Goal: Task Accomplishment & Management: Use online tool/utility

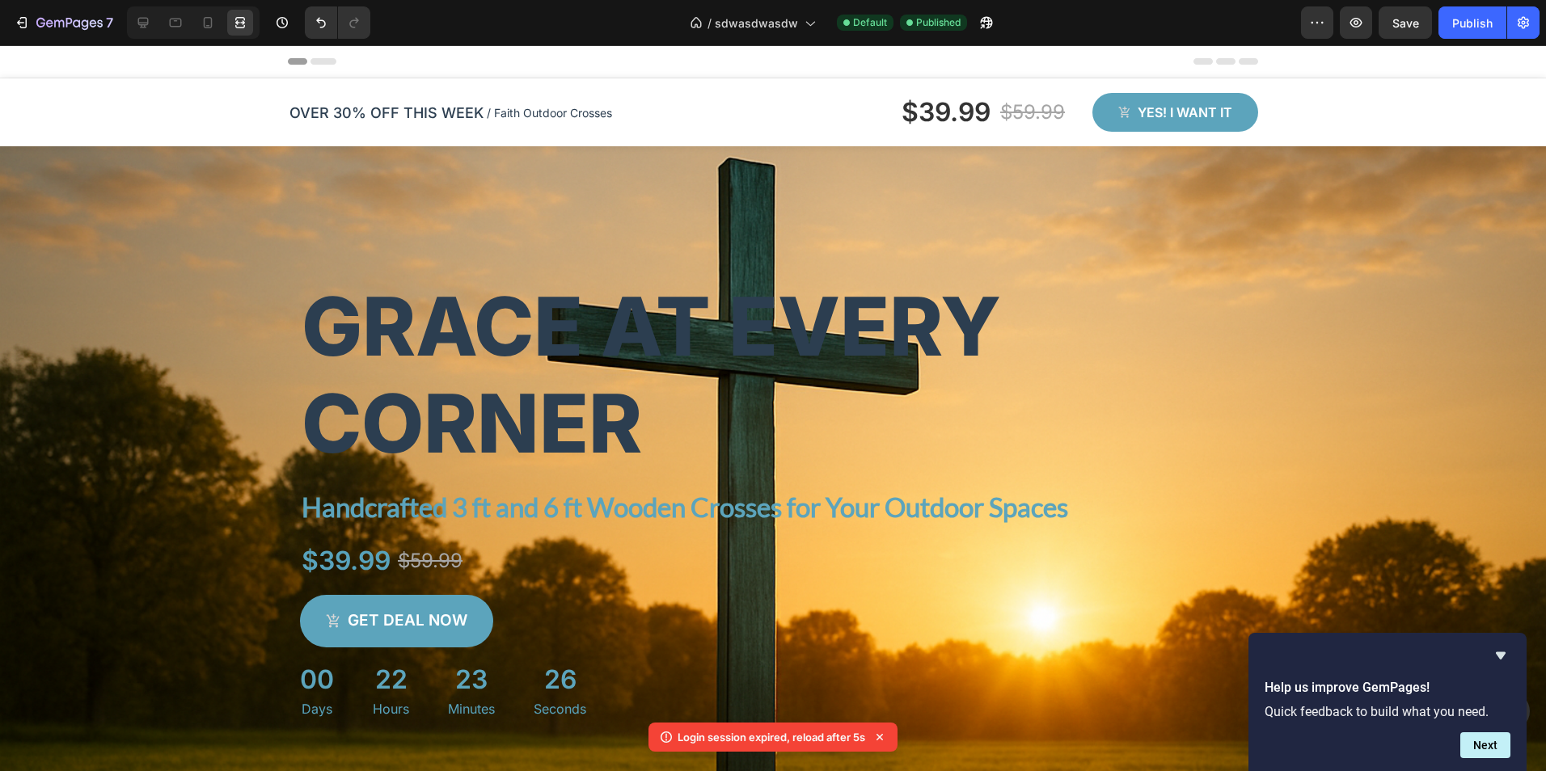
scroll to position [391, 0]
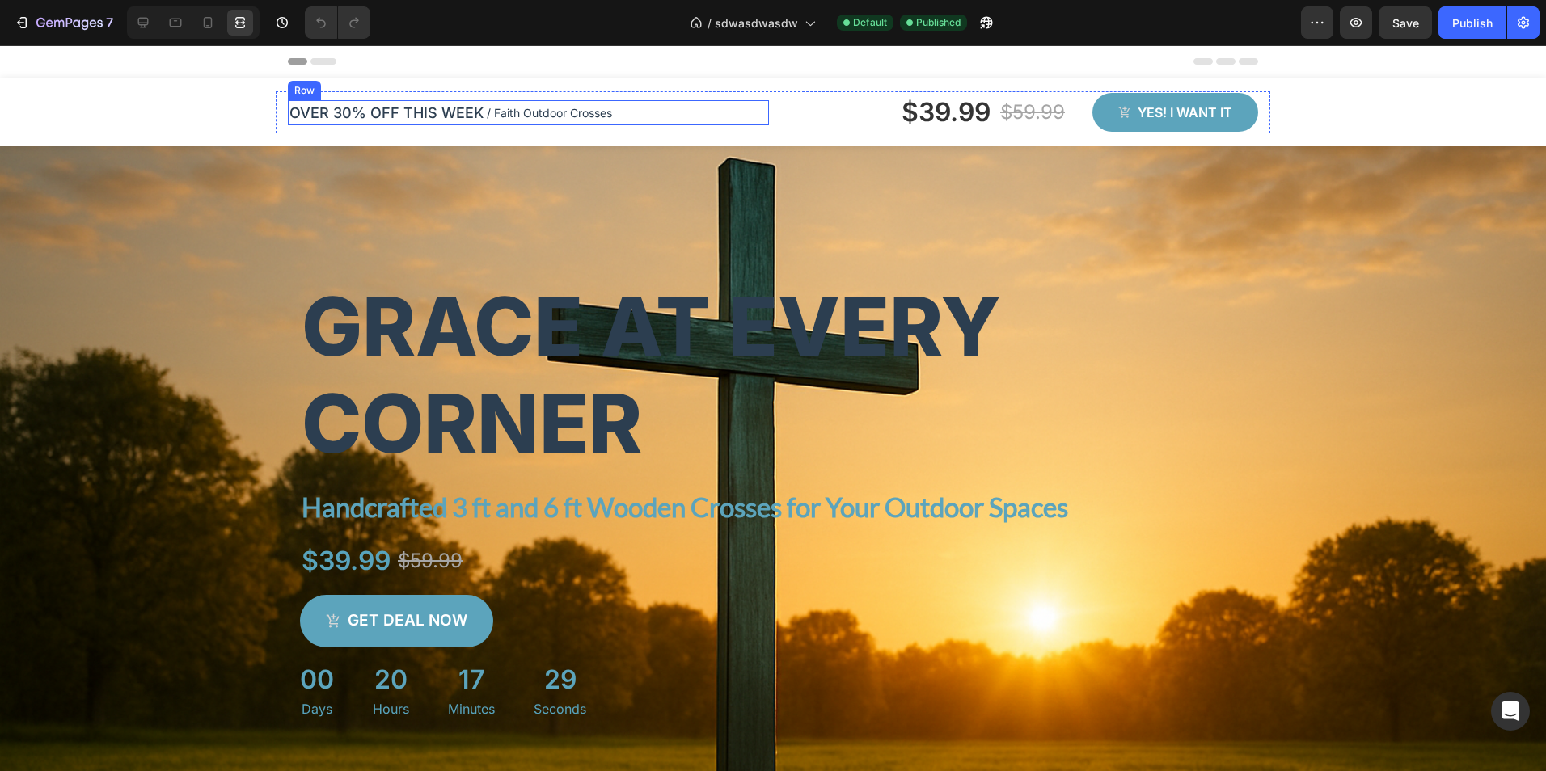
click at [711, 112] on div "OVER 30% OFF THIS WEEK Text block / Faith Outdoor Crosses Text block Row Row" at bounding box center [528, 112] width 481 height 25
click at [136, 21] on icon at bounding box center [143, 23] width 16 height 16
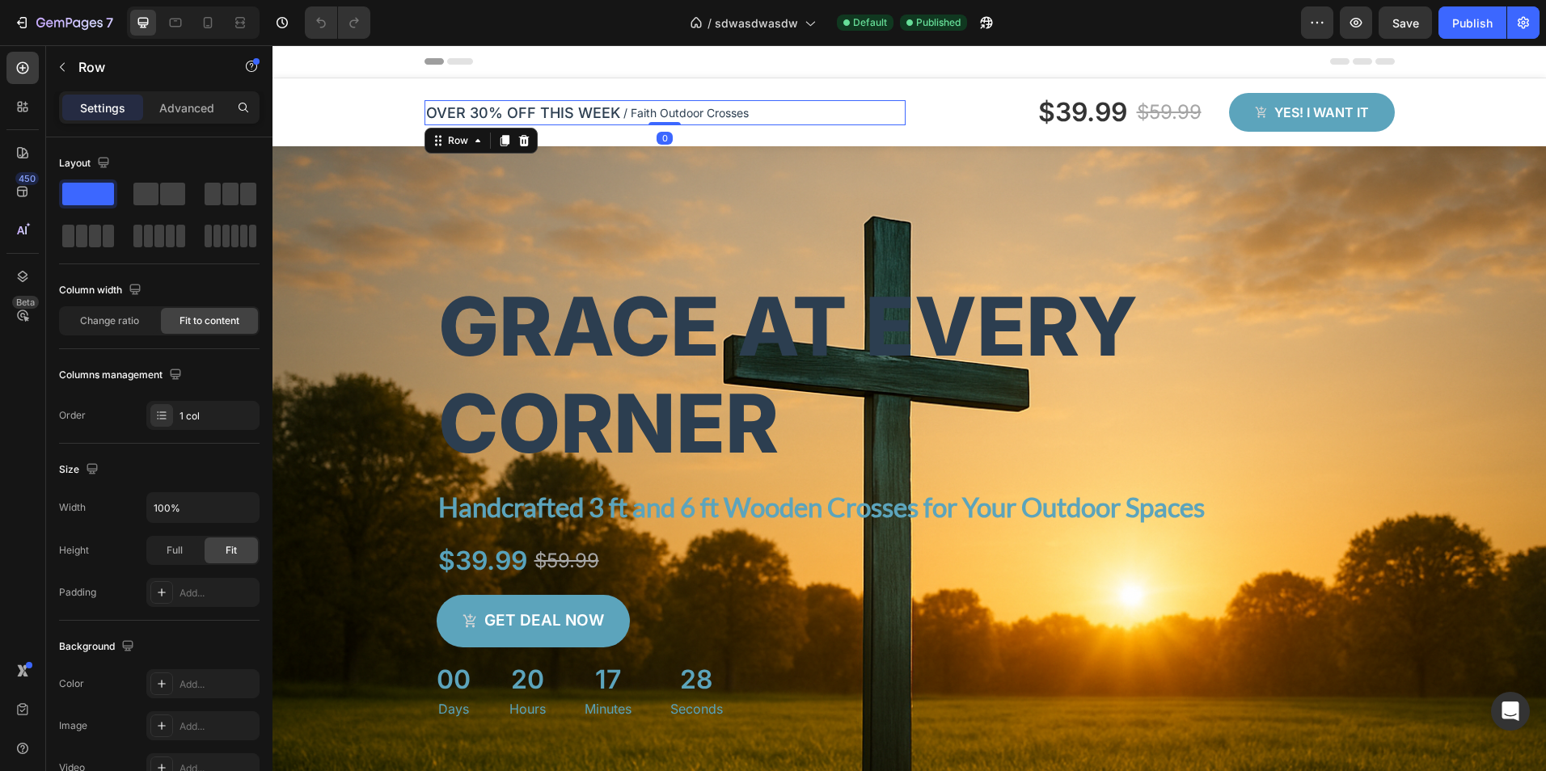
click at [814, 135] on div "OVER 30% OFF THIS WEEK Text block / Faith Outdoor Crosses Text block Row Row 0 …" at bounding box center [909, 118] width 994 height 55
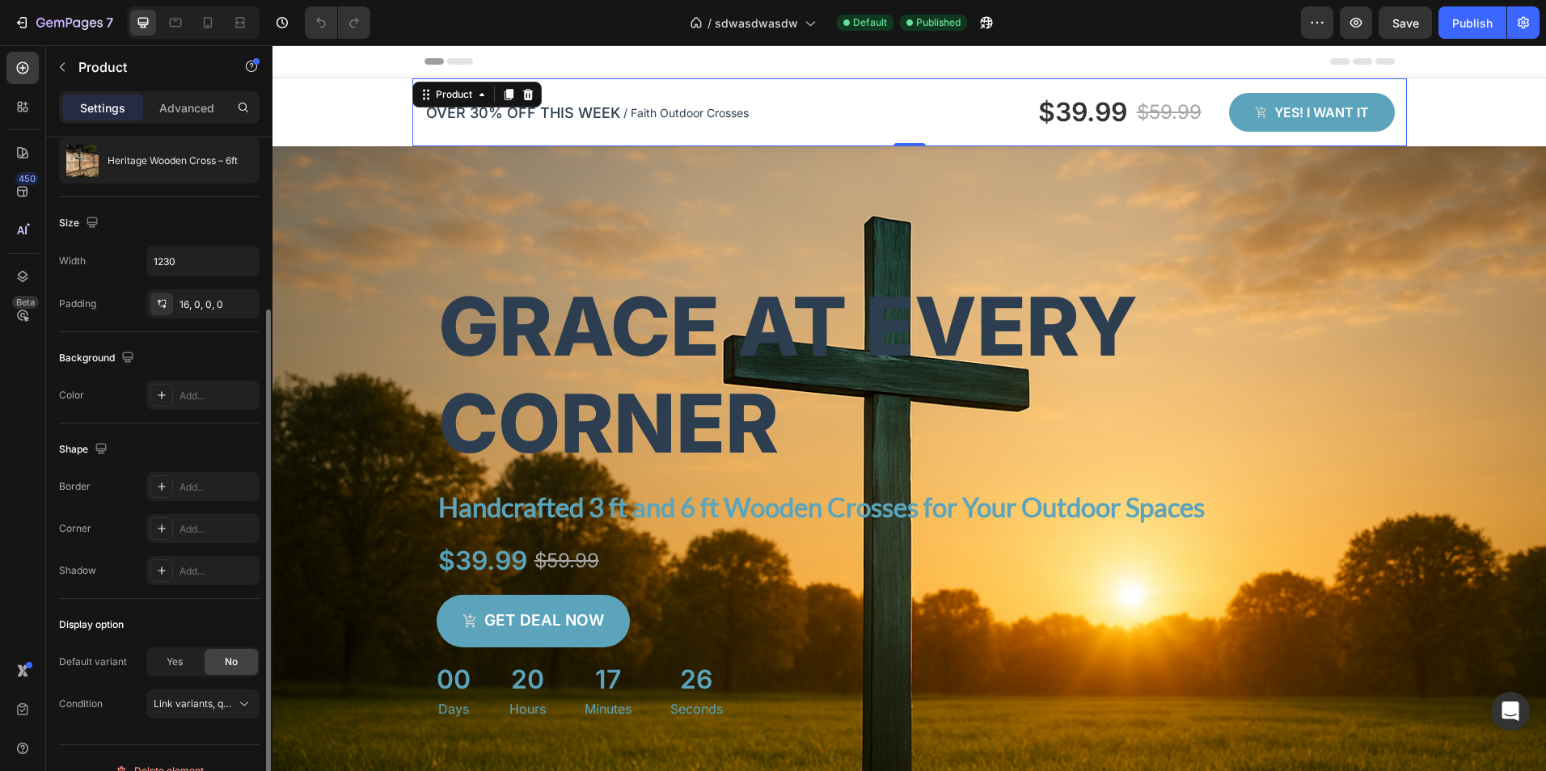
scroll to position [187, 0]
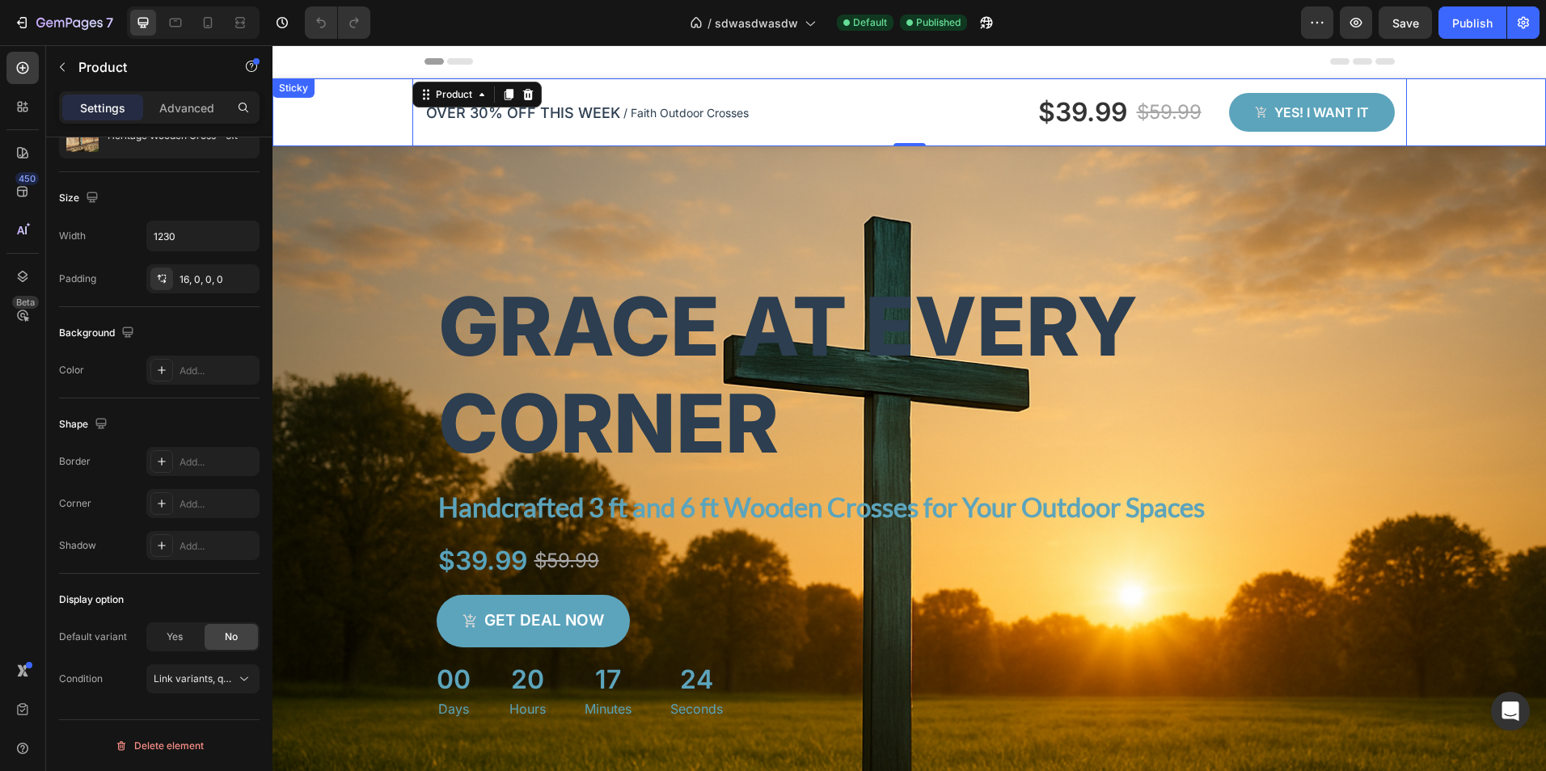
click at [359, 128] on div "OVER 30% OFF THIS WEEK Text block / Faith Outdoor Crosses Text block Row Row $3…" at bounding box center [908, 112] width 1273 height 68
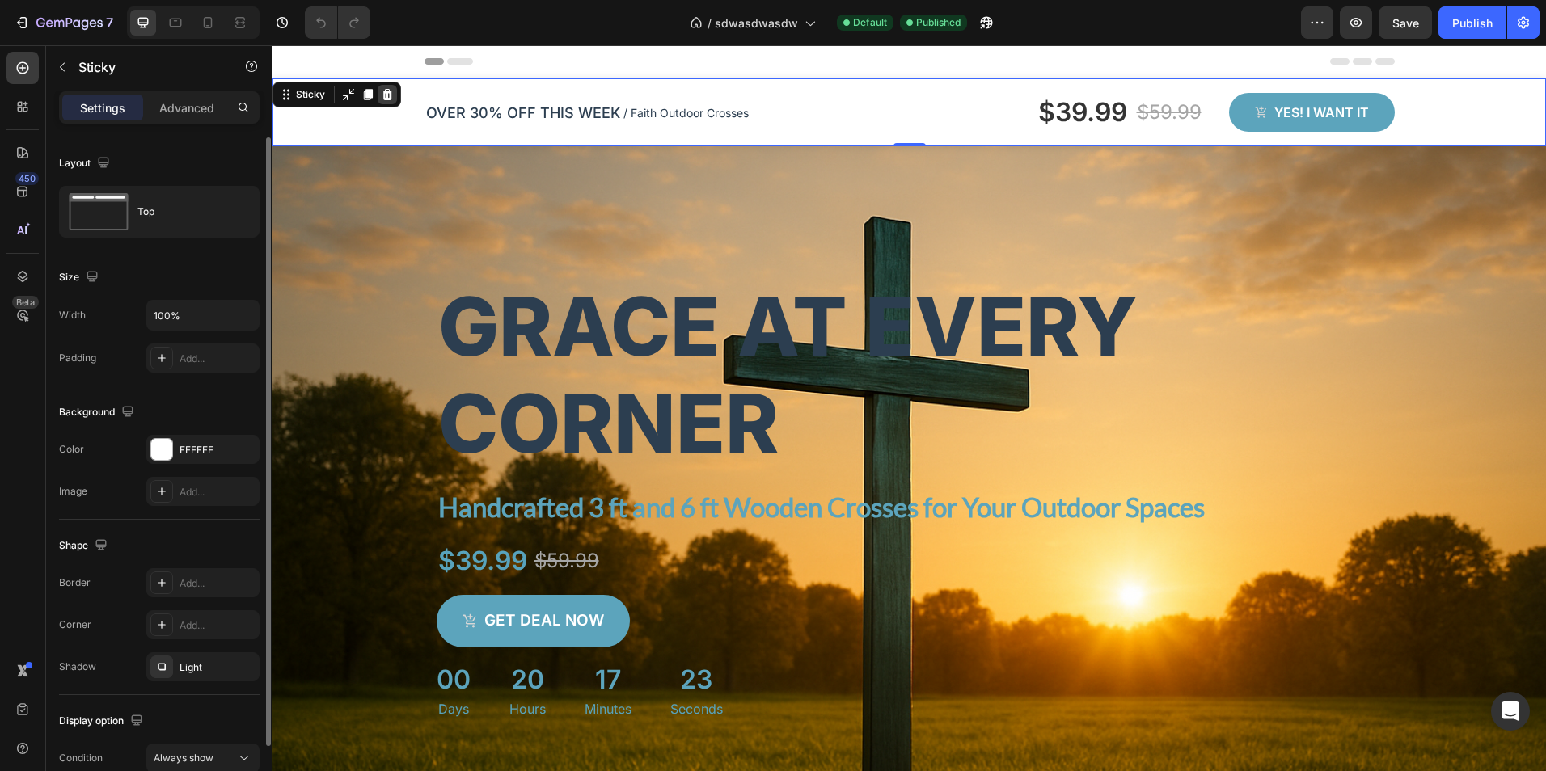
click at [384, 94] on icon at bounding box center [387, 94] width 11 height 11
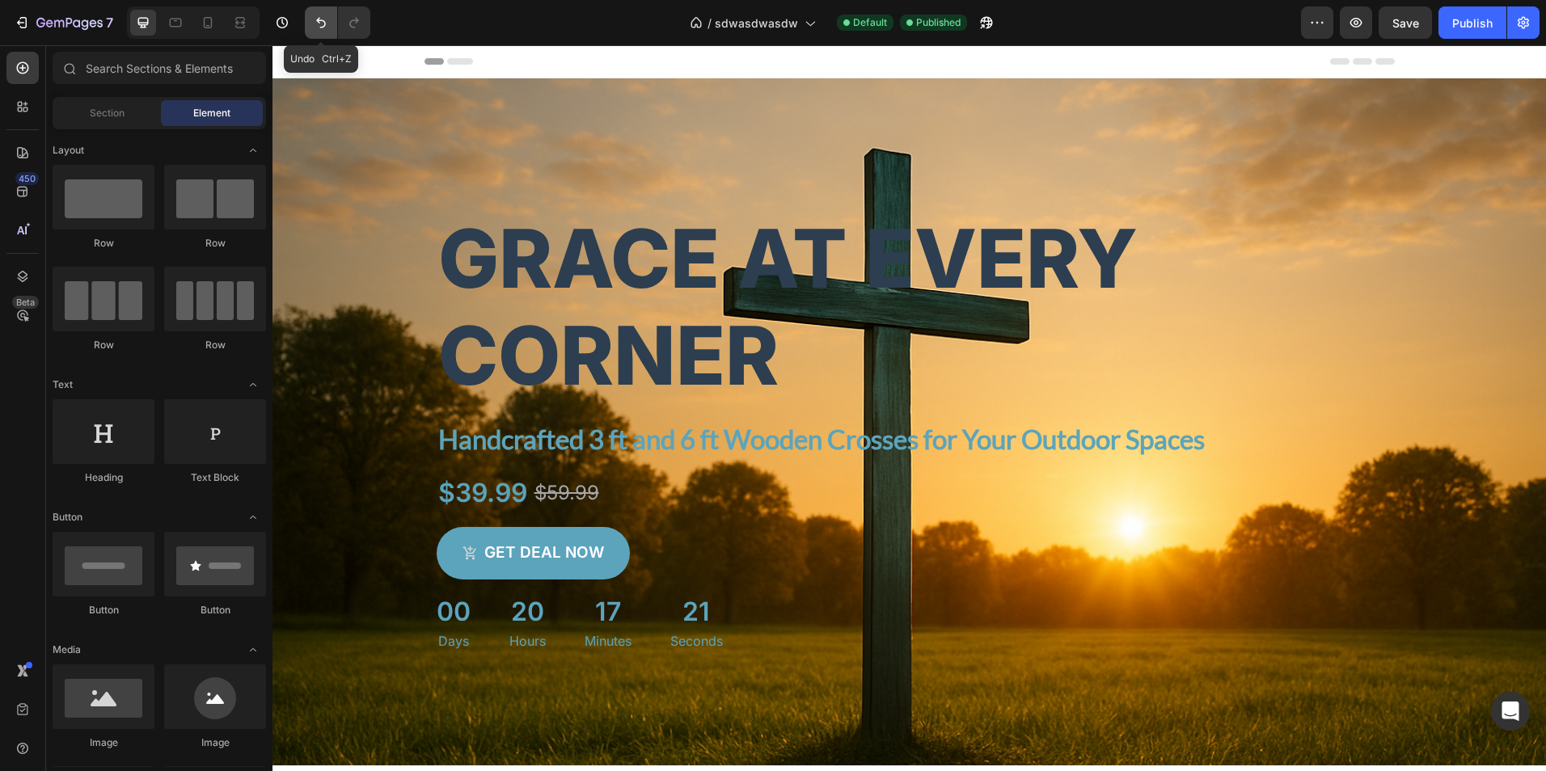
click at [319, 19] on icon "Undo/Redo" at bounding box center [321, 23] width 10 height 11
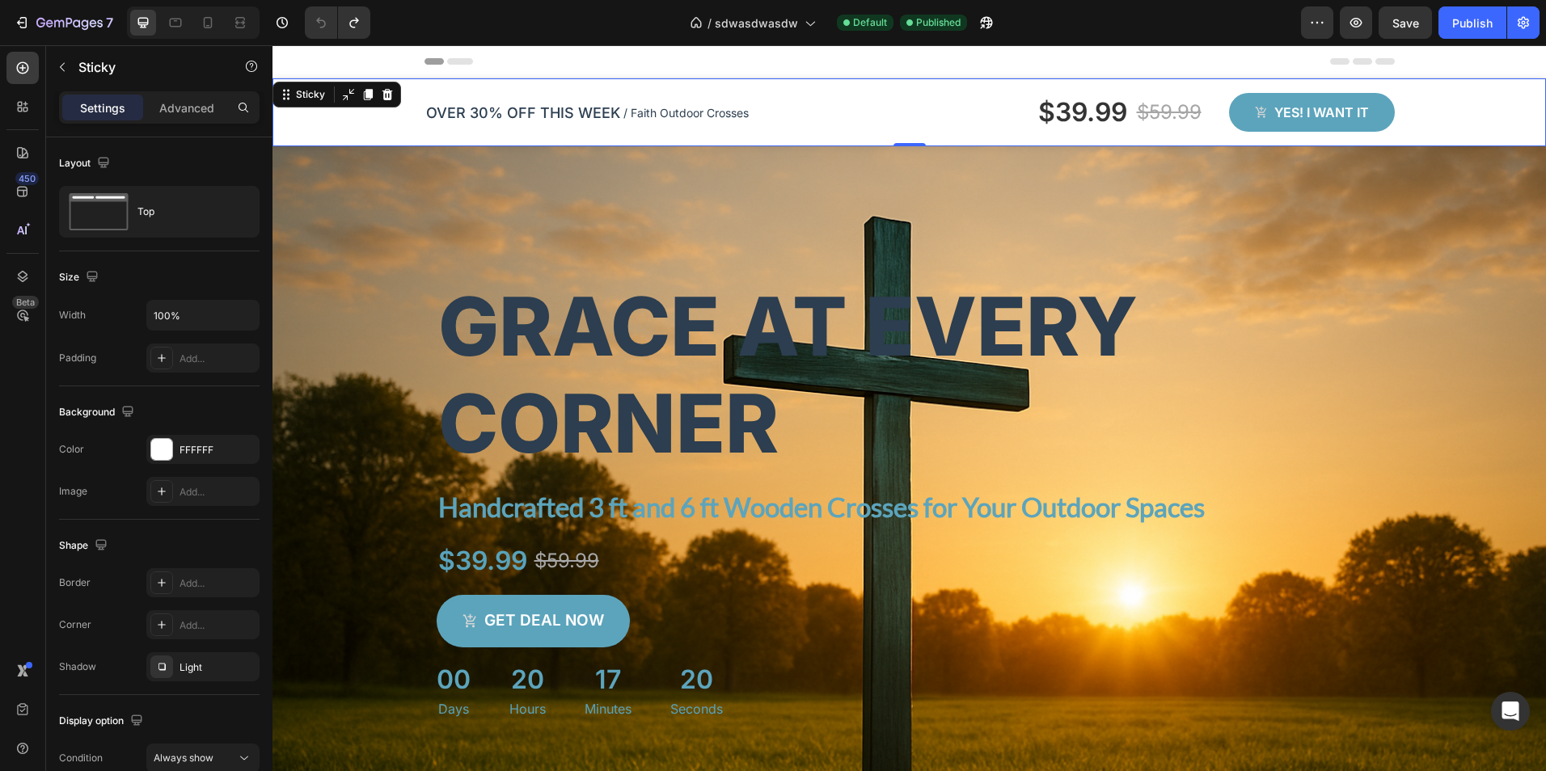
click at [302, 115] on div "OVER 30% OFF THIS WEEK Text block / Faith Outdoor Crosses Text block Row Row $3…" at bounding box center [908, 112] width 1273 height 68
click at [194, 111] on p "Advanced" at bounding box center [186, 107] width 55 height 17
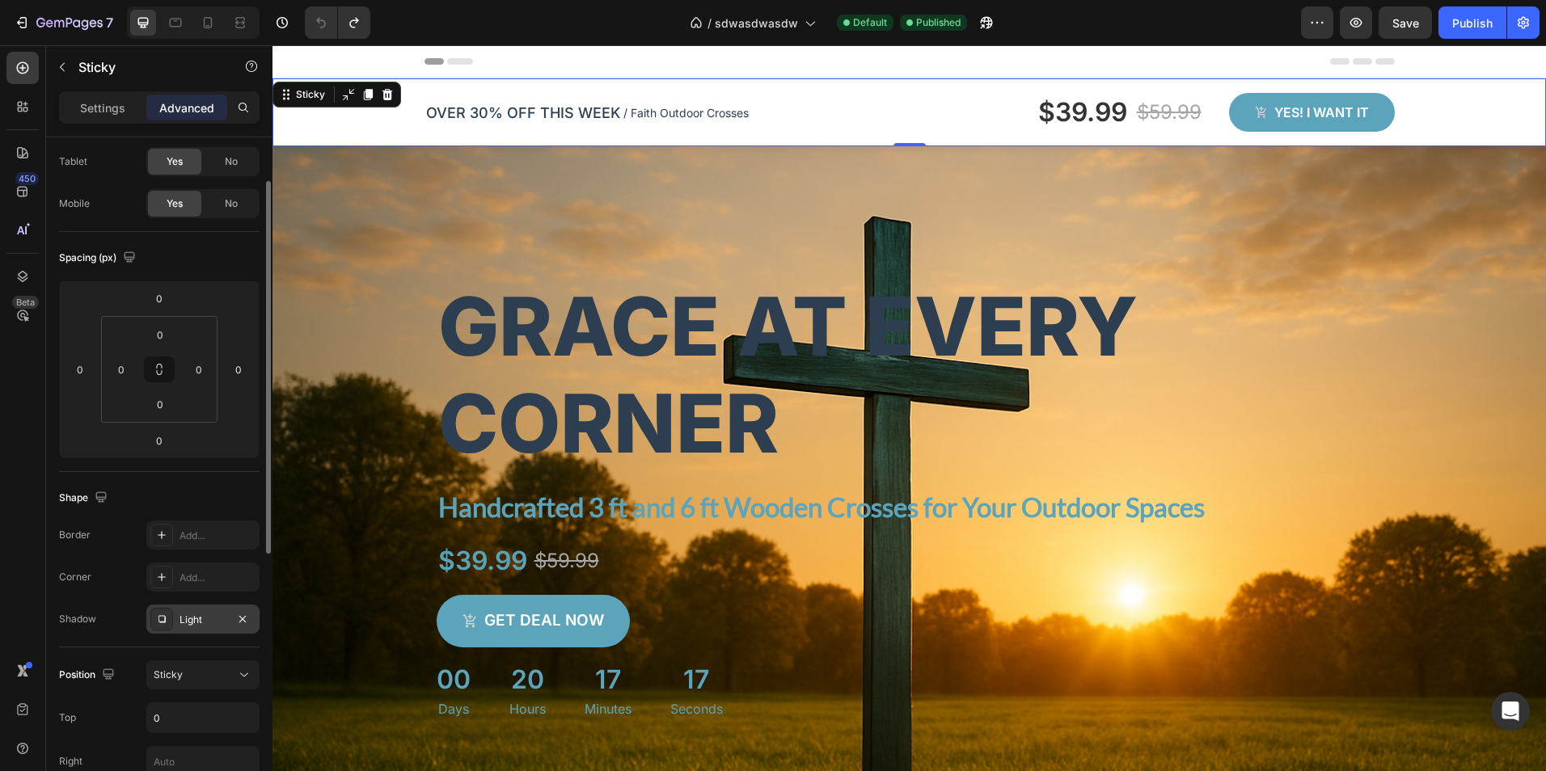
scroll to position [162, 0]
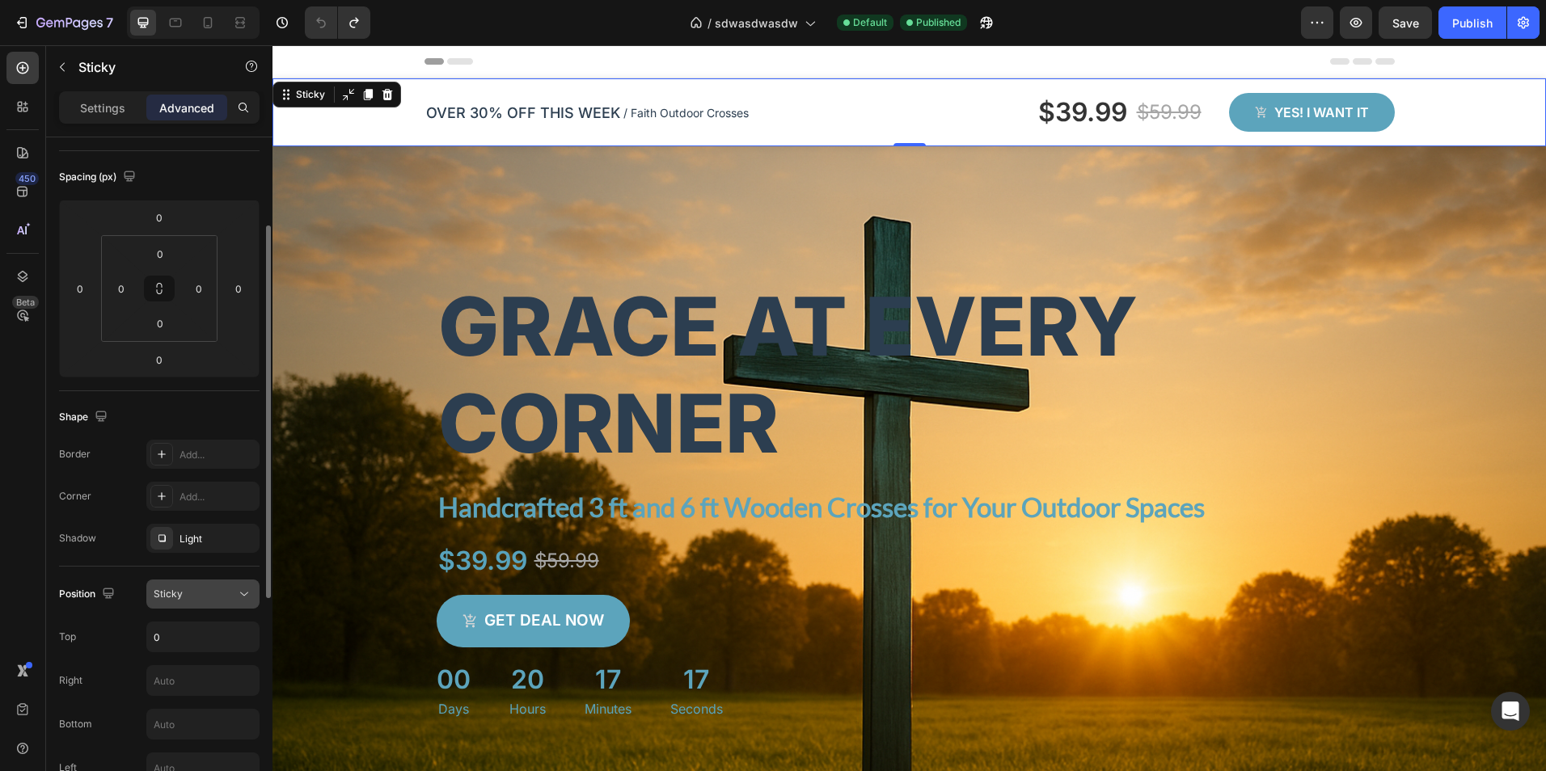
click at [196, 593] on div "Sticky" at bounding box center [195, 594] width 82 height 15
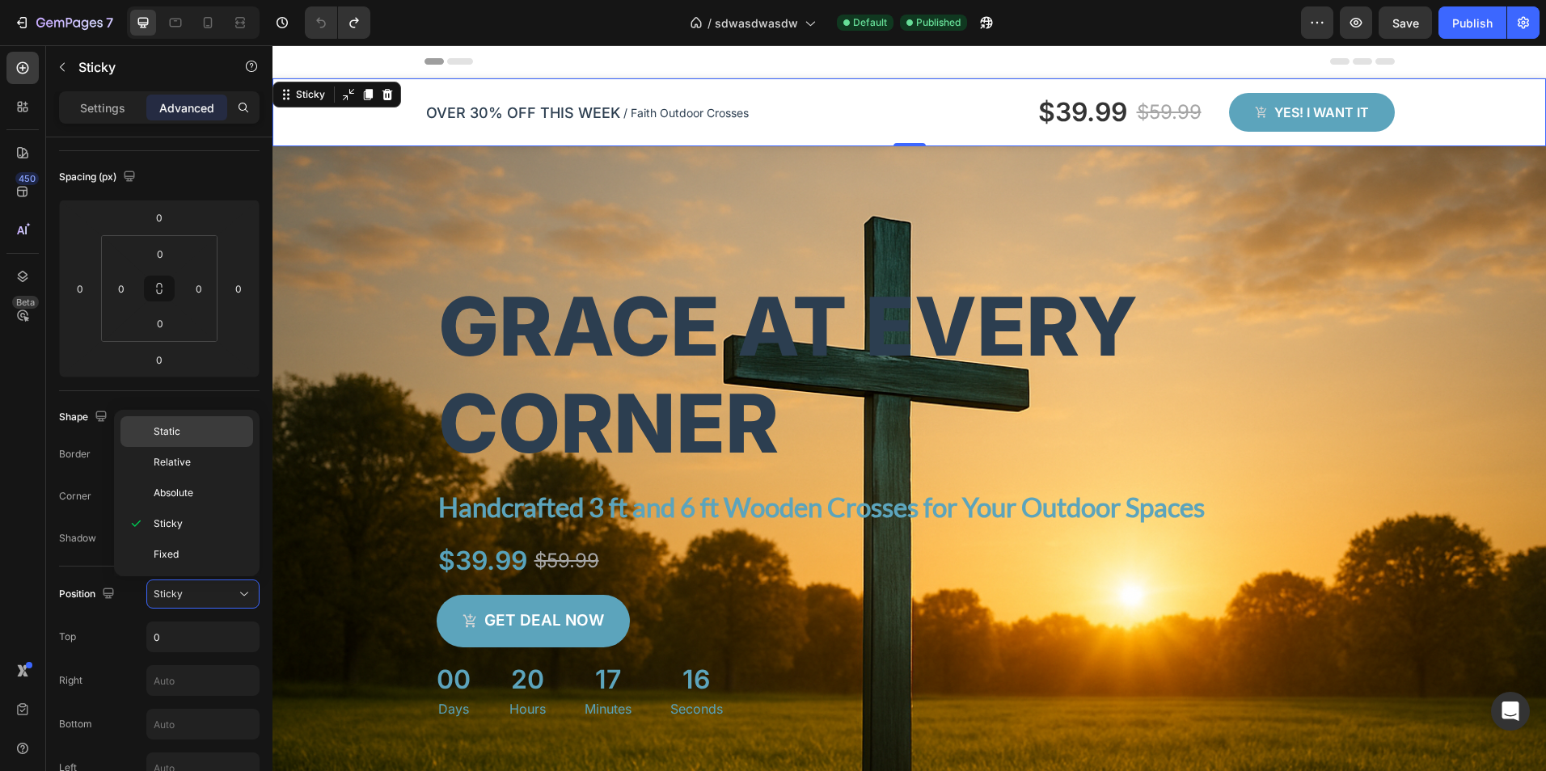
click at [189, 433] on p "Static" at bounding box center [200, 431] width 92 height 15
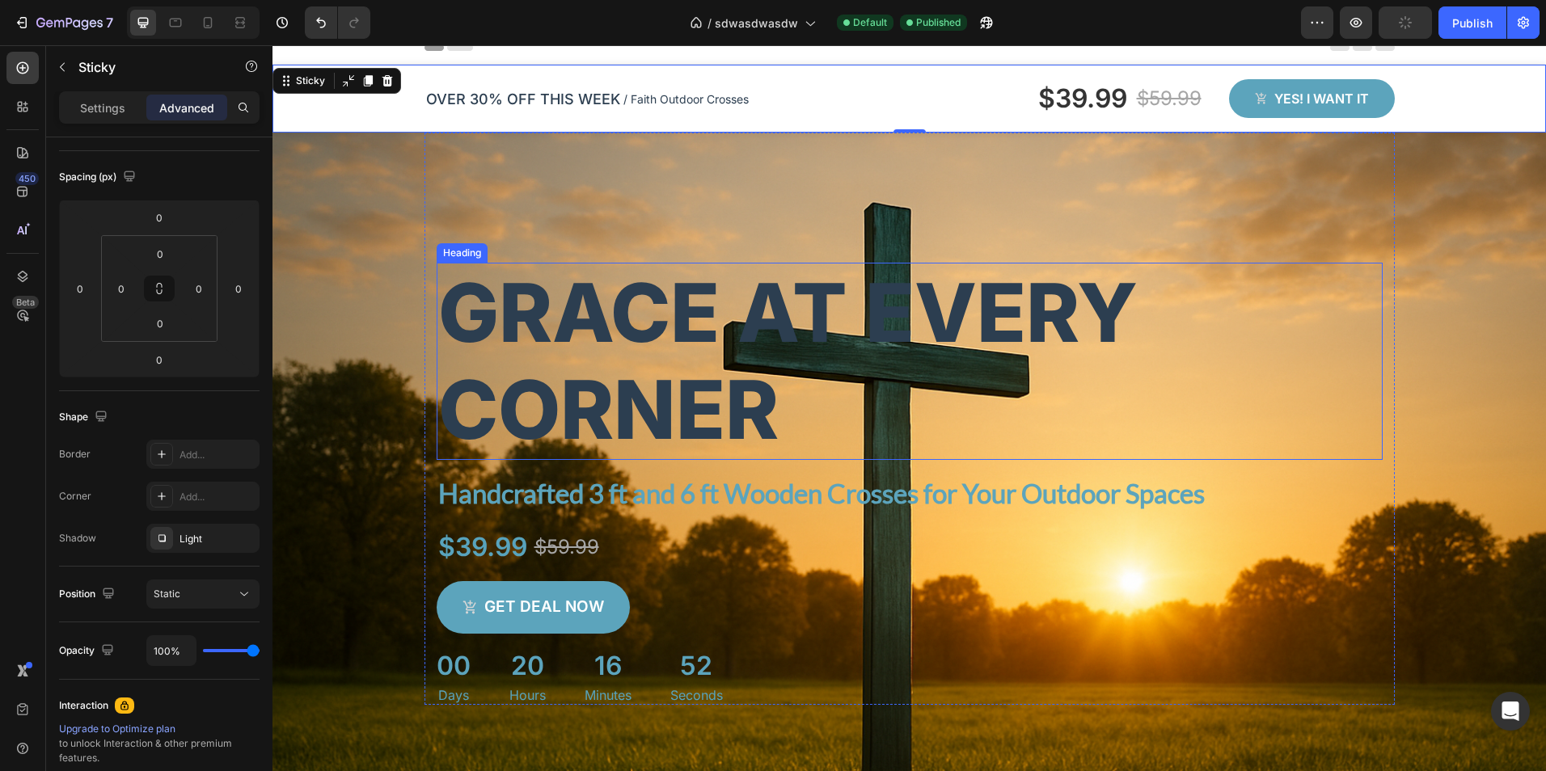
scroll to position [0, 0]
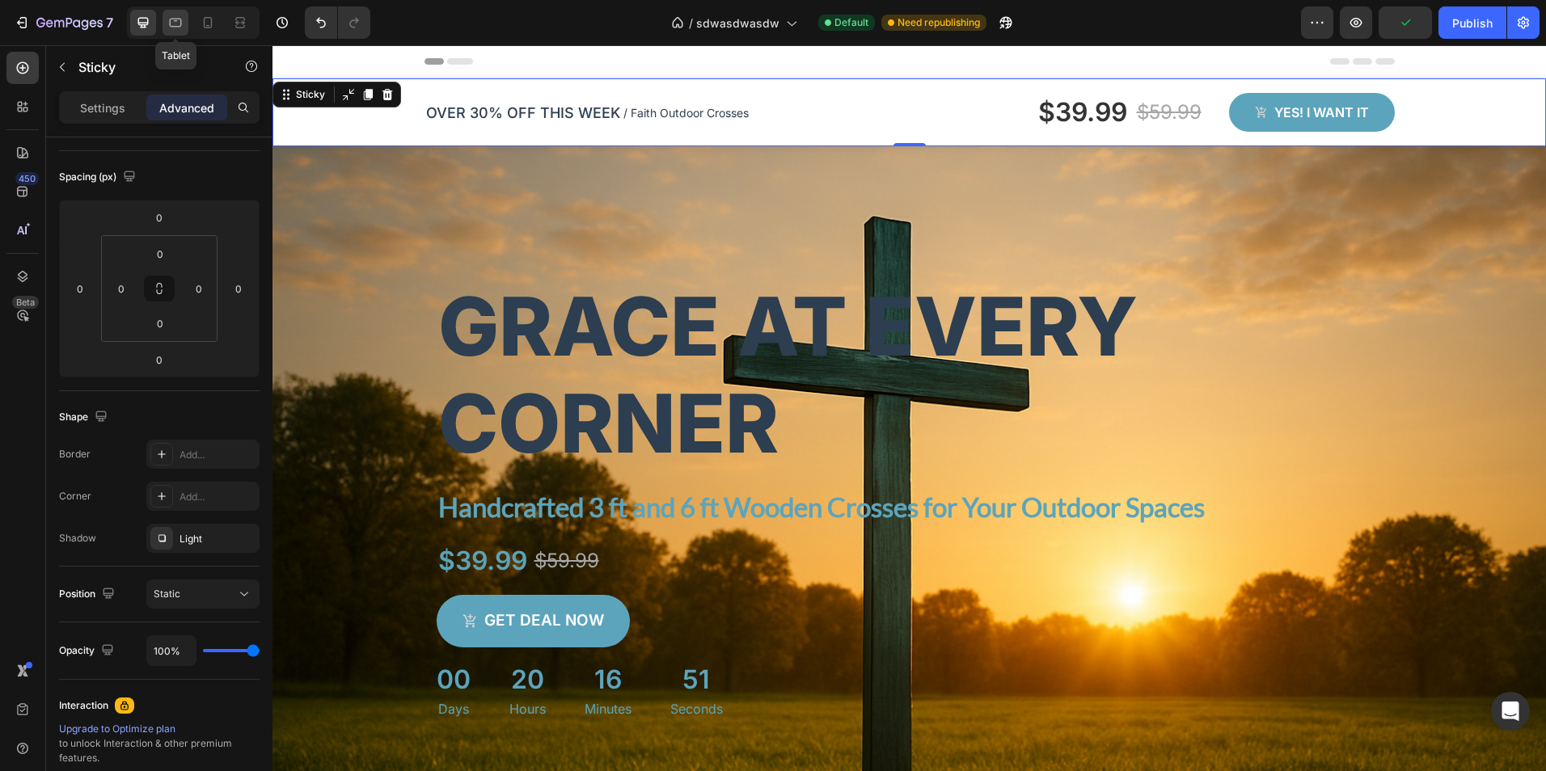
click at [177, 21] on icon at bounding box center [176, 21] width 4 height 2
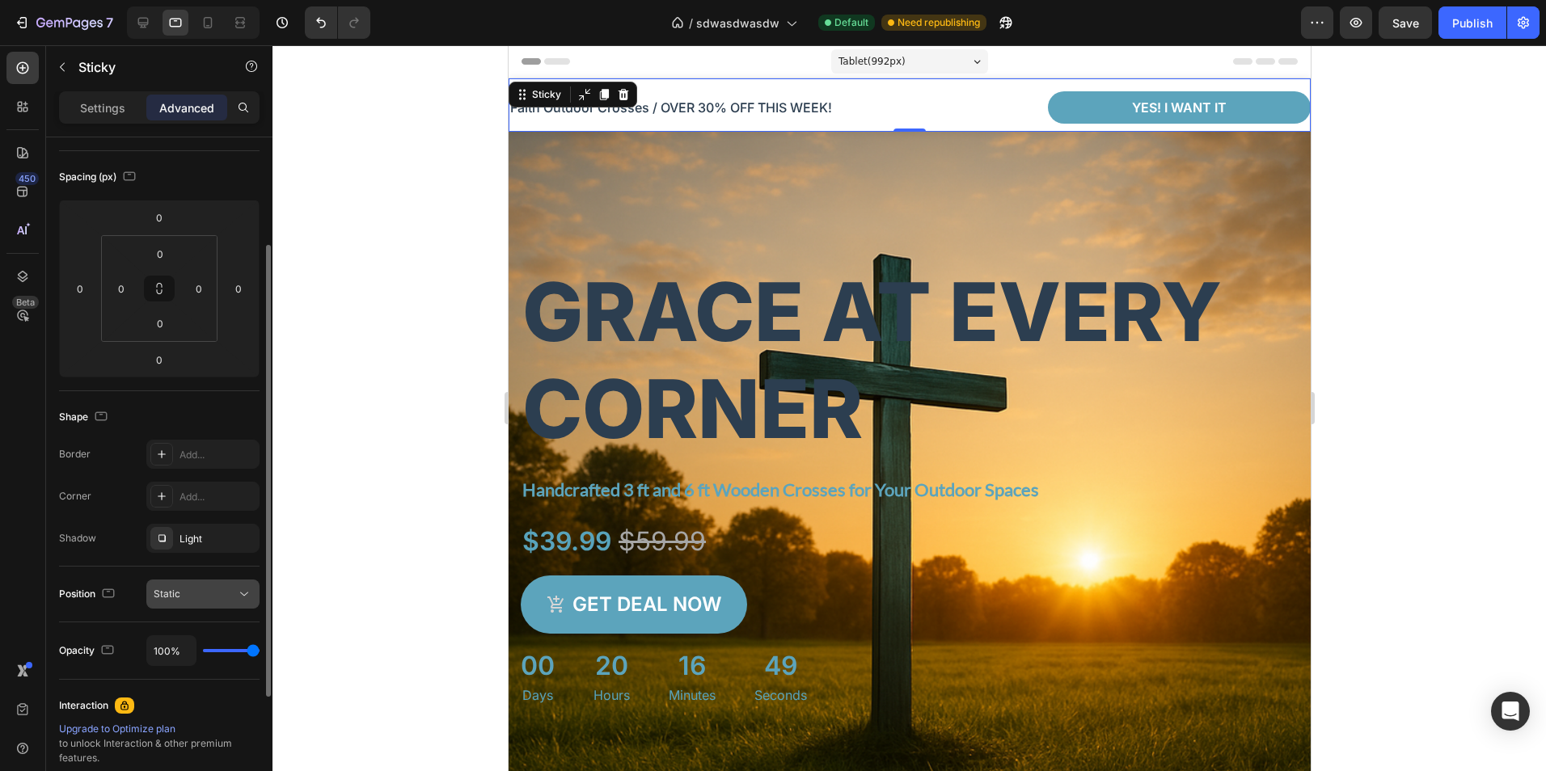
click at [221, 584] on button "Static" at bounding box center [202, 594] width 113 height 29
click at [217, 591] on div "Static" at bounding box center [195, 594] width 82 height 15
click at [218, 8] on div at bounding box center [193, 22] width 133 height 32
click at [215, 13] on div at bounding box center [208, 23] width 26 height 26
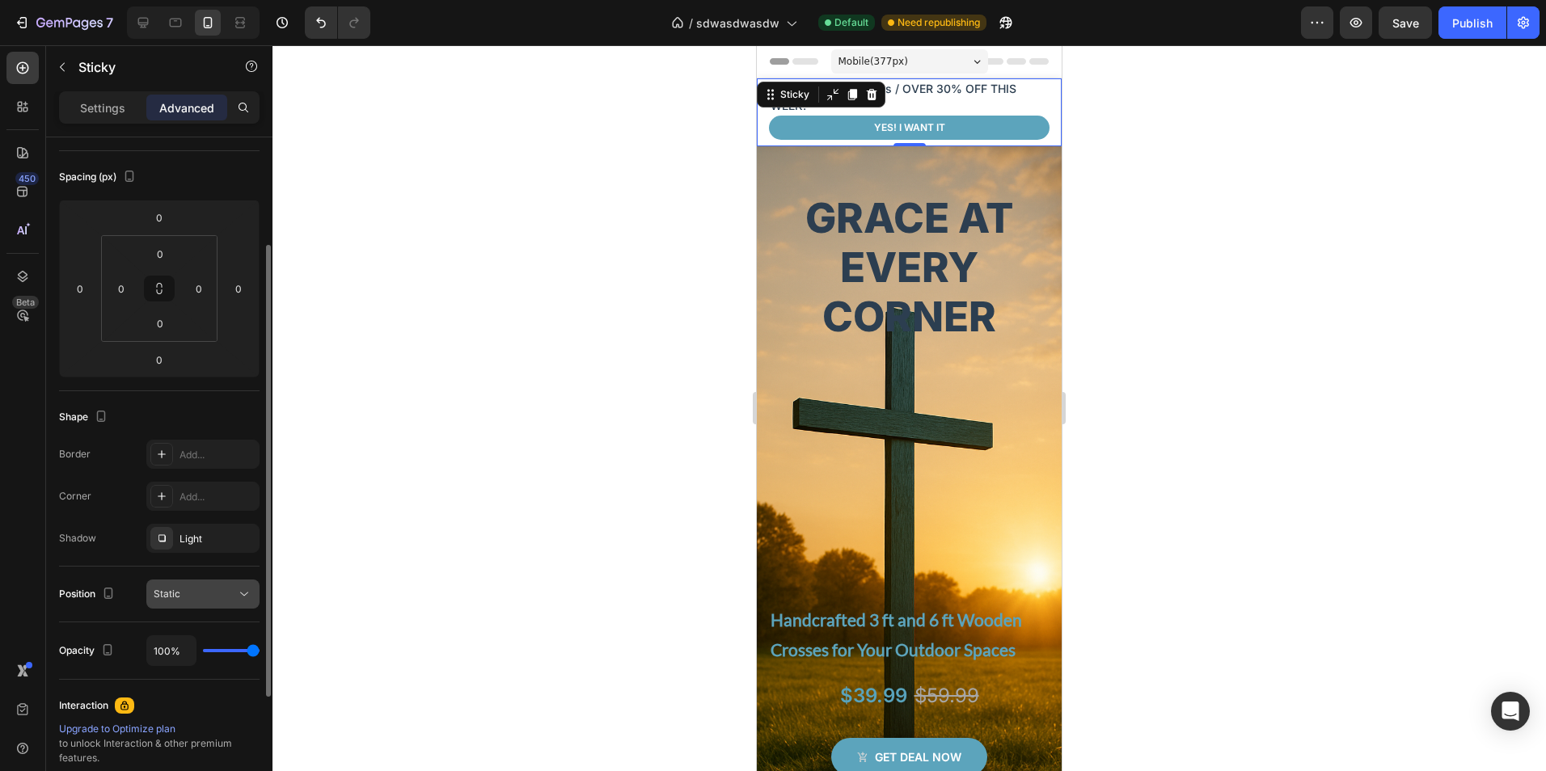
click at [209, 592] on div "Static" at bounding box center [195, 594] width 82 height 15
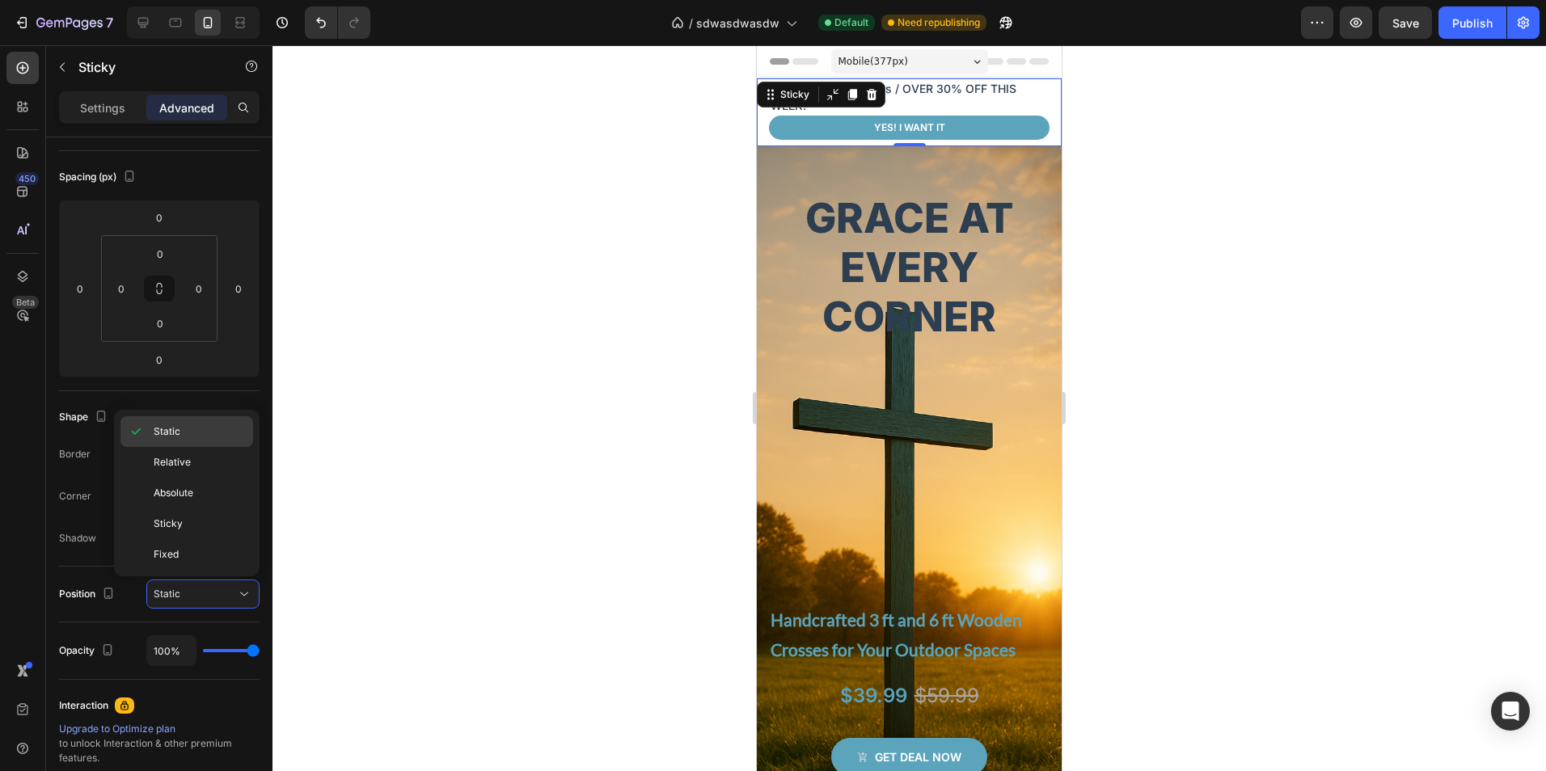
click at [190, 431] on p "Static" at bounding box center [200, 431] width 92 height 15
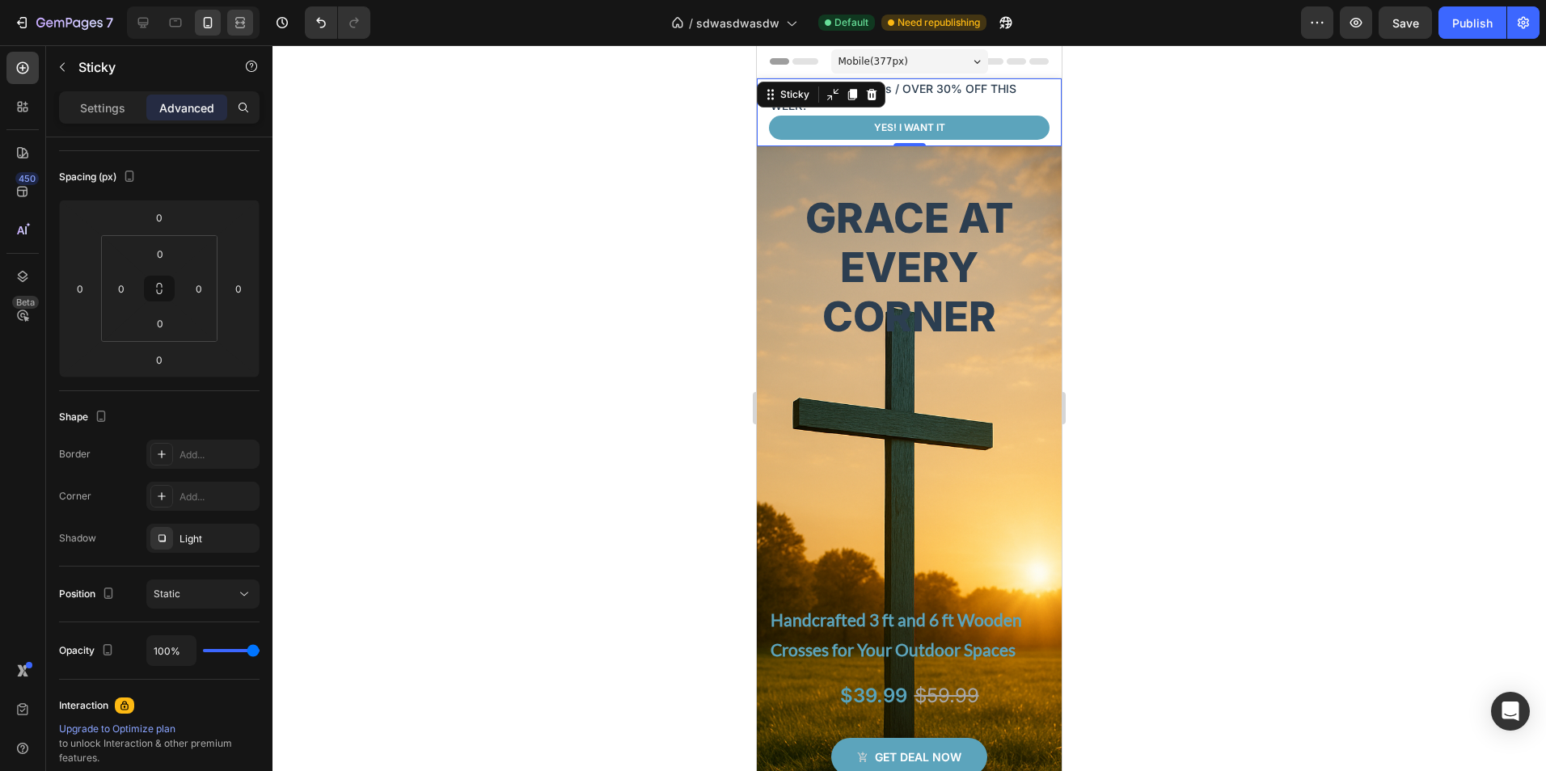
click at [234, 27] on icon at bounding box center [240, 23] width 16 height 16
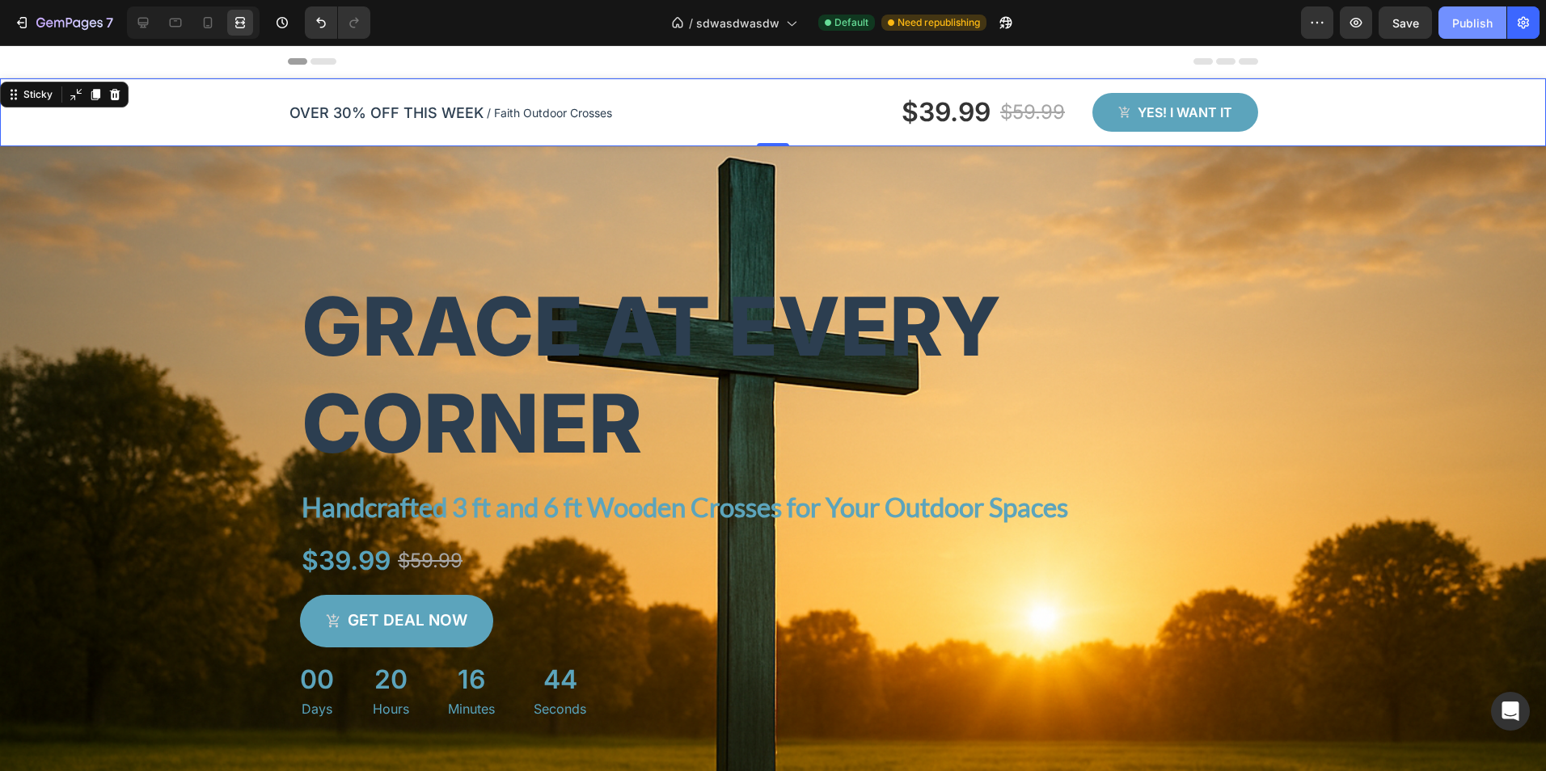
click at [1473, 23] on div "Publish" at bounding box center [1472, 23] width 40 height 17
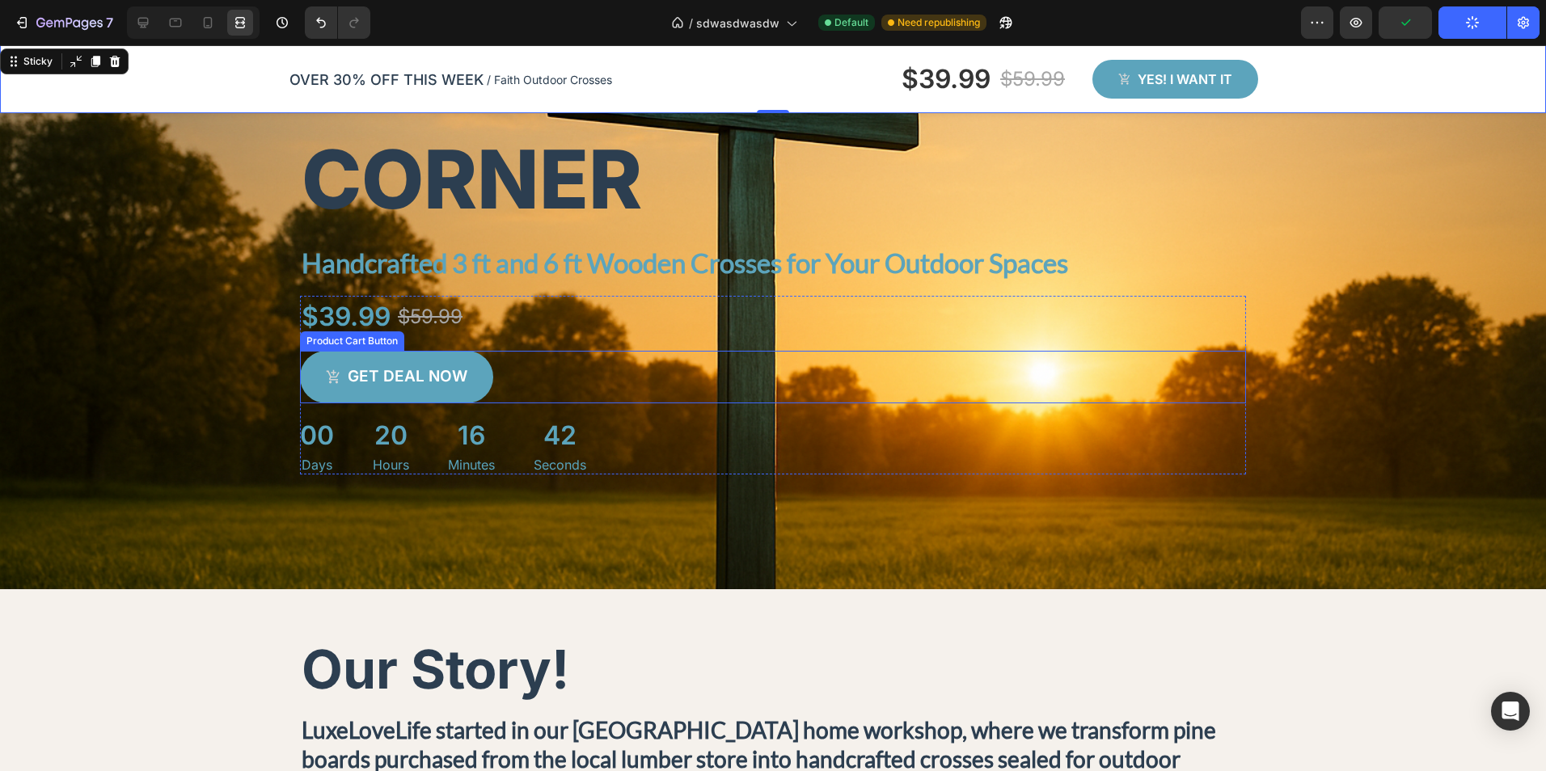
scroll to position [404, 0]
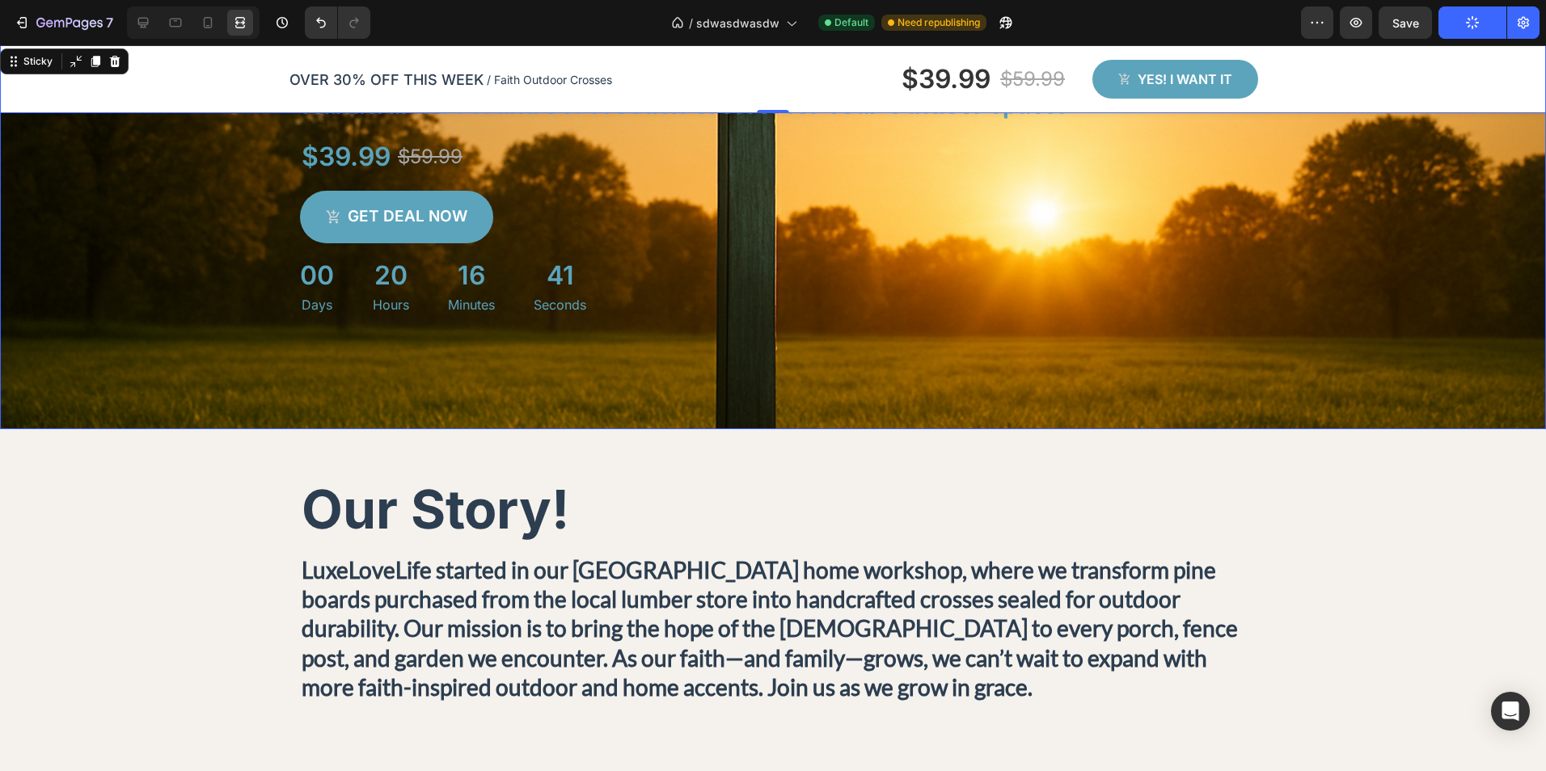
click at [1438, 6] on button "Publish" at bounding box center [1472, 22] width 68 height 32
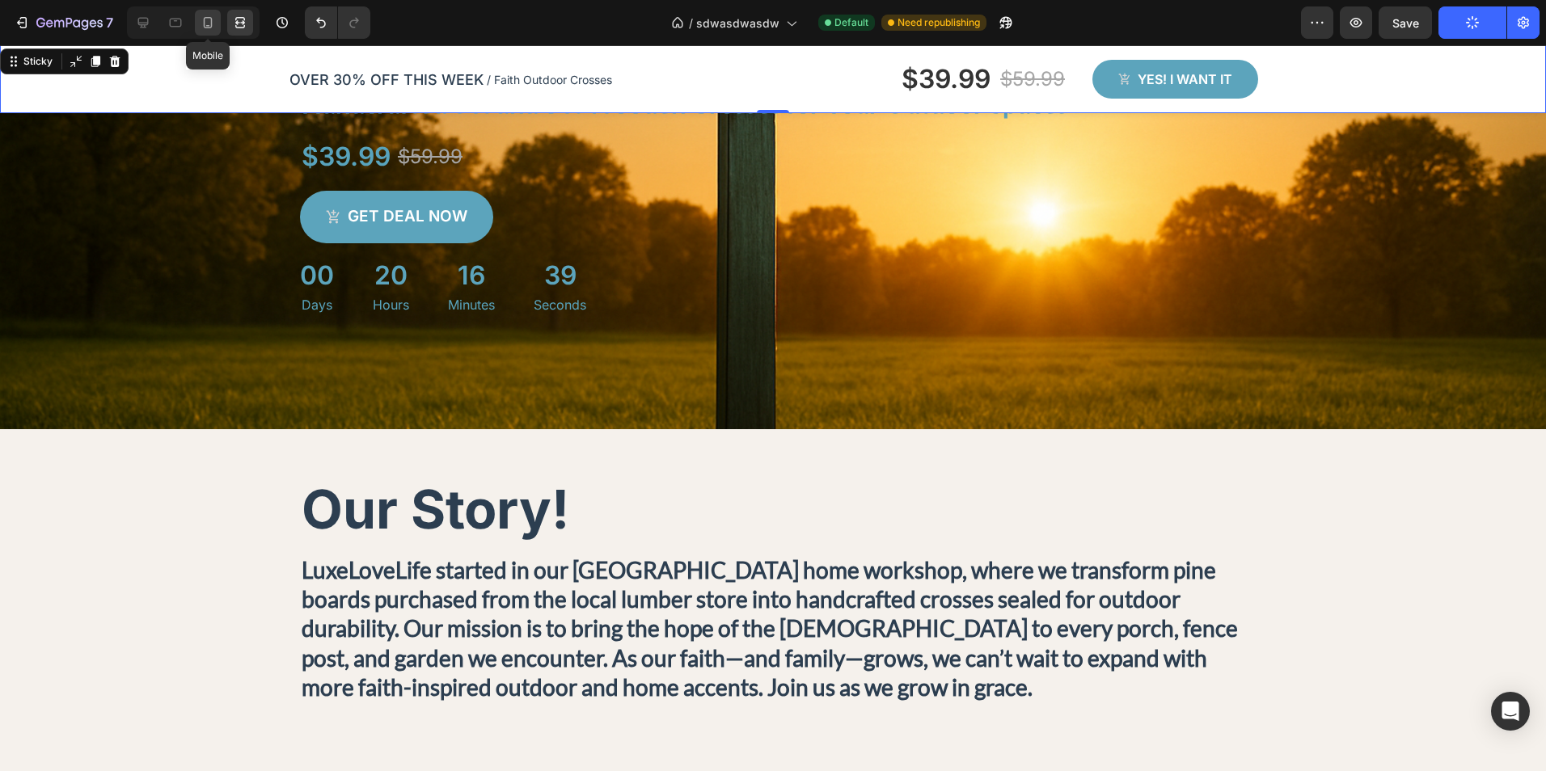
click at [207, 30] on icon at bounding box center [208, 23] width 16 height 16
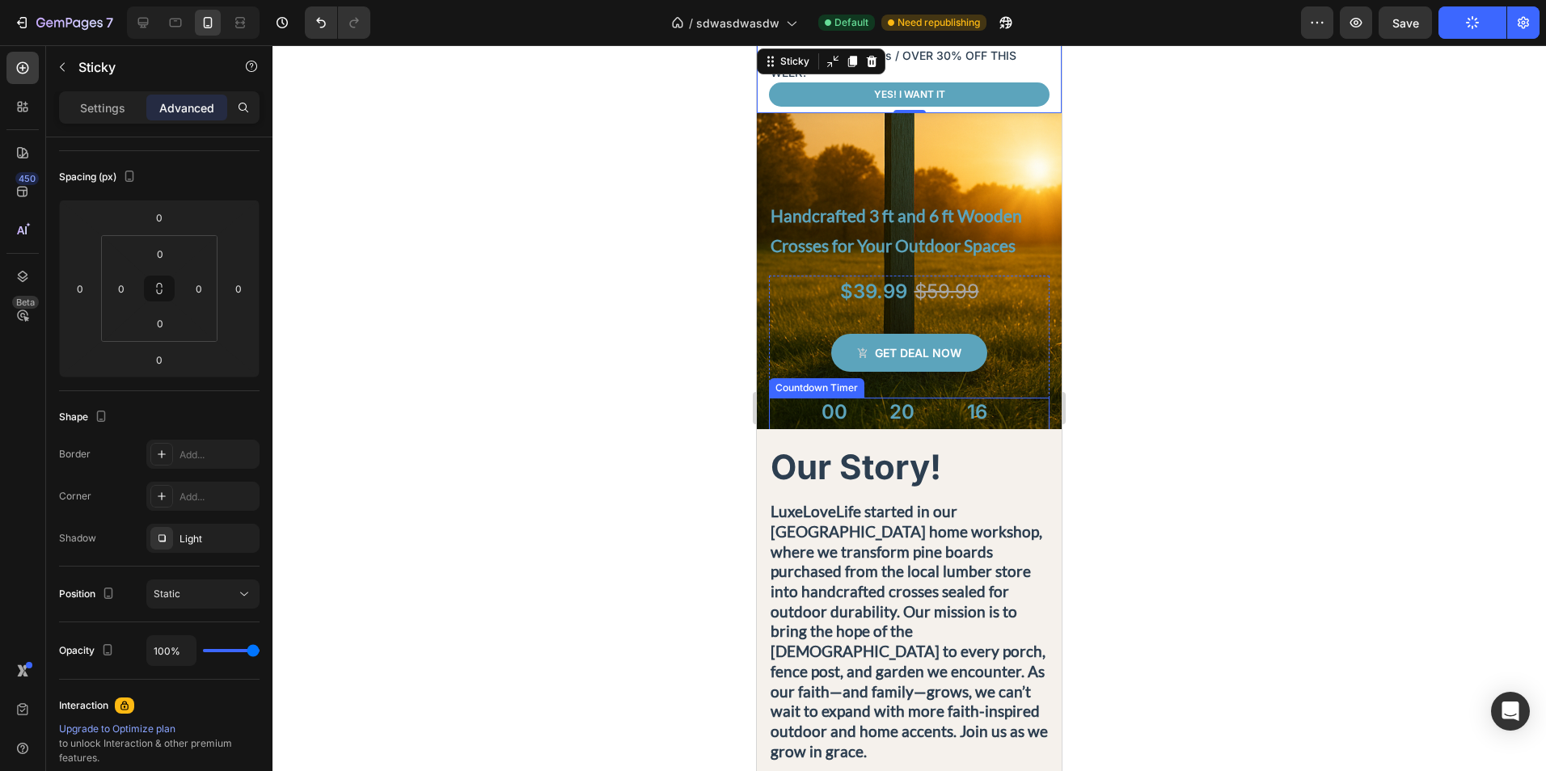
scroll to position [348, 0]
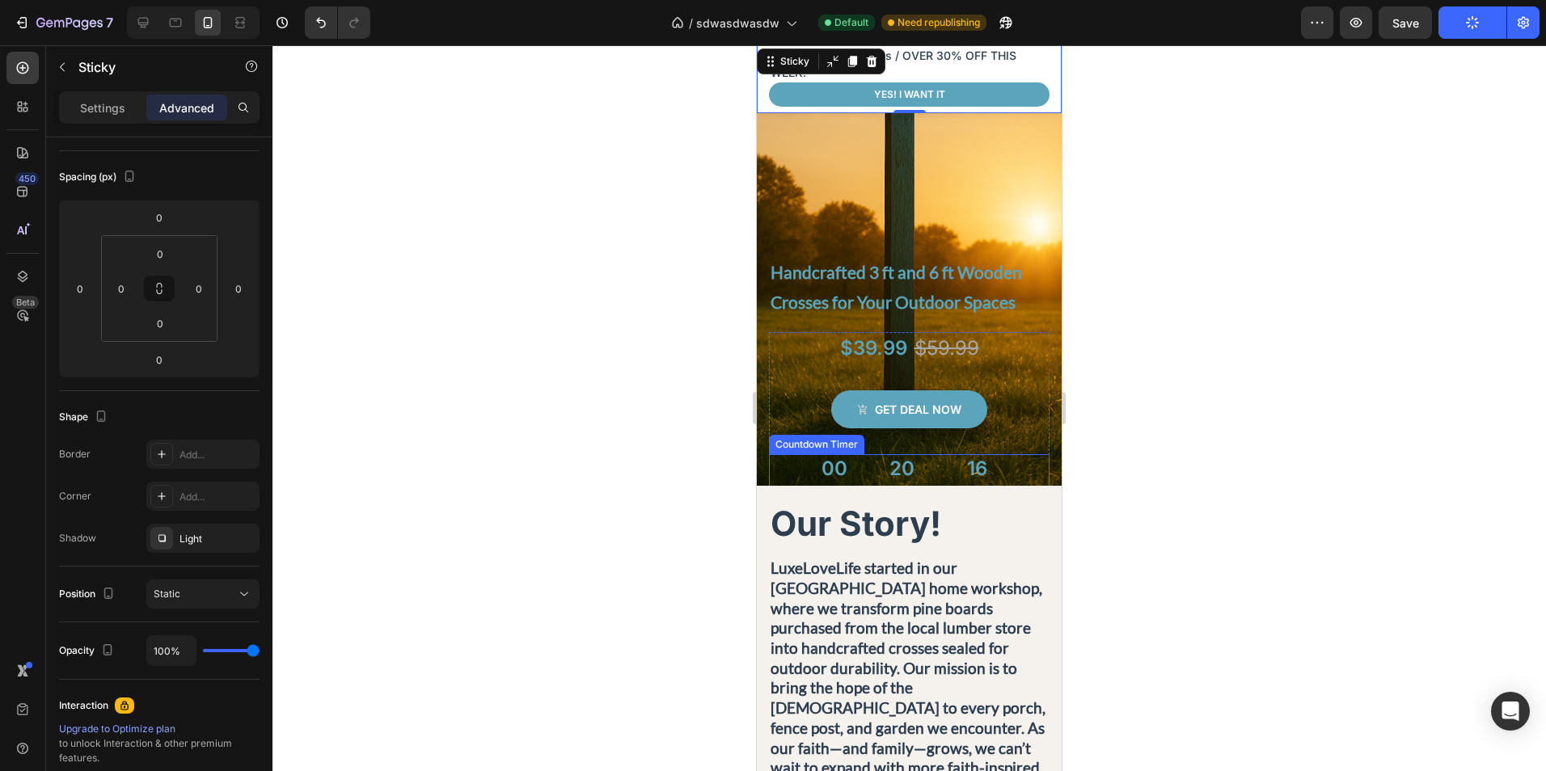
click at [1032, 479] on div "00 Days 20 Hours 16 Minutes 38 Seconds" at bounding box center [909, 500] width 281 height 92
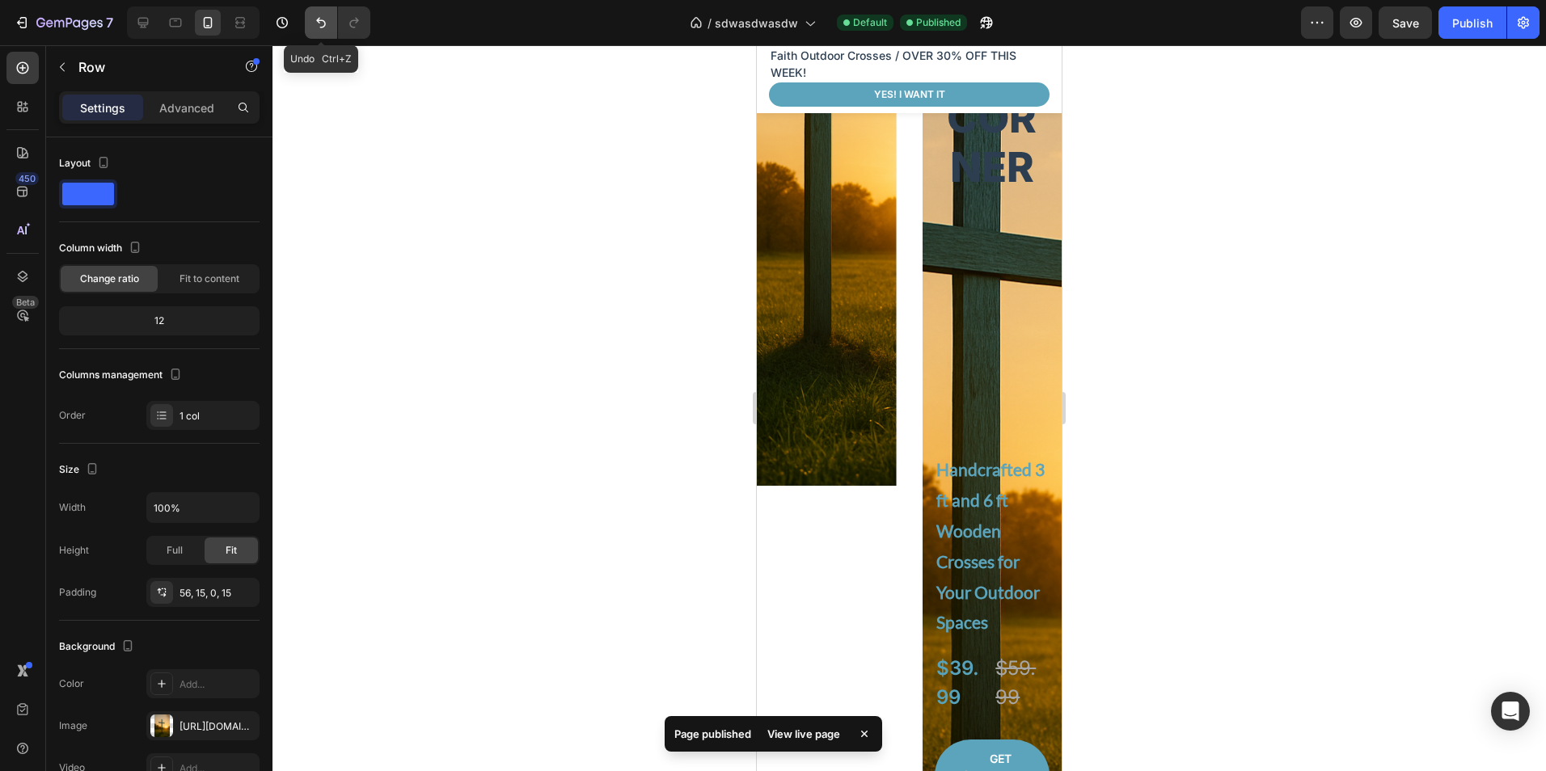
click at [318, 25] on icon "Undo/Redo" at bounding box center [321, 23] width 16 height 16
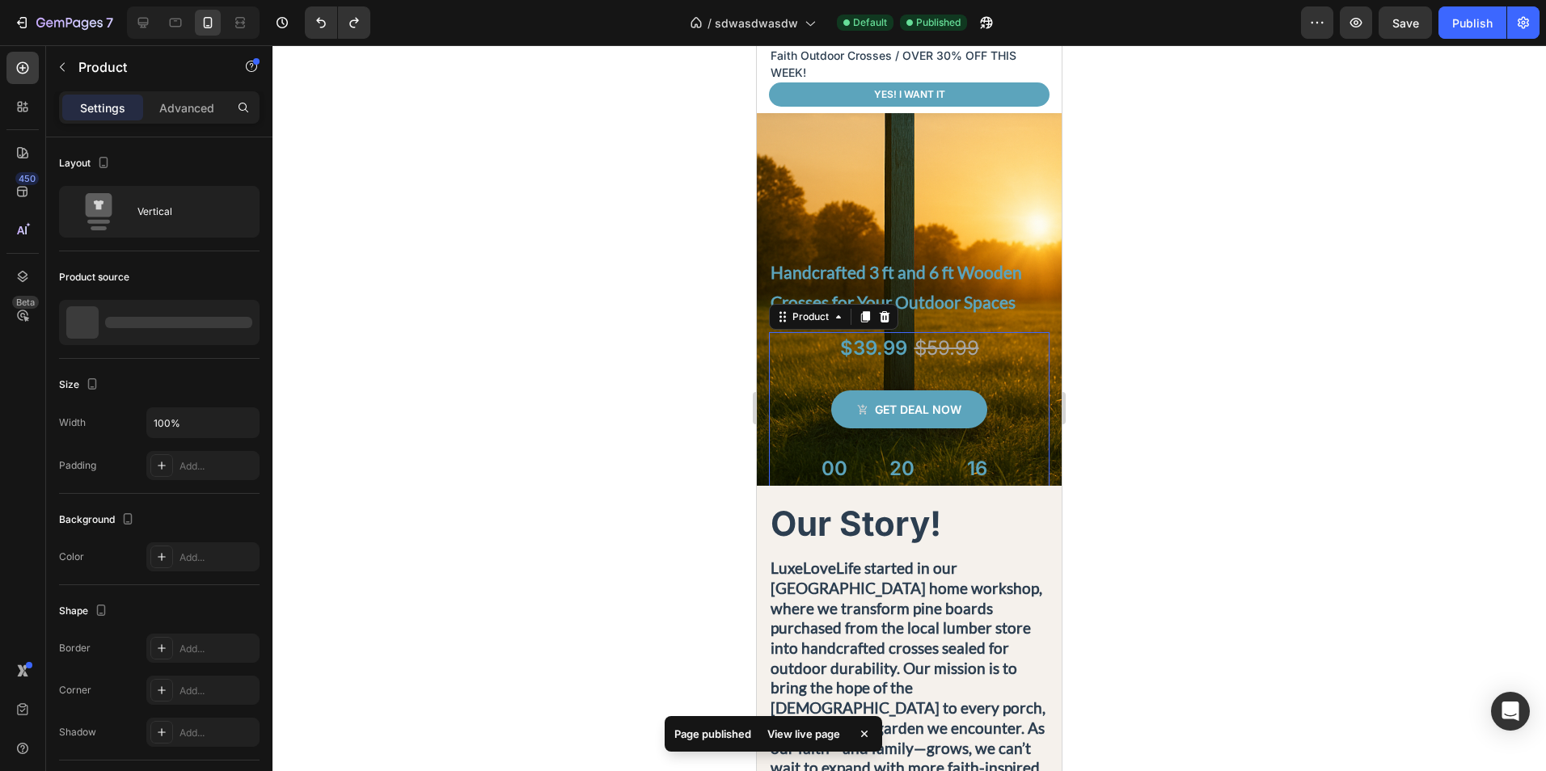
click at [1032, 366] on div "$39.99 Product Price Product Price $59.99 Product Price Product Price Row Get d…" at bounding box center [909, 445] width 281 height 227
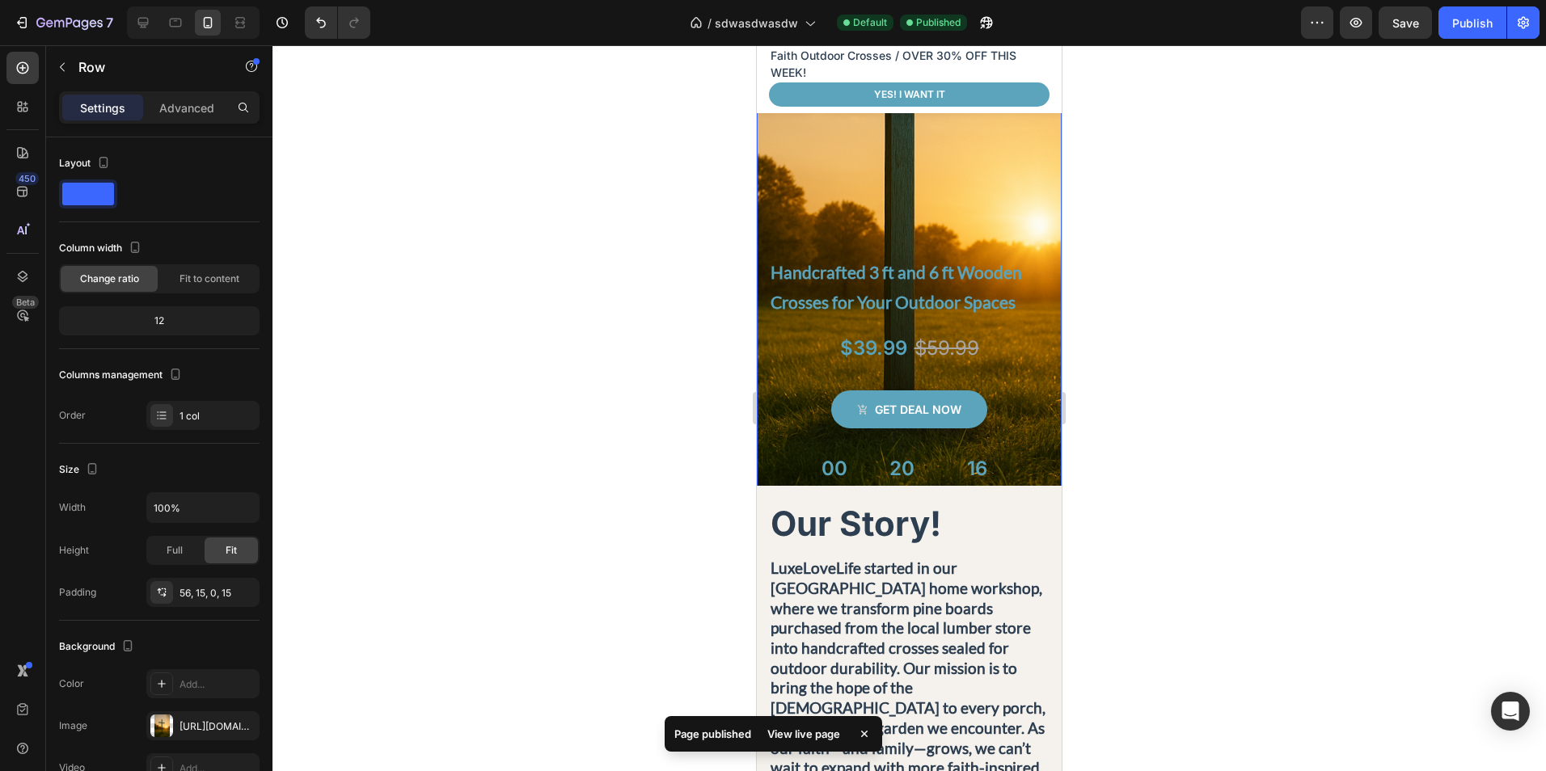
click at [1045, 393] on div "Grace at Every Corner Heading Handcrafted 3 ft and 6 ft Wooden Crosses for Your…" at bounding box center [909, 179] width 305 height 761
click at [189, 105] on p "Advanced" at bounding box center [186, 107] width 55 height 17
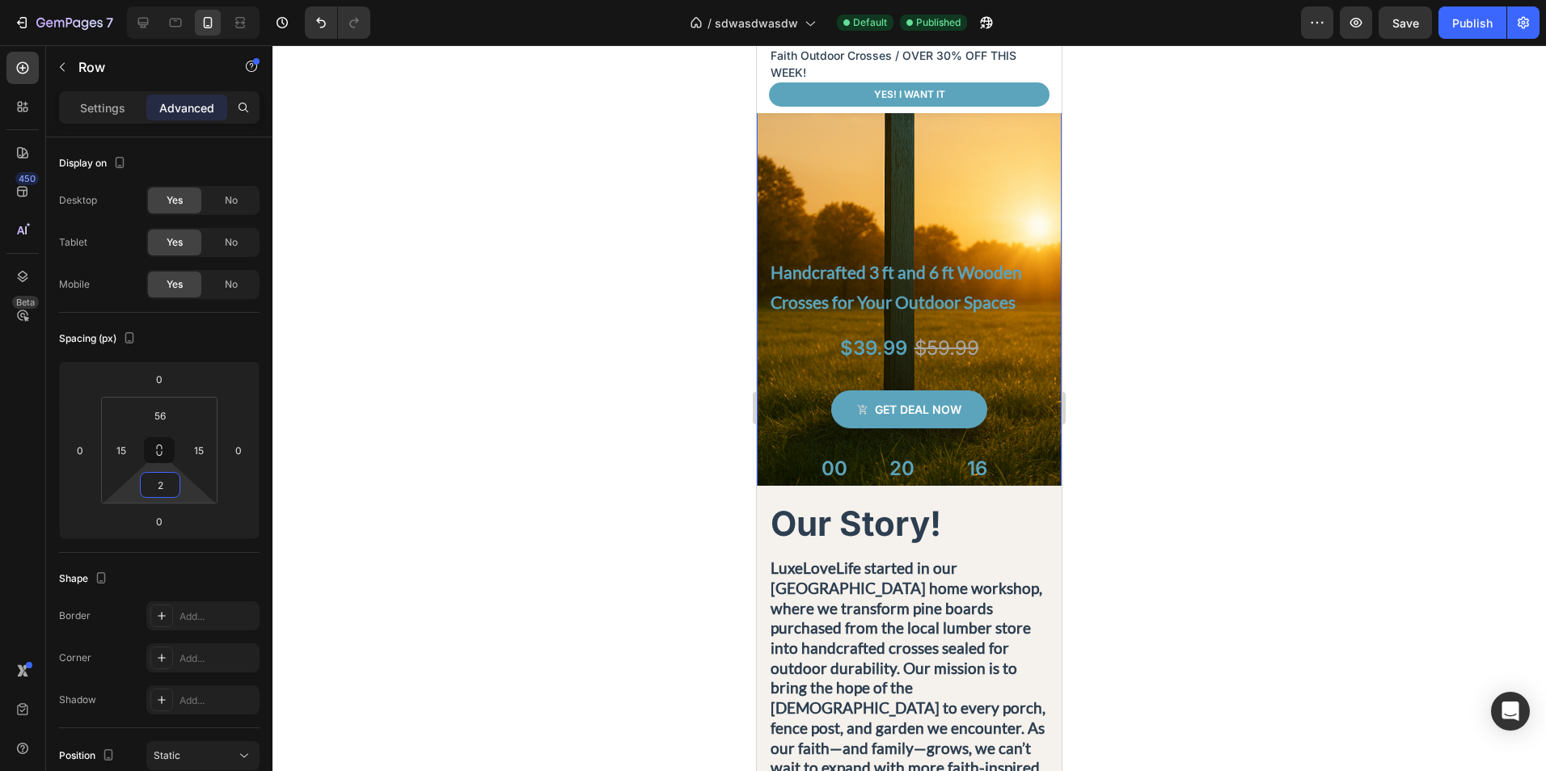
type input "0"
click at [187, 0] on html "7 Version history / sdwasdwasdw Default Published Preview Save Publish 450 Beta…" at bounding box center [773, 0] width 1546 height 0
type input "0"
drag, startPoint x: 196, startPoint y: 524, endPoint x: 206, endPoint y: 524, distance: 9.7
click at [206, 0] on html "7 Version history / sdwasdwasdw Default Need republishing Preview Publish 450 B…" at bounding box center [773, 0] width 1546 height 0
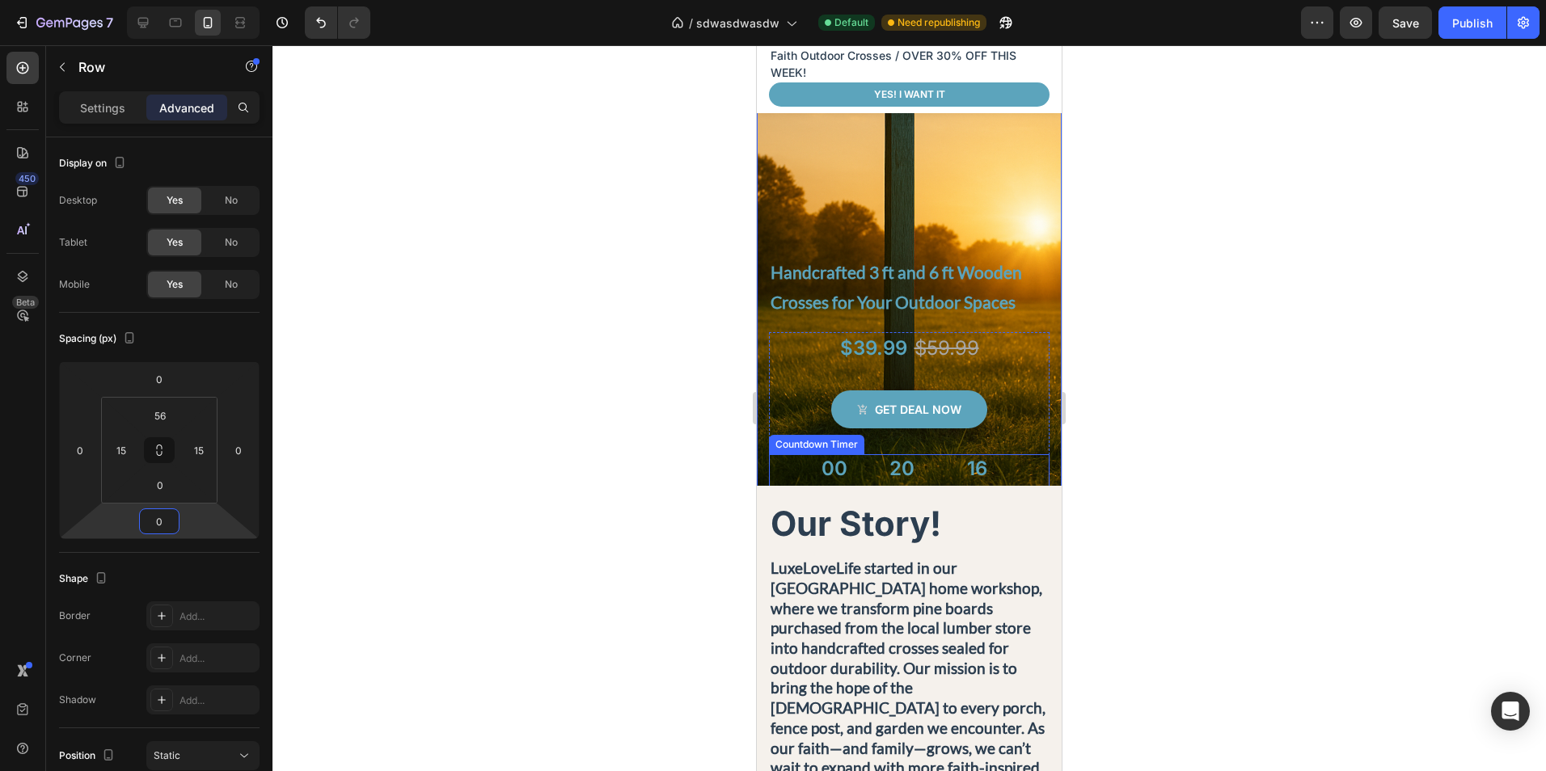
click at [1024, 469] on div "00 Days 20 Hours 16 Minutes 24 Seconds" at bounding box center [909, 500] width 281 height 92
click at [1045, 475] on div "Grace at Every Corner Heading Handcrafted 3 ft and 6 ft Wooden Crosses for Your…" at bounding box center [909, 179] width 305 height 761
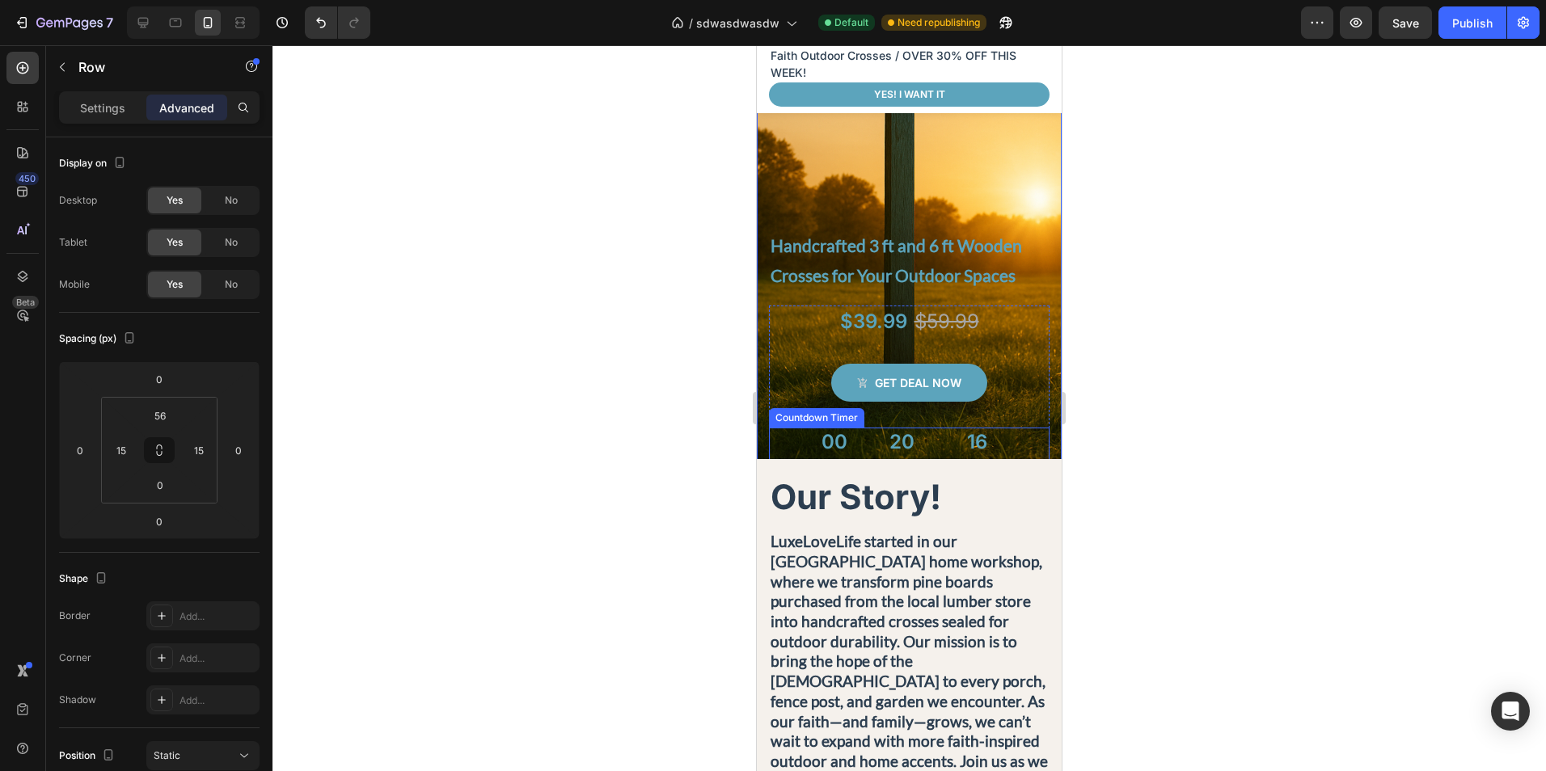
scroll to position [428, 0]
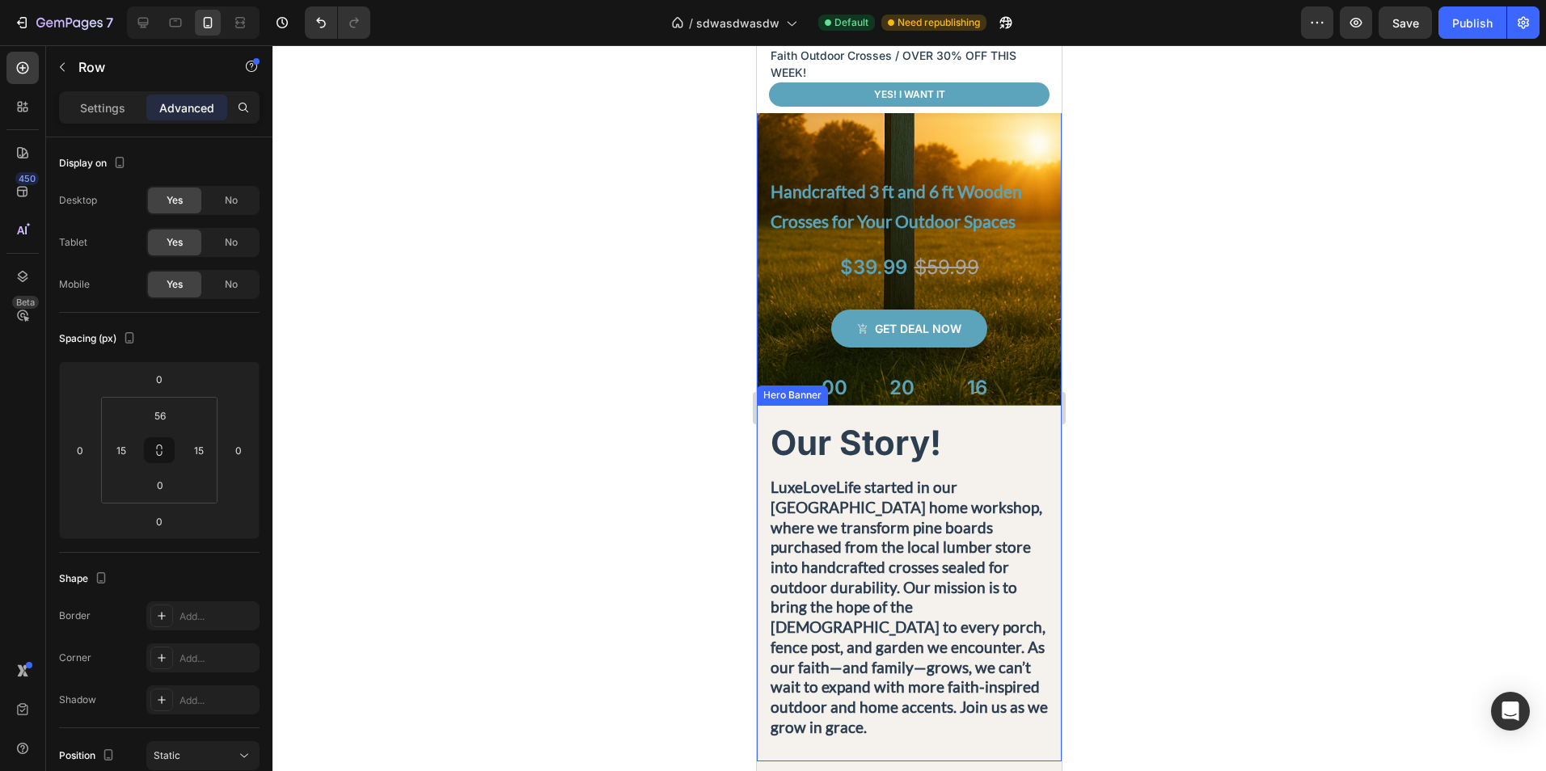
click at [1044, 443] on div "Our Story! Heading LuxeLoveLife started in our [GEOGRAPHIC_DATA] home workshop,…" at bounding box center [909, 590] width 305 height 344
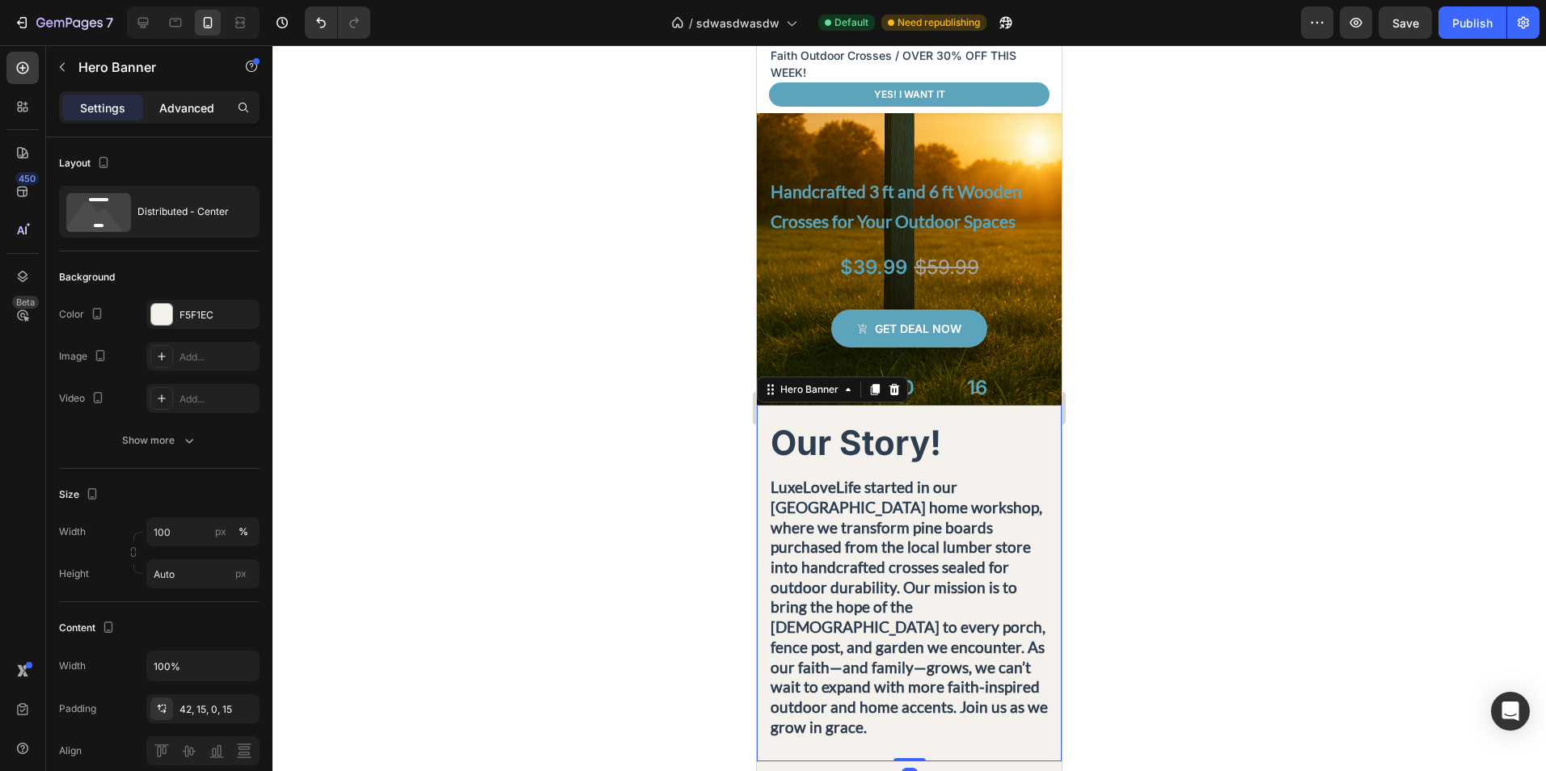
click at [175, 116] on p "Advanced" at bounding box center [186, 107] width 55 height 17
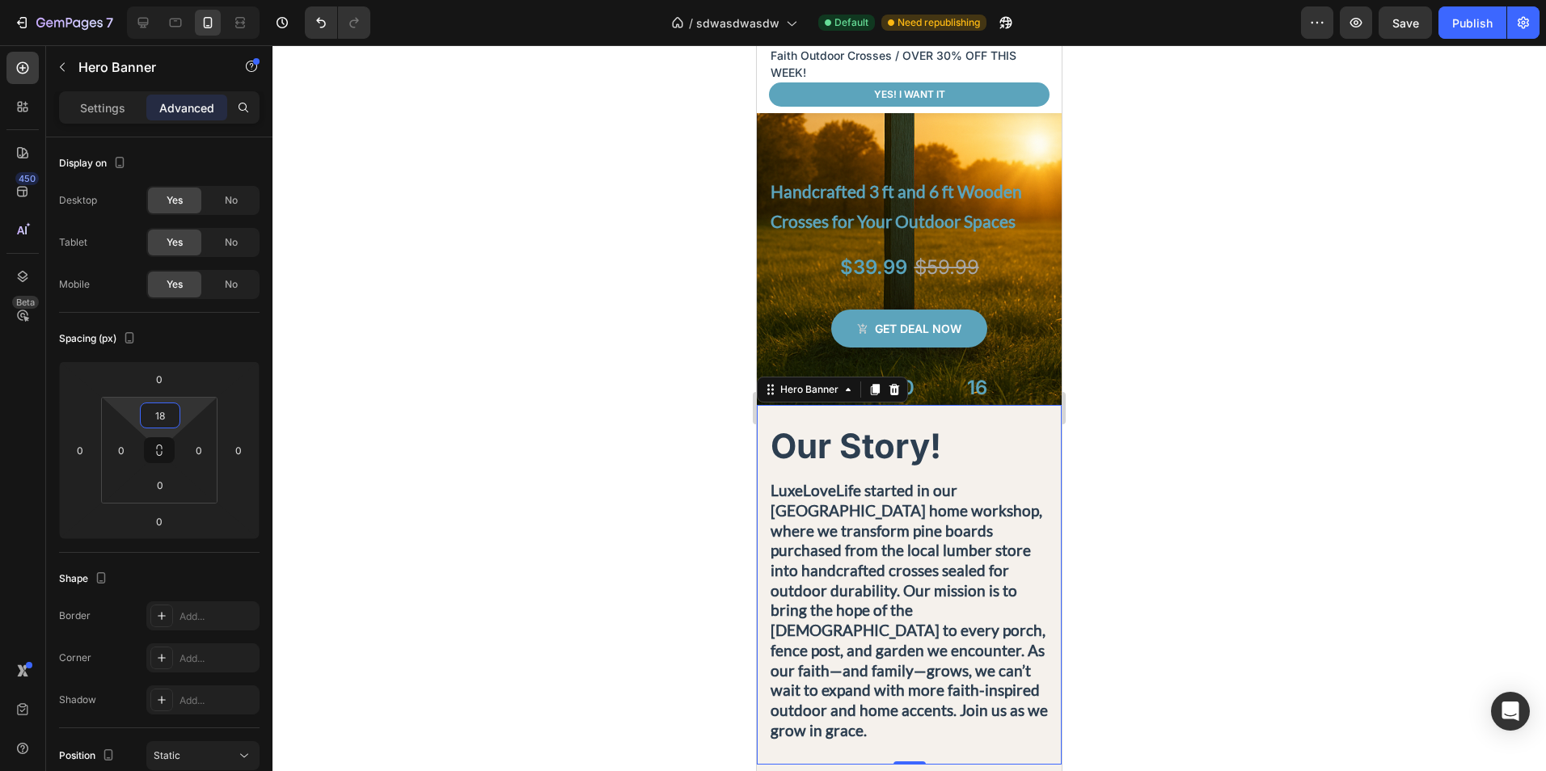
type input "16"
click at [194, 0] on html "7 Version history / sdwasdwasdw Default Need republishing Preview Save Publish …" at bounding box center [773, 0] width 1546 height 0
type input "0"
click at [201, 0] on html "7 Version history / sdwasdwasdw Default Need republishing Preview Save Publish …" at bounding box center [773, 0] width 1546 height 0
click at [1180, 446] on div at bounding box center [908, 408] width 1273 height 726
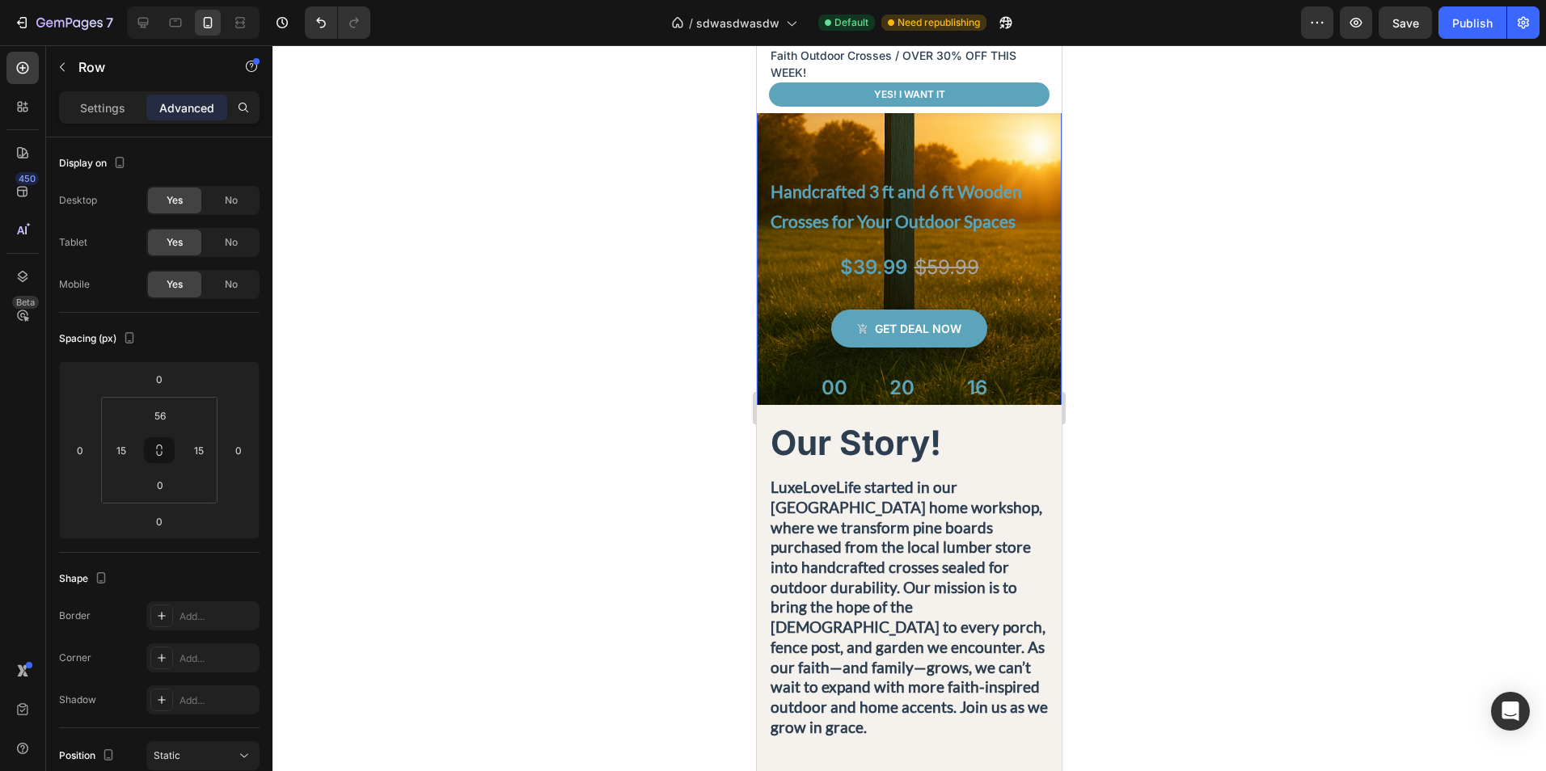
click at [1040, 387] on div "Grace at Every Corner Heading Handcrafted 3 ft and 6 ft Wooden Crosses for Your…" at bounding box center [909, 98] width 305 height 761
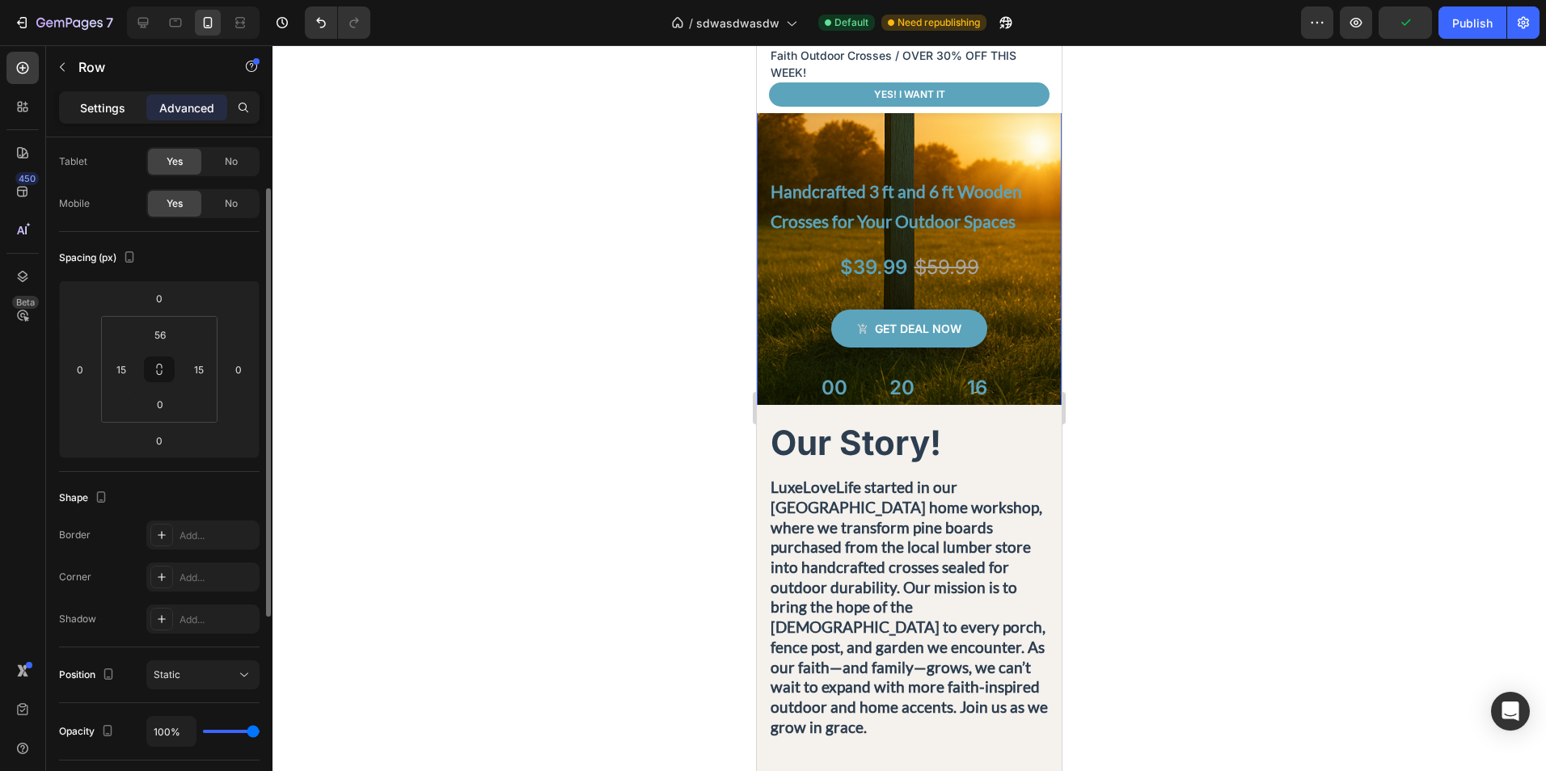
click at [112, 108] on p "Settings" at bounding box center [102, 107] width 45 height 17
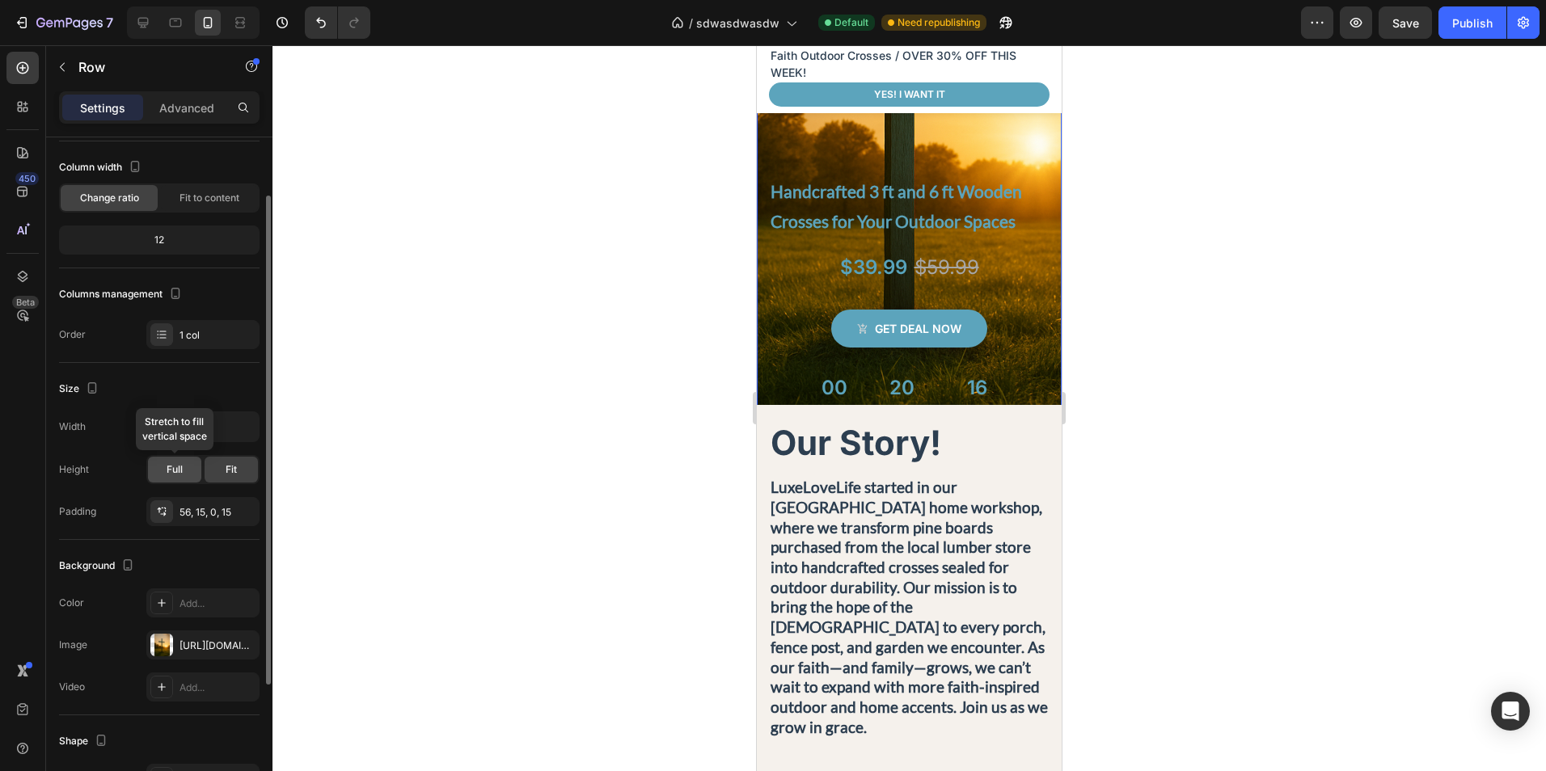
click at [192, 474] on div "Full" at bounding box center [174, 470] width 53 height 26
click at [232, 472] on span "Fit" at bounding box center [231, 469] width 11 height 15
click at [185, 516] on div "56, 15, 0, 15" at bounding box center [202, 512] width 47 height 15
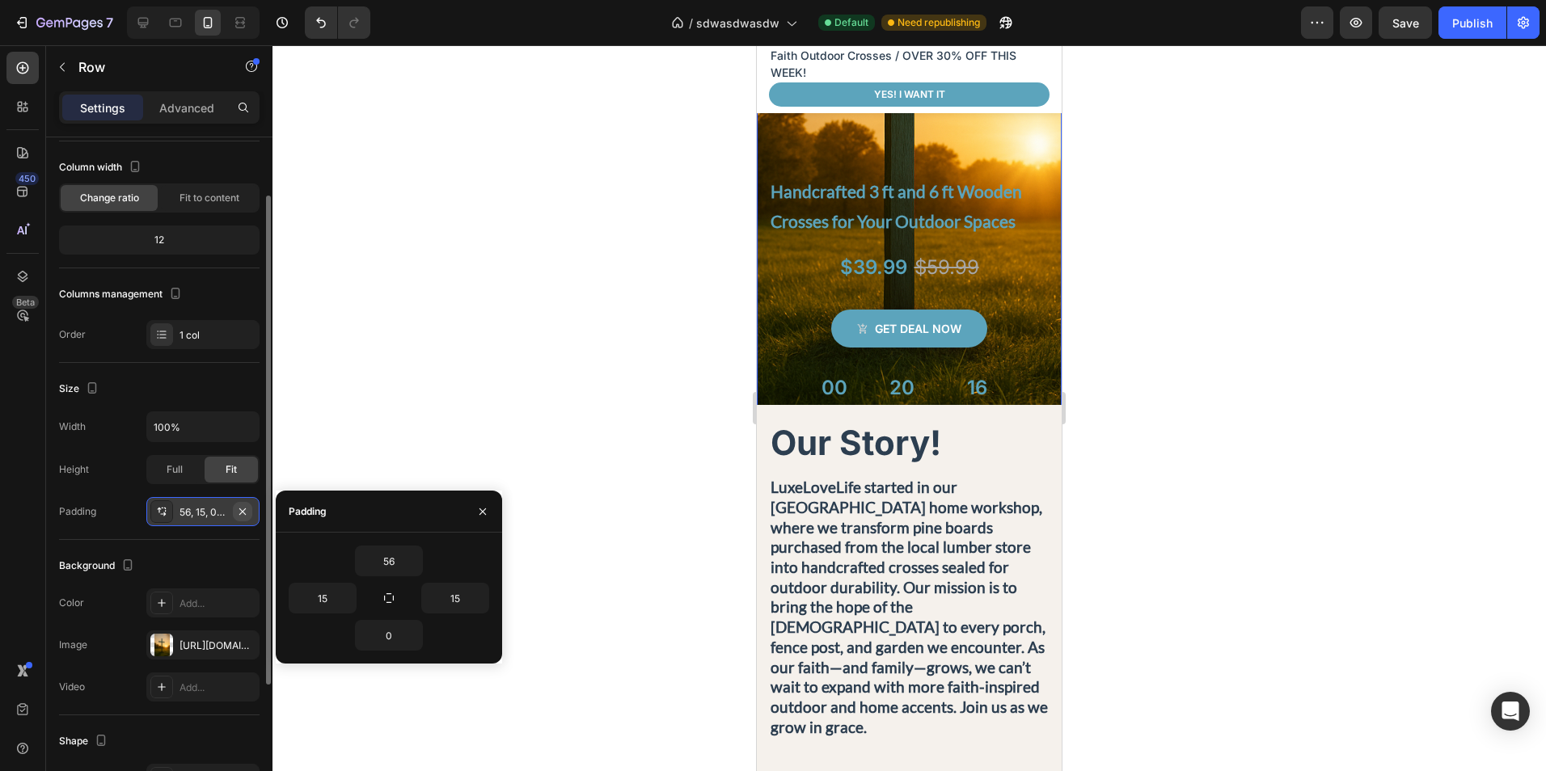
click at [251, 512] on button "button" at bounding box center [242, 511] width 19 height 19
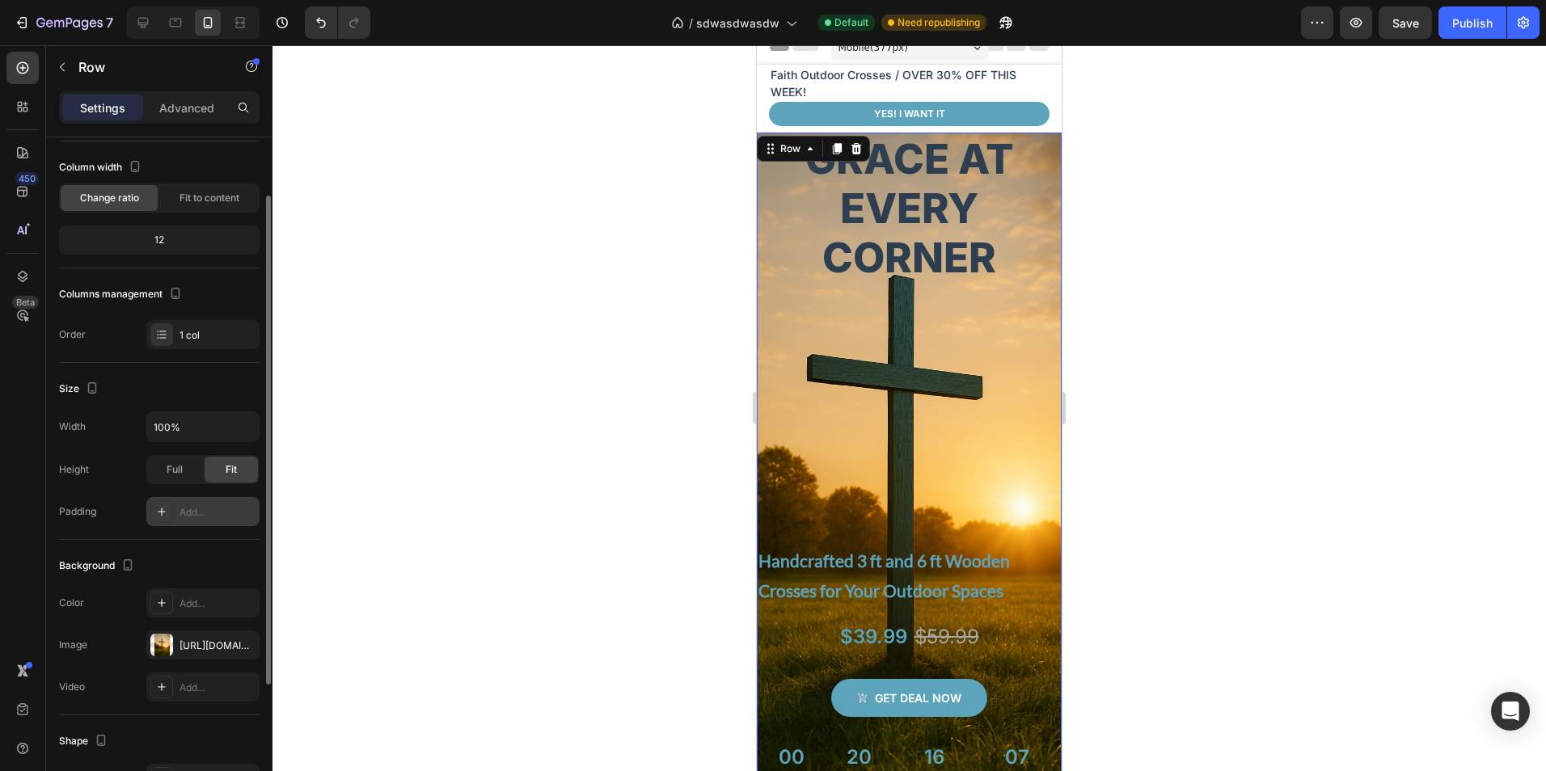
scroll to position [0, 0]
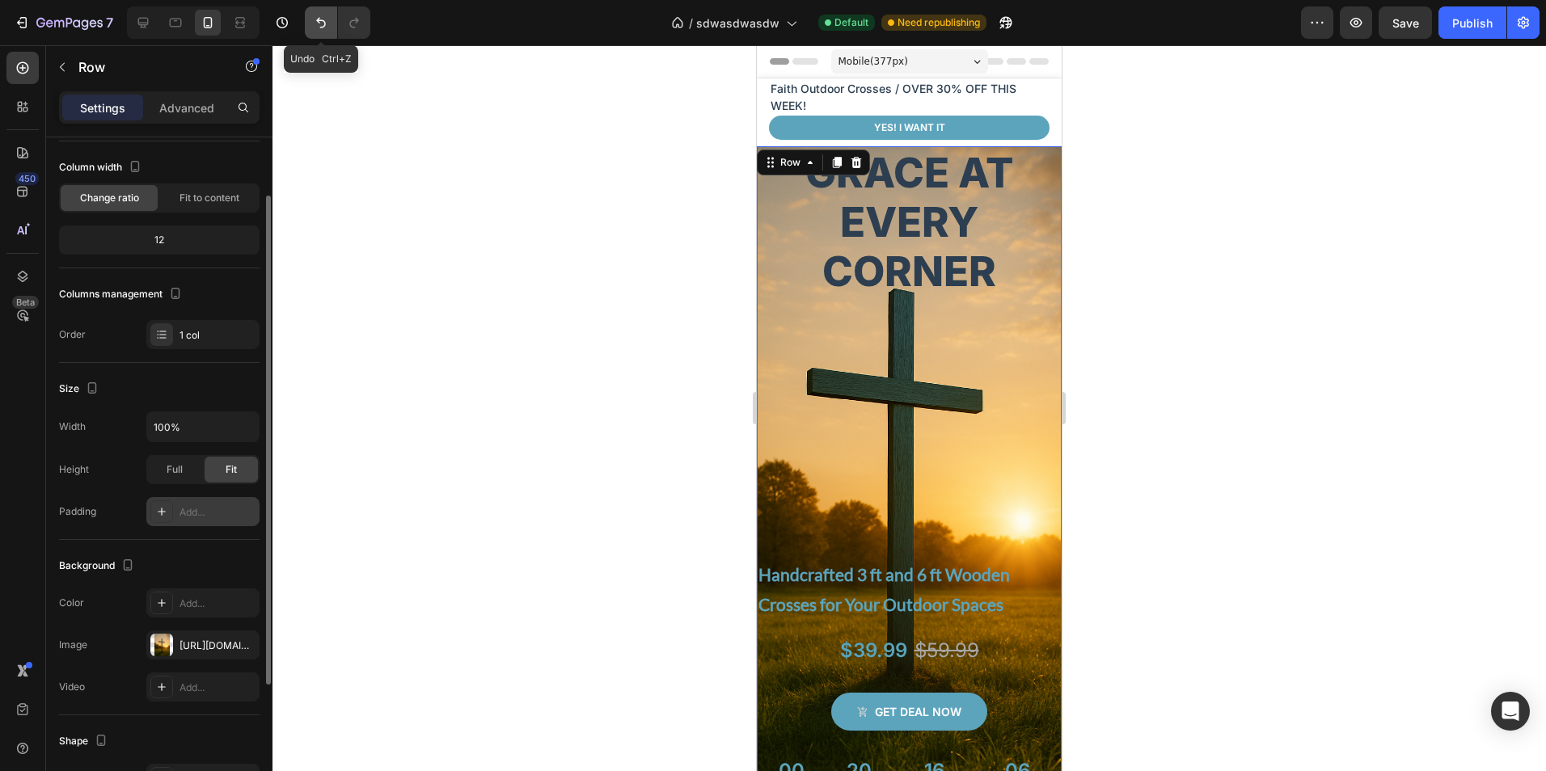
click at [306, 25] on button "Undo/Redo" at bounding box center [321, 22] width 32 height 32
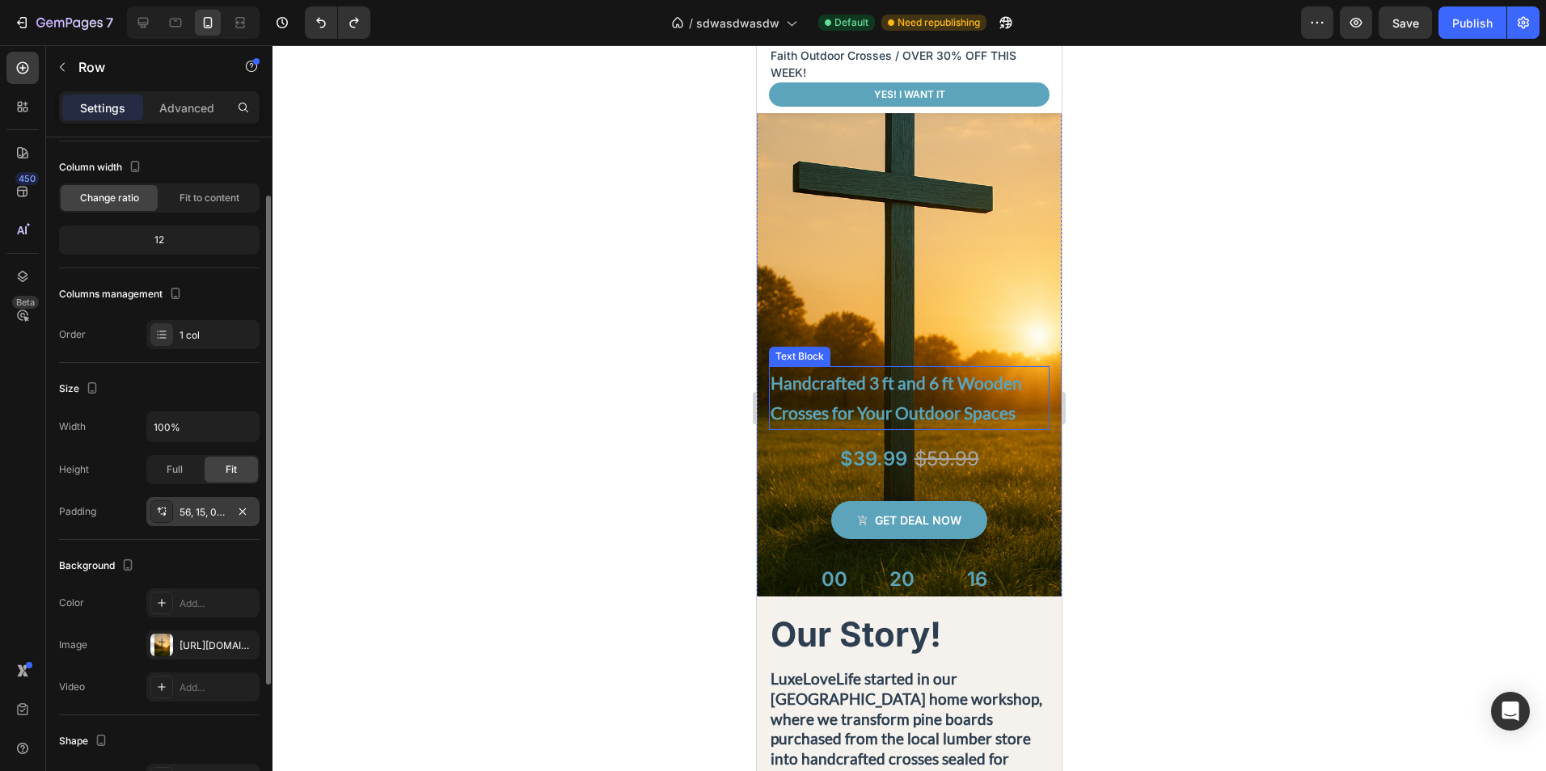
scroll to position [323, 0]
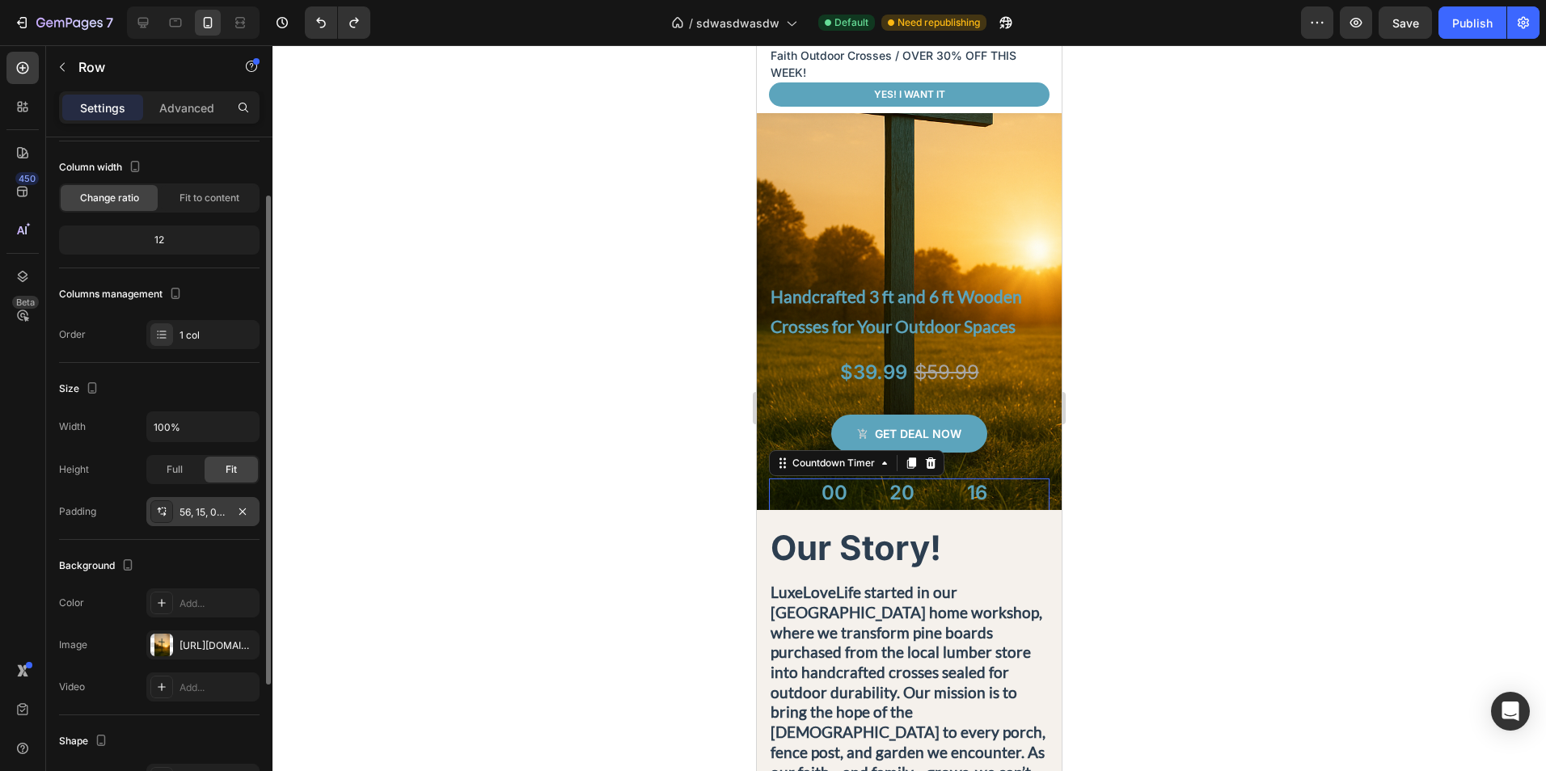
click at [995, 491] on div "16 Minutes" at bounding box center [976, 502] width 81 height 46
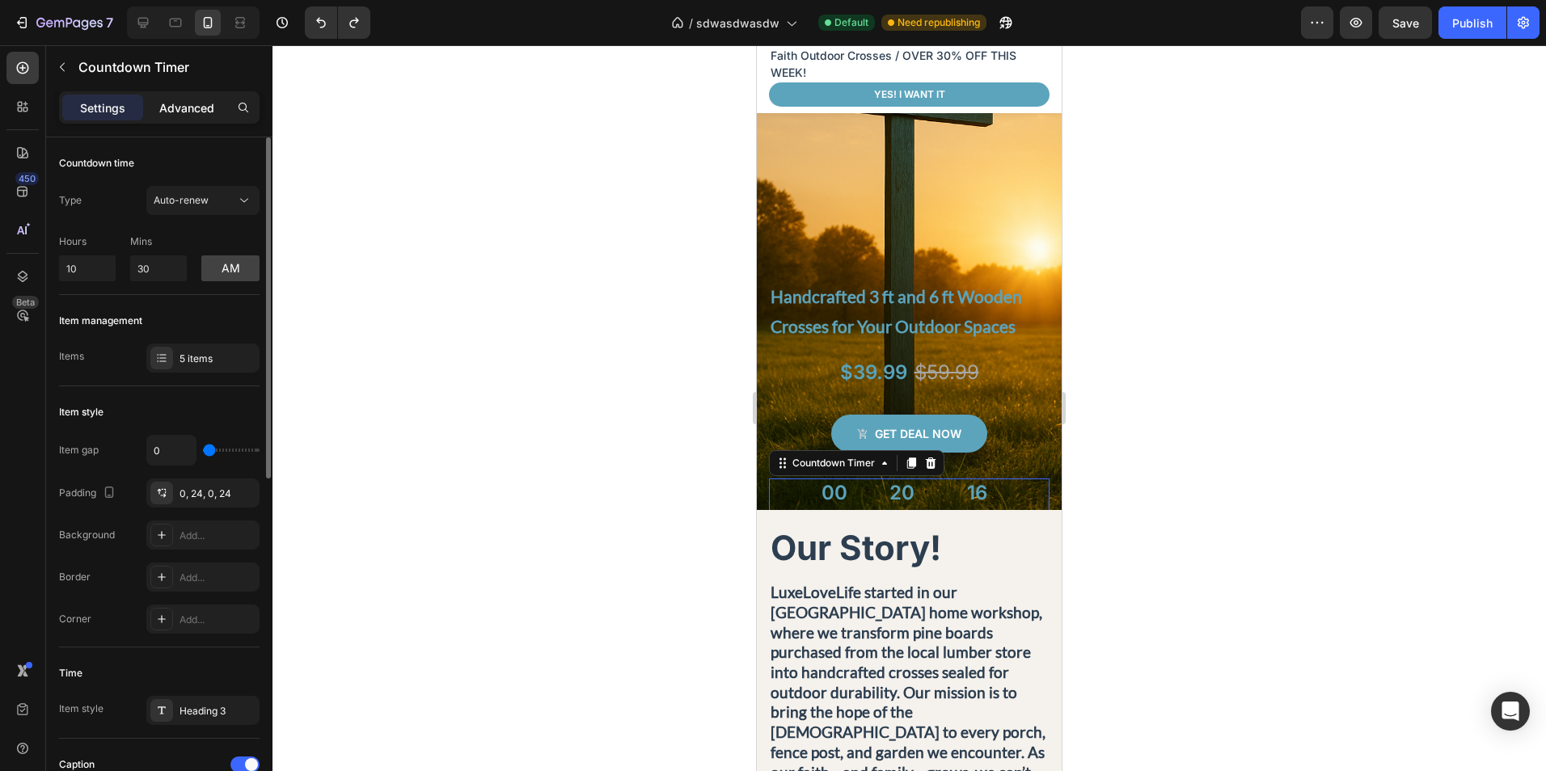
click at [189, 110] on p "Advanced" at bounding box center [186, 107] width 55 height 17
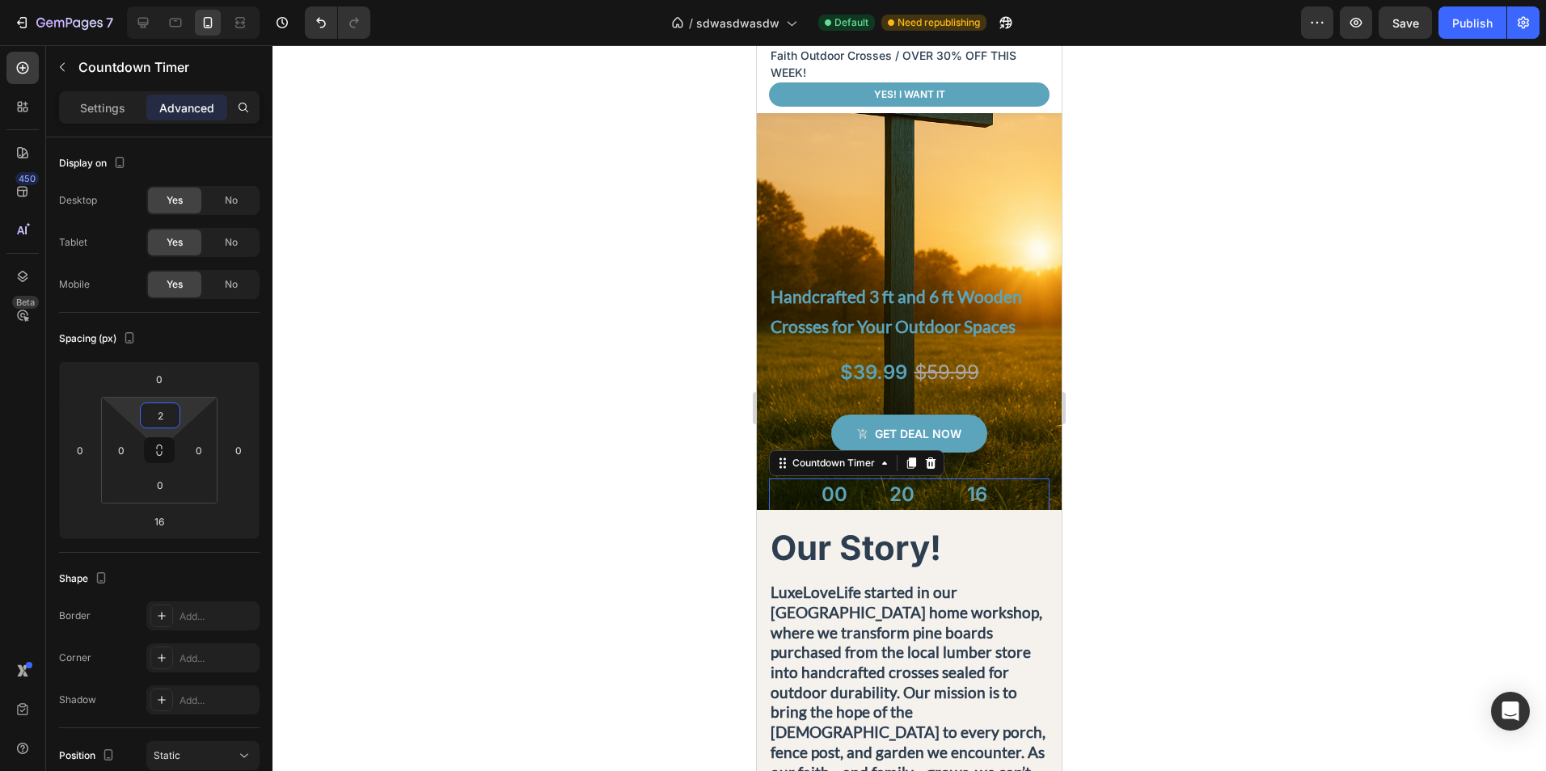
type input "0"
drag, startPoint x: 188, startPoint y: 416, endPoint x: 195, endPoint y: 426, distance: 12.3
click at [195, 0] on html "7 Version history / sdwasdwasdw Default Need republishing Preview Save Publish …" at bounding box center [773, 0] width 1546 height 0
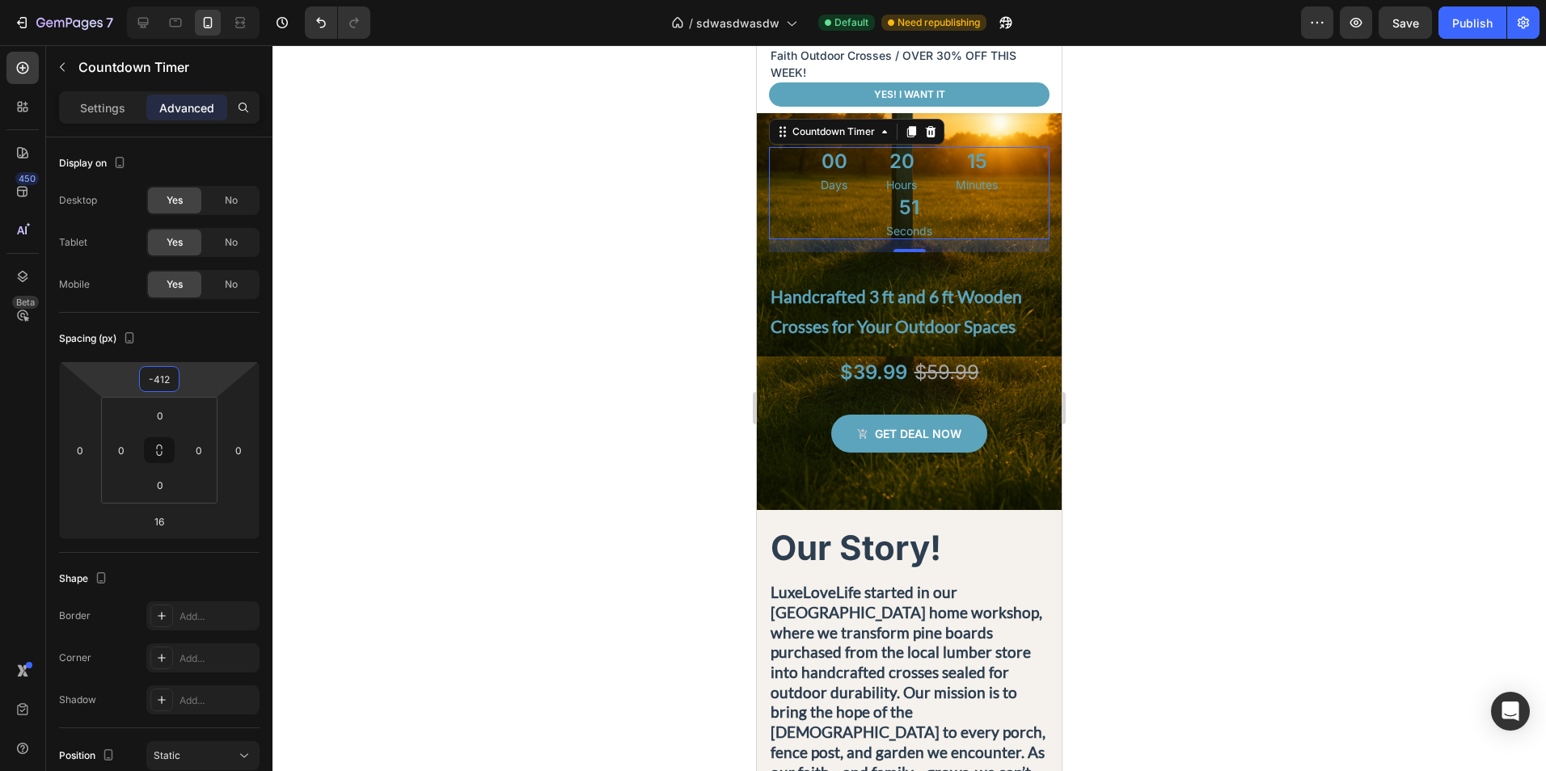
type input "-416"
drag, startPoint x: 193, startPoint y: 383, endPoint x: 314, endPoint y: 545, distance: 201.6
click at [271, 0] on html "7 Version history / sdwasdwasdw Default Need republishing Preview Save Publish …" at bounding box center [773, 0] width 1546 height 0
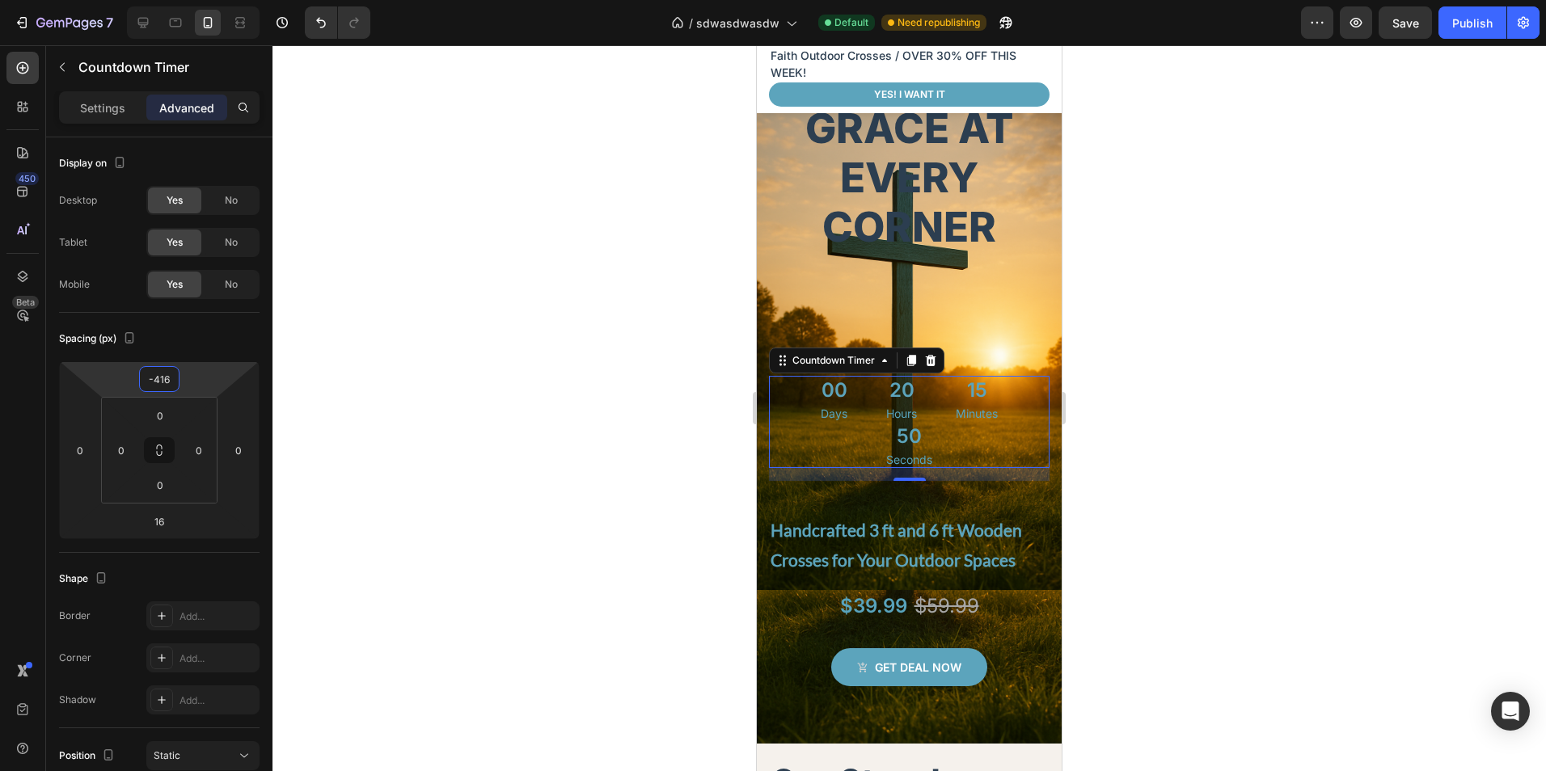
scroll to position [81, 0]
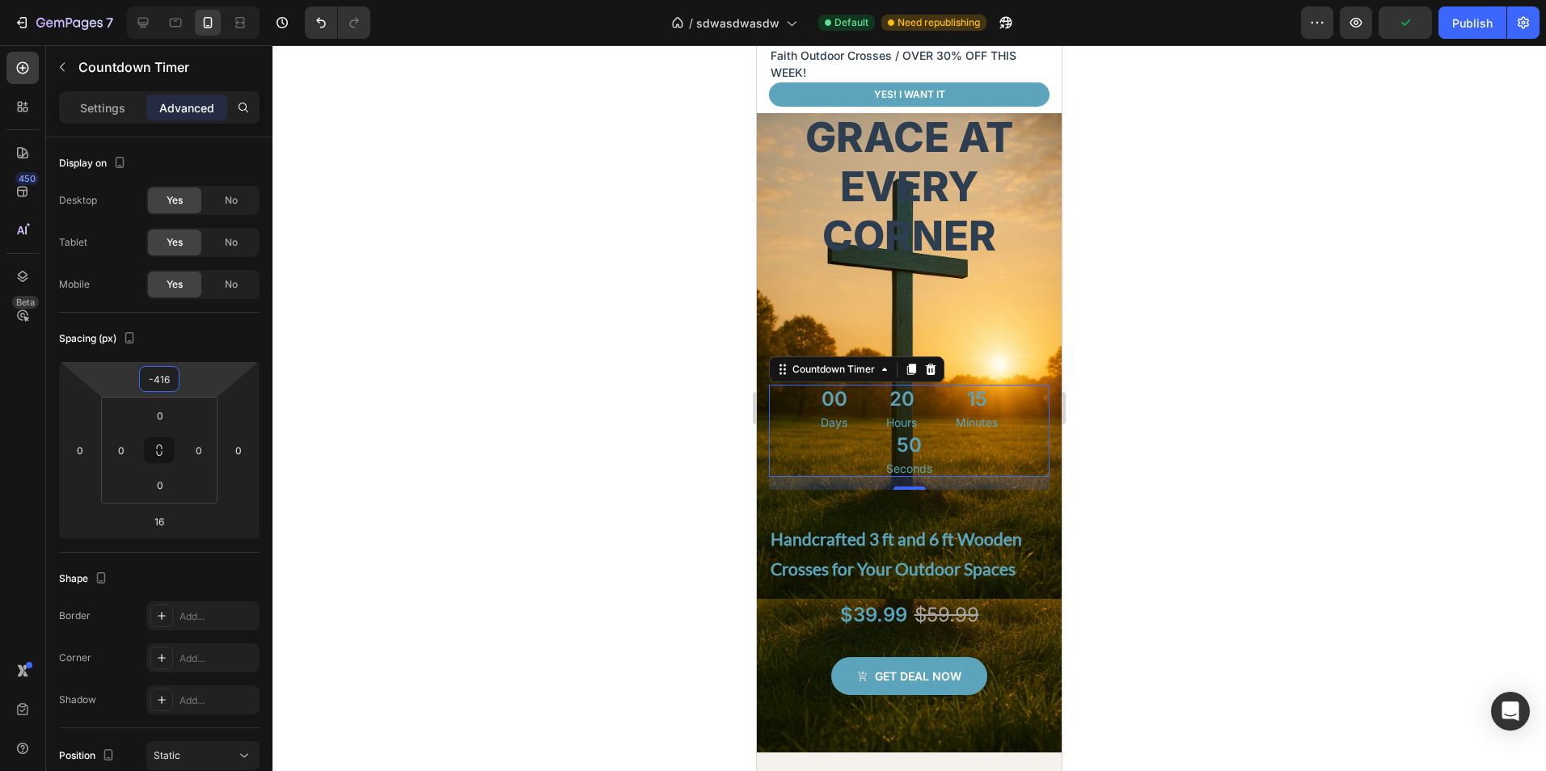
click at [914, 448] on div "50" at bounding box center [909, 445] width 46 height 29
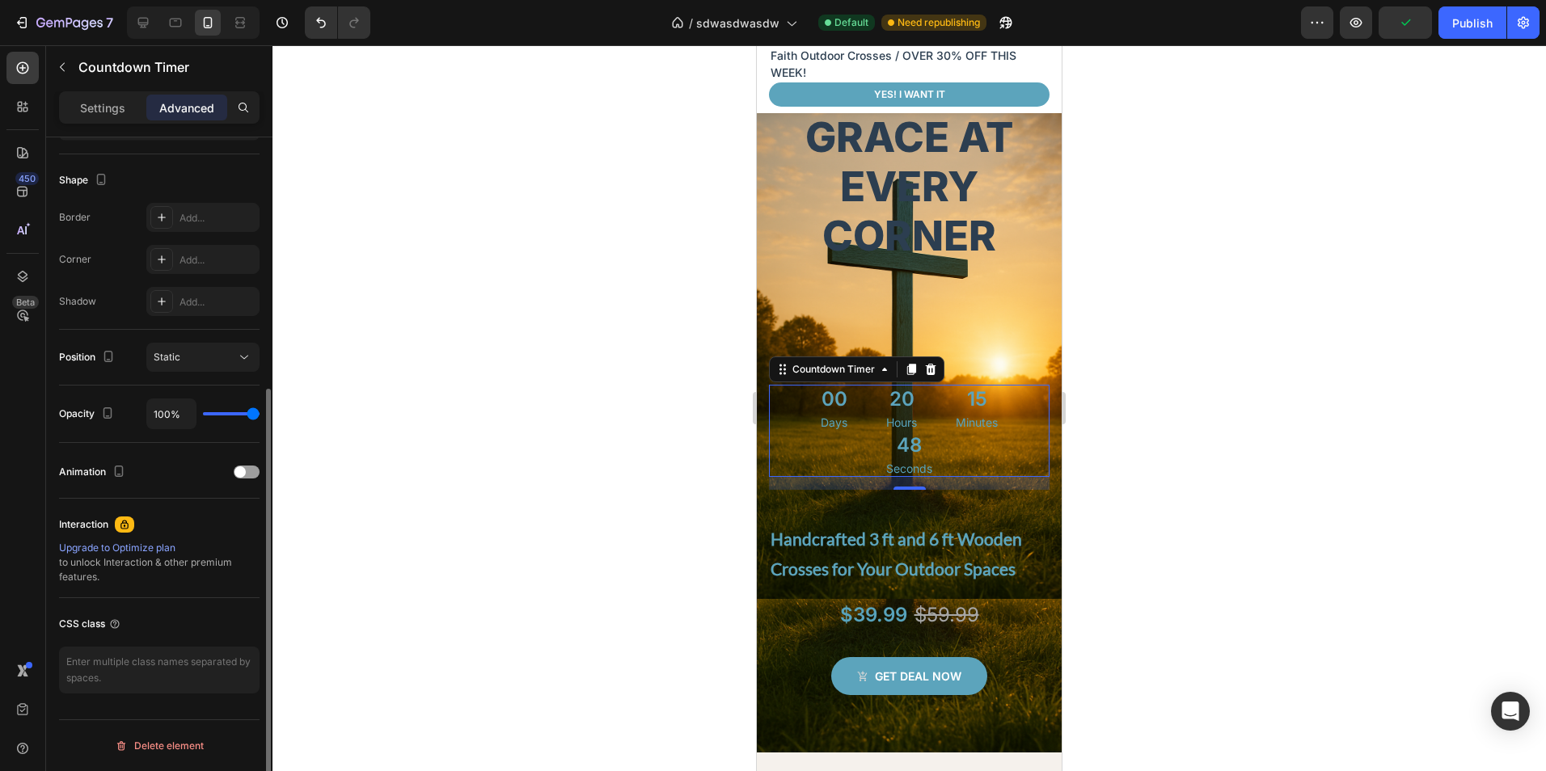
scroll to position [0, 0]
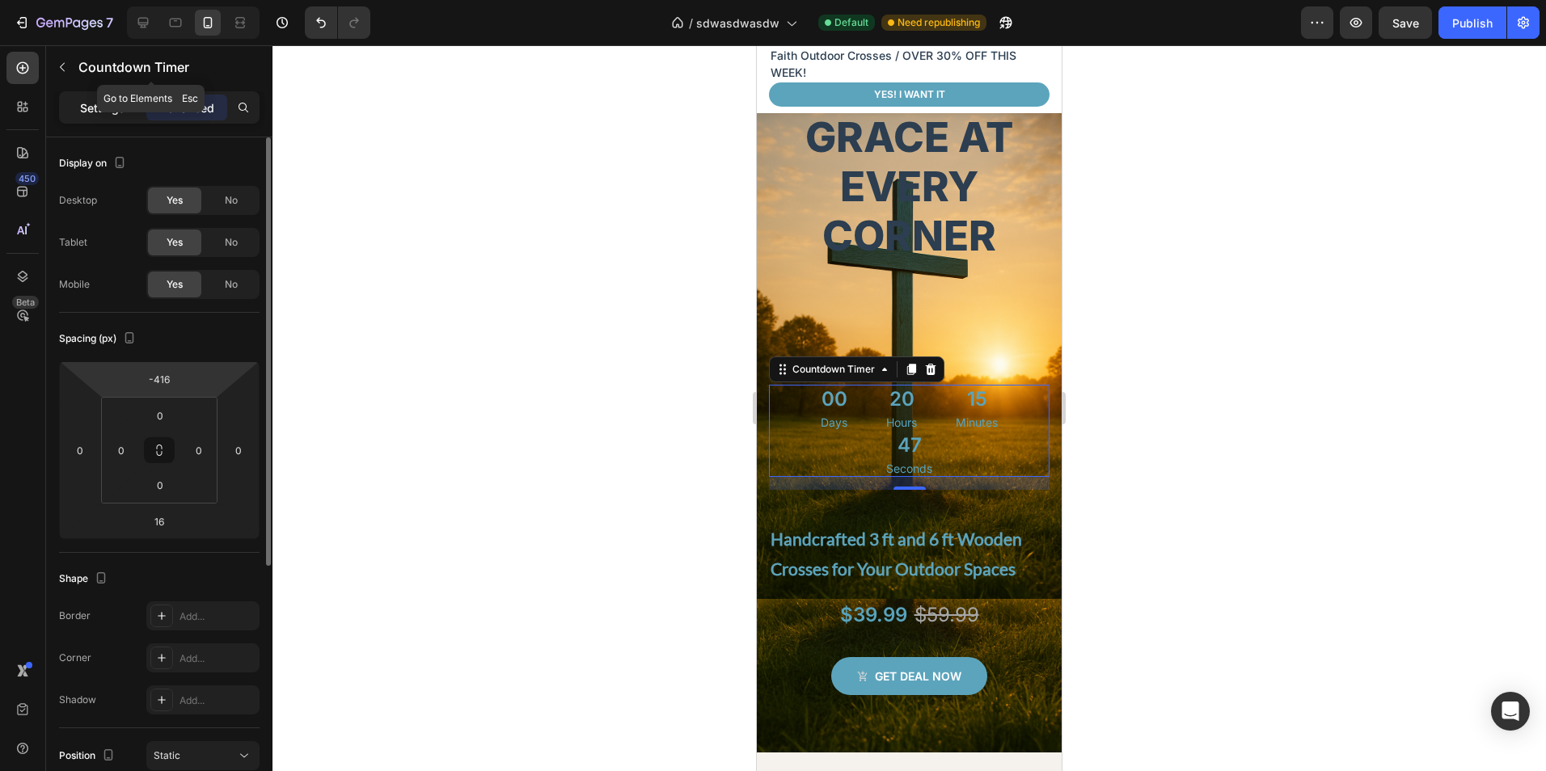
click at [126, 102] on div "Settings" at bounding box center [102, 108] width 81 height 26
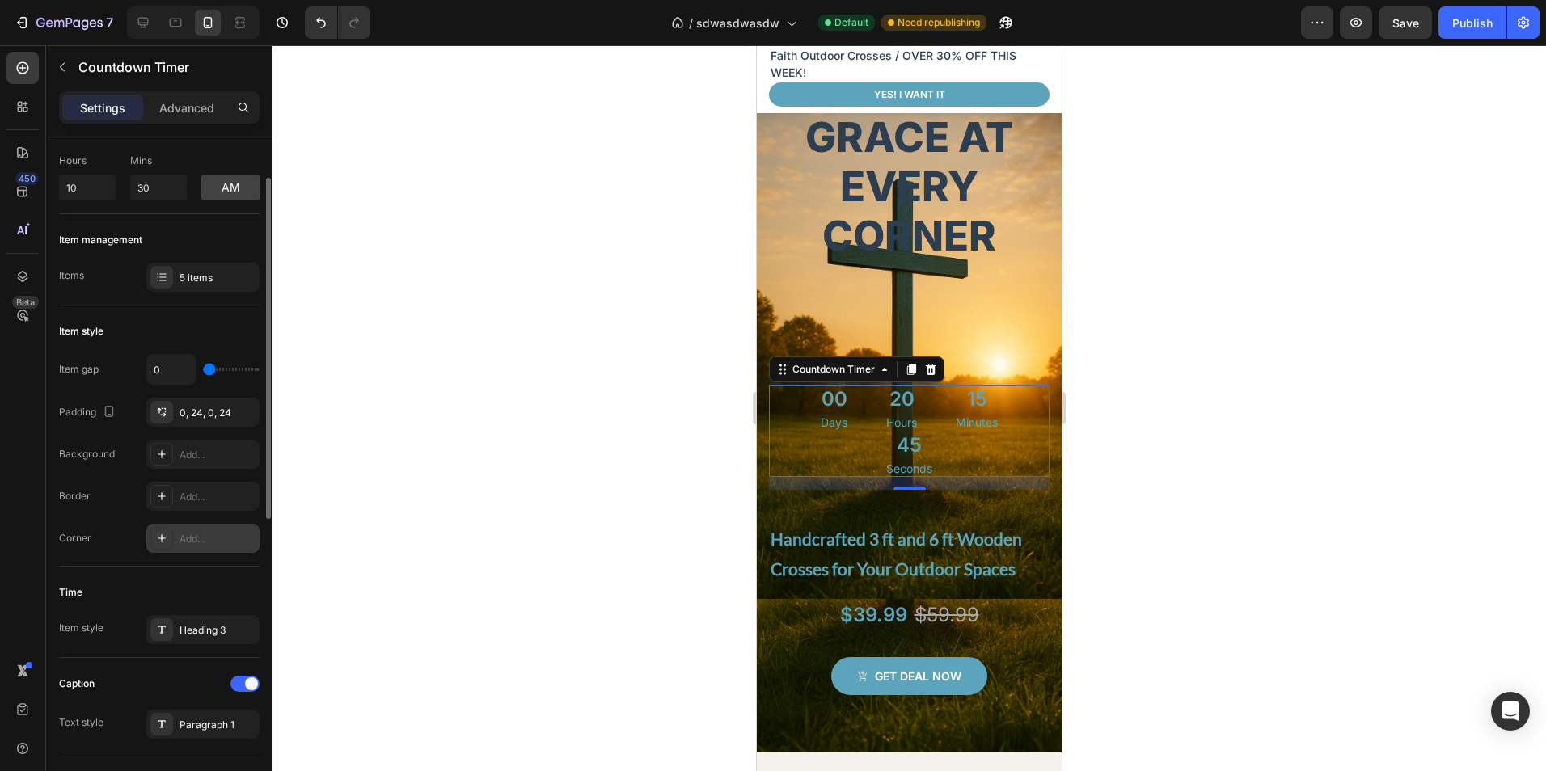
scroll to position [162, 0]
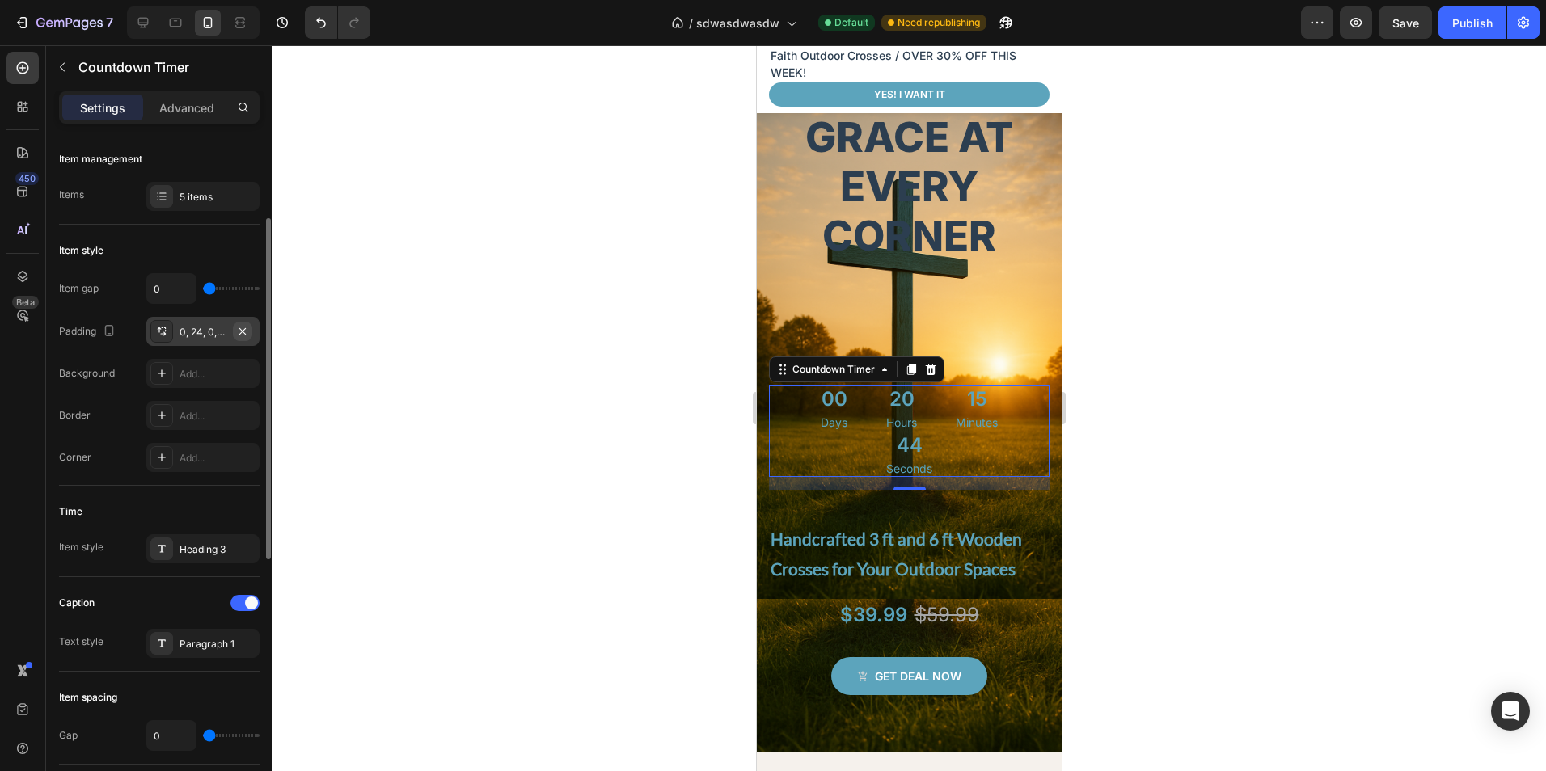
click at [250, 332] on button "button" at bounding box center [242, 331] width 19 height 19
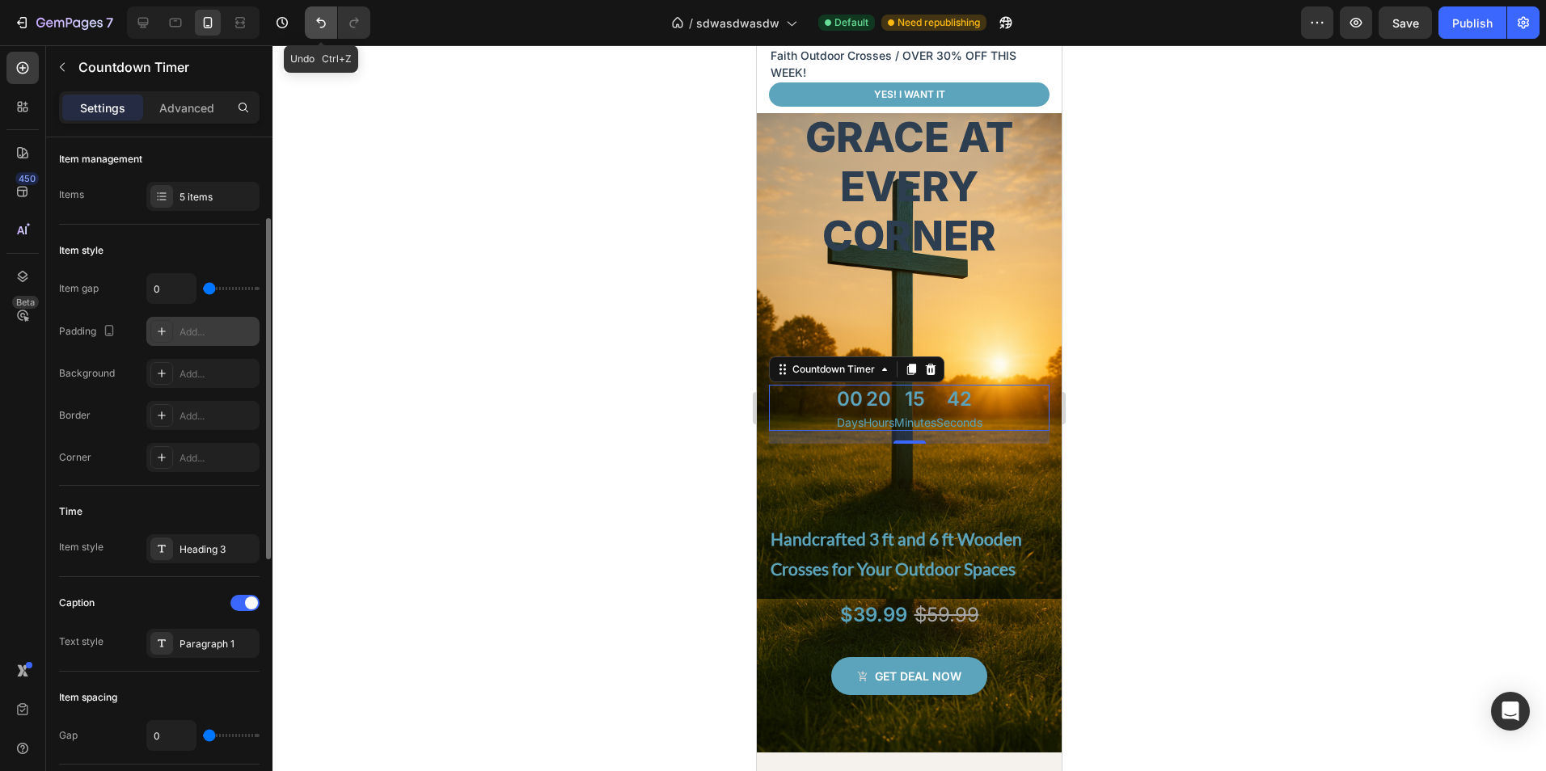
click at [309, 29] on button "Undo/Redo" at bounding box center [321, 22] width 32 height 32
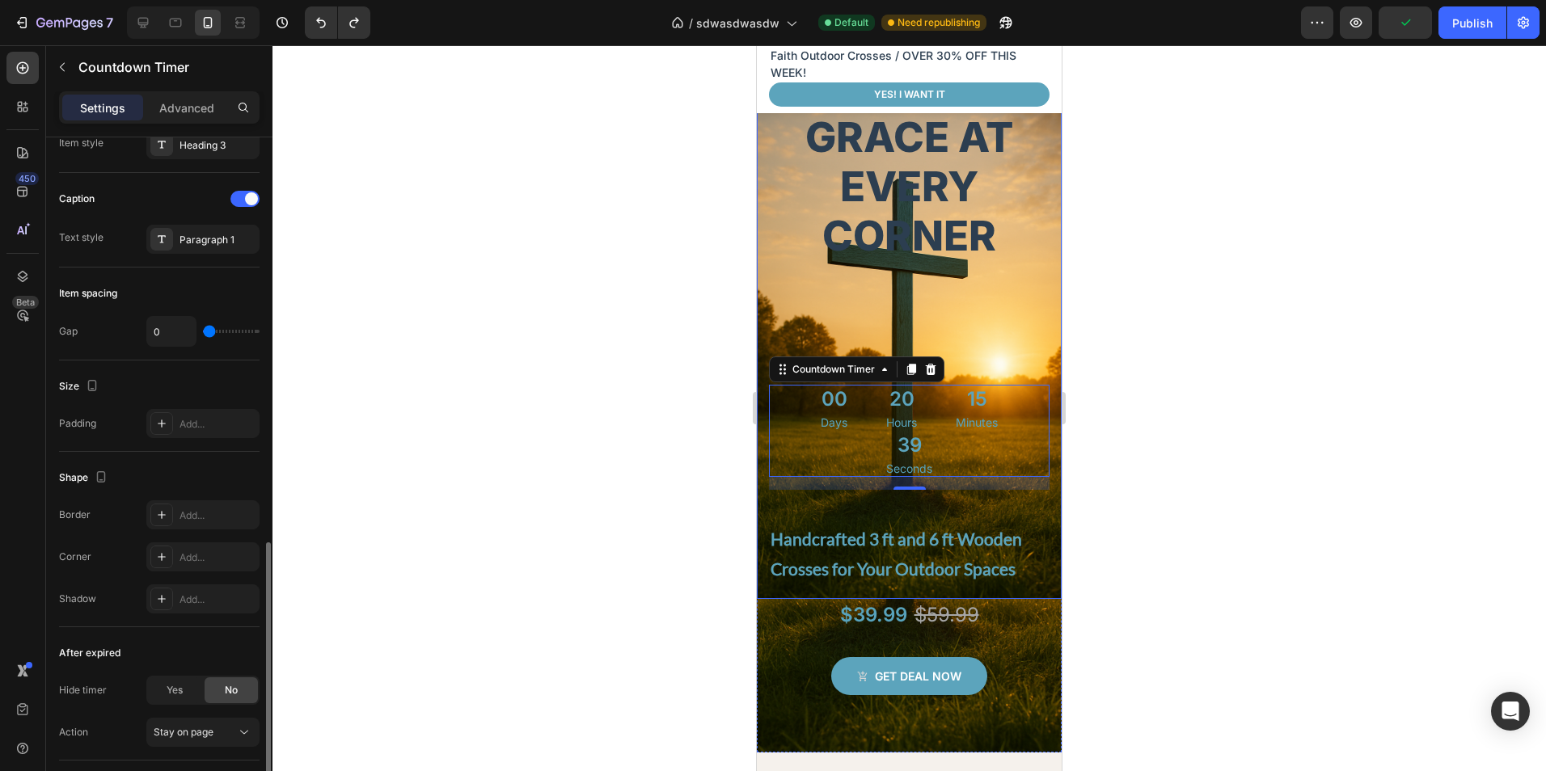
scroll to position [647, 0]
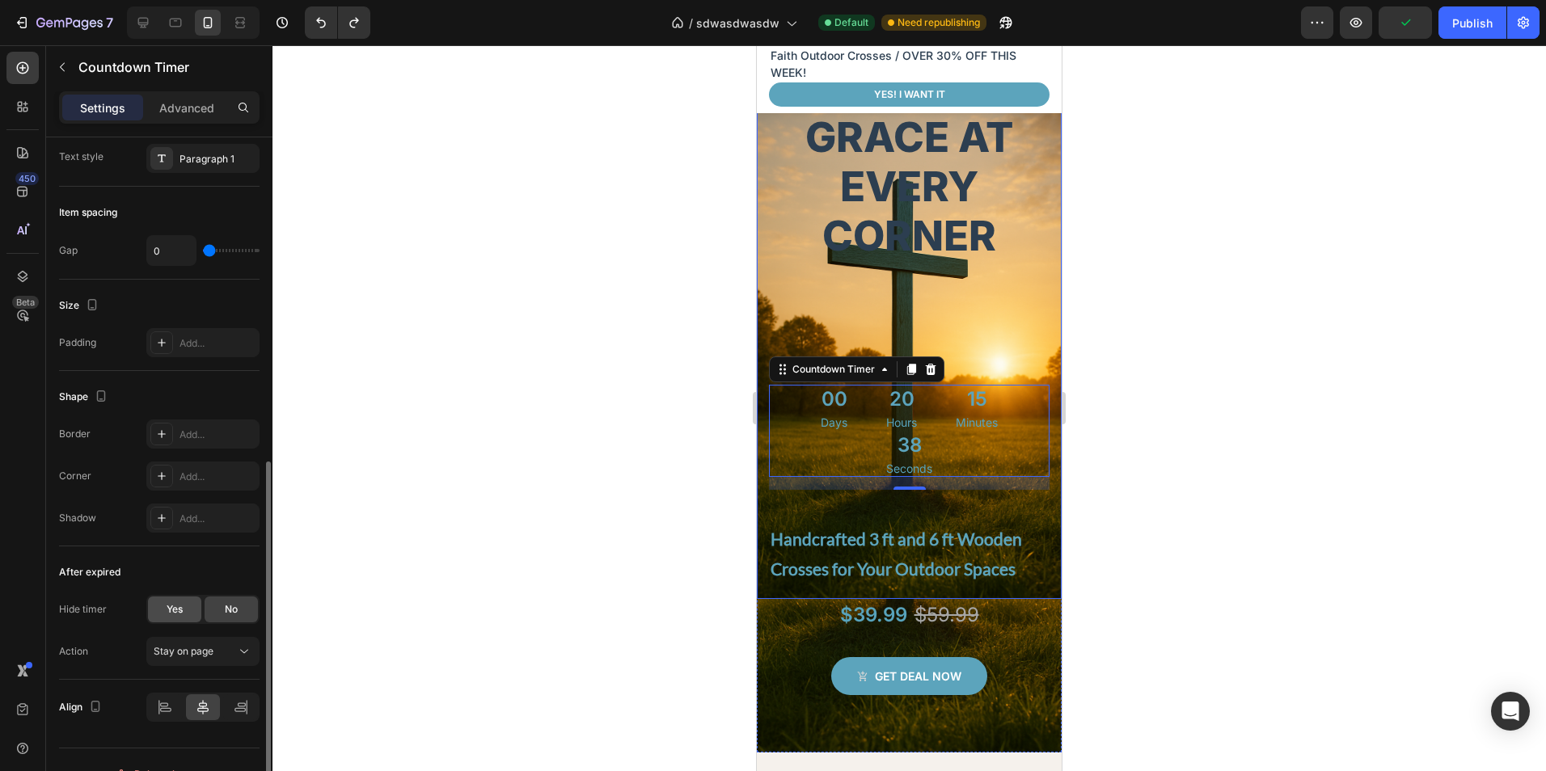
click at [171, 609] on span "Yes" at bounding box center [175, 609] width 16 height 15
click at [220, 608] on div "No" at bounding box center [231, 610] width 53 height 26
click at [234, 650] on div "Stay on page" at bounding box center [195, 651] width 82 height 15
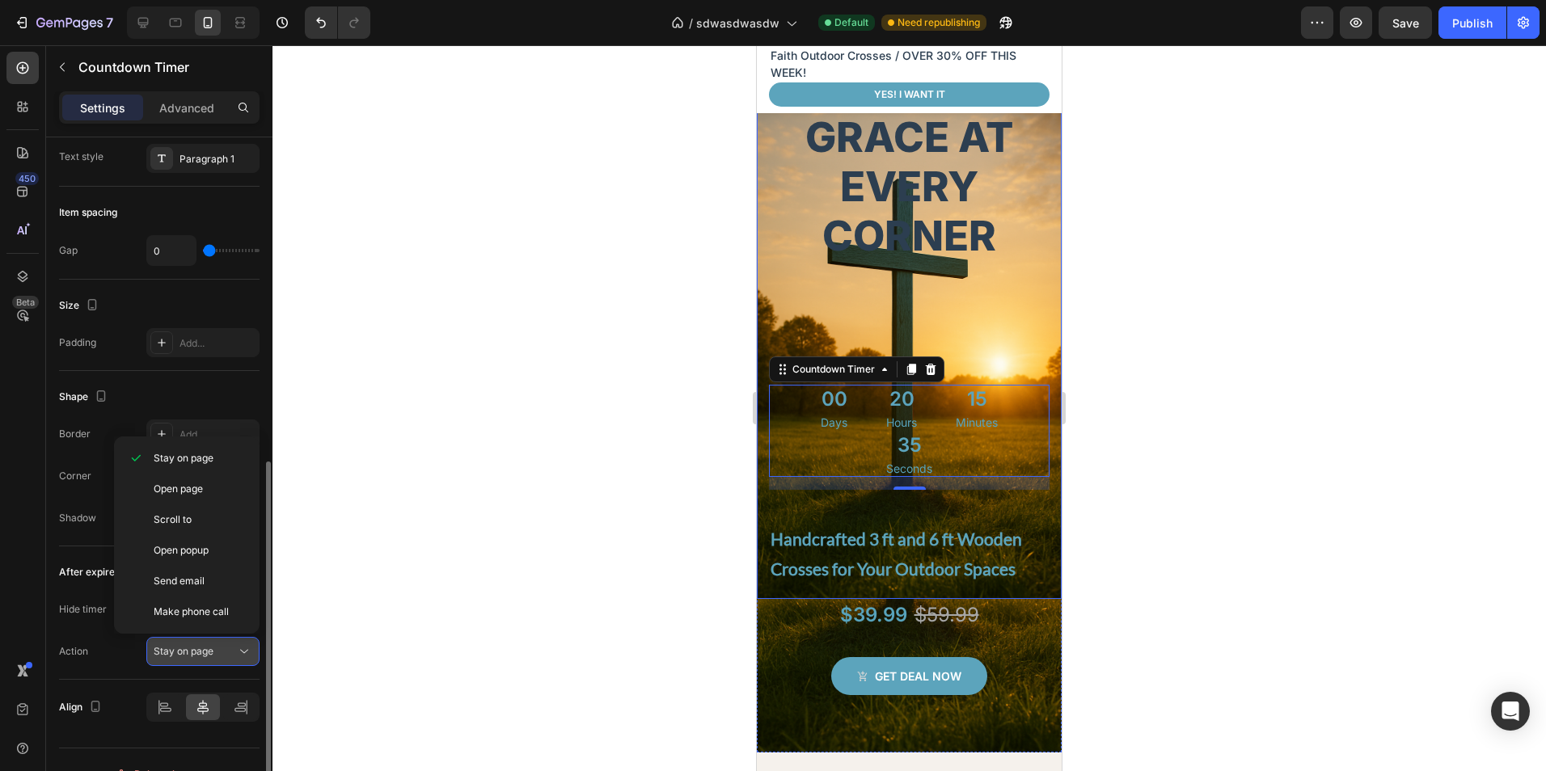
click at [211, 657] on span "Stay on page" at bounding box center [184, 651] width 60 height 15
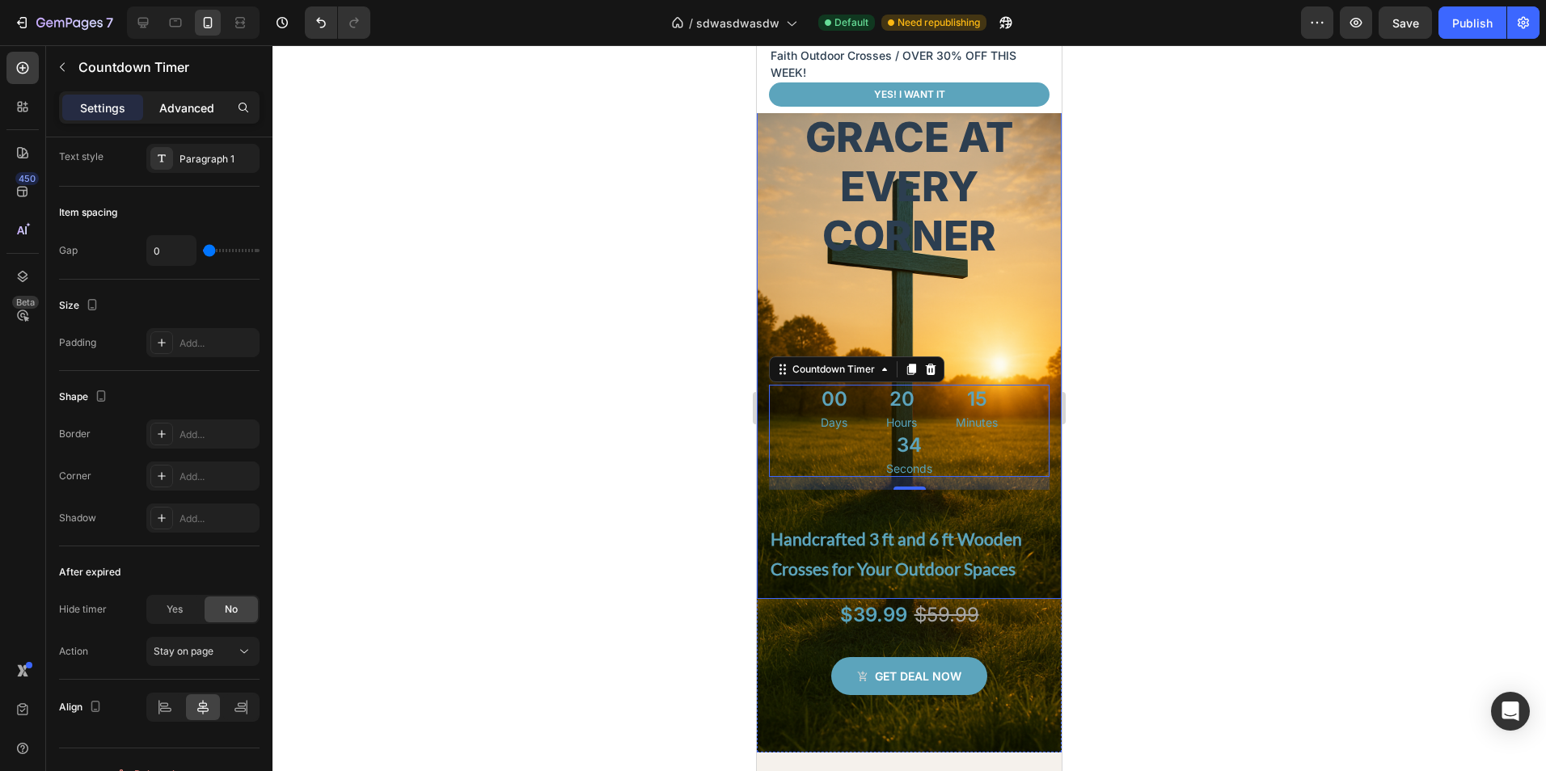
click at [200, 95] on div "Advanced" at bounding box center [186, 108] width 81 height 26
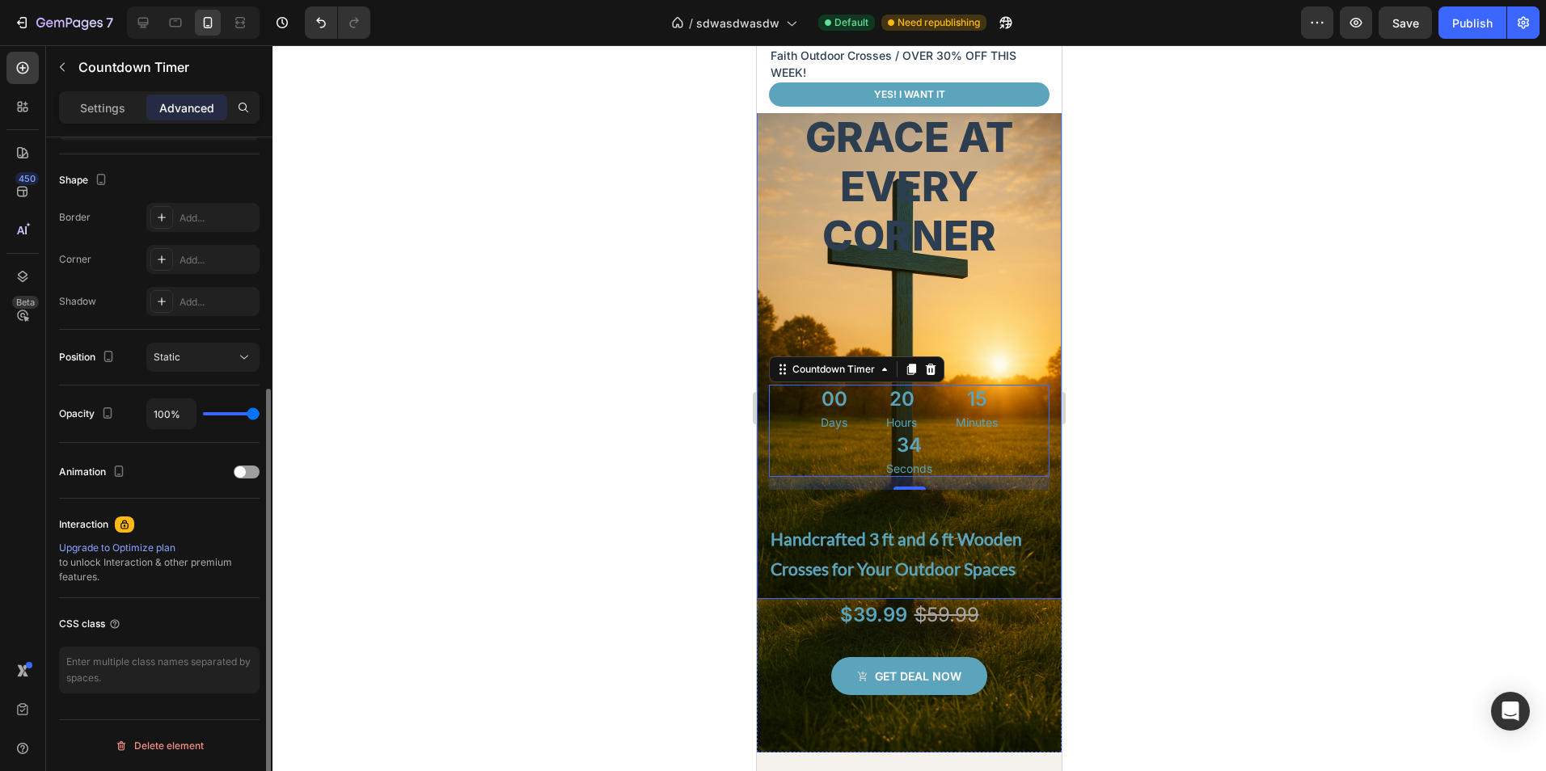
scroll to position [0, 0]
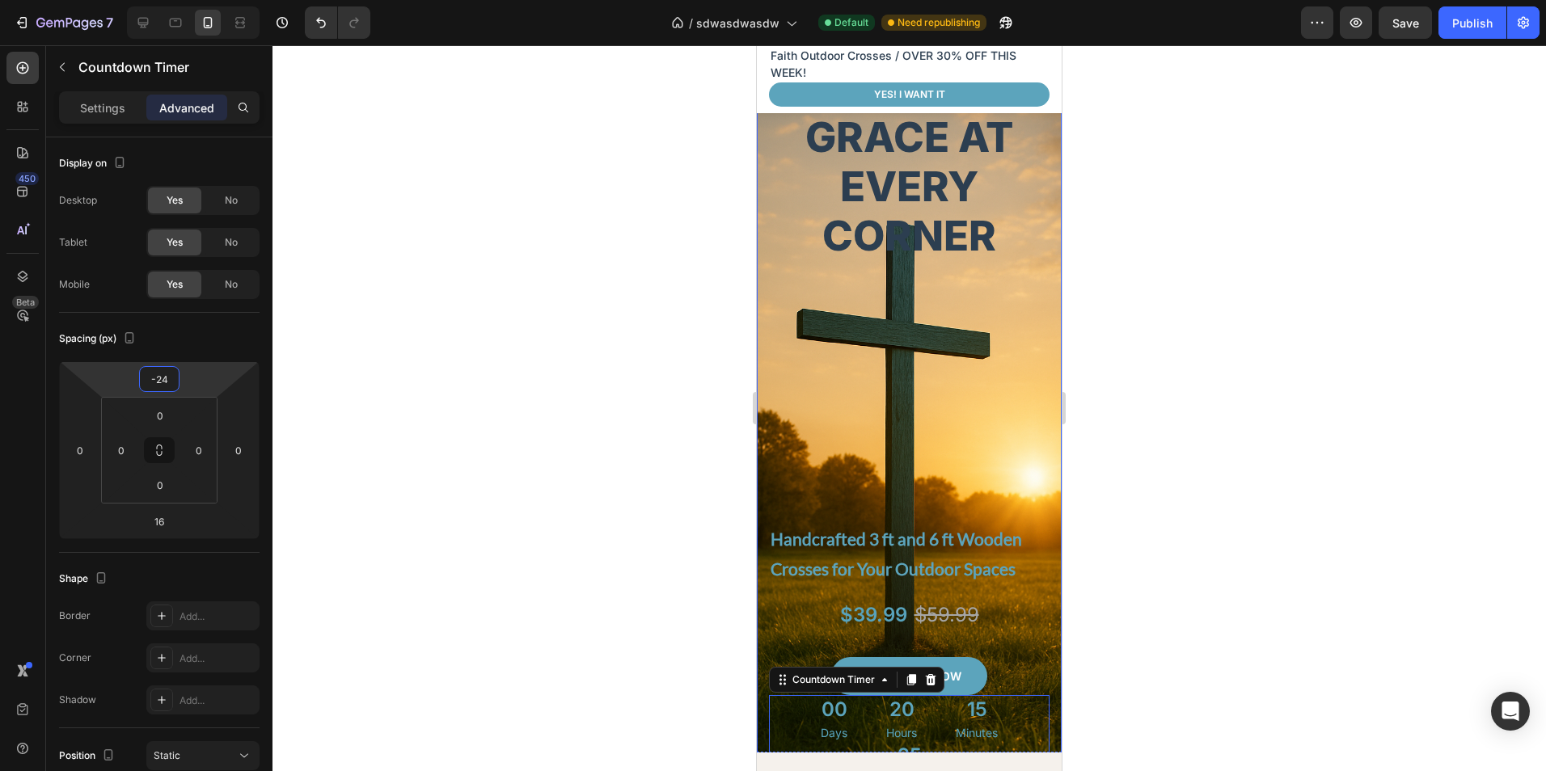
type input "-22"
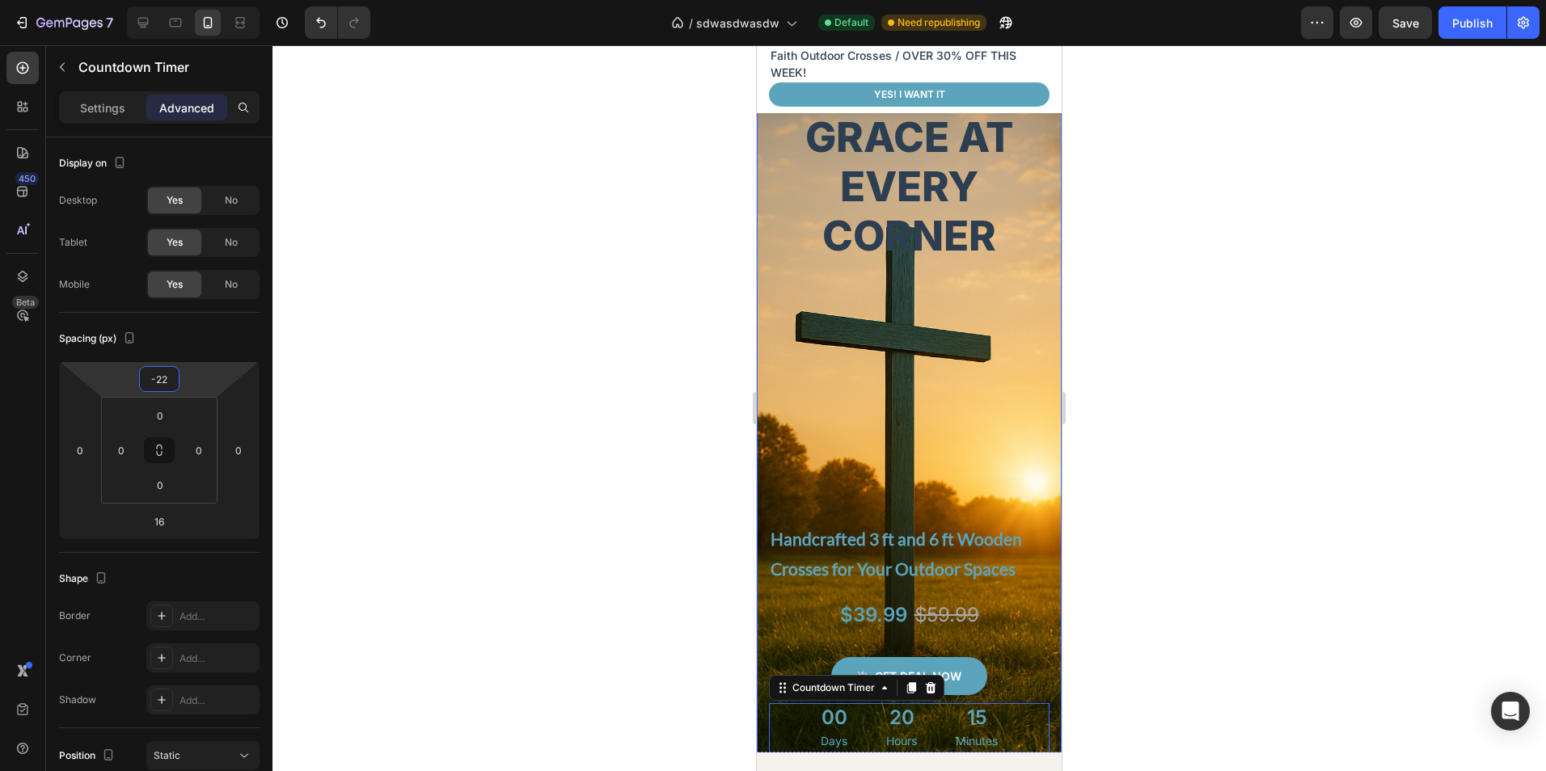
drag, startPoint x: 193, startPoint y: 382, endPoint x: 240, endPoint y: 223, distance: 166.0
click at [240, 0] on html "7 Version history / sdwasdwasdw Default Need republishing Preview Save Publish …" at bounding box center [773, 0] width 1546 height 0
click at [978, 551] on p "Handcrafted 3 ft and 6 ft Wooden Crosses for Your Outdoor Spaces" at bounding box center [908, 554] width 277 height 61
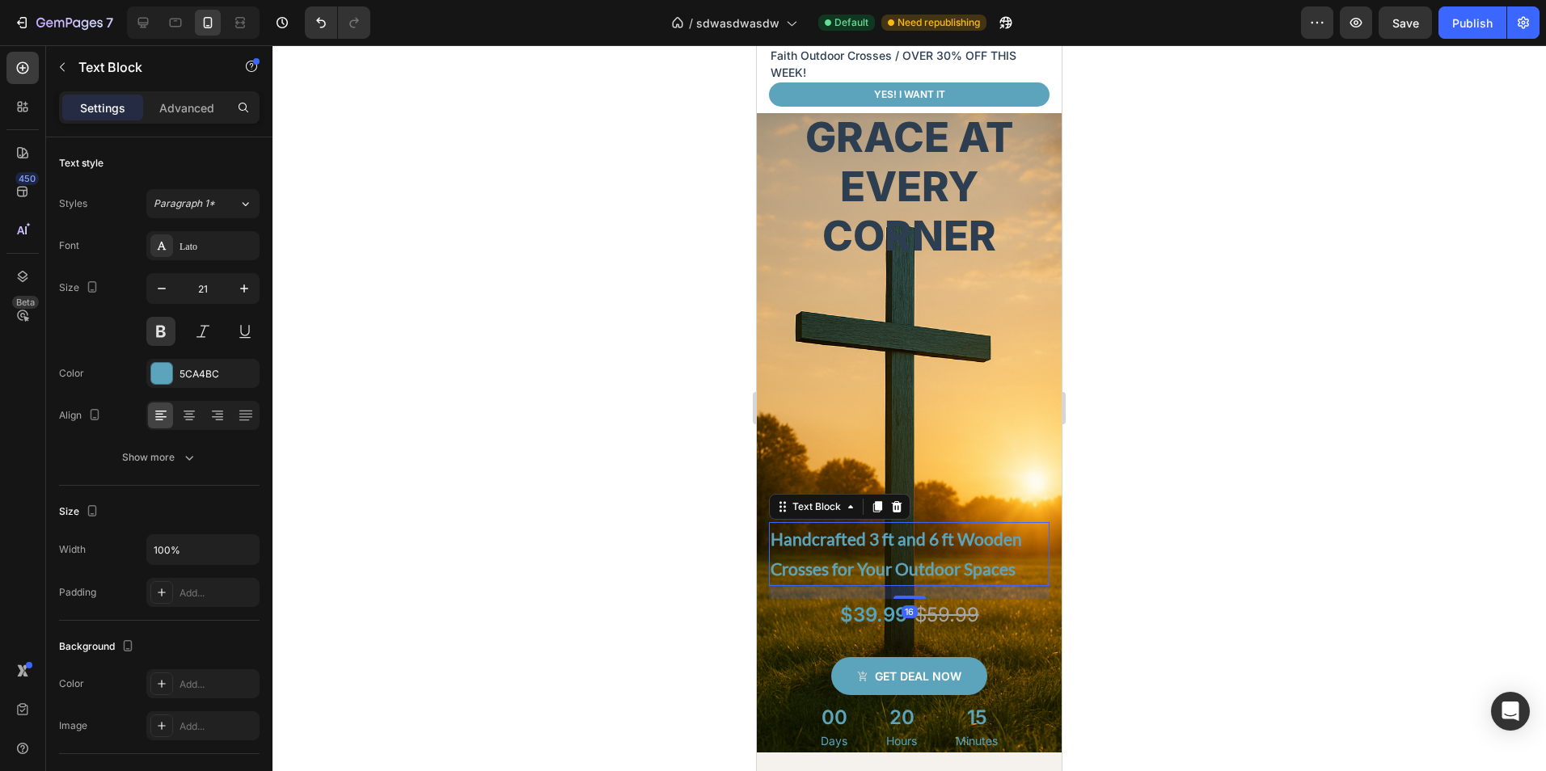
click at [188, 121] on div "Settings Advanced" at bounding box center [159, 107] width 200 height 32
drag, startPoint x: 181, startPoint y: 109, endPoint x: 185, endPoint y: 136, distance: 27.0
click at [181, 108] on p "Advanced" at bounding box center [186, 107] width 55 height 17
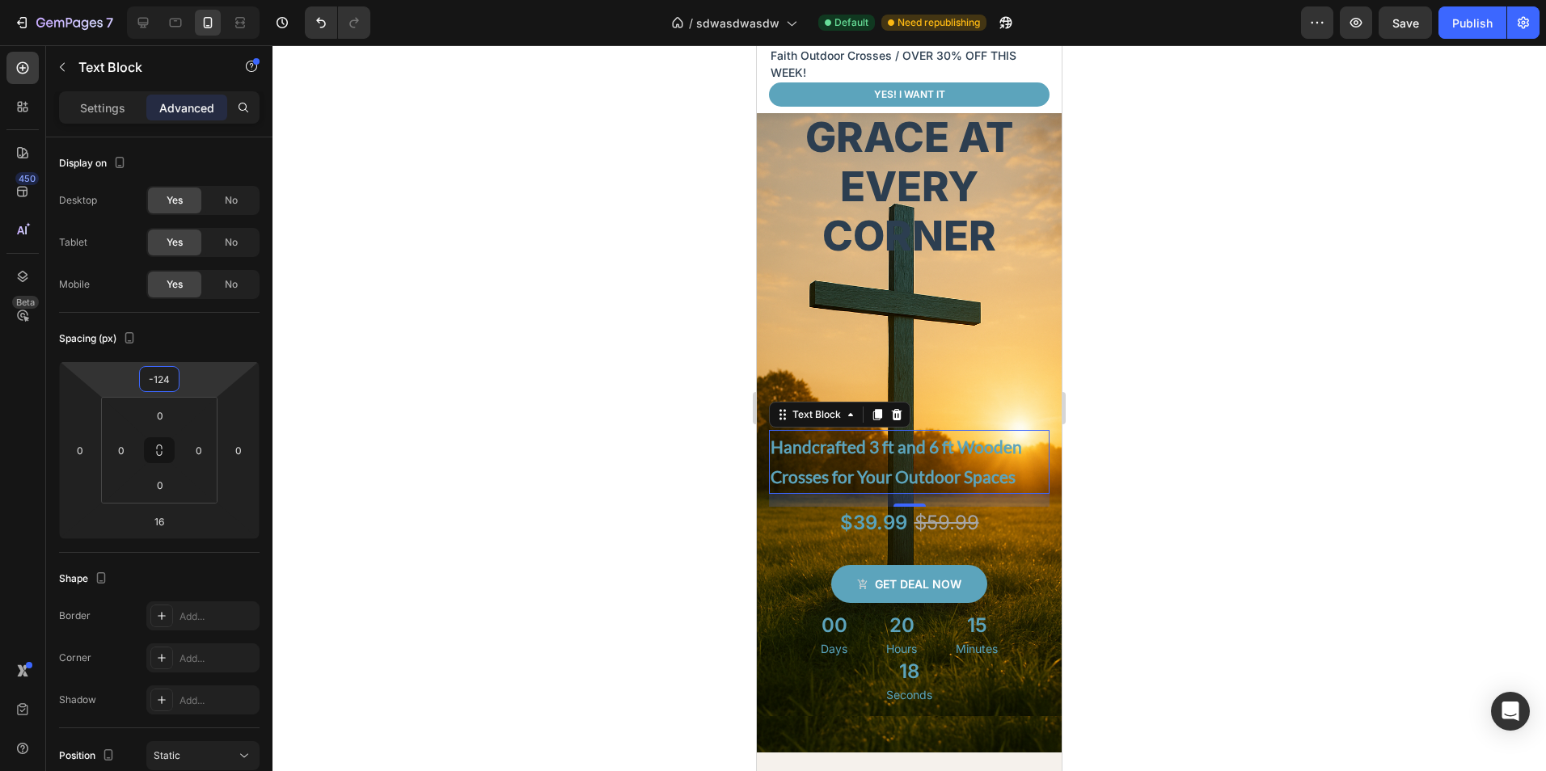
type input "-126"
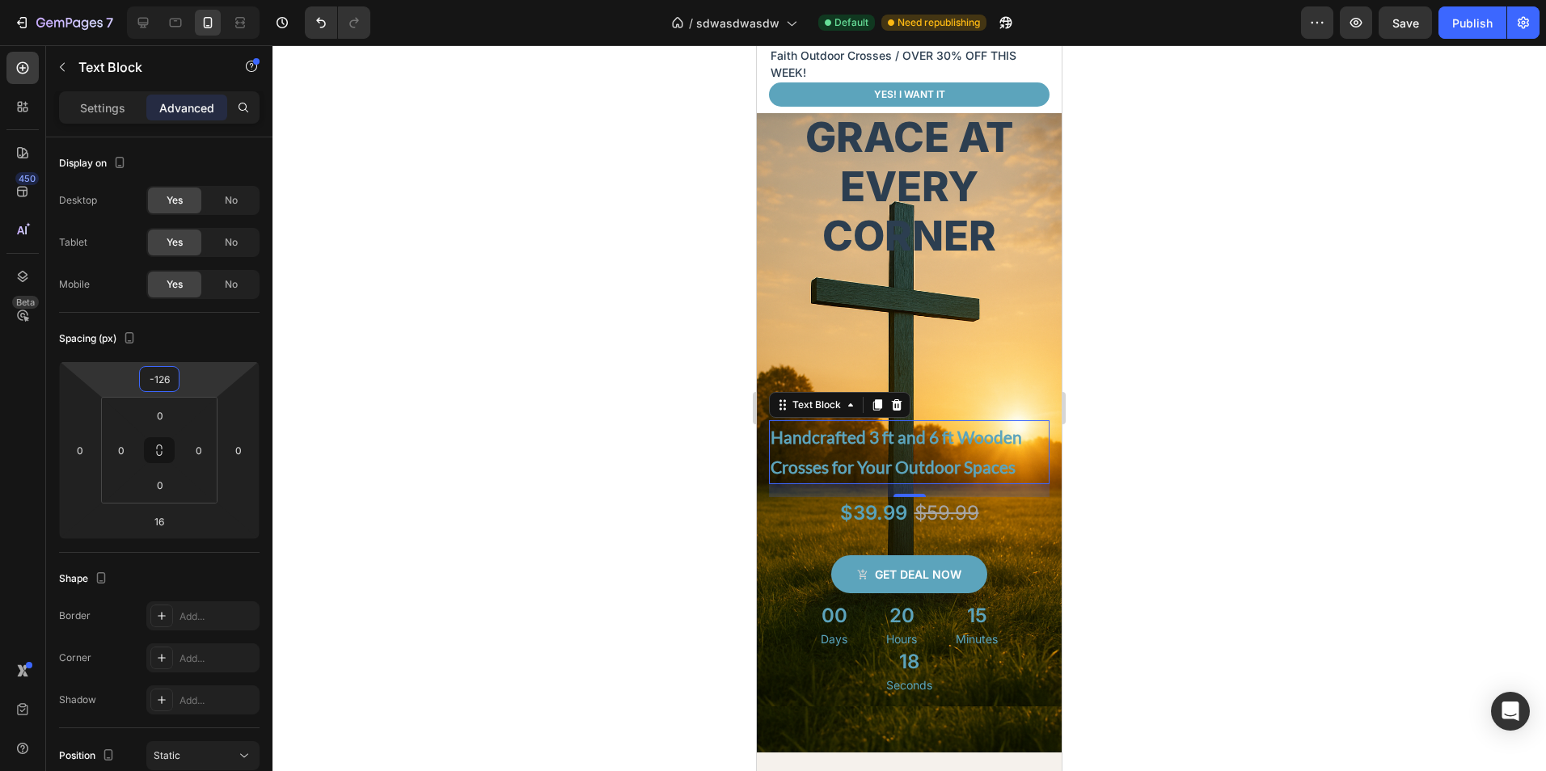
drag, startPoint x: 192, startPoint y: 366, endPoint x: 213, endPoint y: 429, distance: 66.5
click at [213, 0] on html "7 Version history / sdwasdwasdw Default Need republishing Preview Save Publish …" at bounding box center [773, 0] width 1546 height 0
click at [959, 639] on p "Minutes" at bounding box center [977, 639] width 42 height 17
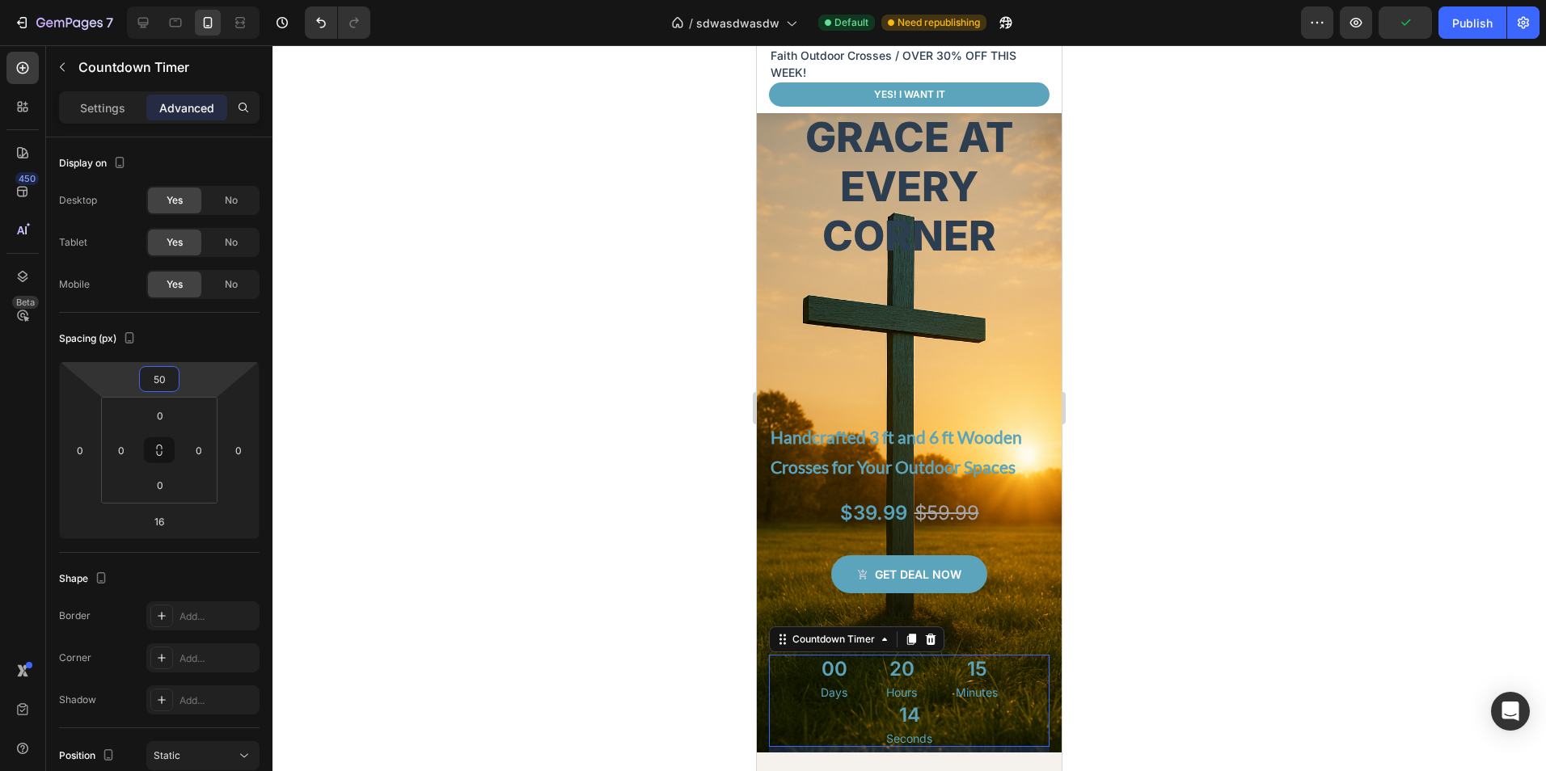
type input "52"
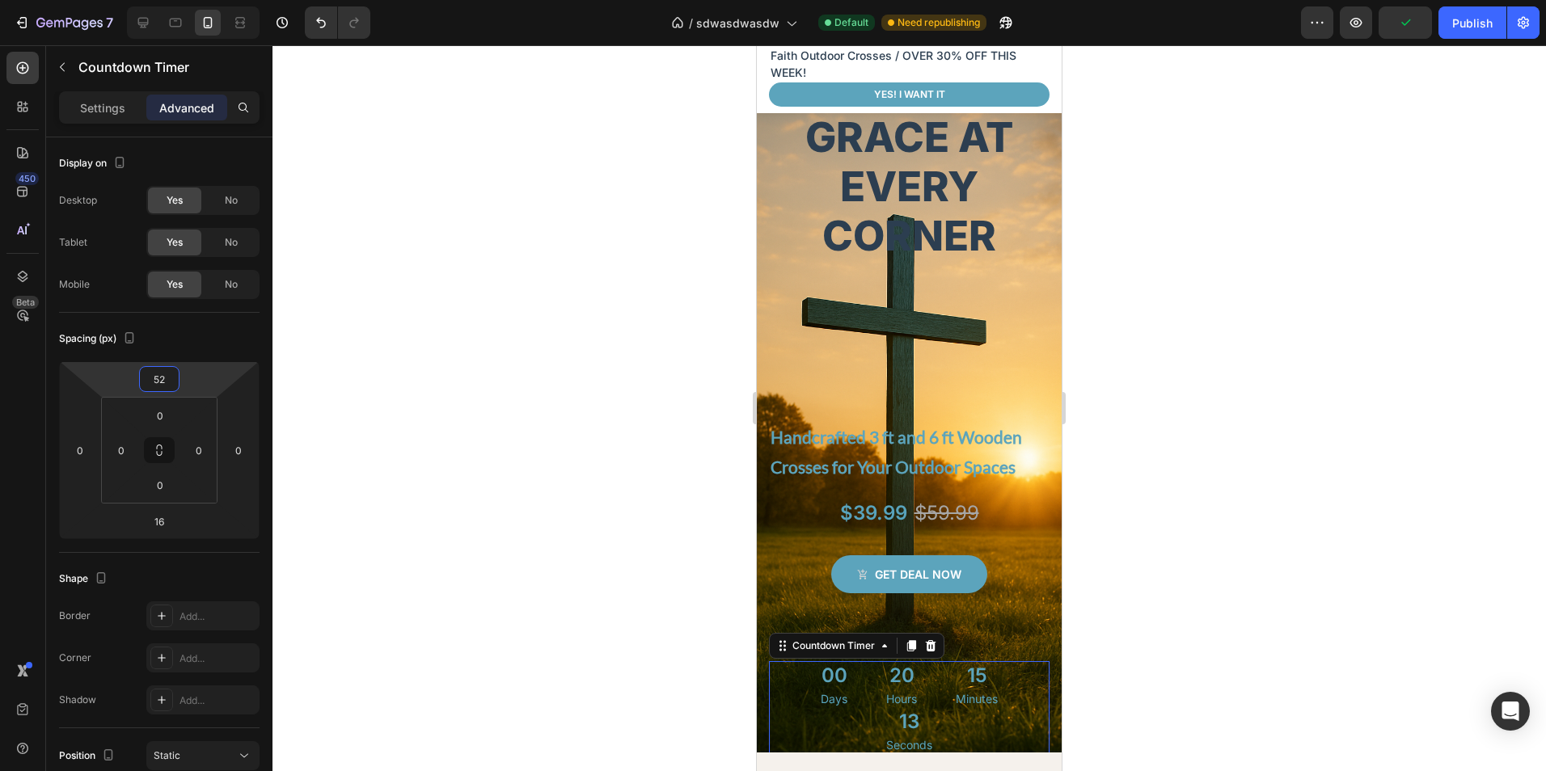
drag, startPoint x: 192, startPoint y: 382, endPoint x: 194, endPoint y: 352, distance: 30.0
click at [194, 0] on html "7 Version history / sdwasdwasdw Default Need republishing Preview Publish 450 B…" at bounding box center [773, 0] width 1546 height 0
click at [1095, 613] on div at bounding box center [908, 408] width 1273 height 726
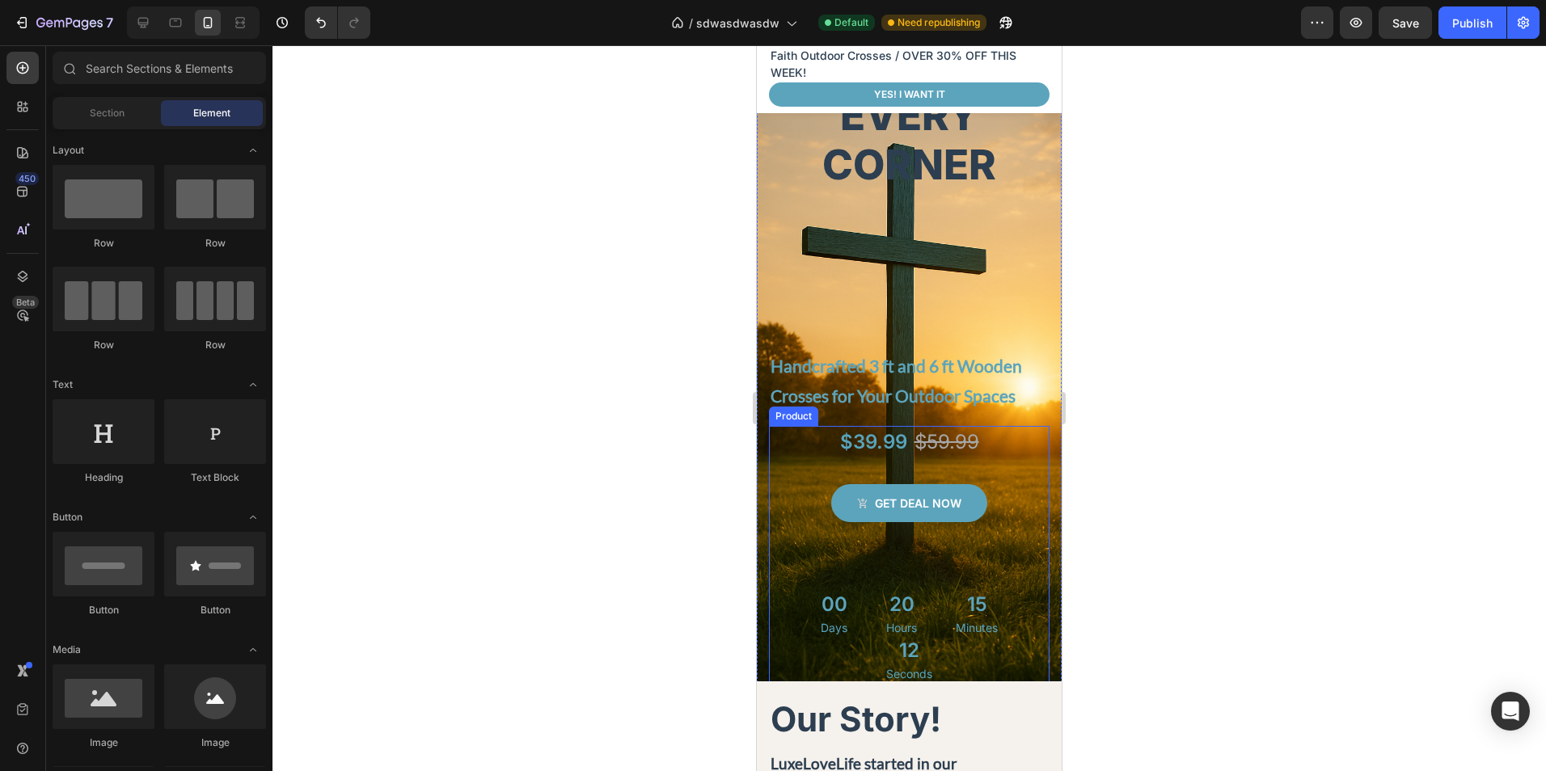
scroll to position [162, 0]
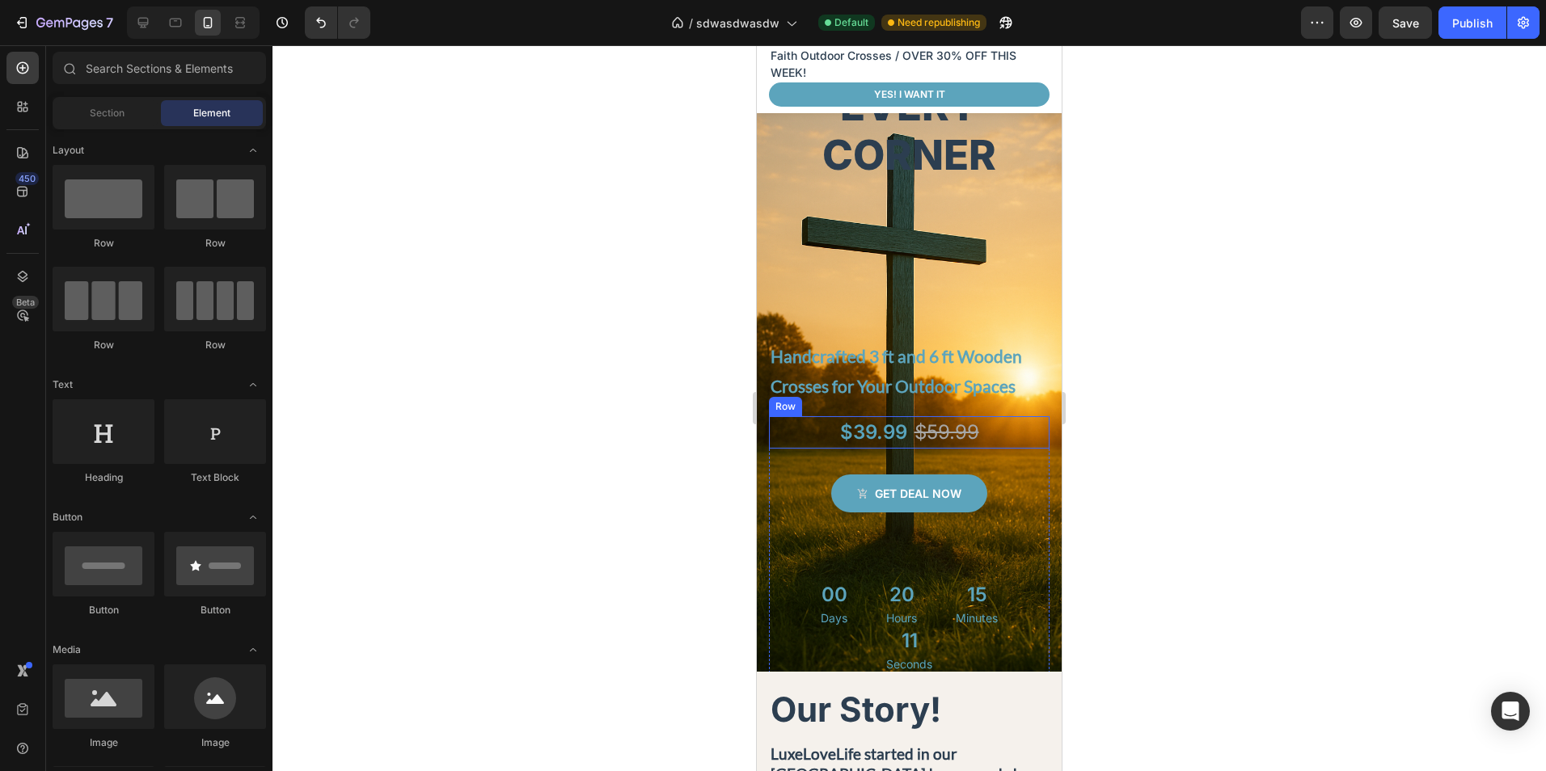
click at [998, 438] on div "$39.99 Product Price Product Price $59.99 Product Price Product Price Row" at bounding box center [909, 432] width 281 height 32
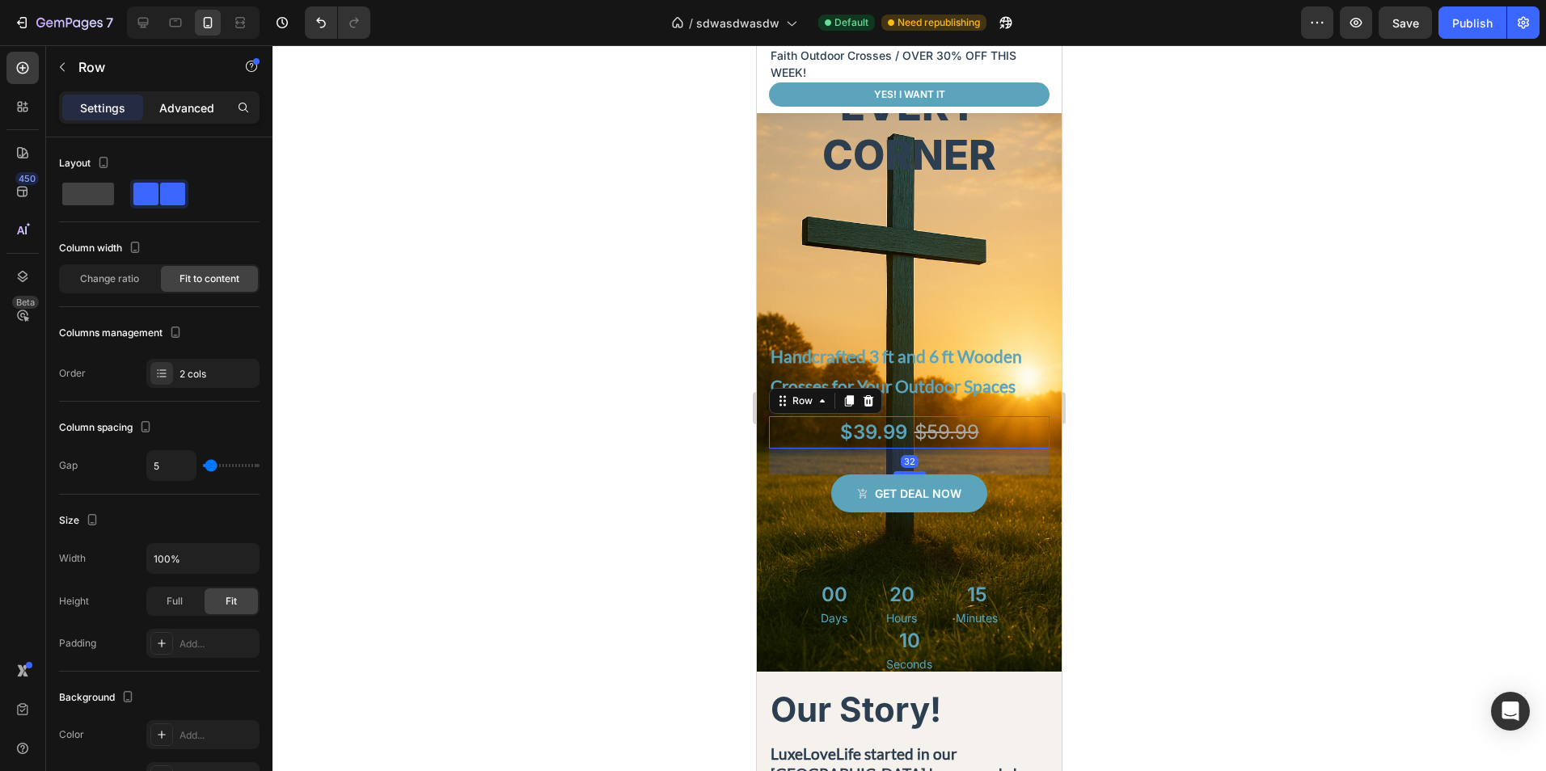
click at [192, 108] on p "Advanced" at bounding box center [186, 107] width 55 height 17
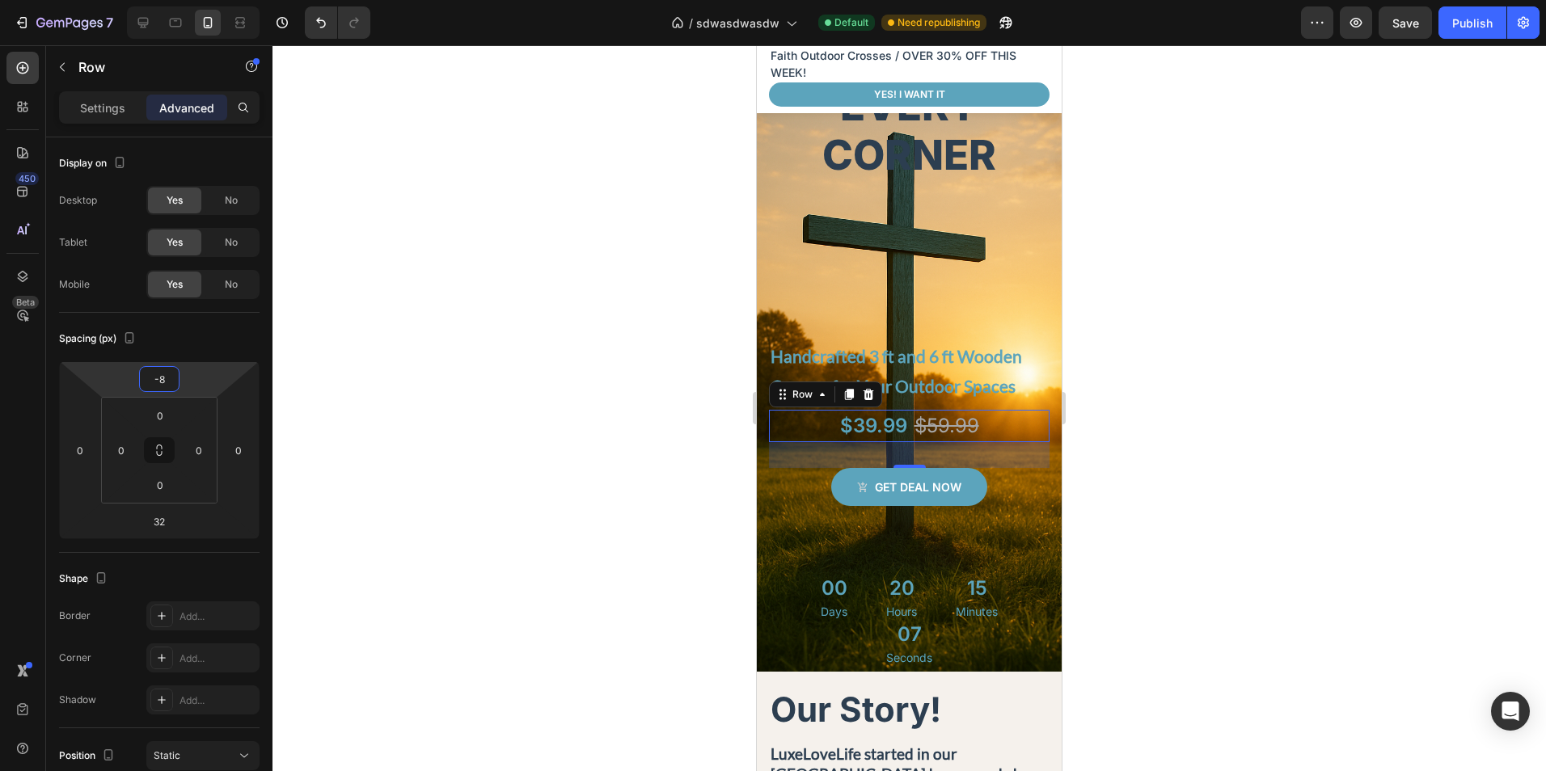
type input "-6"
click at [200, 0] on html "7 Version history / sdwasdwasdw Default Need republishing Preview Save Publish …" at bounding box center [773, 0] width 1546 height 0
click at [1184, 559] on div at bounding box center [908, 408] width 1273 height 726
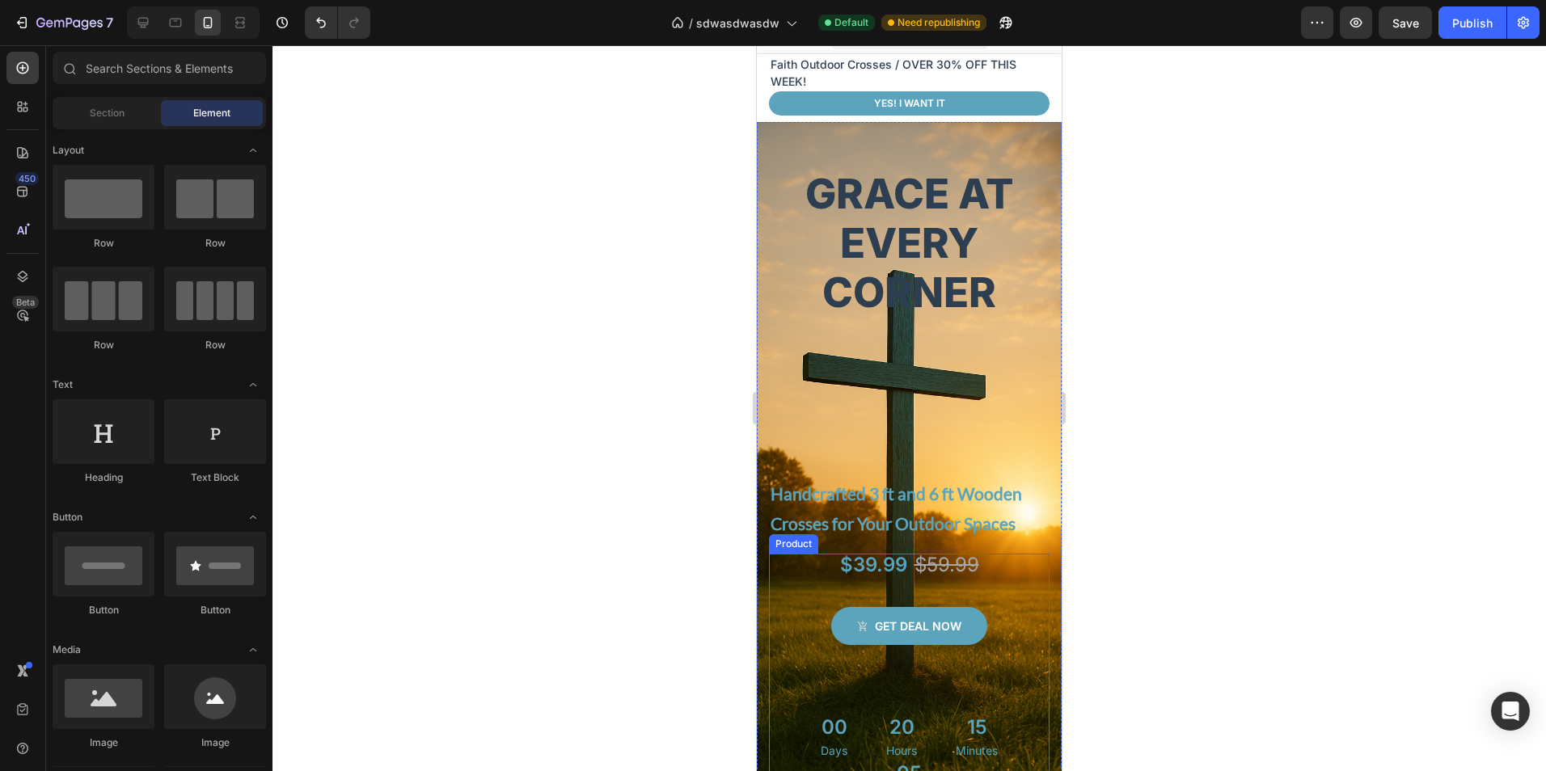
scroll to position [0, 0]
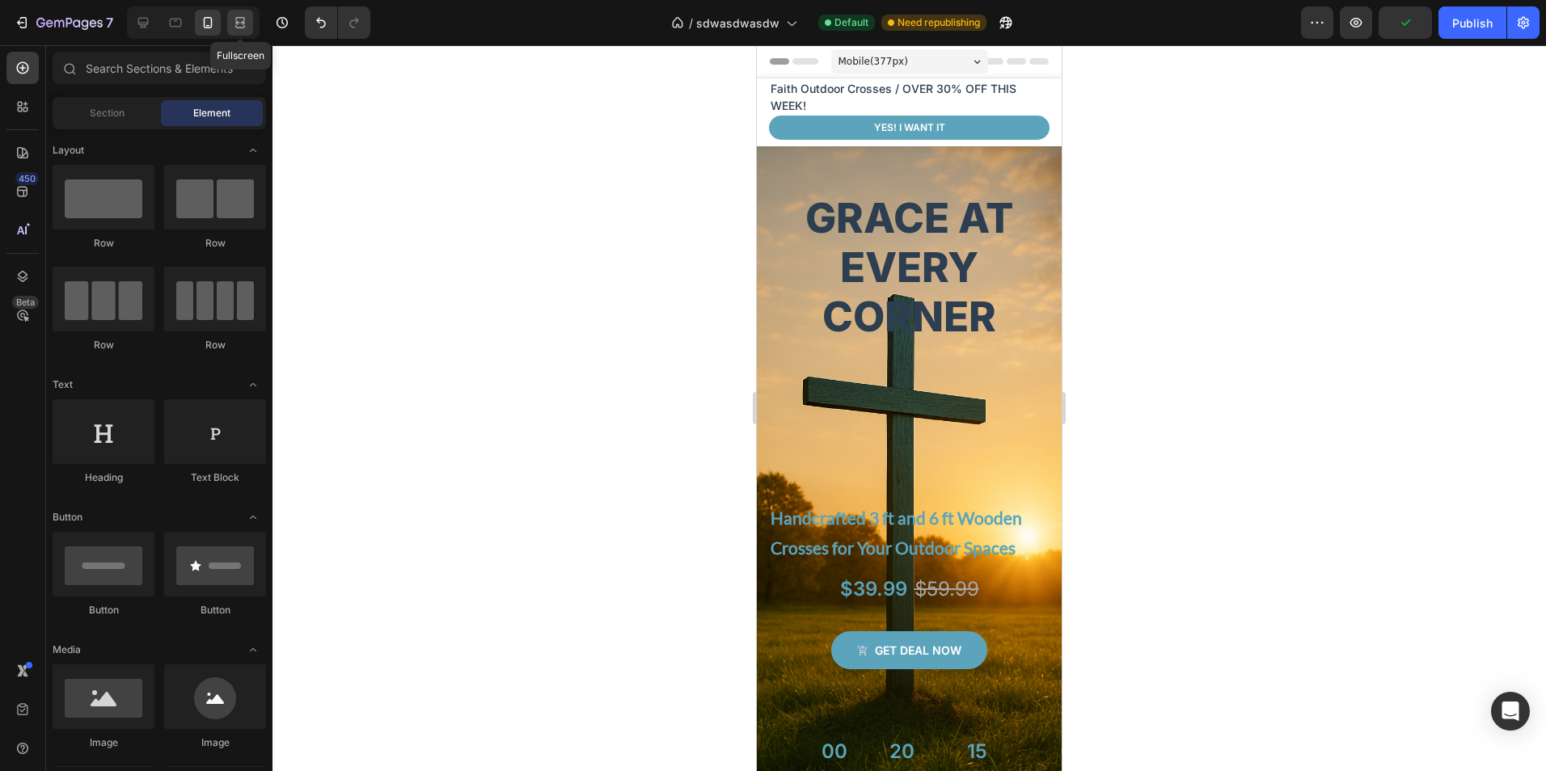
click at [249, 19] on div at bounding box center [240, 23] width 26 height 26
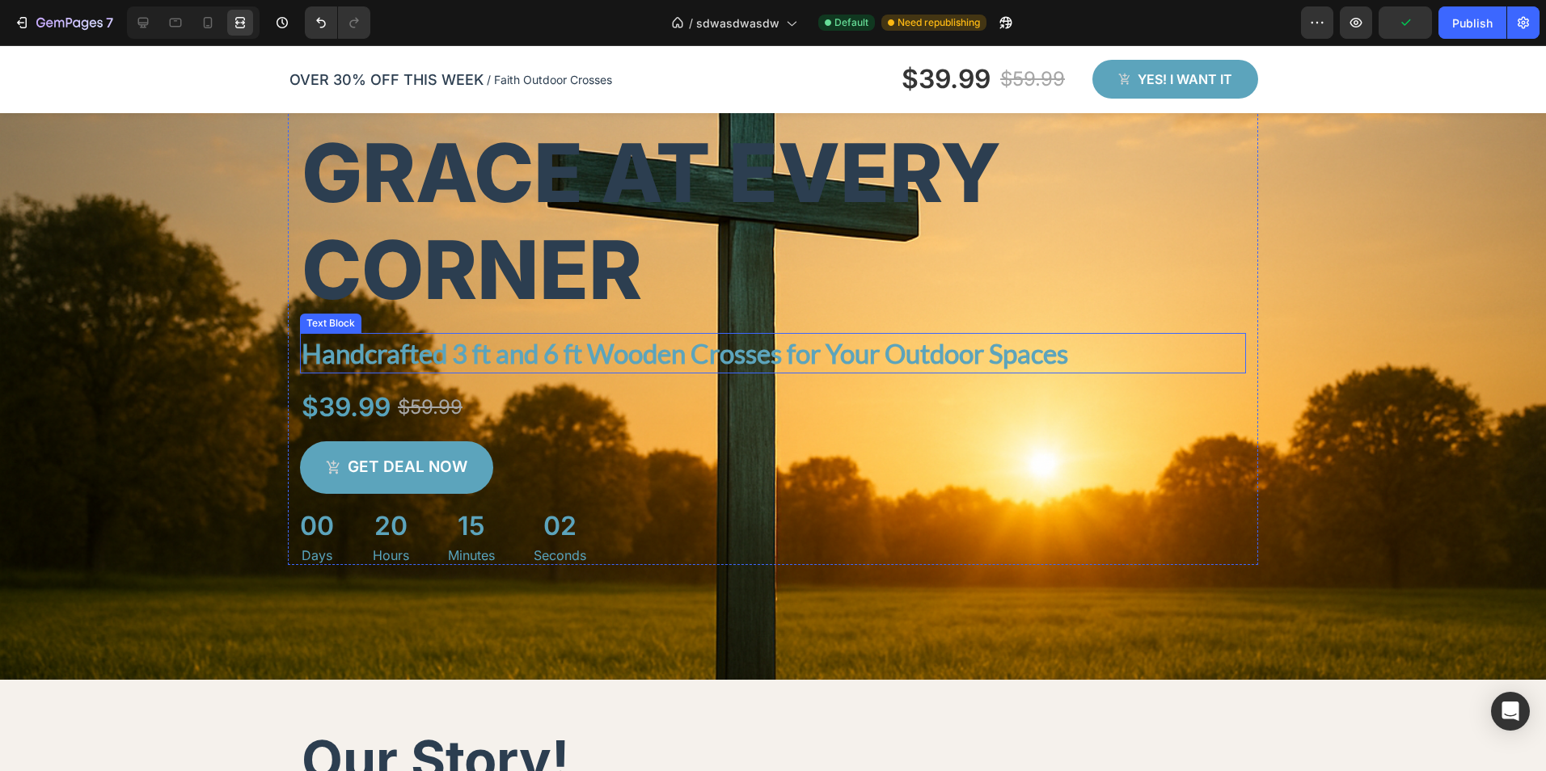
scroll to position [162, 0]
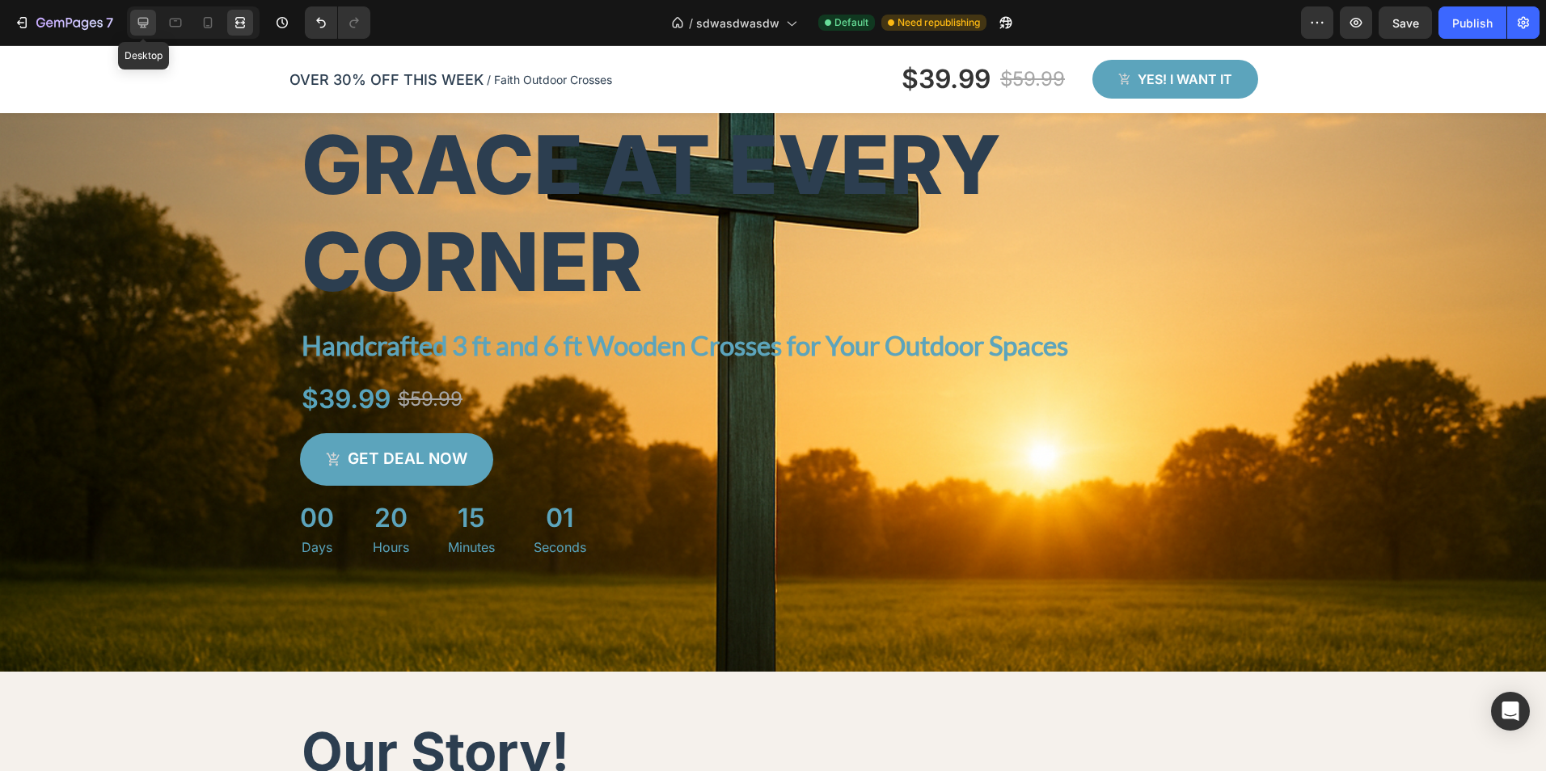
click at [141, 29] on icon at bounding box center [143, 23] width 16 height 16
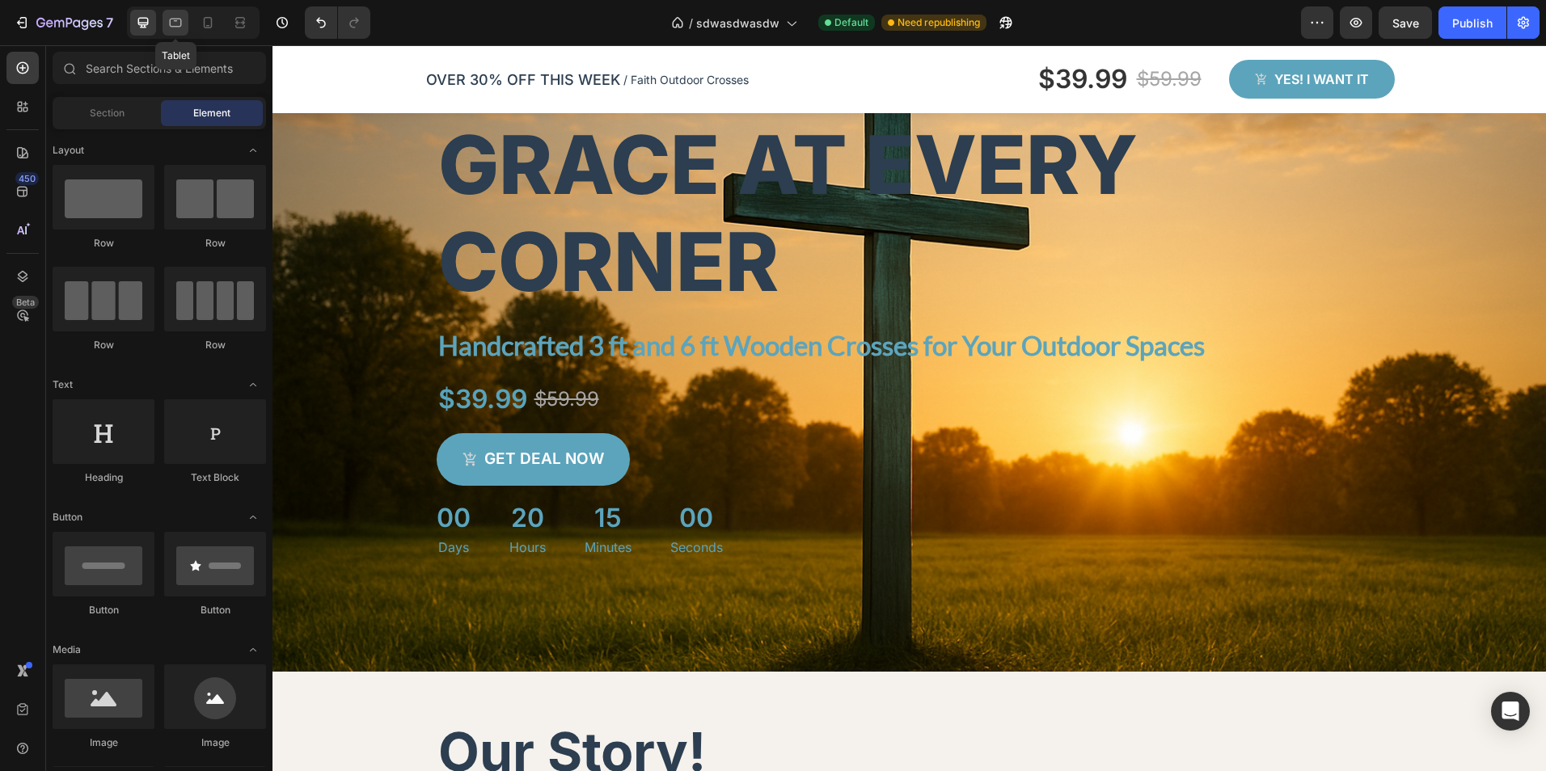
click at [167, 14] on div at bounding box center [175, 23] width 26 height 26
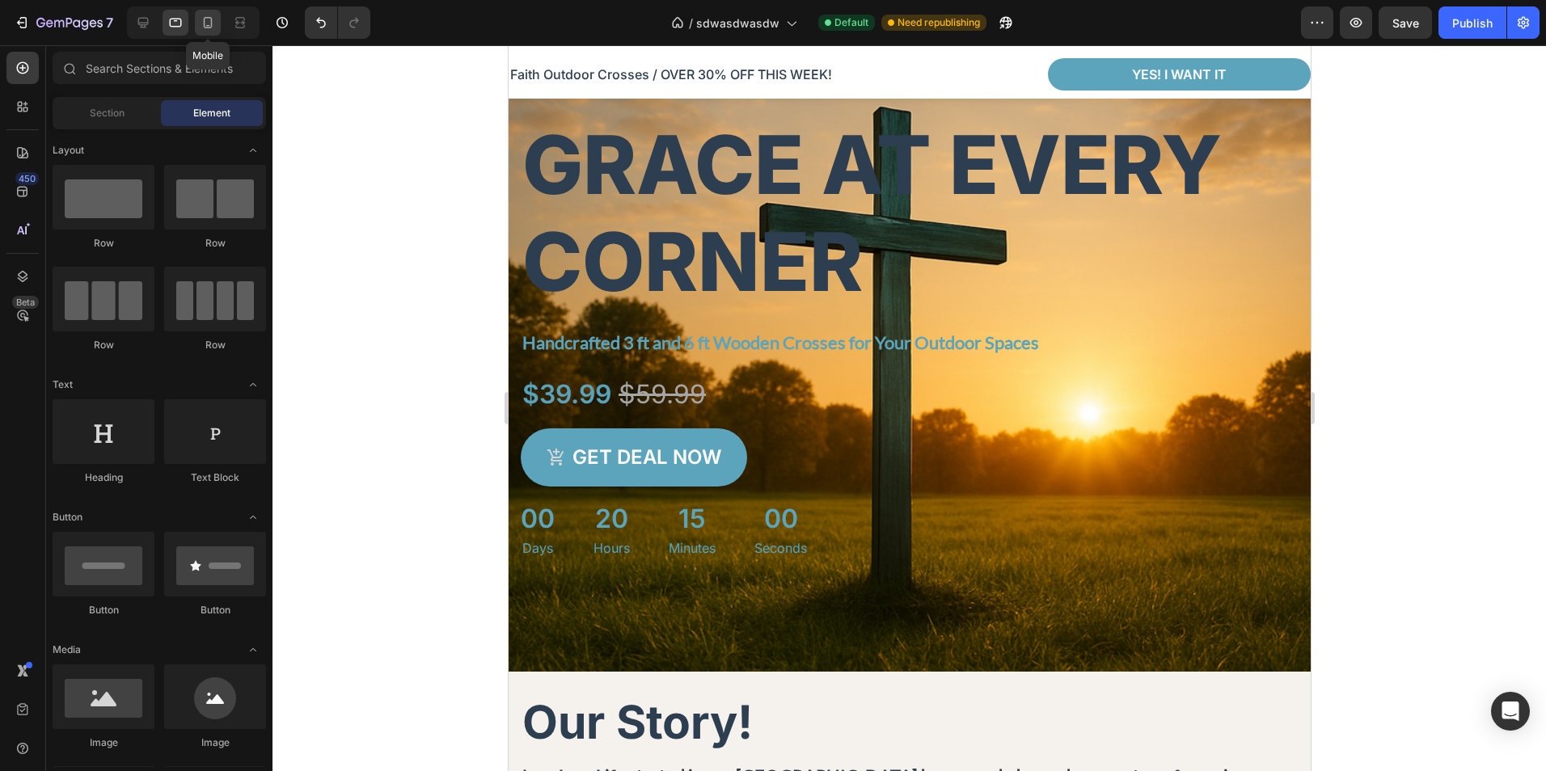
click at [199, 25] on div at bounding box center [208, 23] width 26 height 26
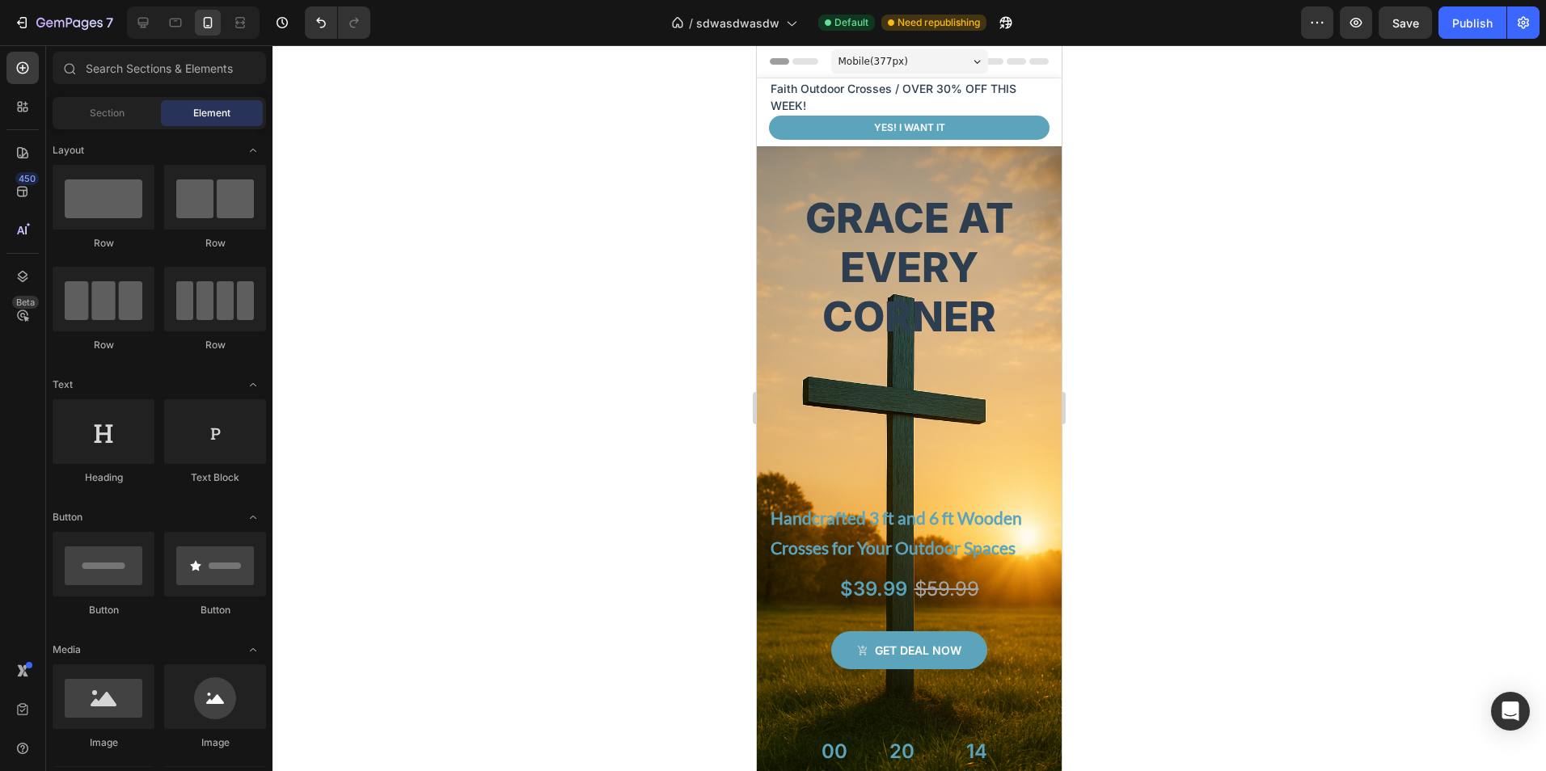
click at [910, 56] on div "Mobile ( 377 px)" at bounding box center [909, 61] width 157 height 24
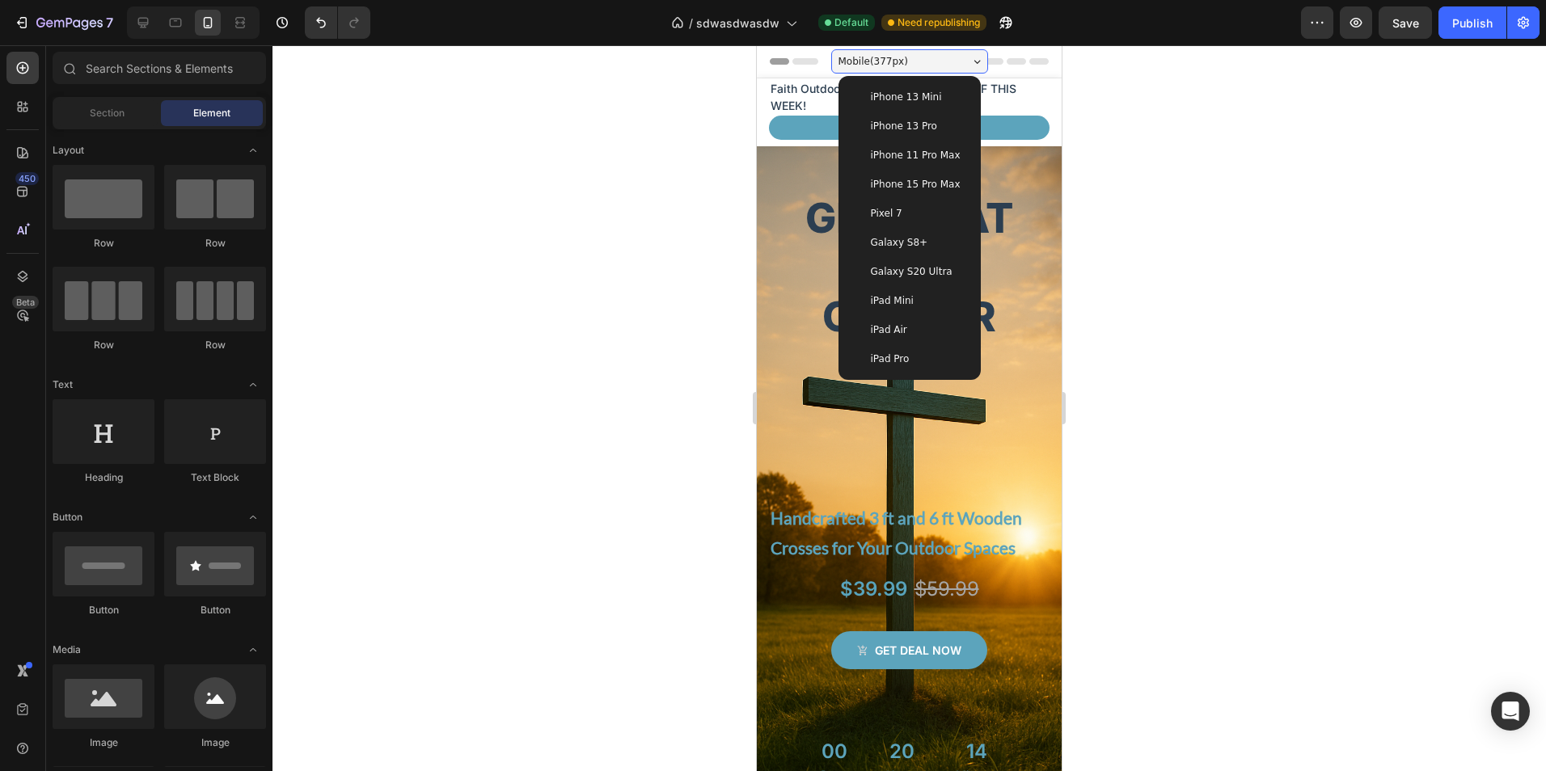
click at [908, 184] on span "iPhone 15 Pro Max" at bounding box center [916, 184] width 90 height 16
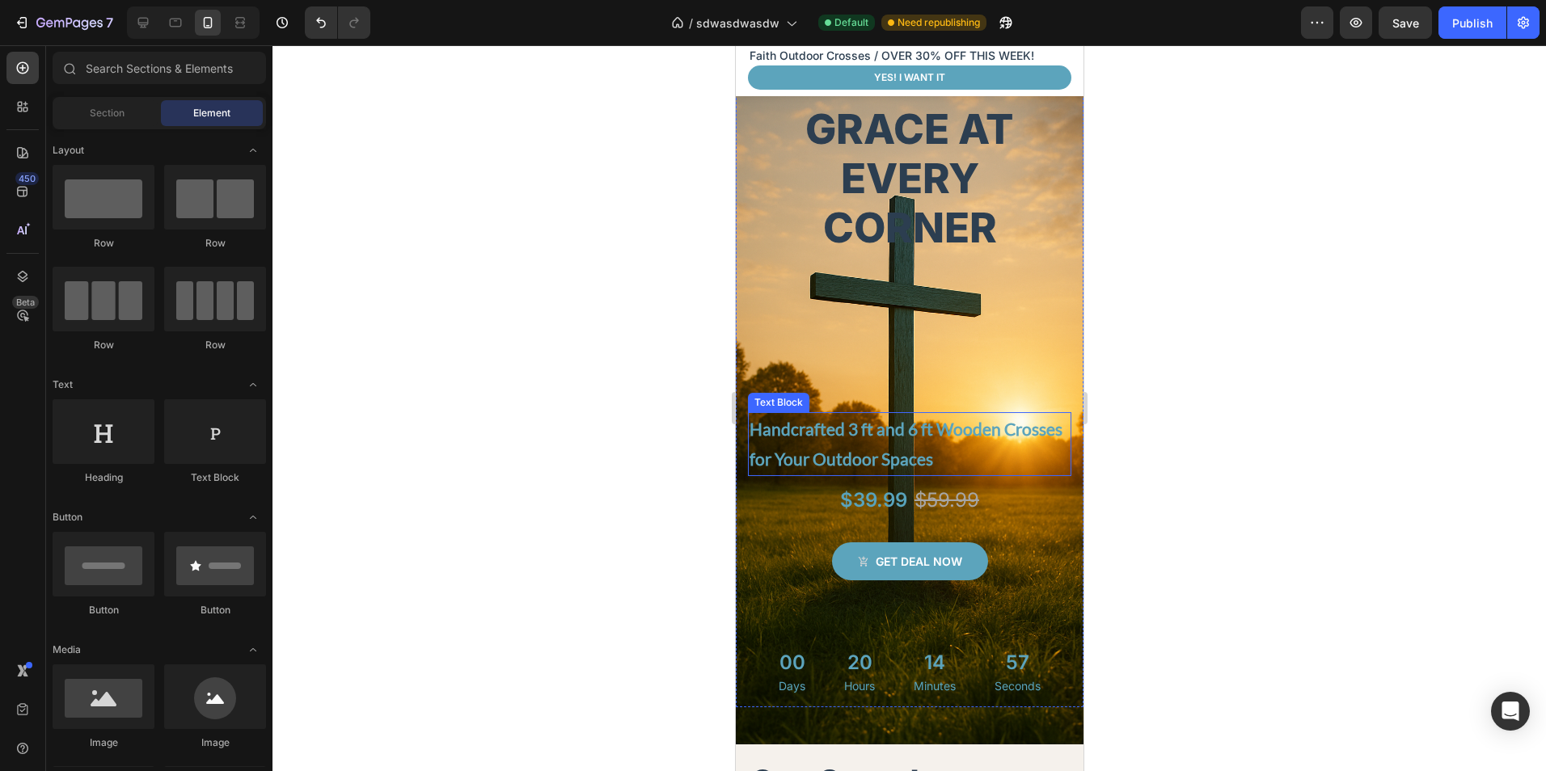
scroll to position [81, 0]
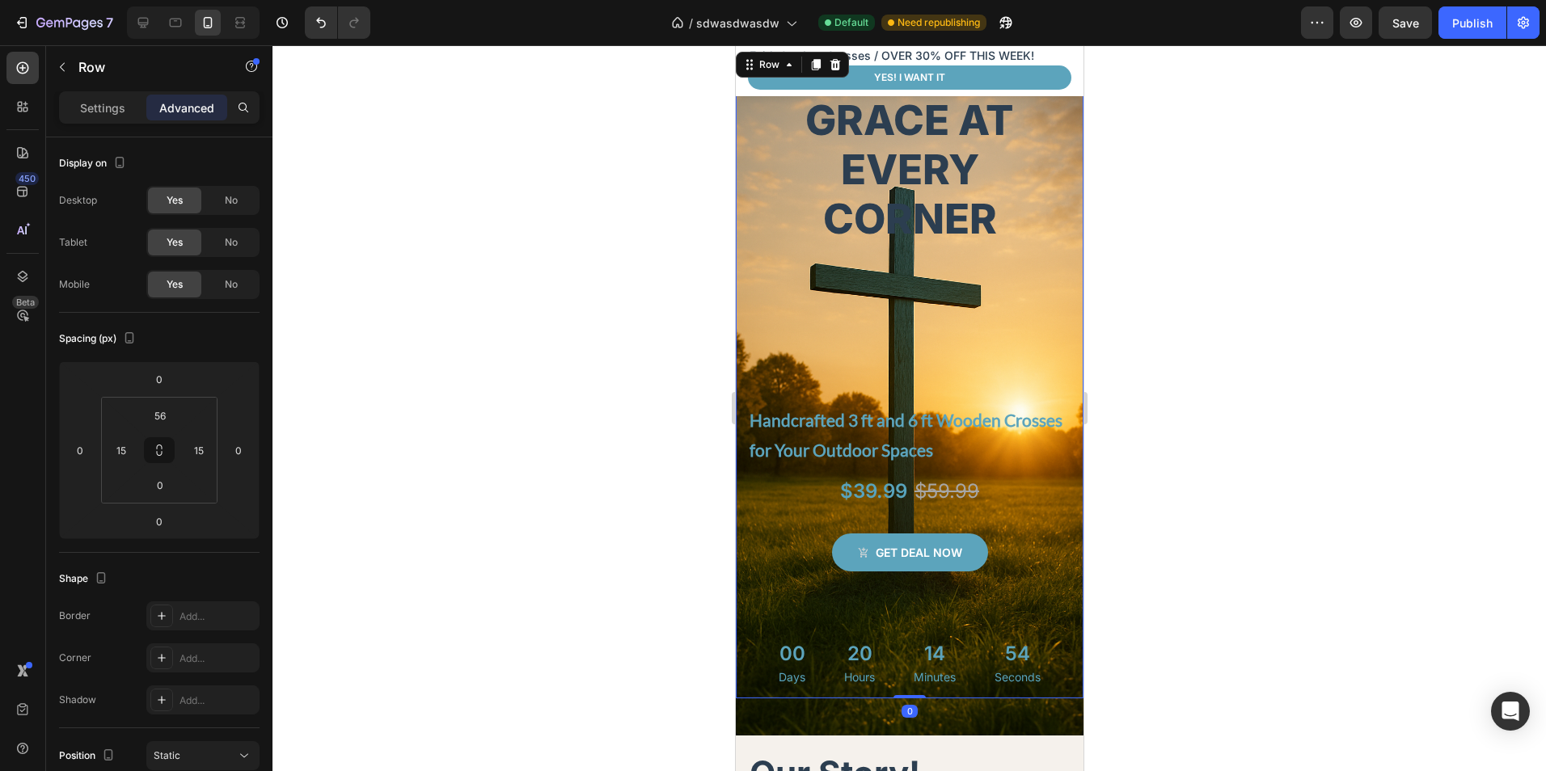
click at [1061, 665] on div "Grace at Every Corner Heading Handcrafted 3 ft and 6 ft Wooden Crosses for Your…" at bounding box center [909, 374] width 348 height 650
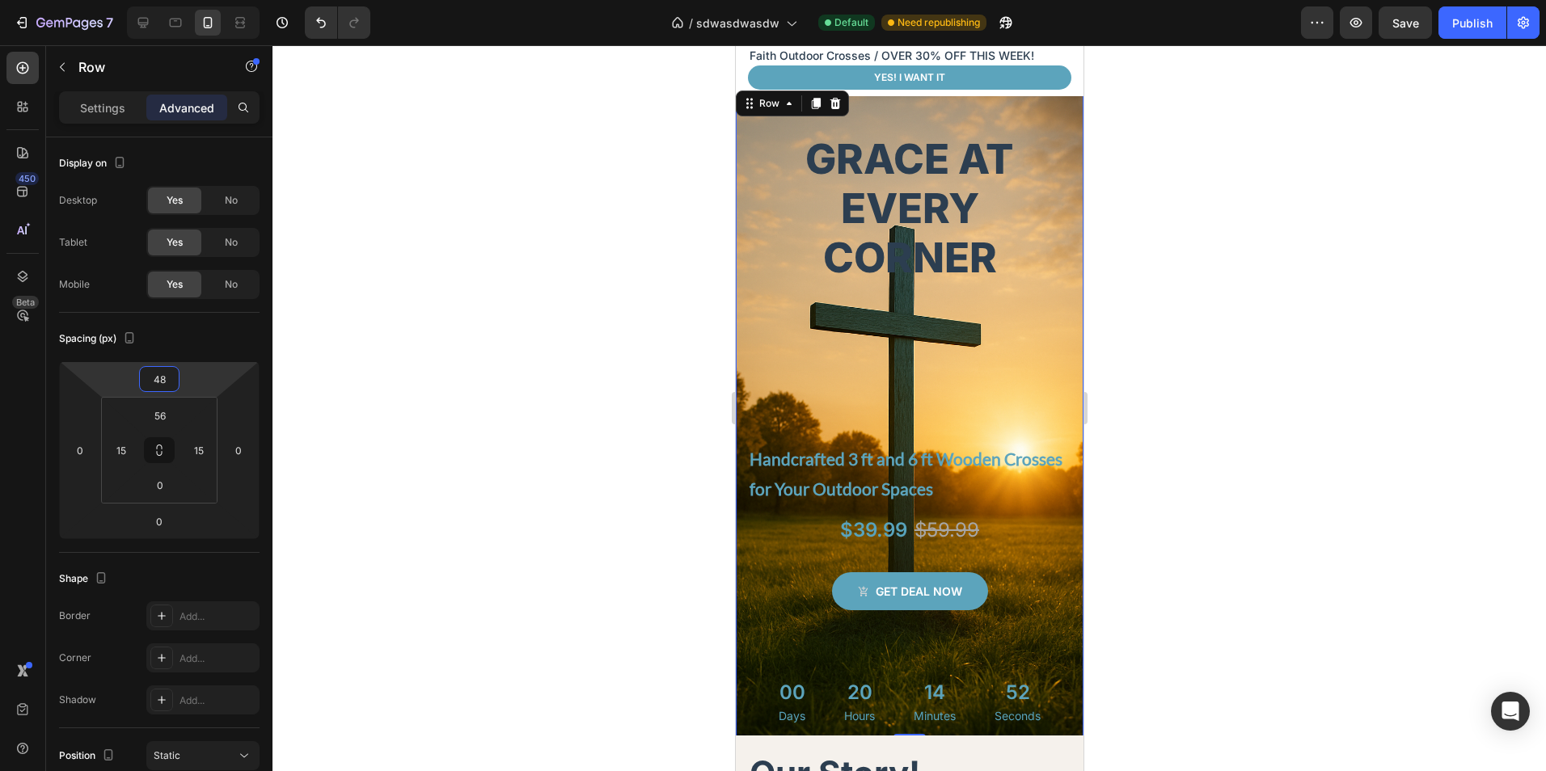
type input "50"
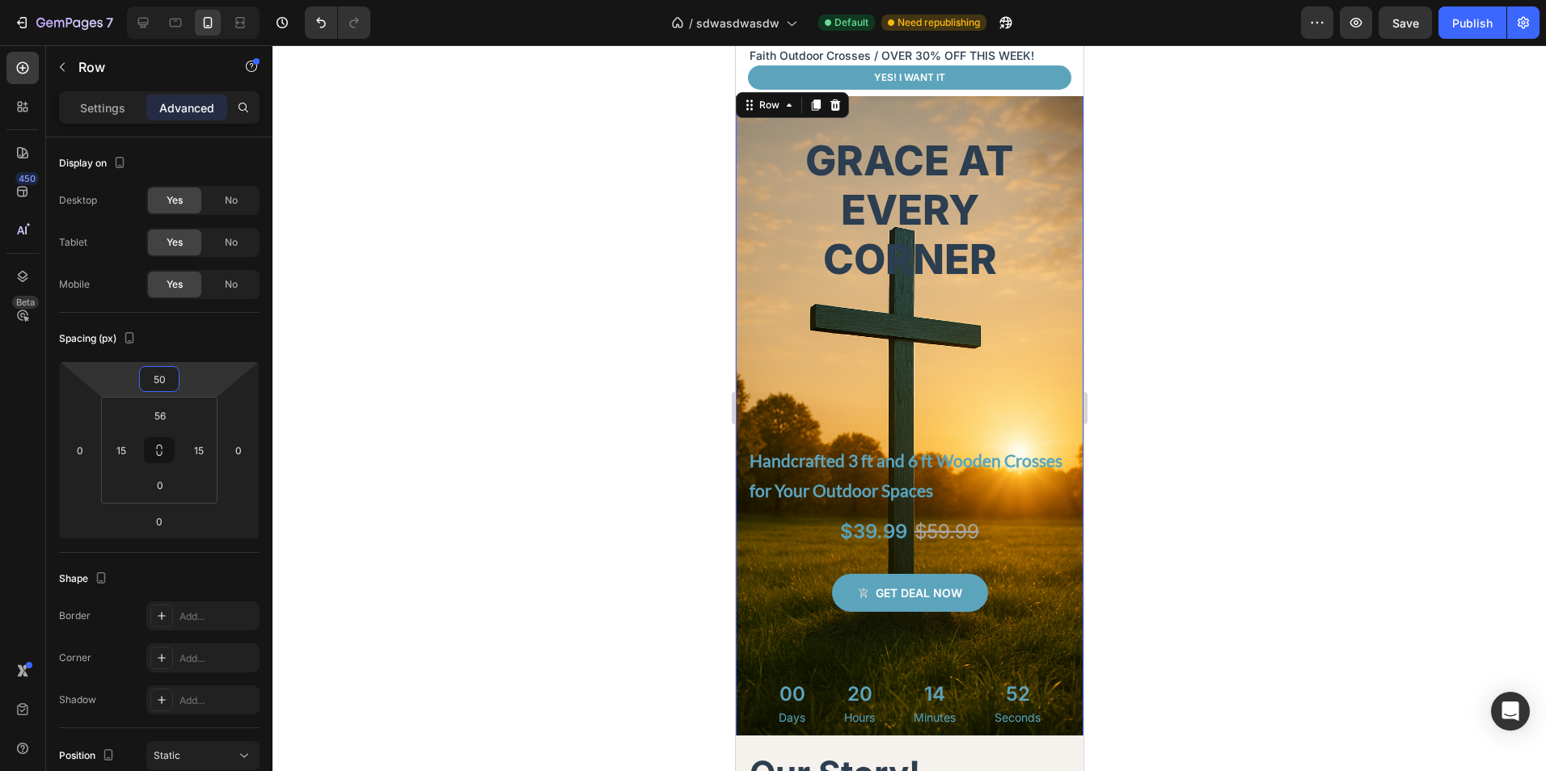
drag, startPoint x: 200, startPoint y: 371, endPoint x: 196, endPoint y: 351, distance: 20.6
click at [196, 0] on html "7 Version history / sdwasdwasdw Default Need republishing Preview Save Publish …" at bounding box center [773, 0] width 1546 height 0
click at [1180, 406] on div at bounding box center [908, 408] width 1273 height 726
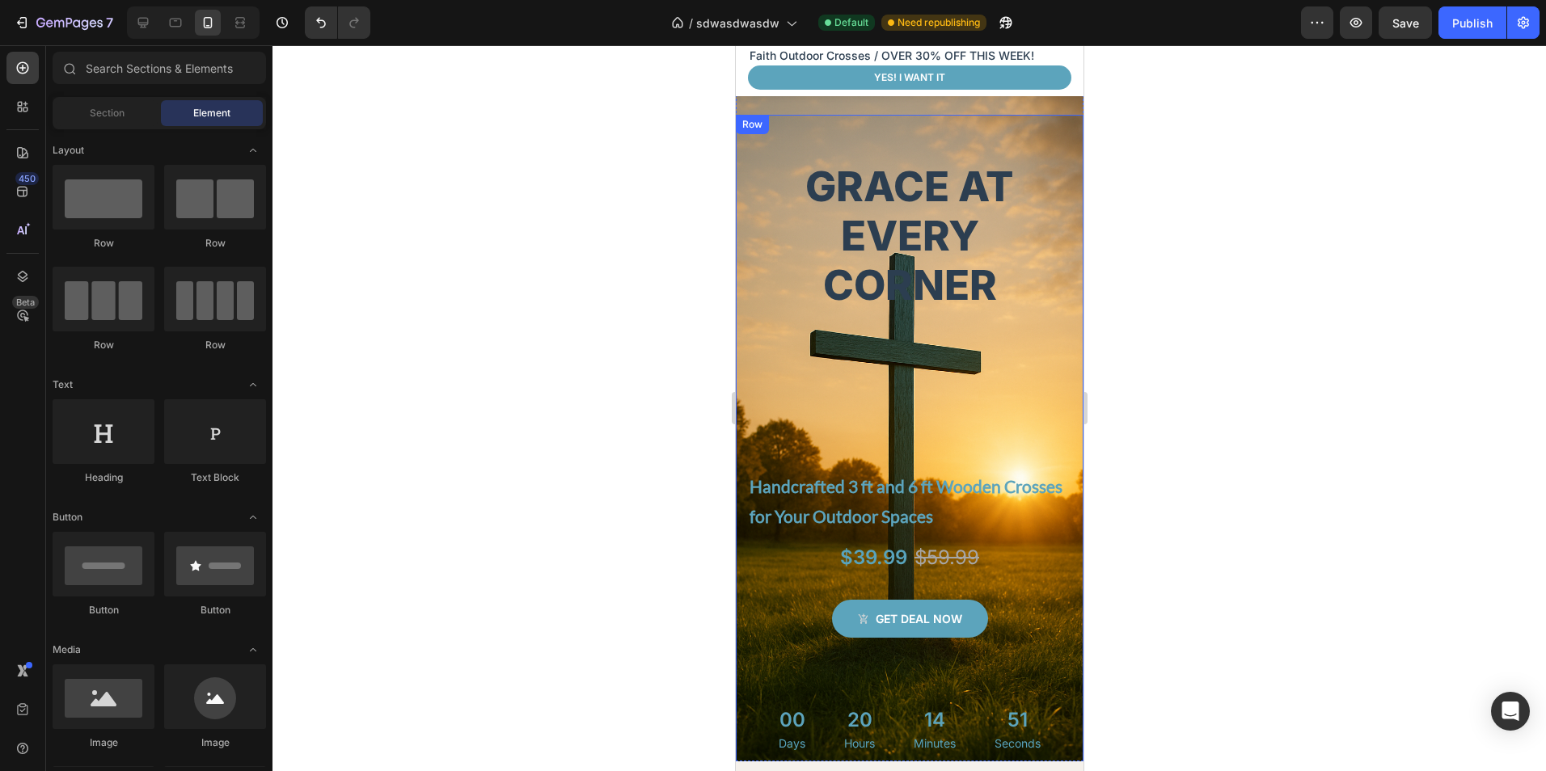
scroll to position [0, 0]
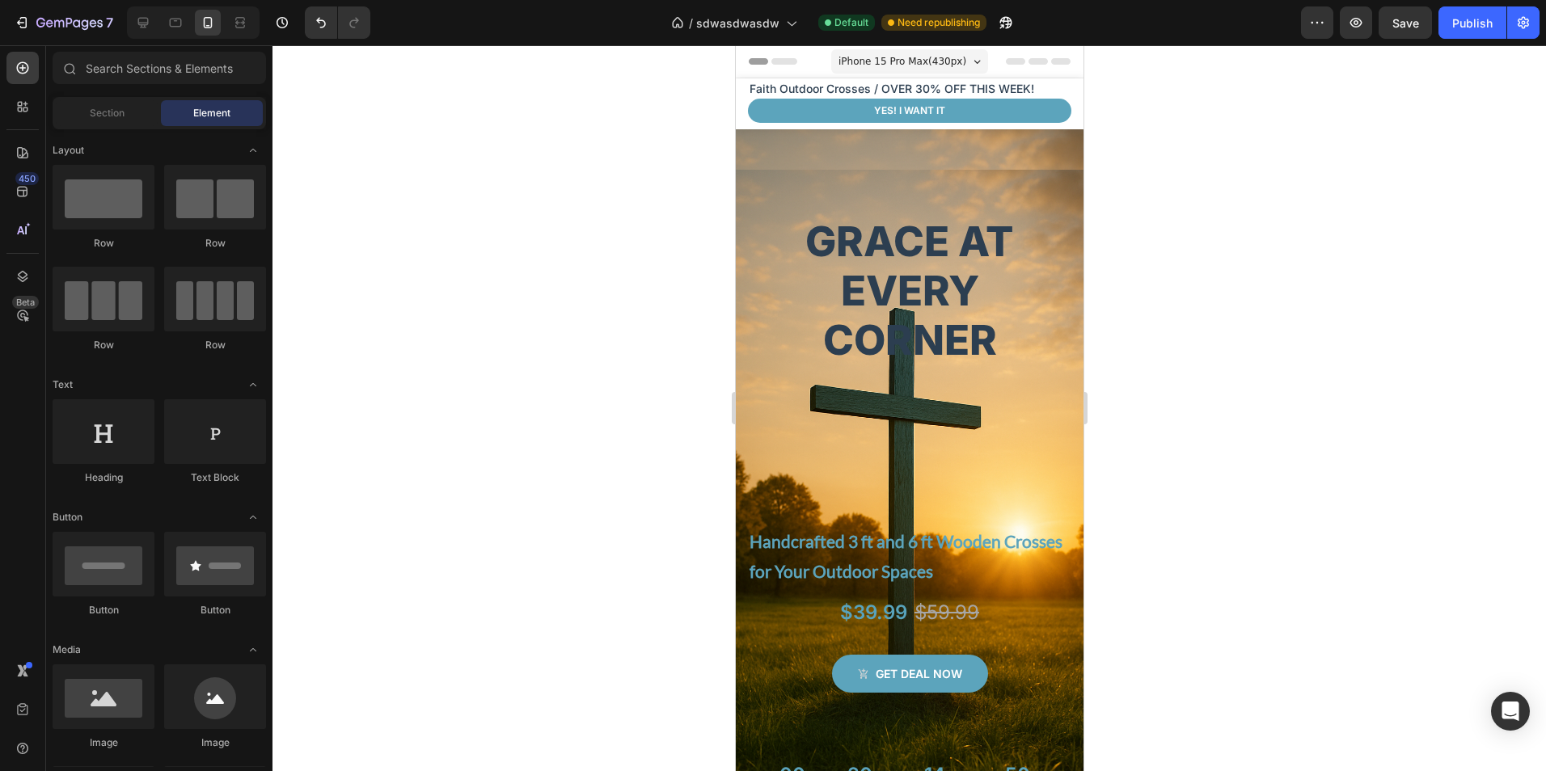
click at [1234, 197] on div at bounding box center [908, 408] width 1273 height 726
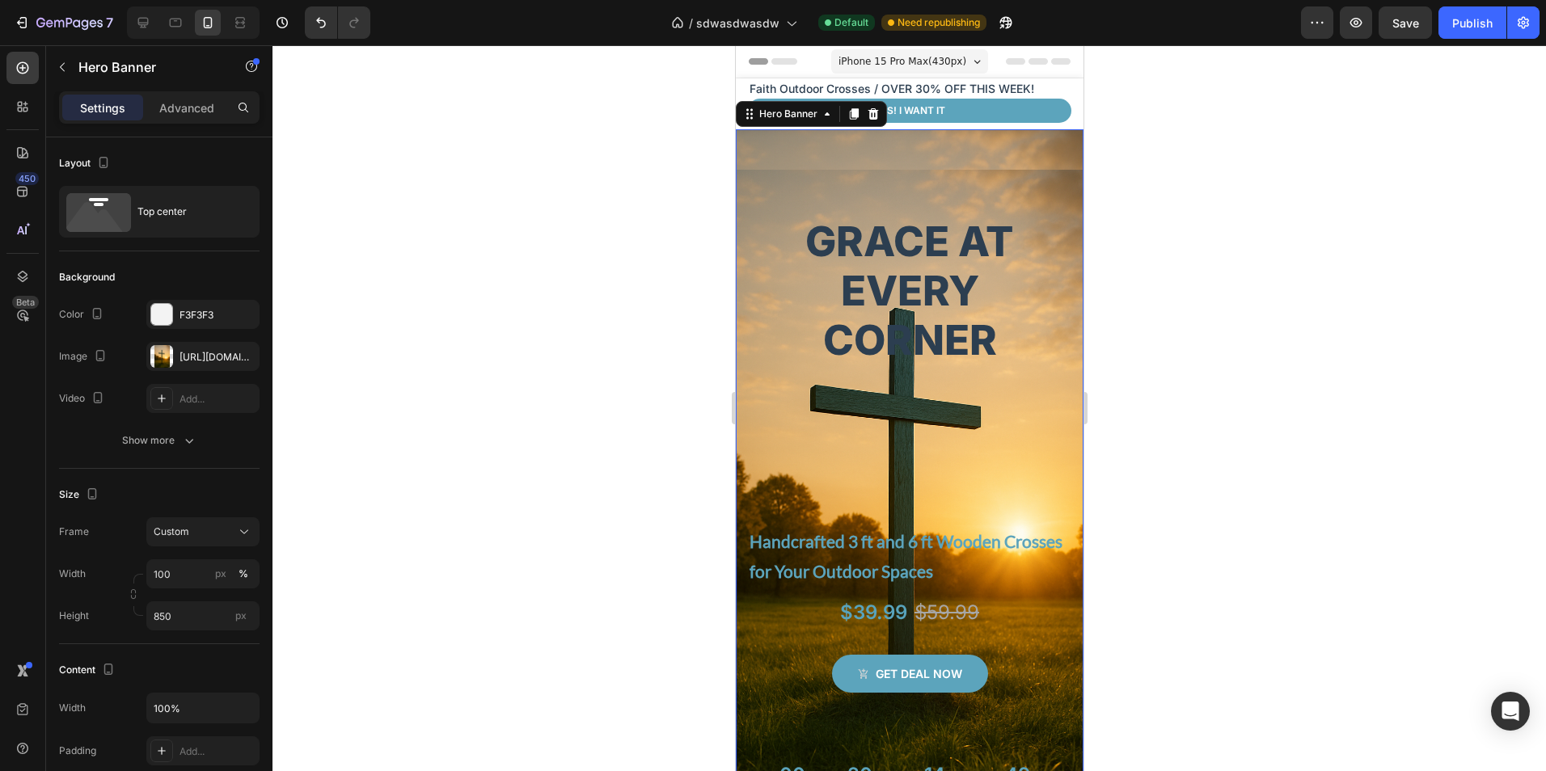
click at [981, 150] on div "Grace at Every Corner Heading Handcrafted 3 ft and 6 ft Wooden Crosses for Your…" at bounding box center [909, 474] width 348 height 690
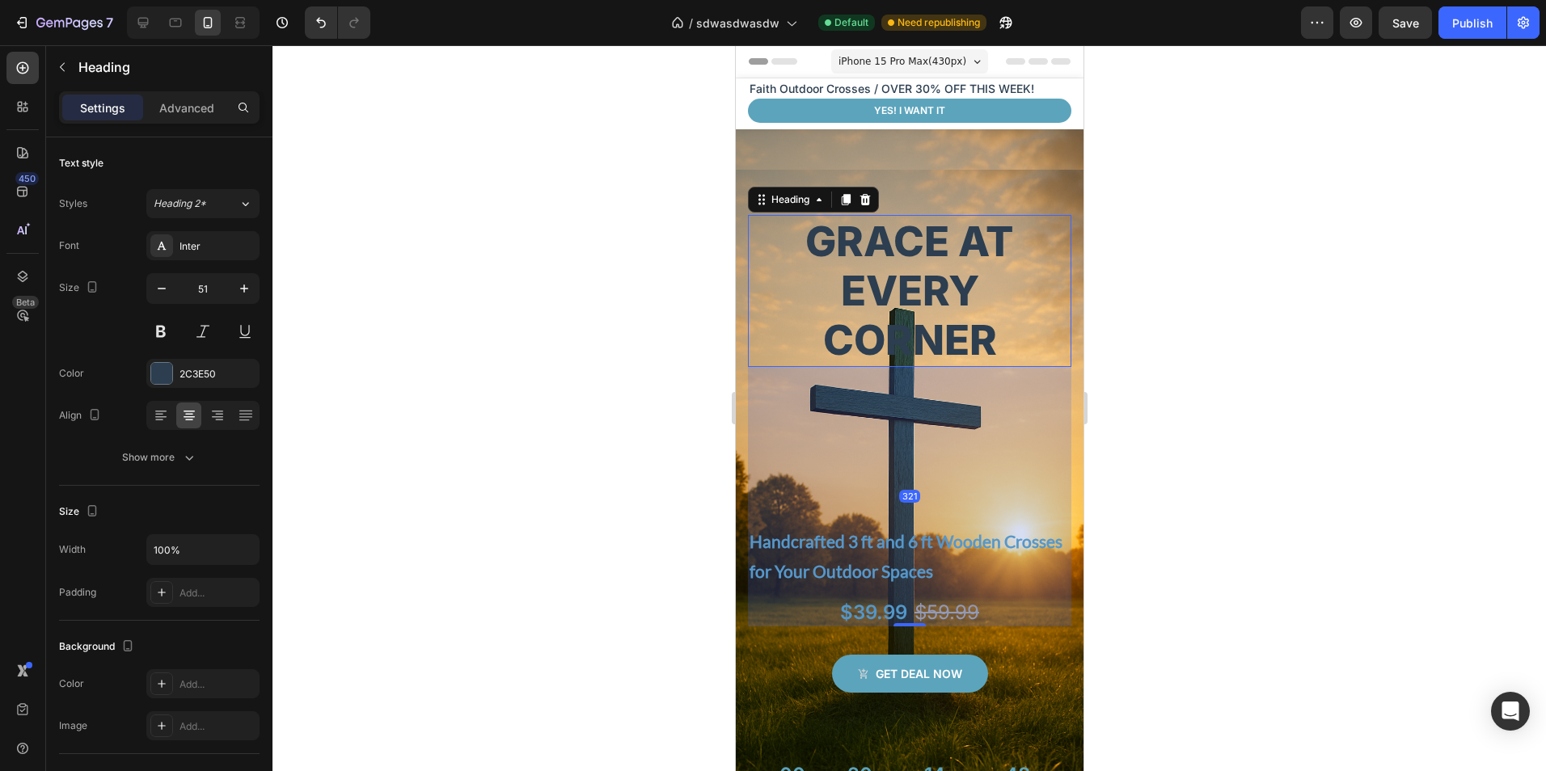
click at [894, 241] on h2 "Grace at Every Corner" at bounding box center [908, 291] width 323 height 152
click at [763, 188] on div "Heading" at bounding box center [812, 200] width 131 height 26
click at [757, 182] on div "Row" at bounding box center [751, 179] width 27 height 15
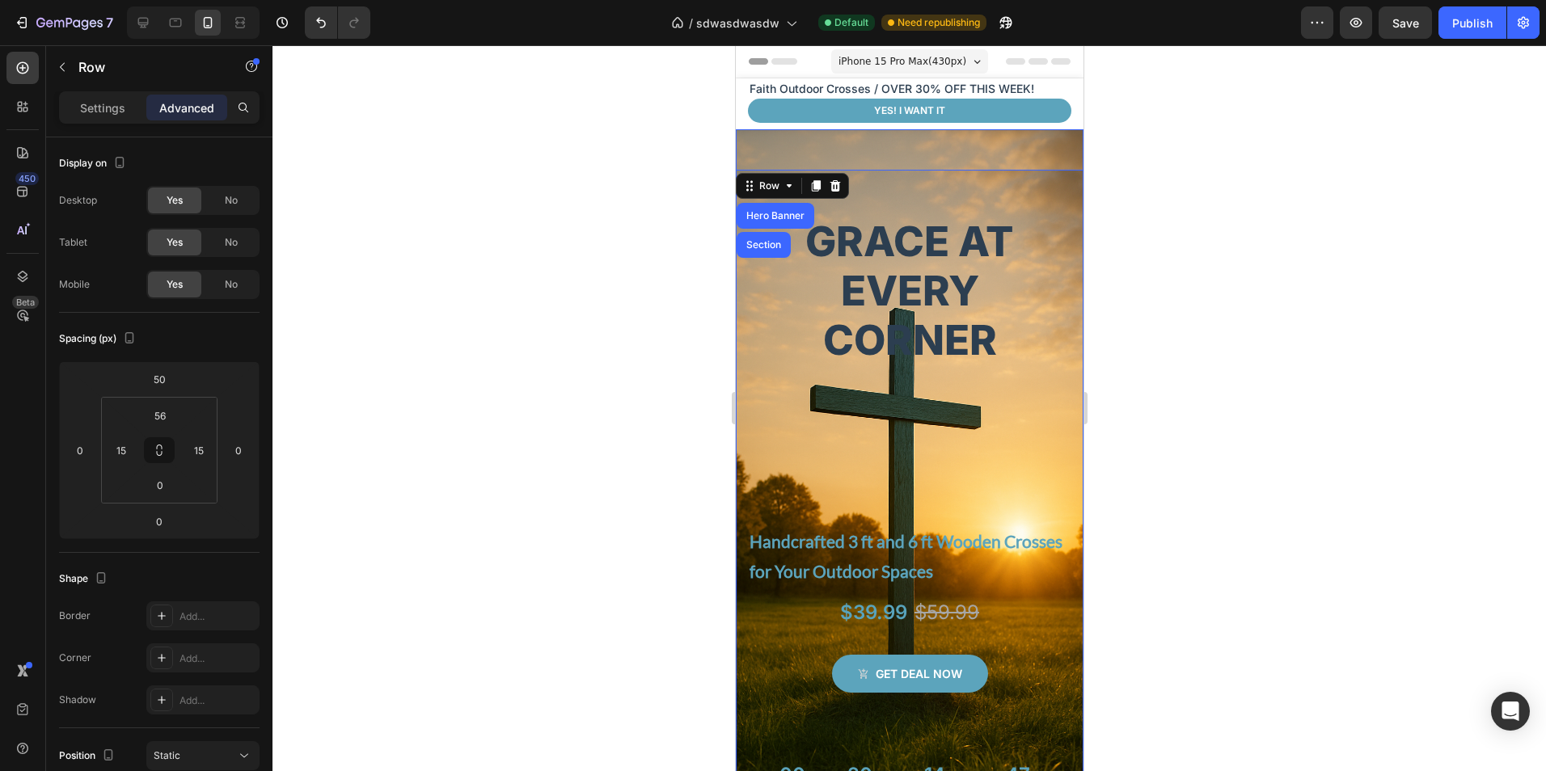
click at [795, 154] on div "Grace at Every Corner Heading Handcrafted 3 ft and 6 ft Wooden Crosses for Your…" at bounding box center [909, 474] width 348 height 690
click at [753, 178] on div "Row" at bounding box center [768, 185] width 59 height 19
click at [999, 185] on div "Grace at Every Corner Heading Handcrafted 3 ft and 6 ft Wooden Crosses for Your…" at bounding box center [909, 495] width 348 height 650
click at [112, 117] on div "Settings" at bounding box center [102, 108] width 81 height 26
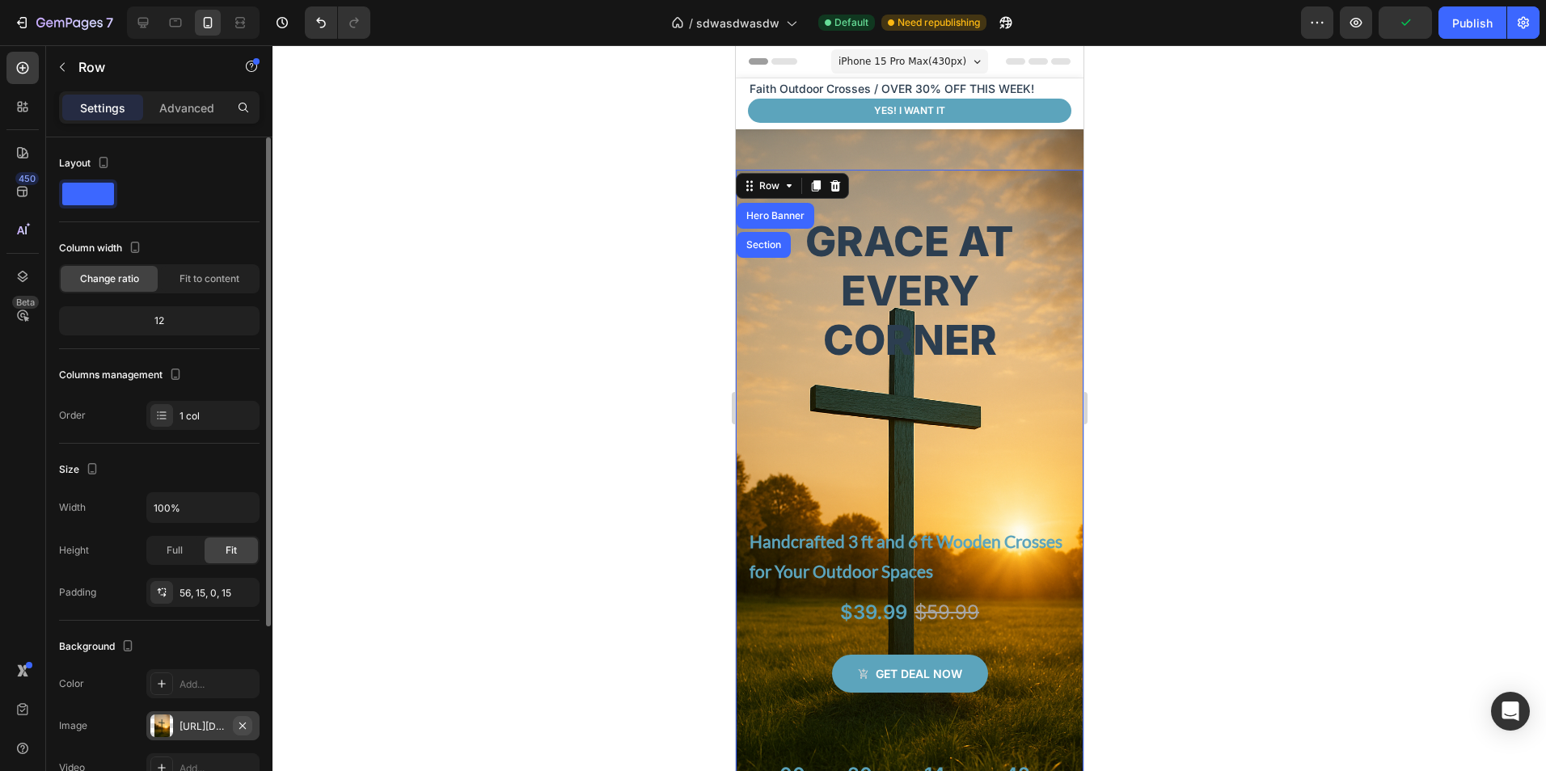
click at [246, 725] on icon "button" at bounding box center [242, 725] width 13 height 13
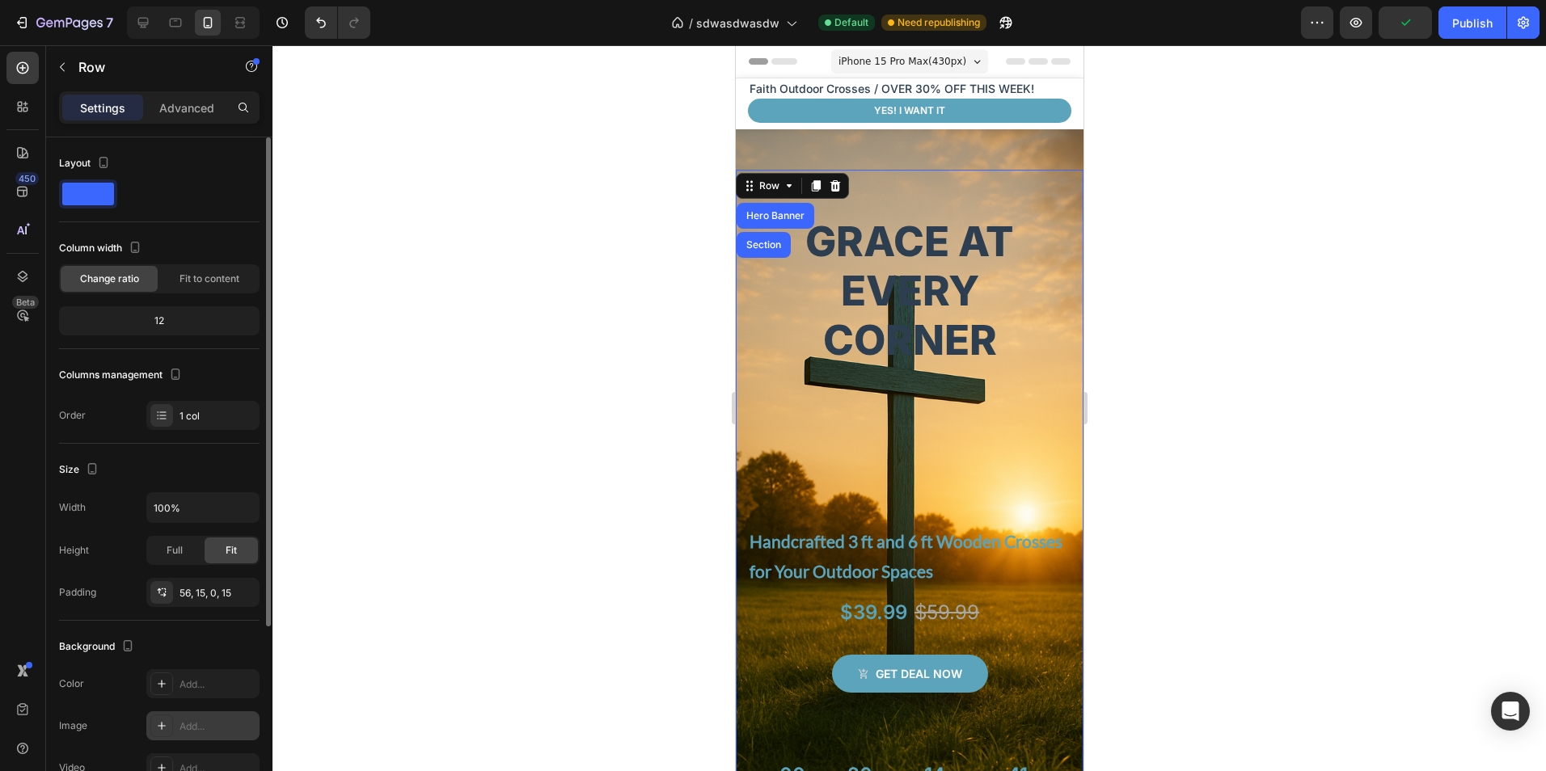
click at [666, 428] on div at bounding box center [908, 408] width 1273 height 726
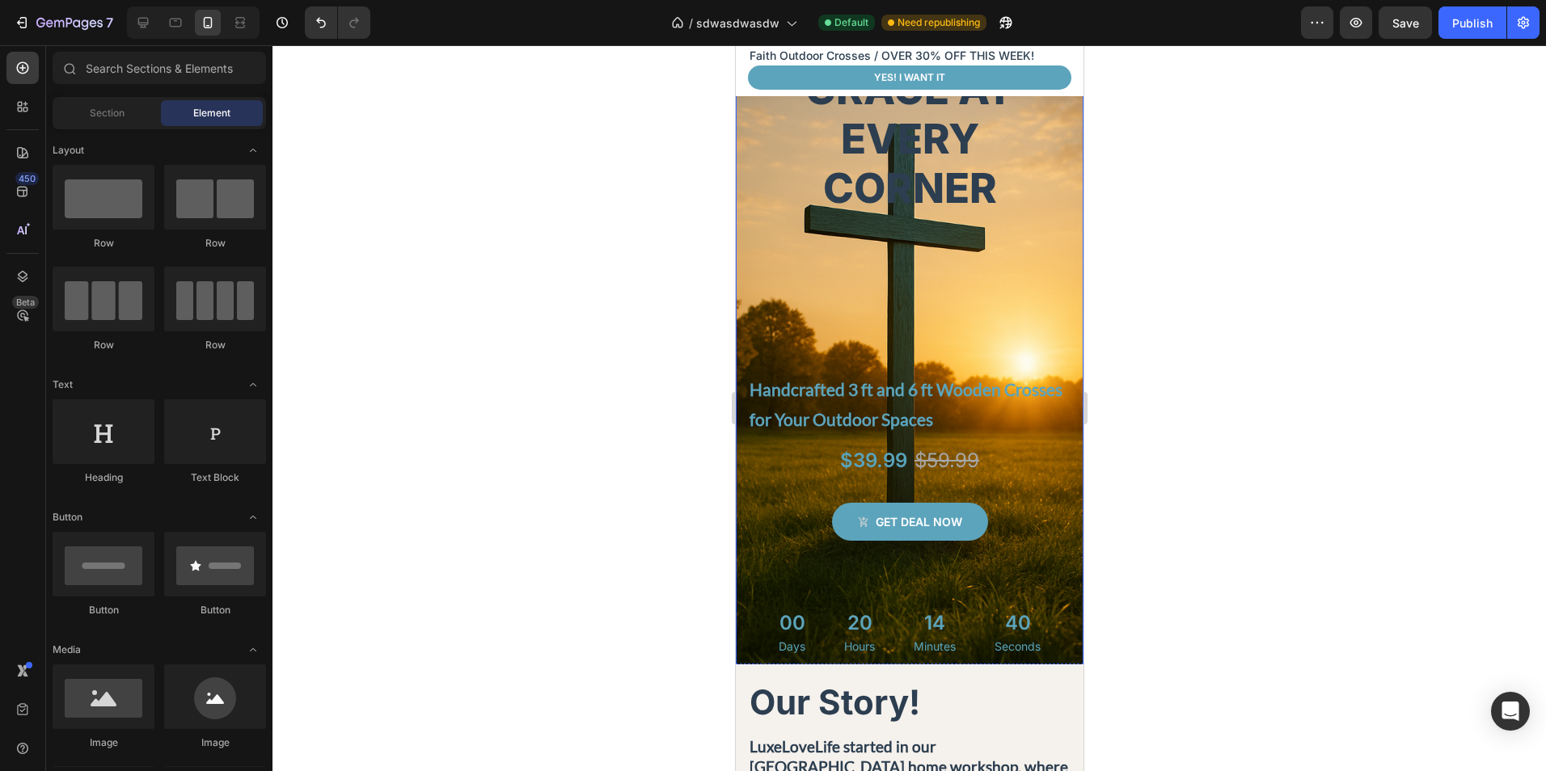
scroll to position [162, 0]
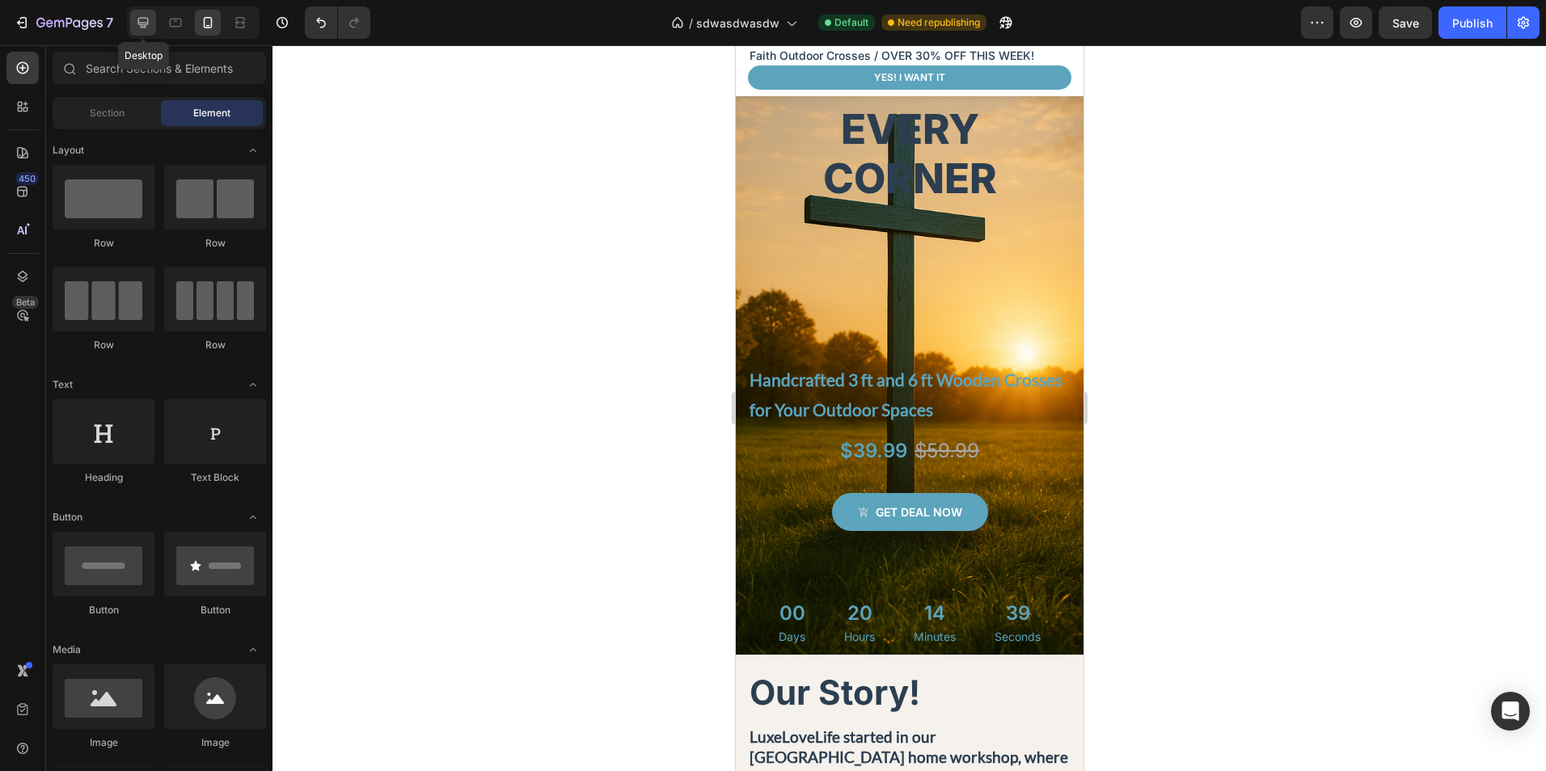
click at [149, 19] on icon at bounding box center [143, 23] width 16 height 16
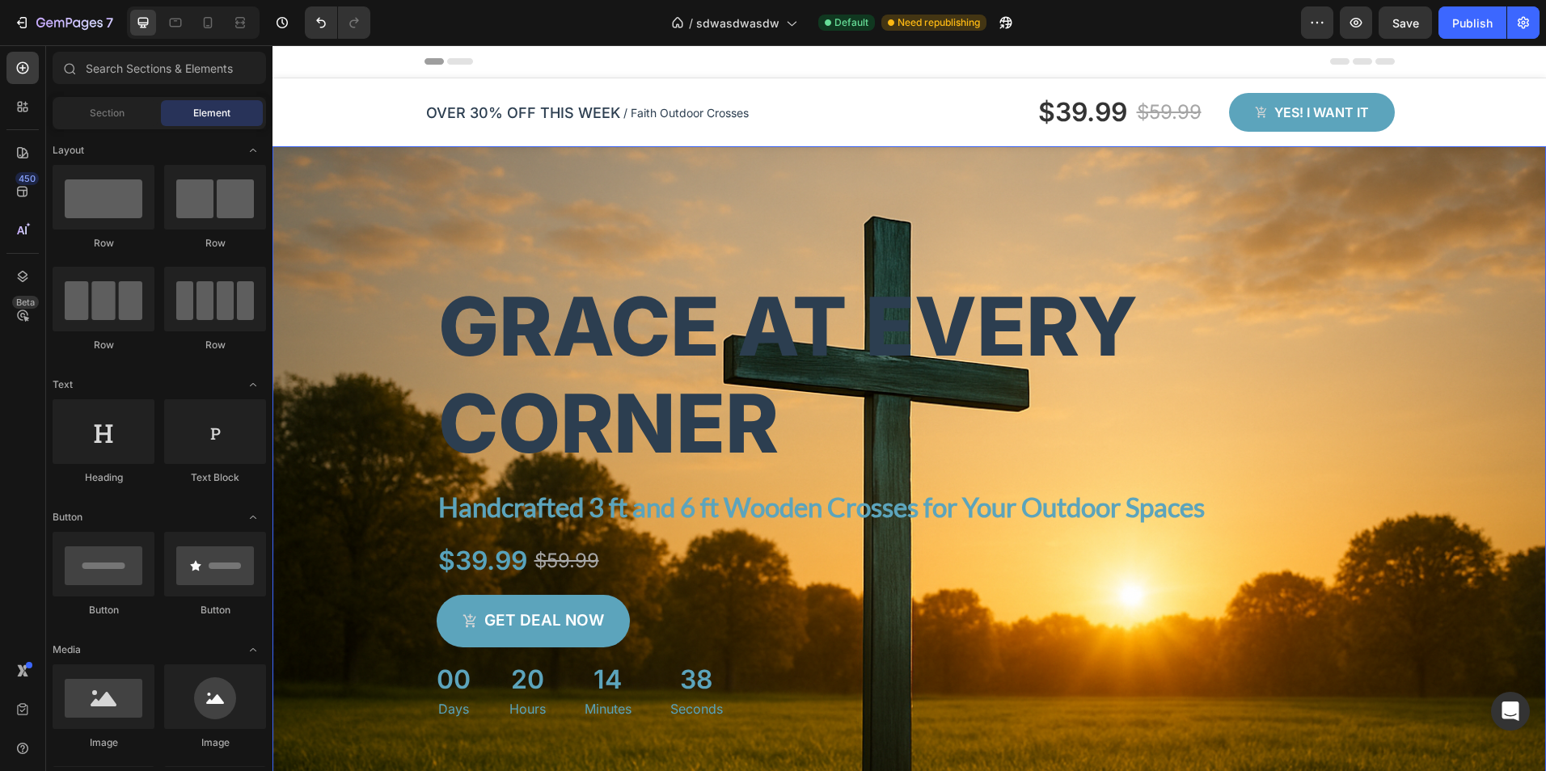
click at [310, 178] on div "Overlay" at bounding box center [908, 489] width 1273 height 687
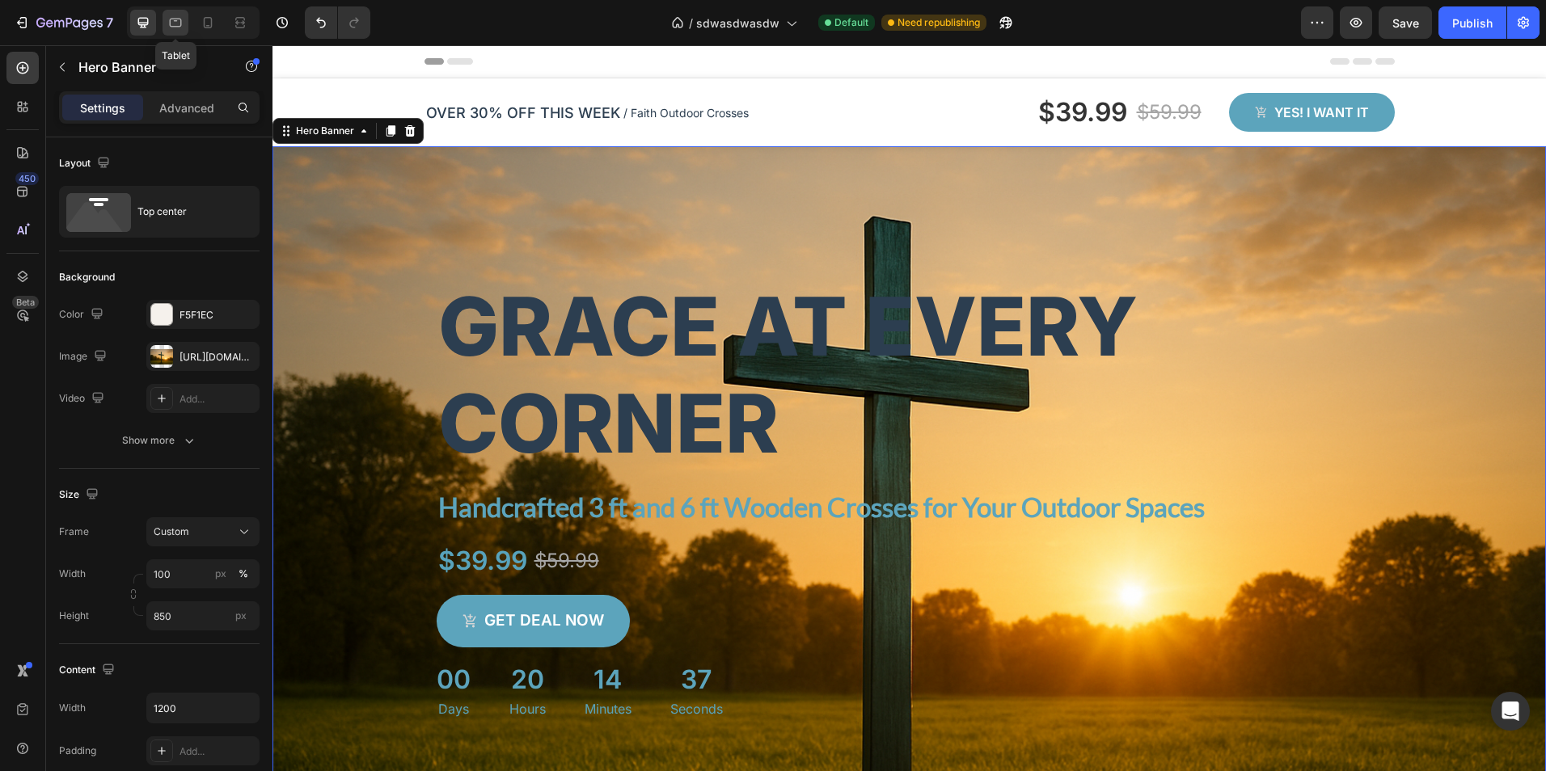
click at [164, 19] on div at bounding box center [175, 23] width 26 height 26
type input "100%"
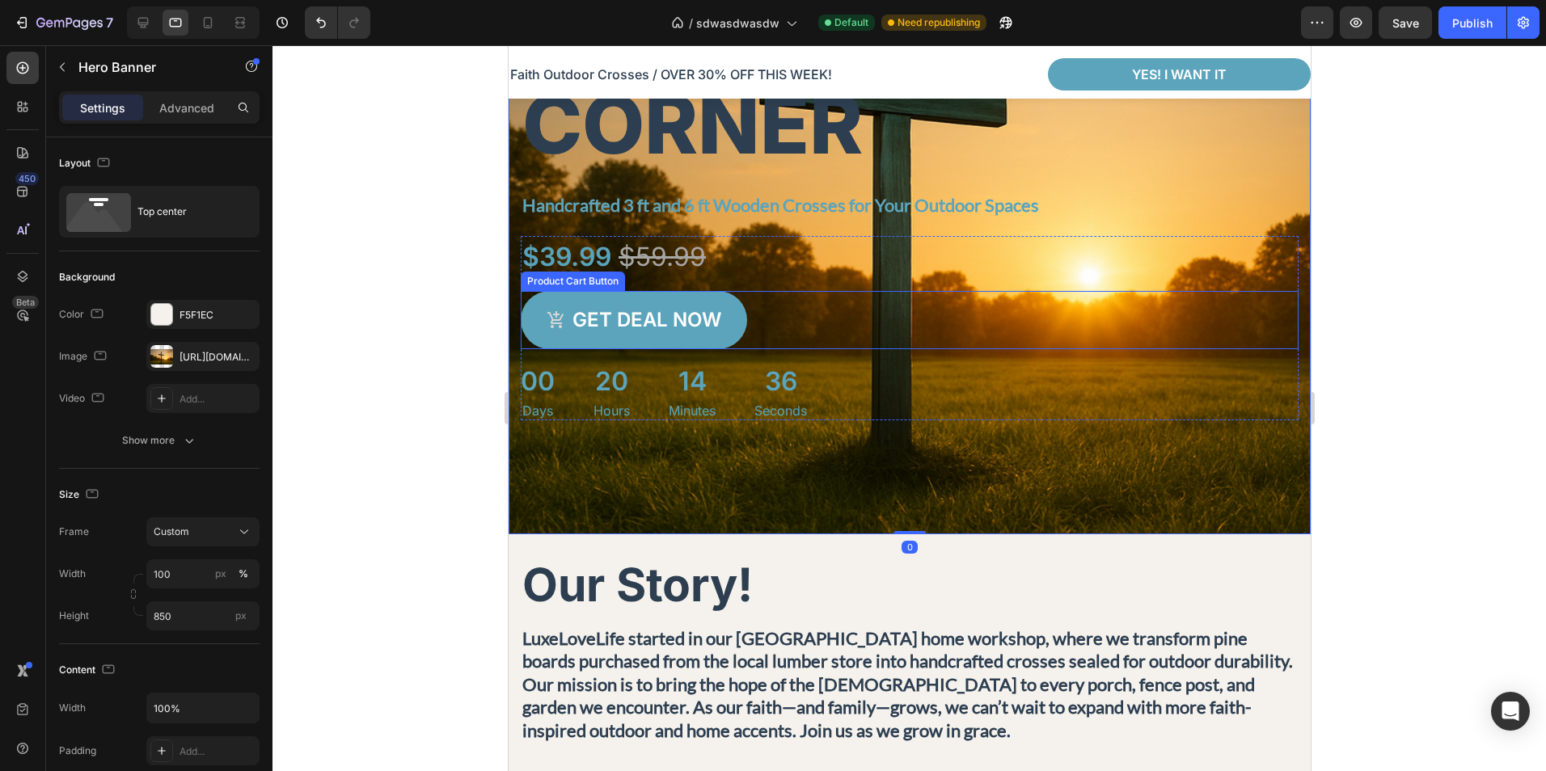
scroll to position [272, 0]
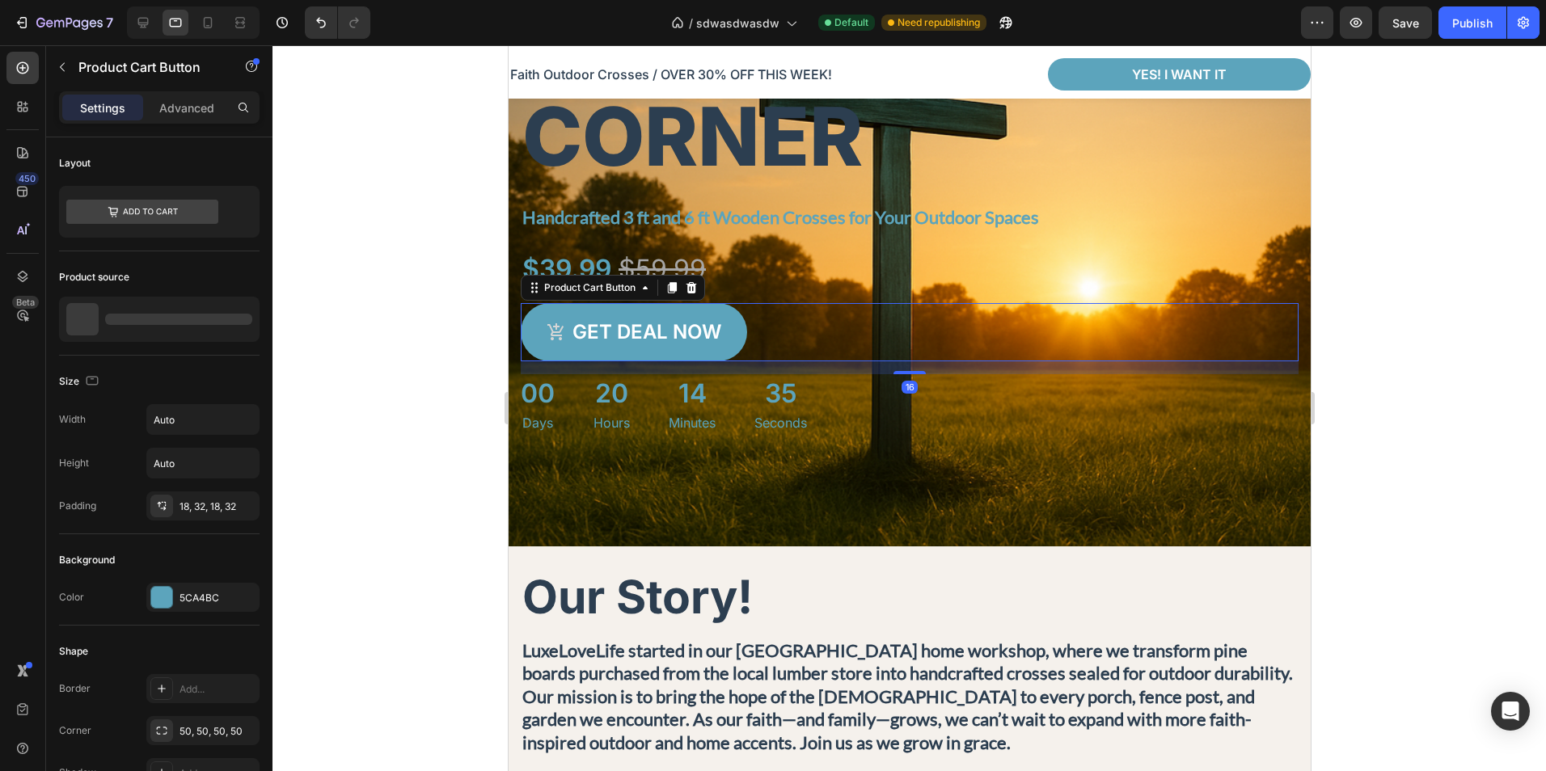
drag, startPoint x: 847, startPoint y: 322, endPoint x: 677, endPoint y: 132, distance: 254.8
click at [847, 322] on div "Get deal now Product Cart Button 16" at bounding box center [909, 332] width 778 height 58
click at [203, 112] on p "Advanced" at bounding box center [186, 107] width 55 height 17
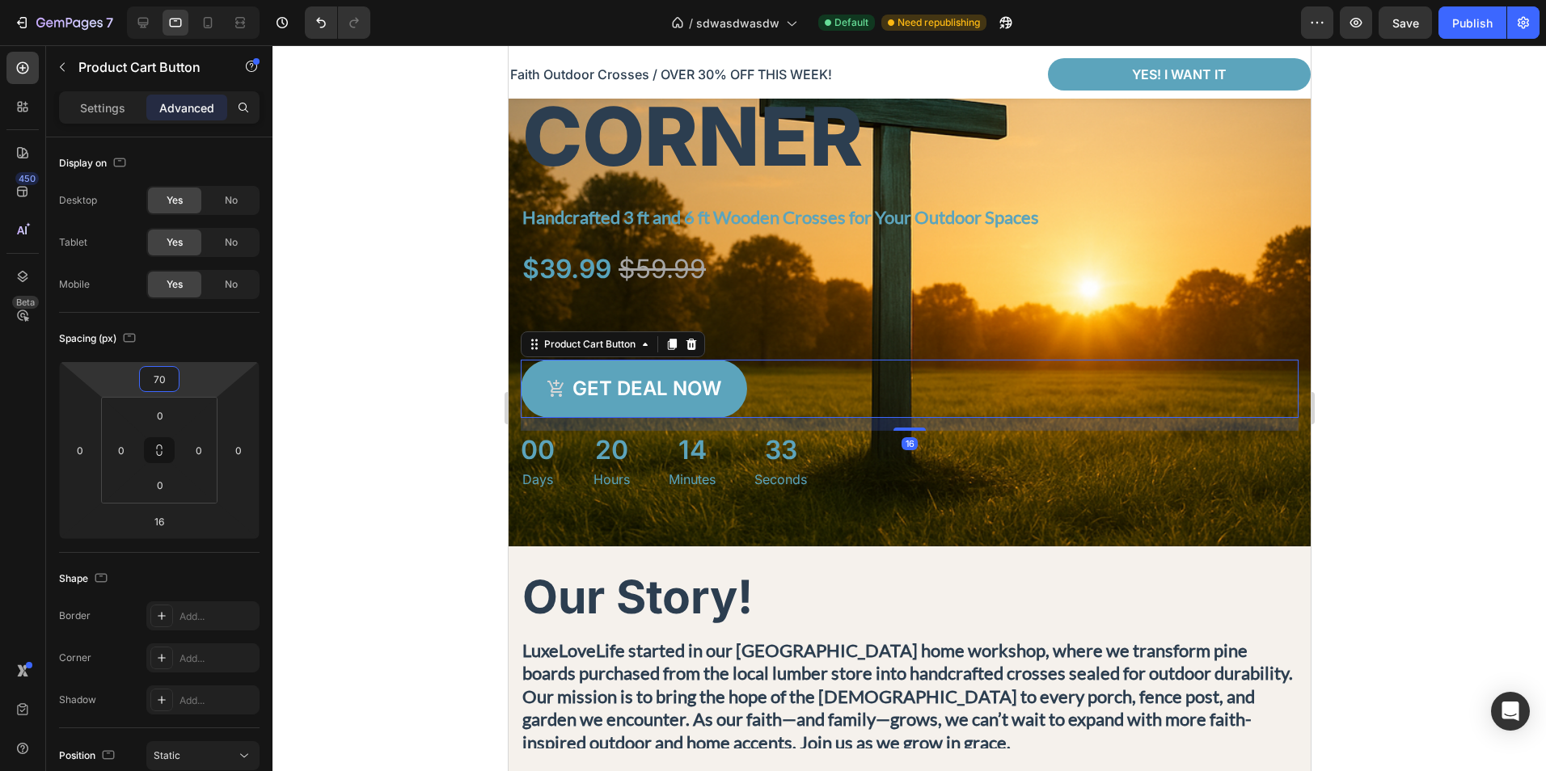
type input "72"
drag, startPoint x: 207, startPoint y: 382, endPoint x: 213, endPoint y: 356, distance: 26.5
click at [213, 0] on html "7 Version history / sdwasdwasdw Default Need republishing Preview Save Publish …" at bounding box center [773, 0] width 1546 height 0
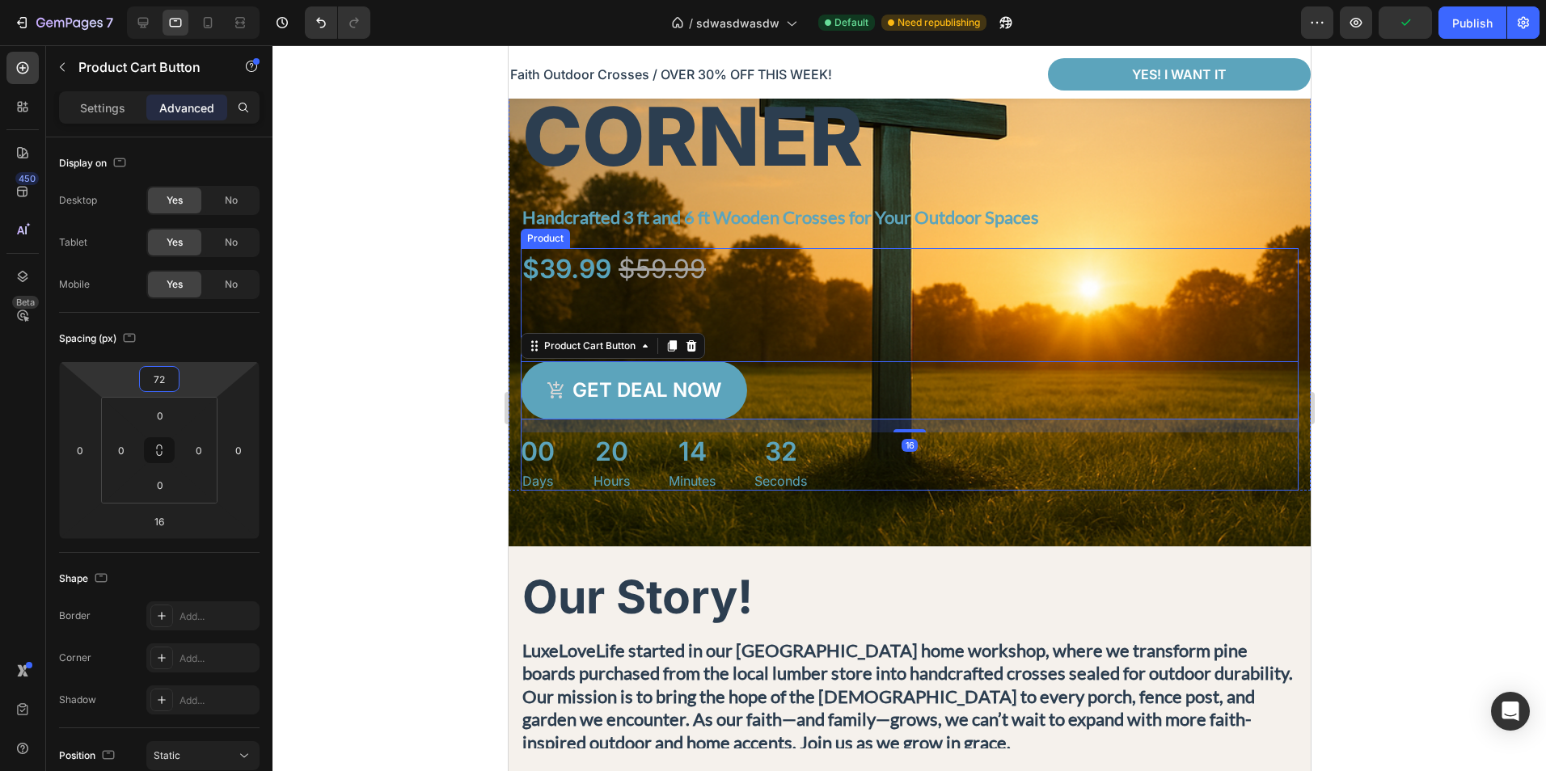
click at [950, 290] on div "$39.99 Product Price Product Price $59.99 Product Price Product Price Row Get d…" at bounding box center [909, 369] width 778 height 243
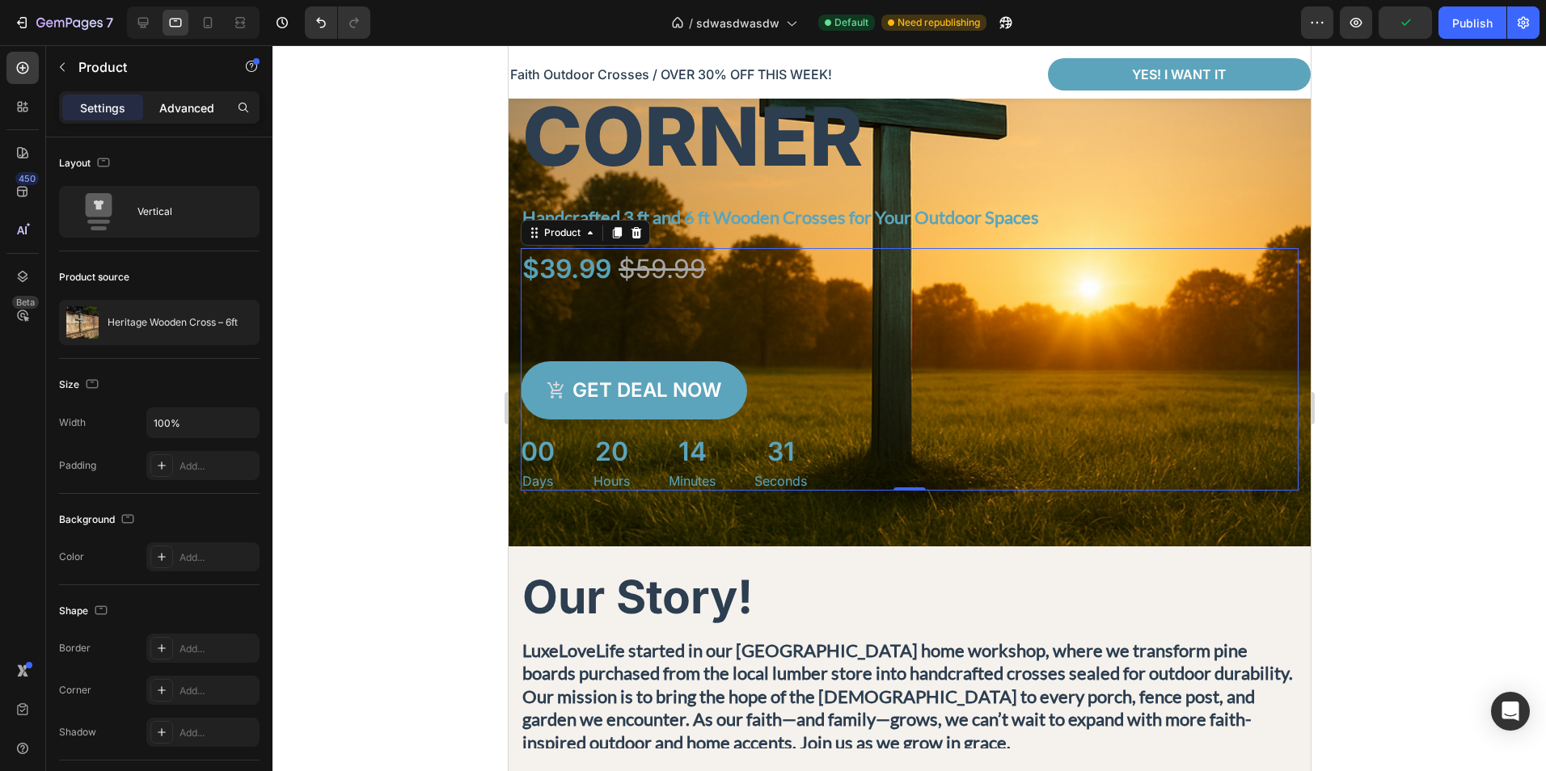
click at [179, 116] on div "Advanced" at bounding box center [186, 108] width 81 height 26
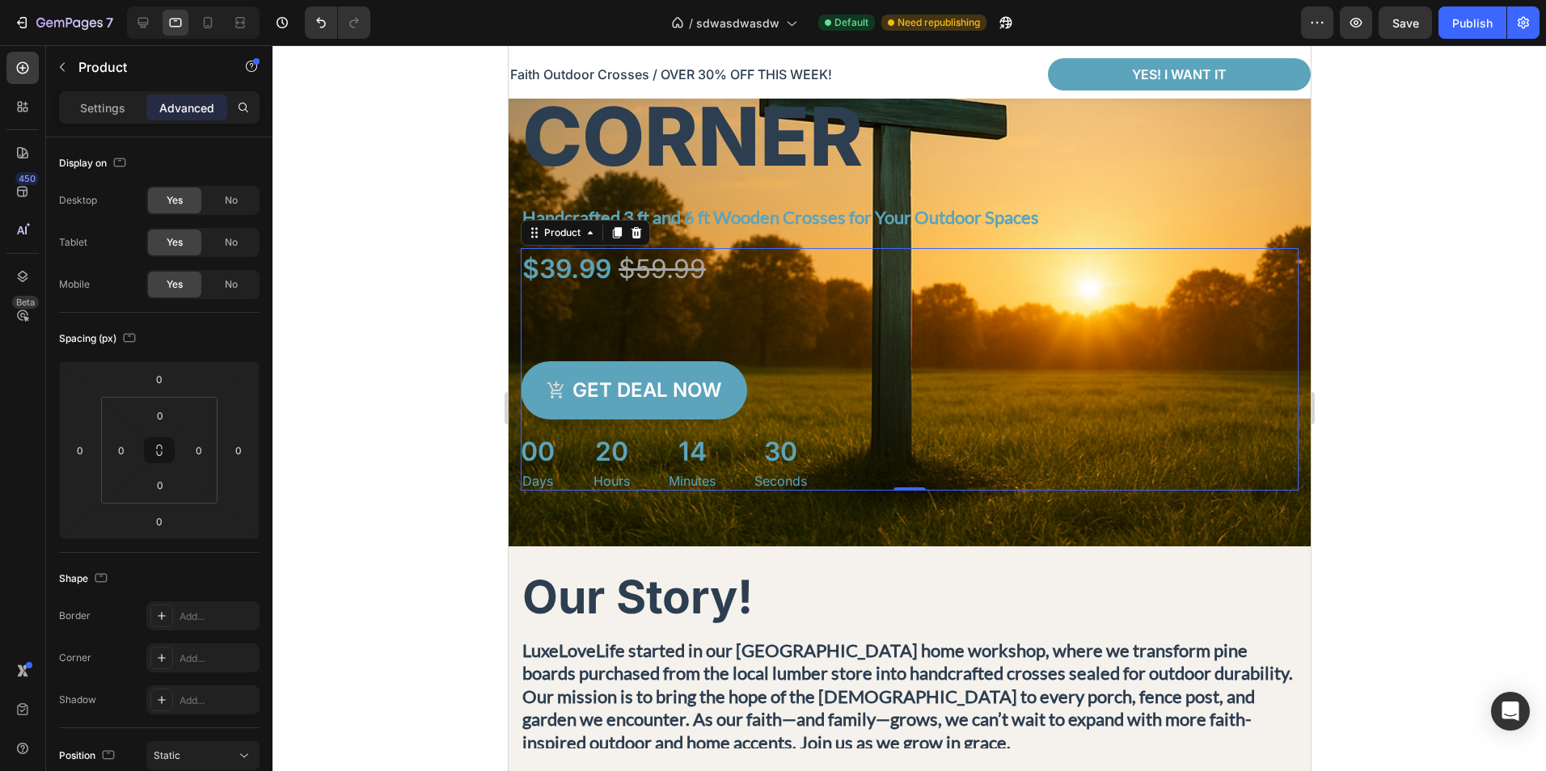
click at [606, 260] on div "$39.99" at bounding box center [566, 269] width 92 height 42
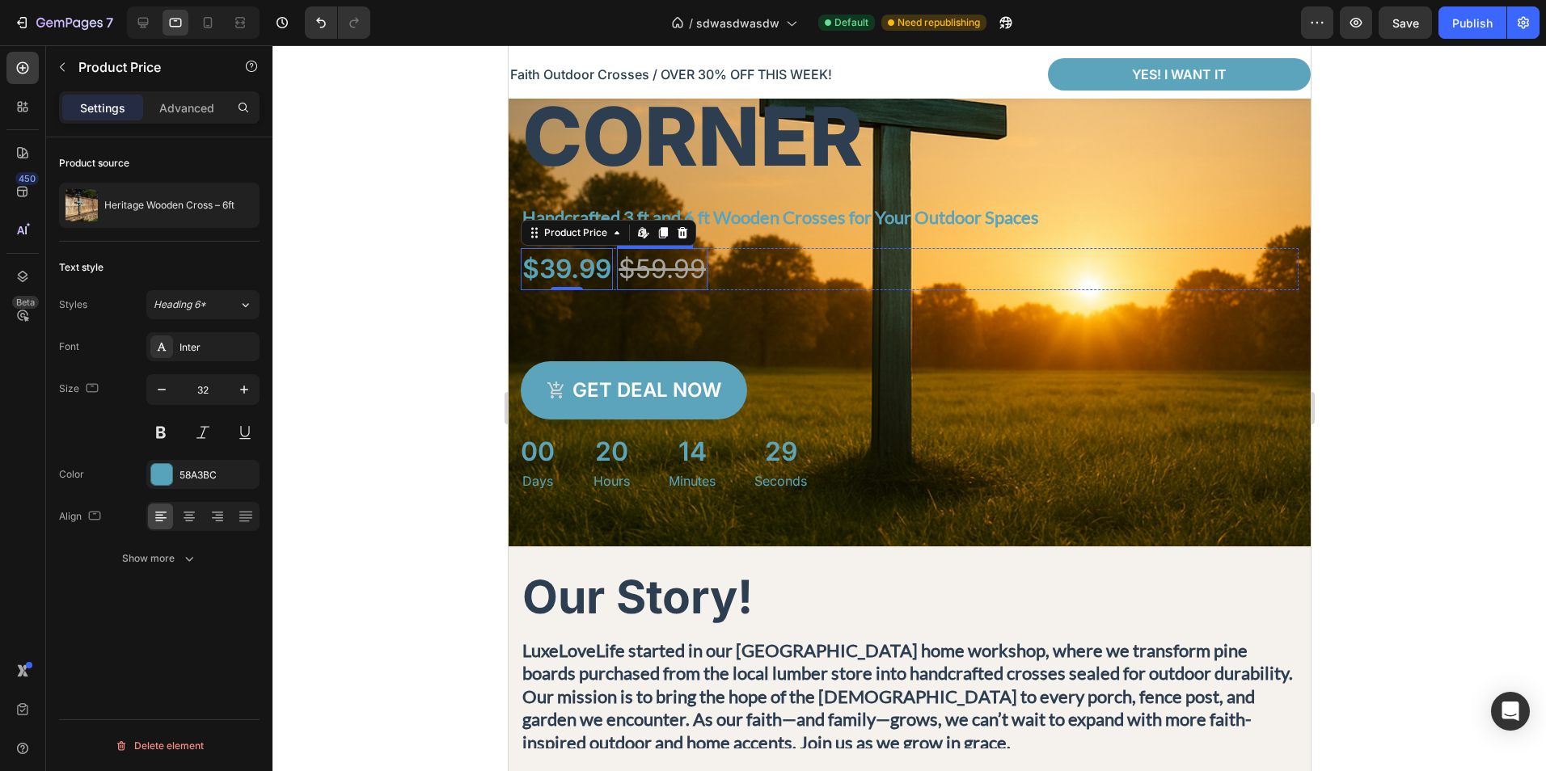
click at [700, 275] on div "$59.99" at bounding box center [661, 269] width 91 height 42
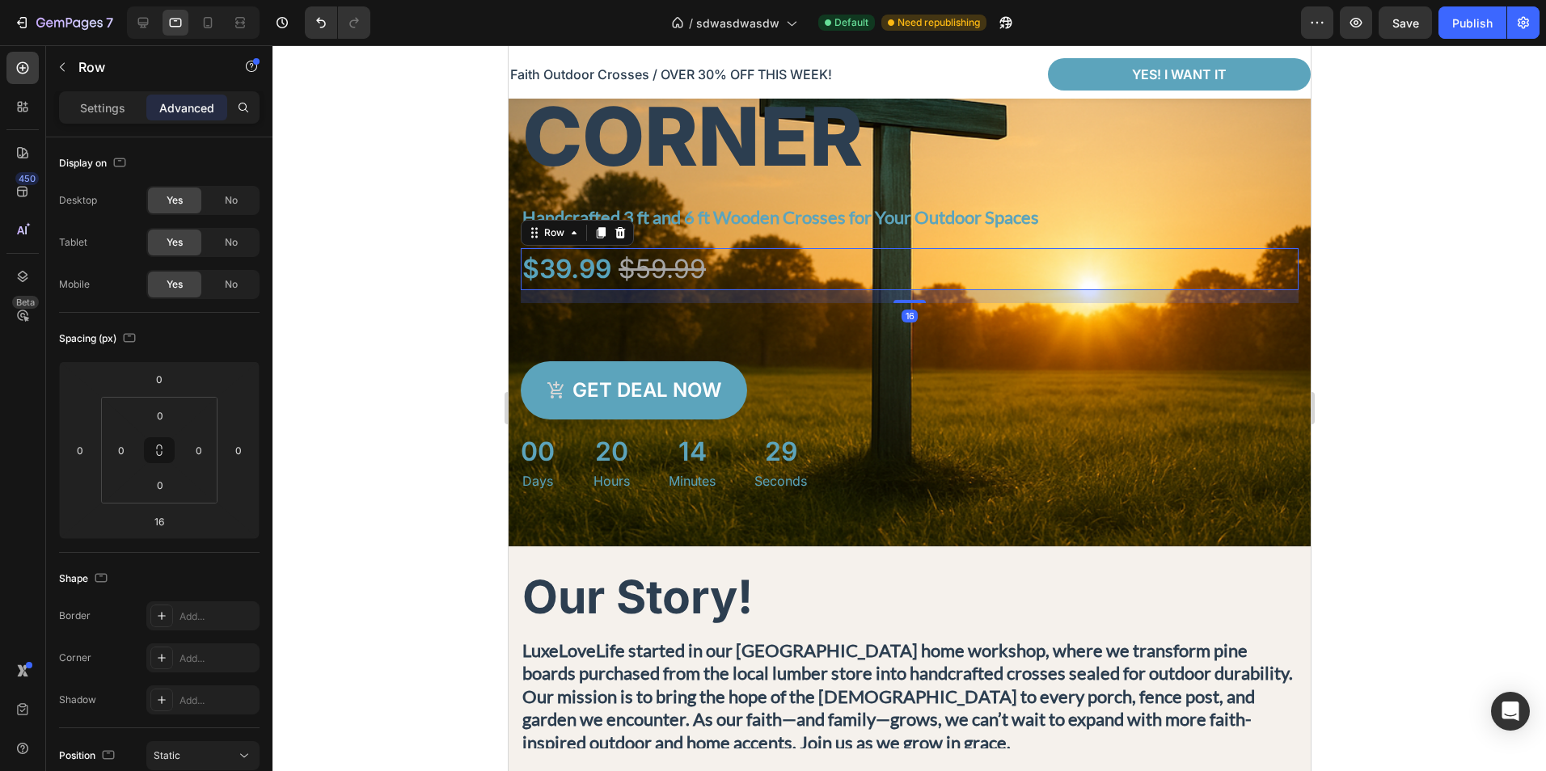
click at [757, 273] on div "$39.99 Product Price Product Price $59.99 Product Price Product Price Row 16" at bounding box center [909, 269] width 778 height 42
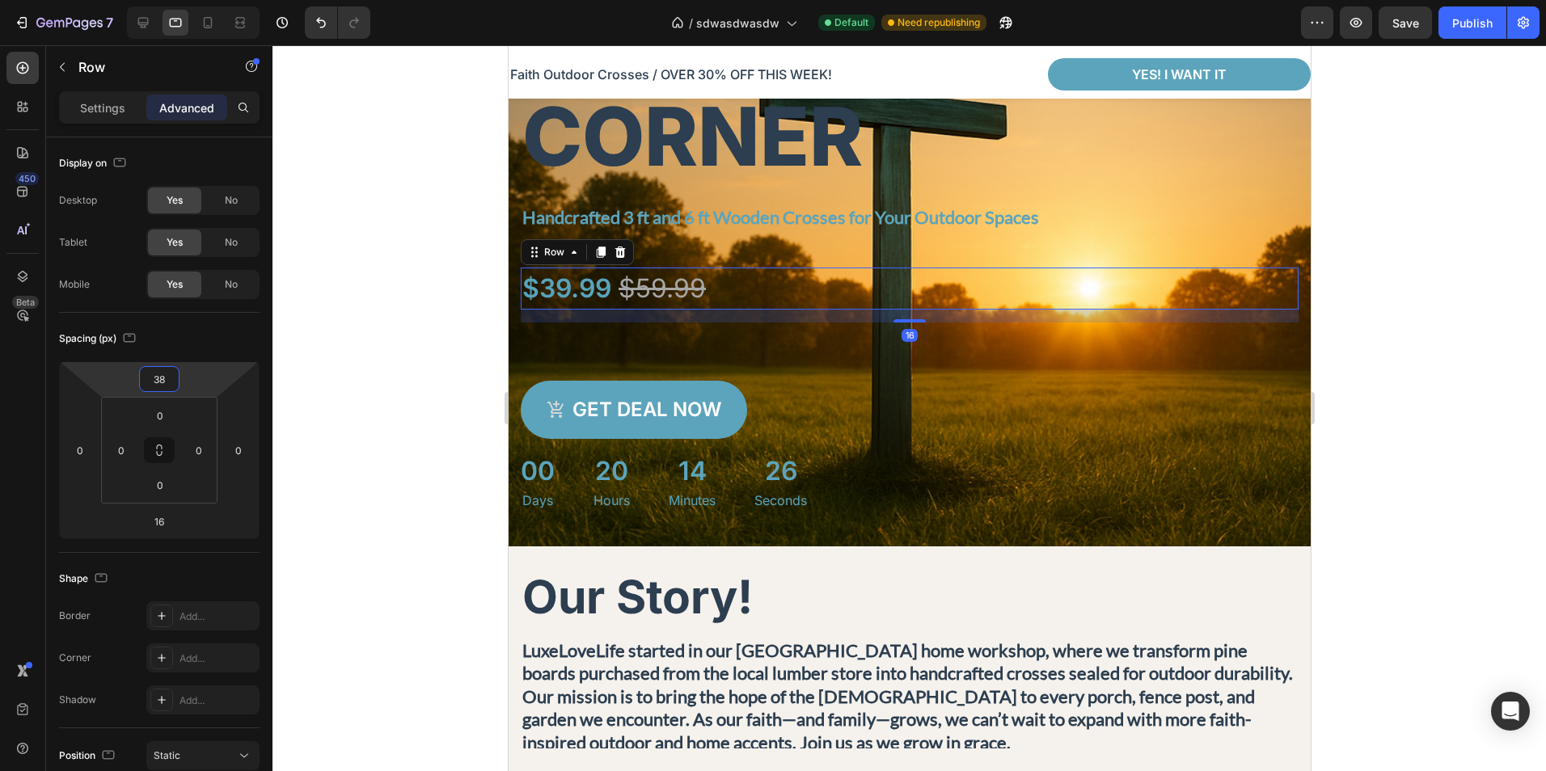
type input "40"
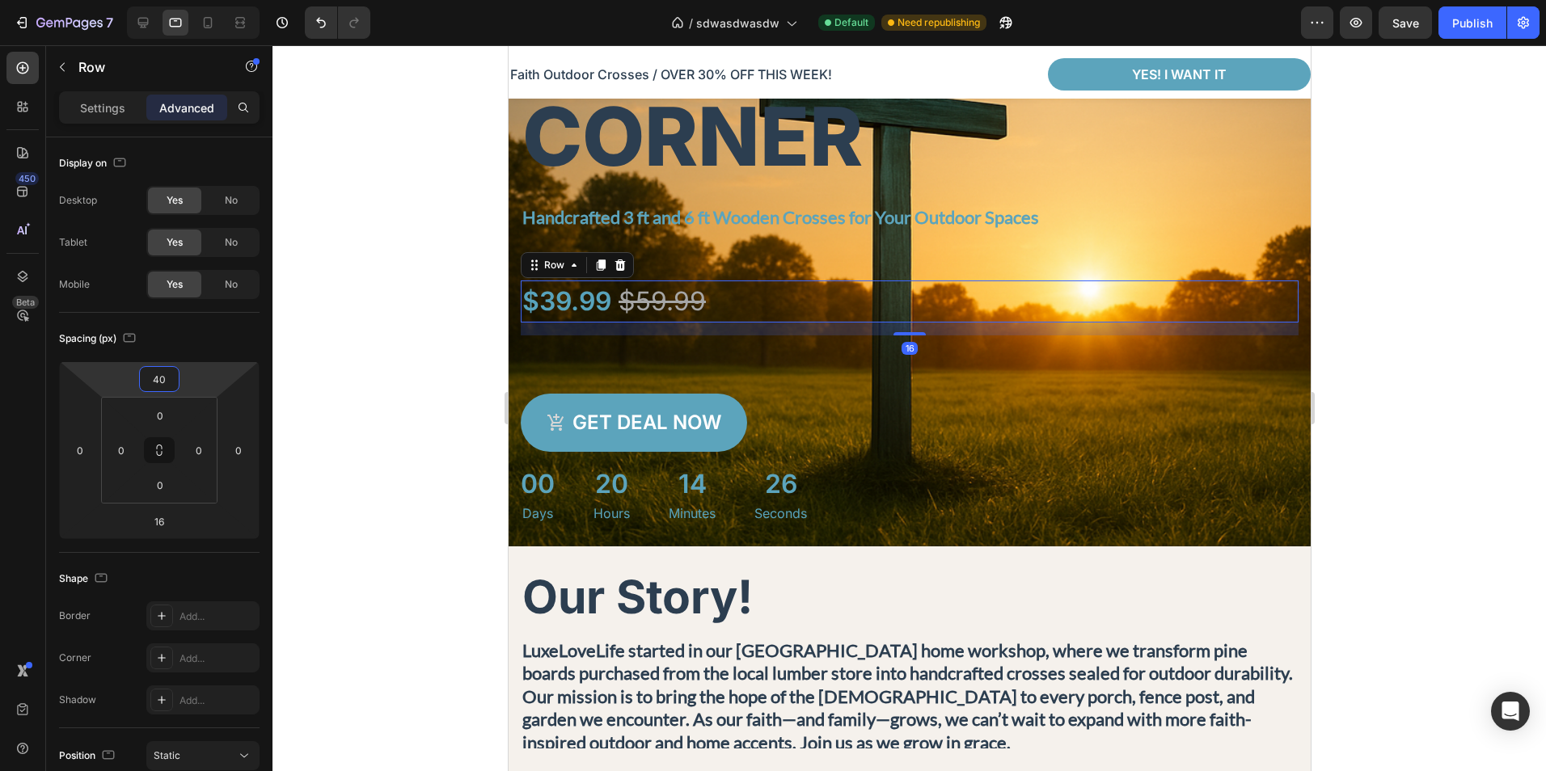
drag, startPoint x: 193, startPoint y: 365, endPoint x: 209, endPoint y: 361, distance: 16.7
click at [209, 0] on html "7 Version history / sdwasdwasdw Default Need republishing Preview Save Publish …" at bounding box center [773, 0] width 1546 height 0
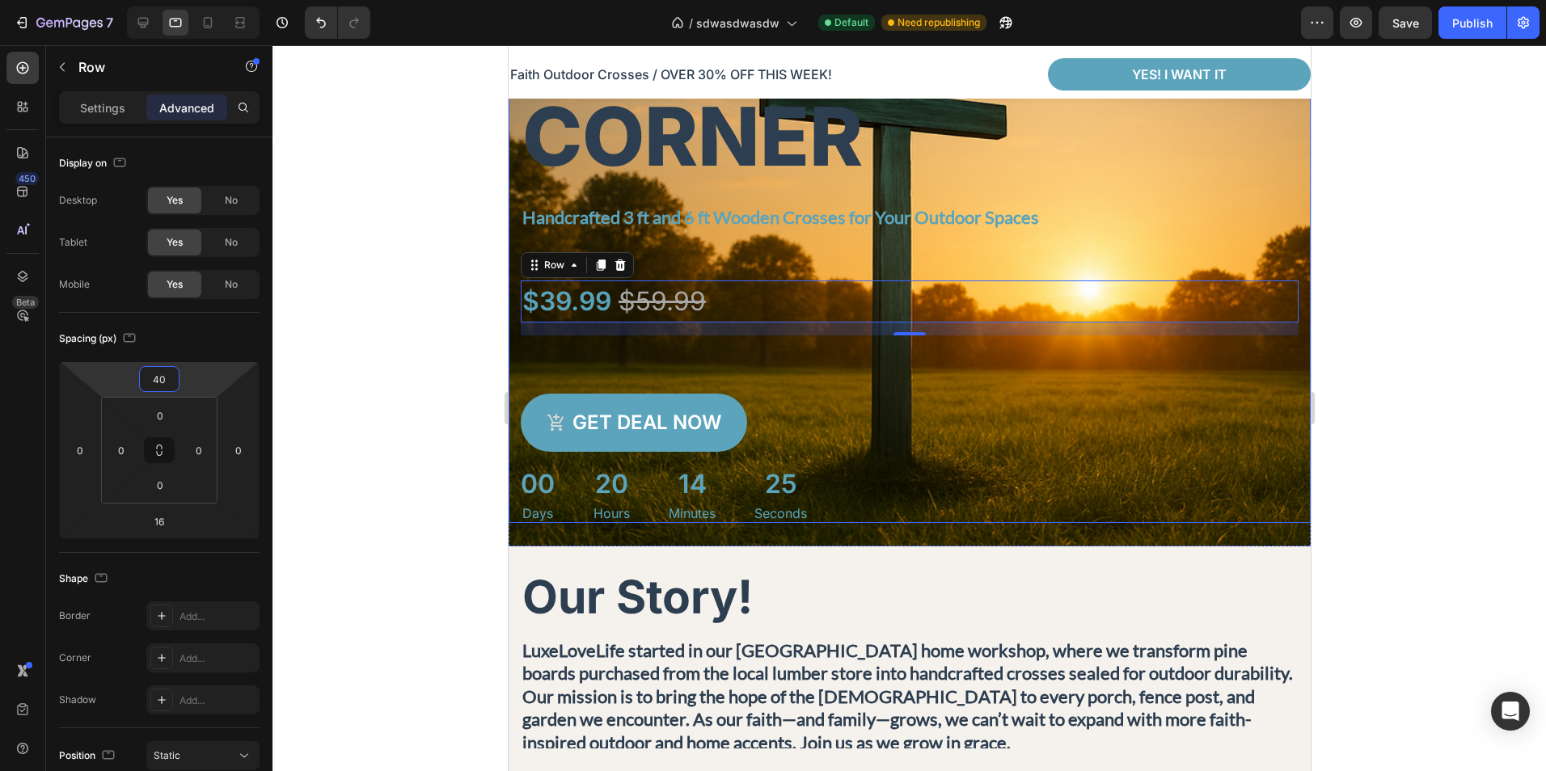
click at [1047, 213] on p "Handcrafted 3 ft and 6 ft Wooden Crosses for Your Outdoor Spaces" at bounding box center [908, 217] width 774 height 32
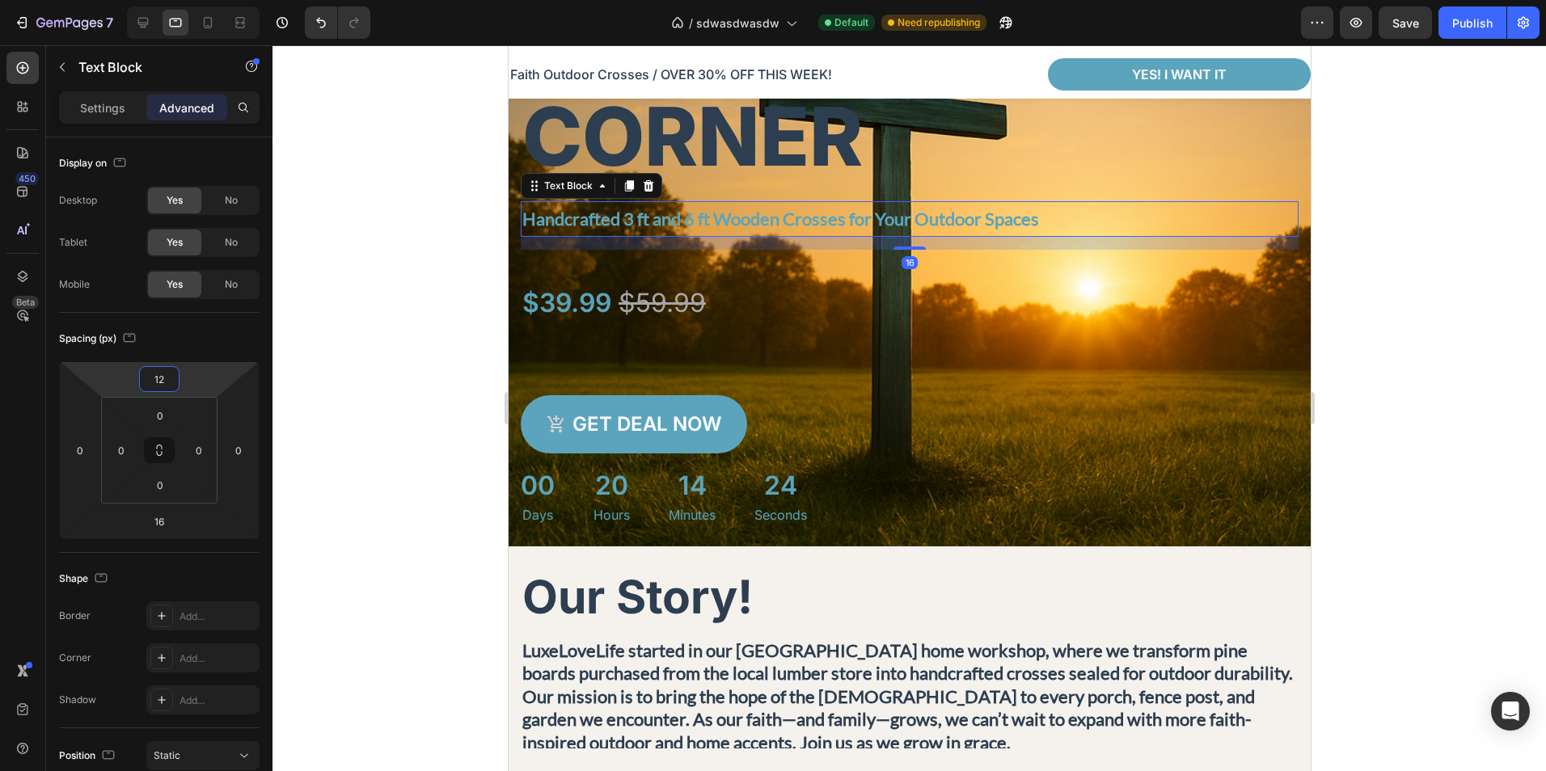
type input "14"
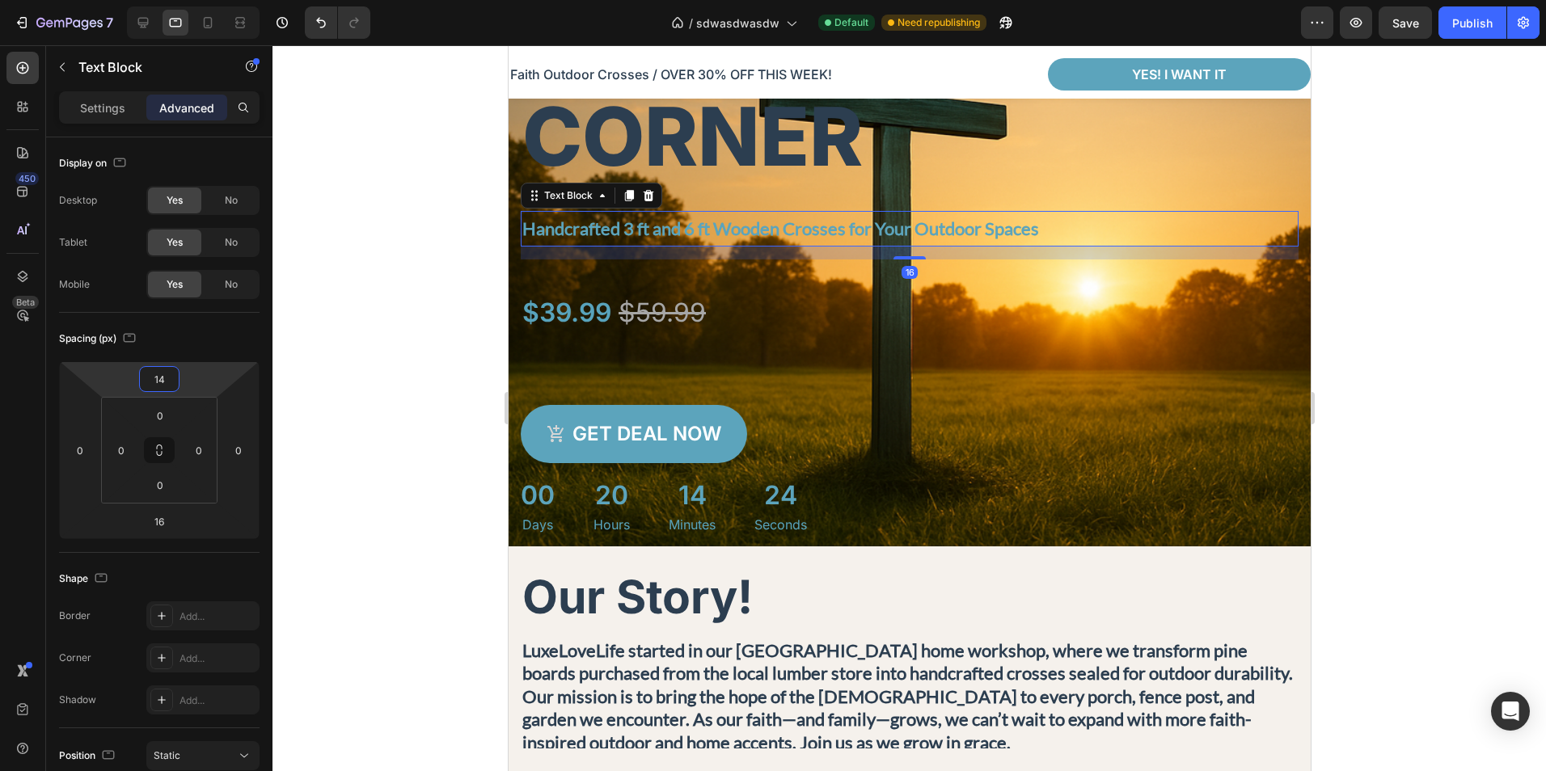
click at [207, 0] on html "7 Version history / sdwasdwasdw Default Need republishing Preview Save Publish …" at bounding box center [773, 0] width 1546 height 0
click at [1397, 464] on div at bounding box center [908, 408] width 1273 height 726
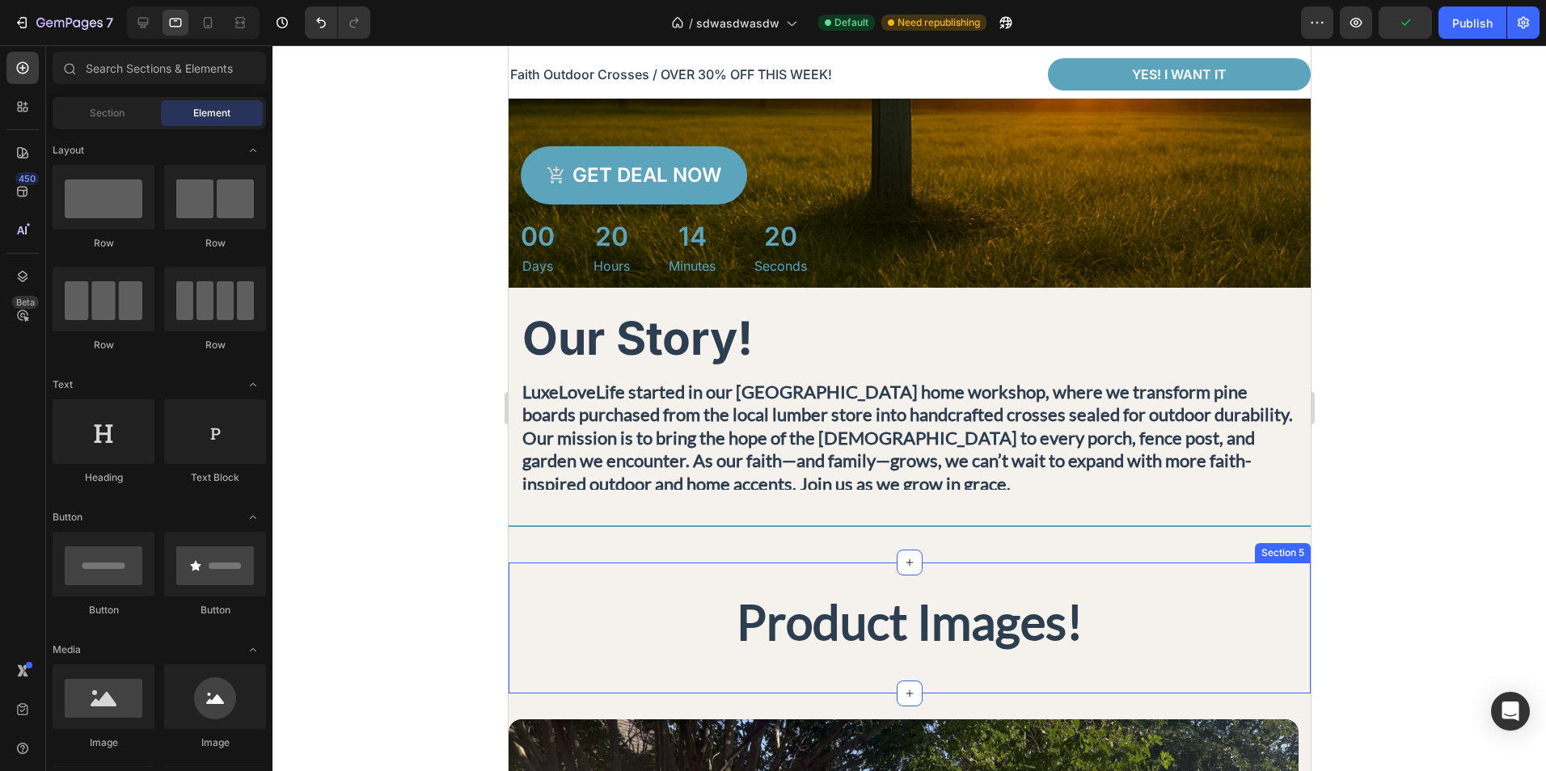
scroll to position [596, 0]
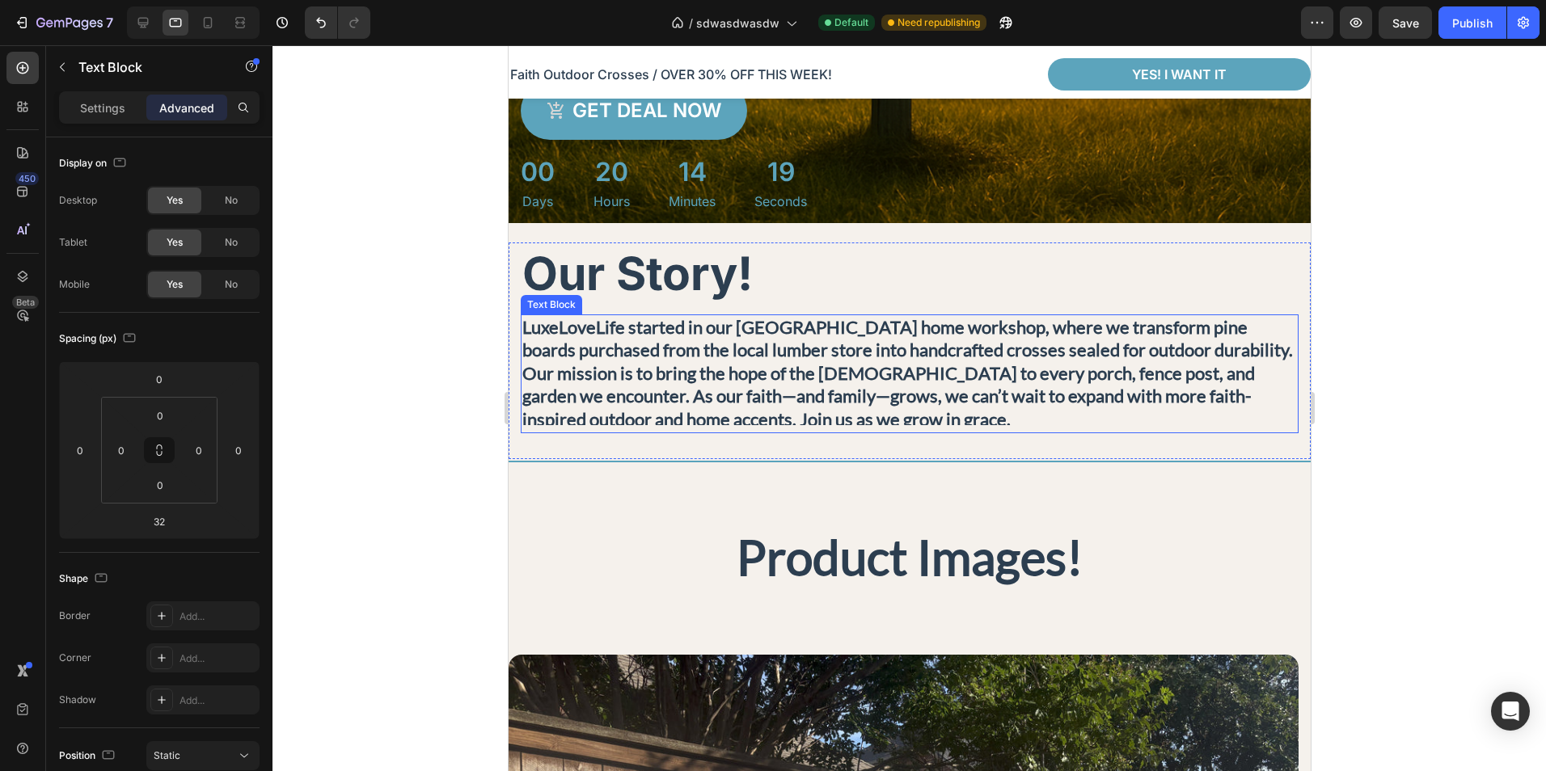
click at [905, 406] on p "LuxeLoveLife started in our [GEOGRAPHIC_DATA] home workshop, where we transform…" at bounding box center [908, 374] width 774 height 116
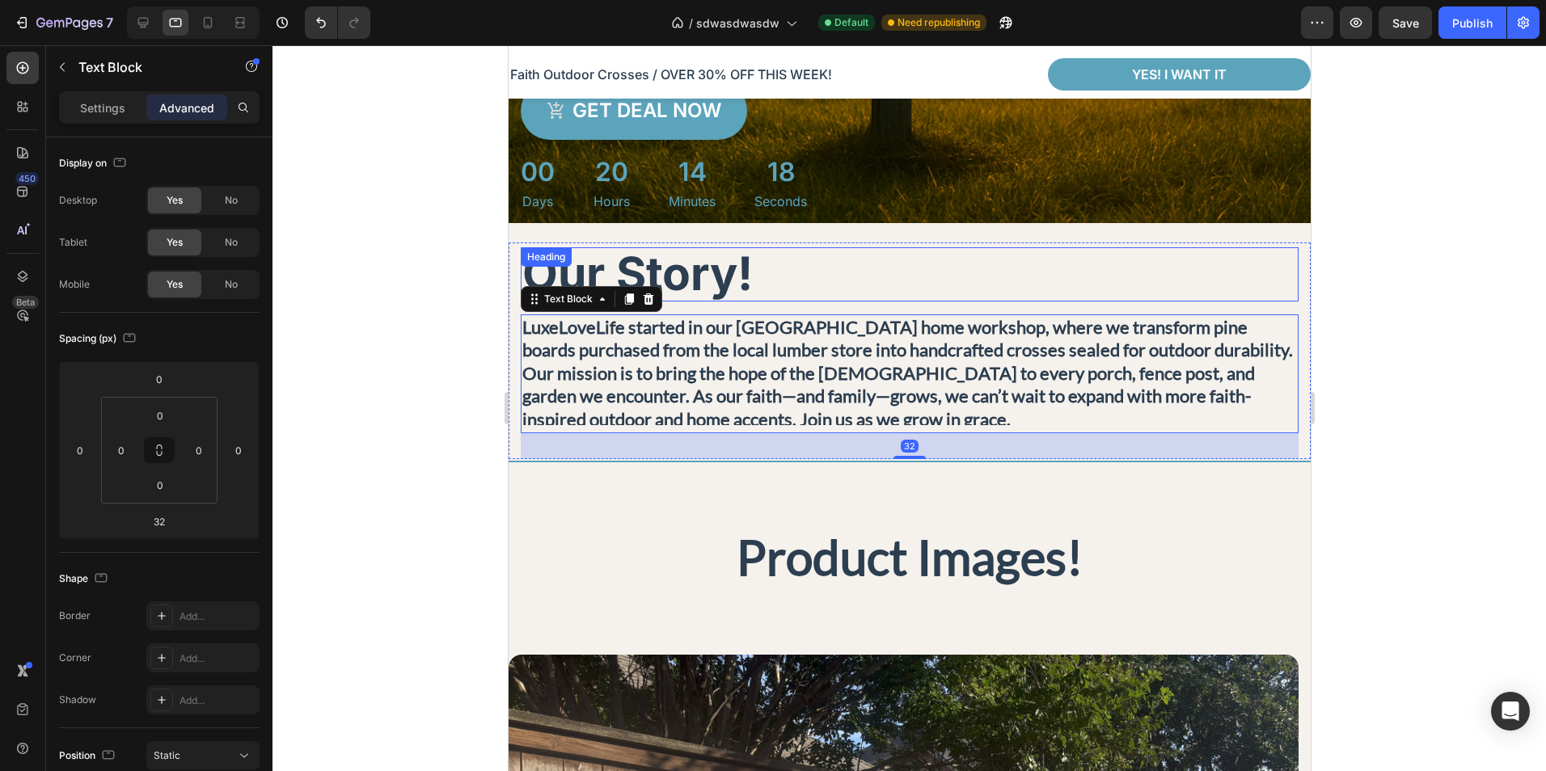
click at [899, 271] on h2 "Our Story!" at bounding box center [909, 274] width 778 height 54
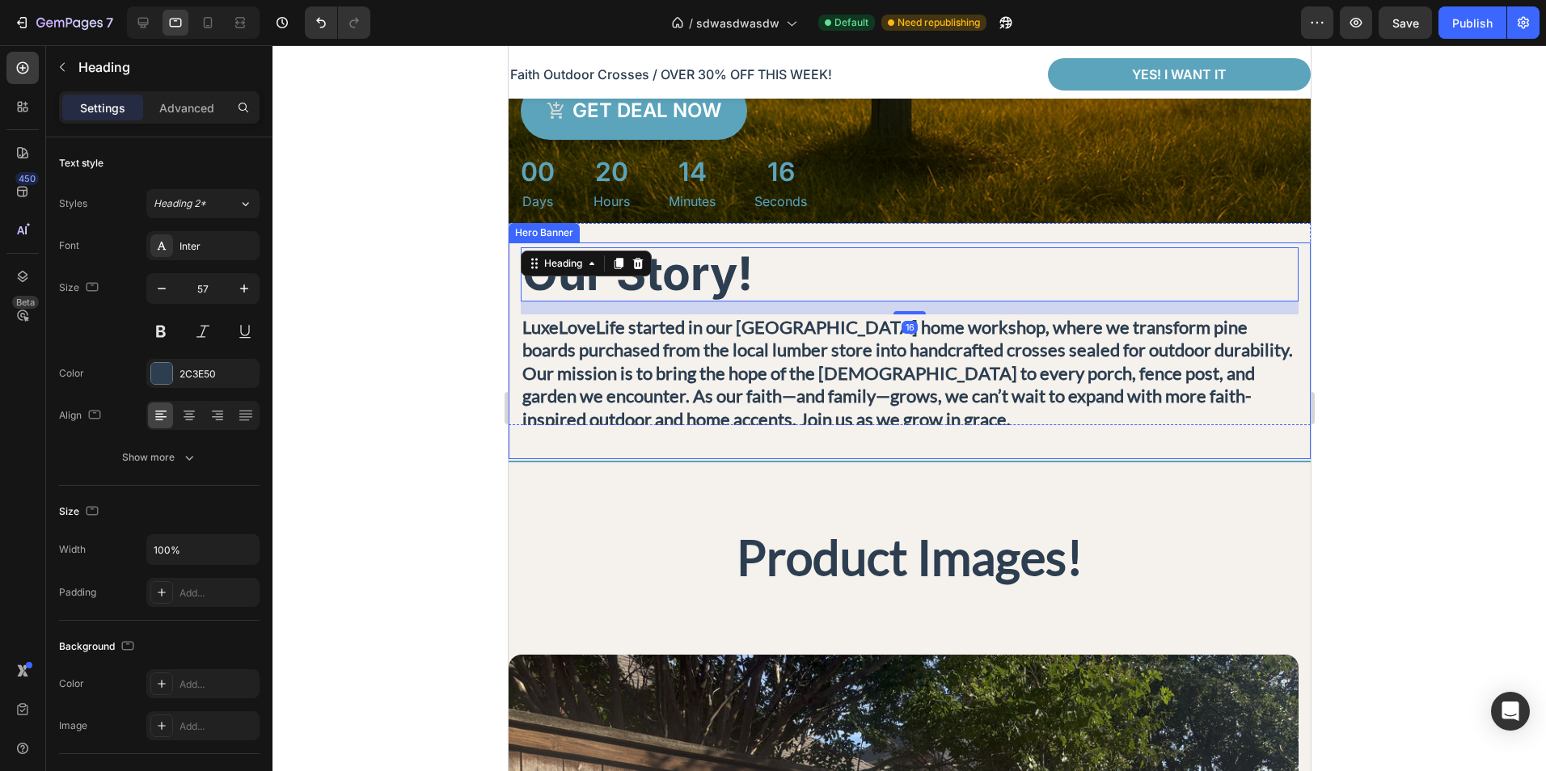
click at [1286, 399] on div "Our Story! Heading 16 LuxeLoveLife started in our [GEOGRAPHIC_DATA] home worksh…" at bounding box center [909, 351] width 802 height 217
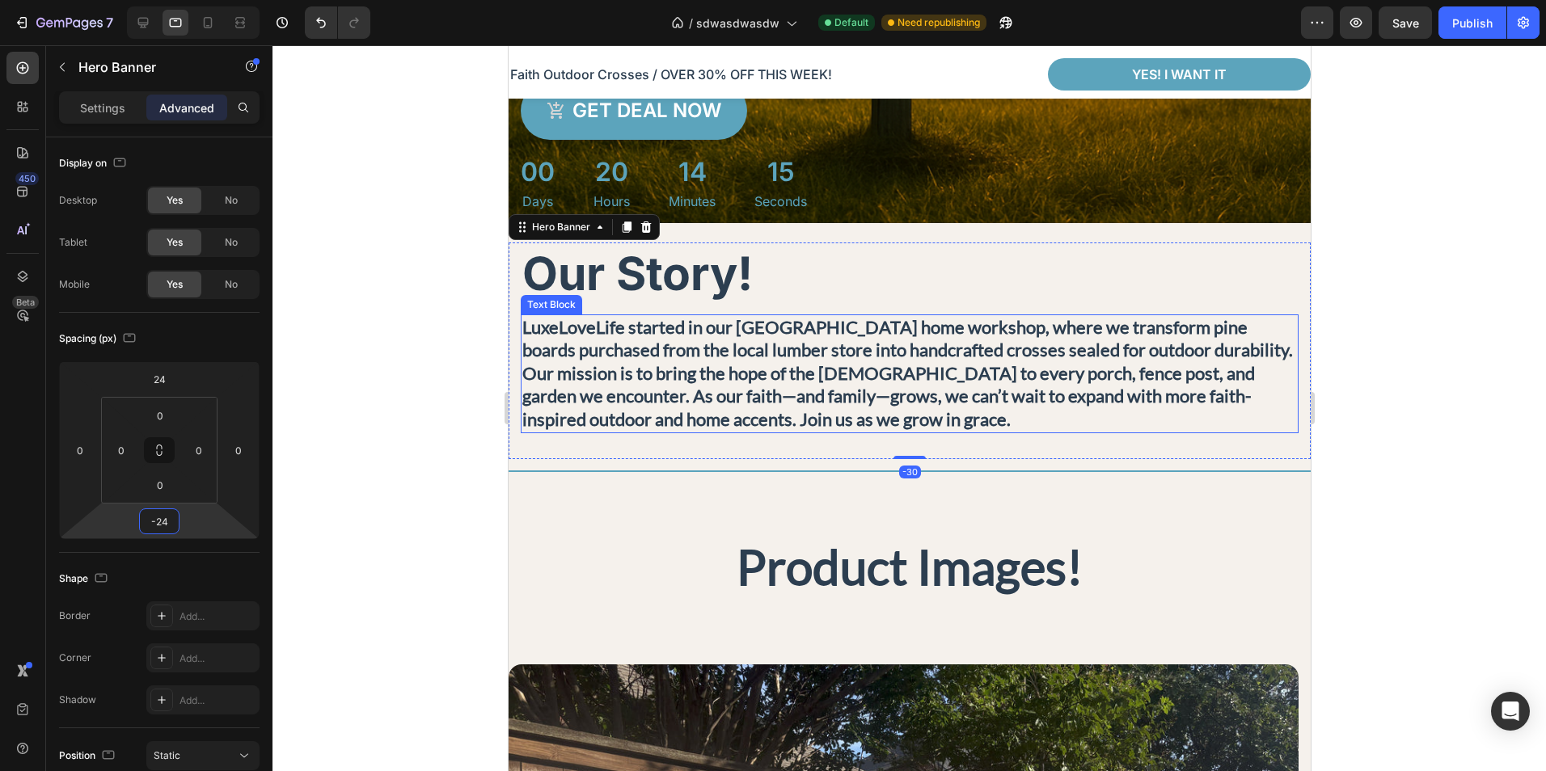
type input "-22"
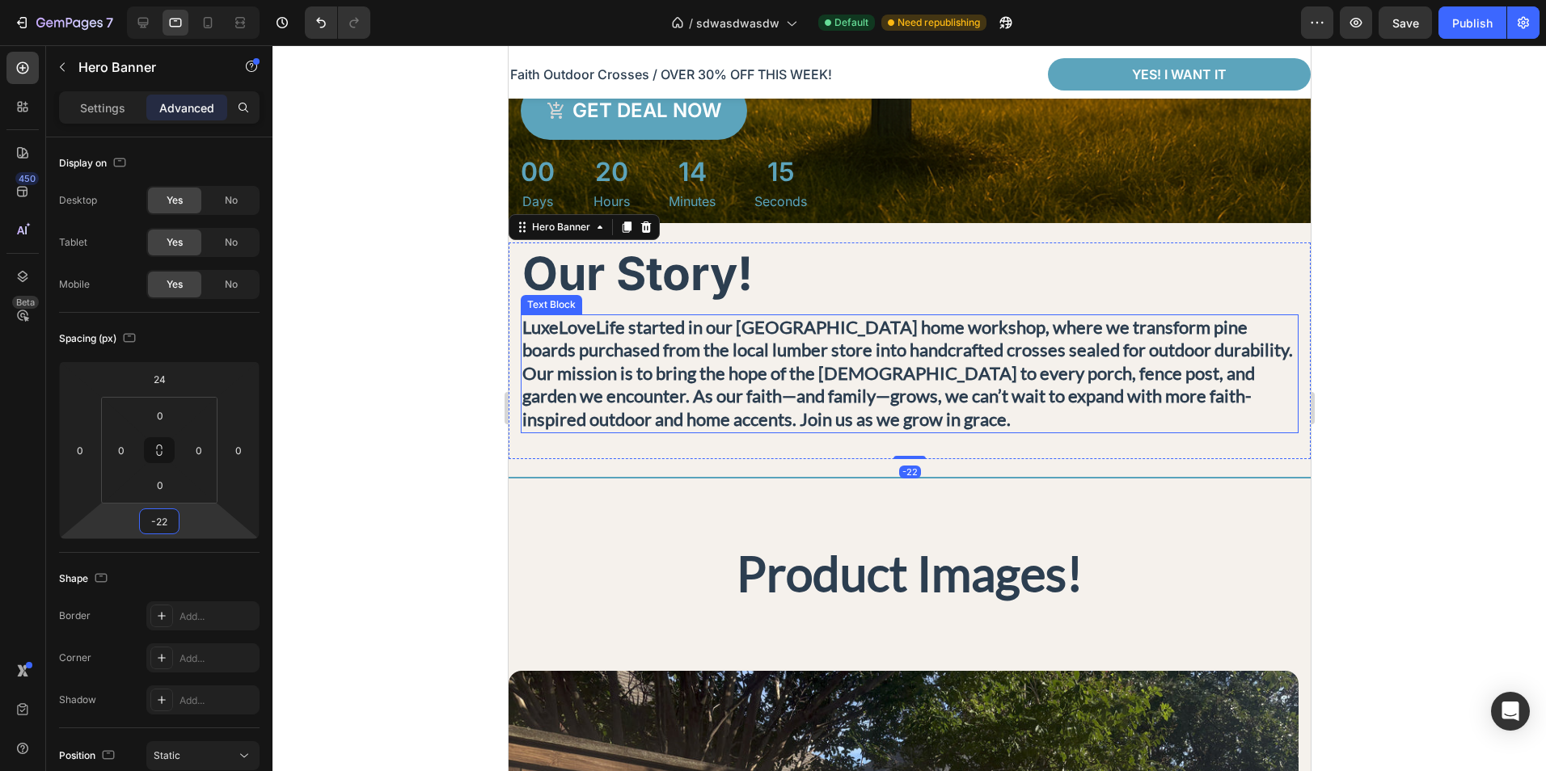
click at [222, 0] on html "7 Version history / sdwasdwasdw Default Need republishing Preview Save Publish …" at bounding box center [773, 0] width 1546 height 0
click at [1435, 530] on div at bounding box center [908, 408] width 1273 height 726
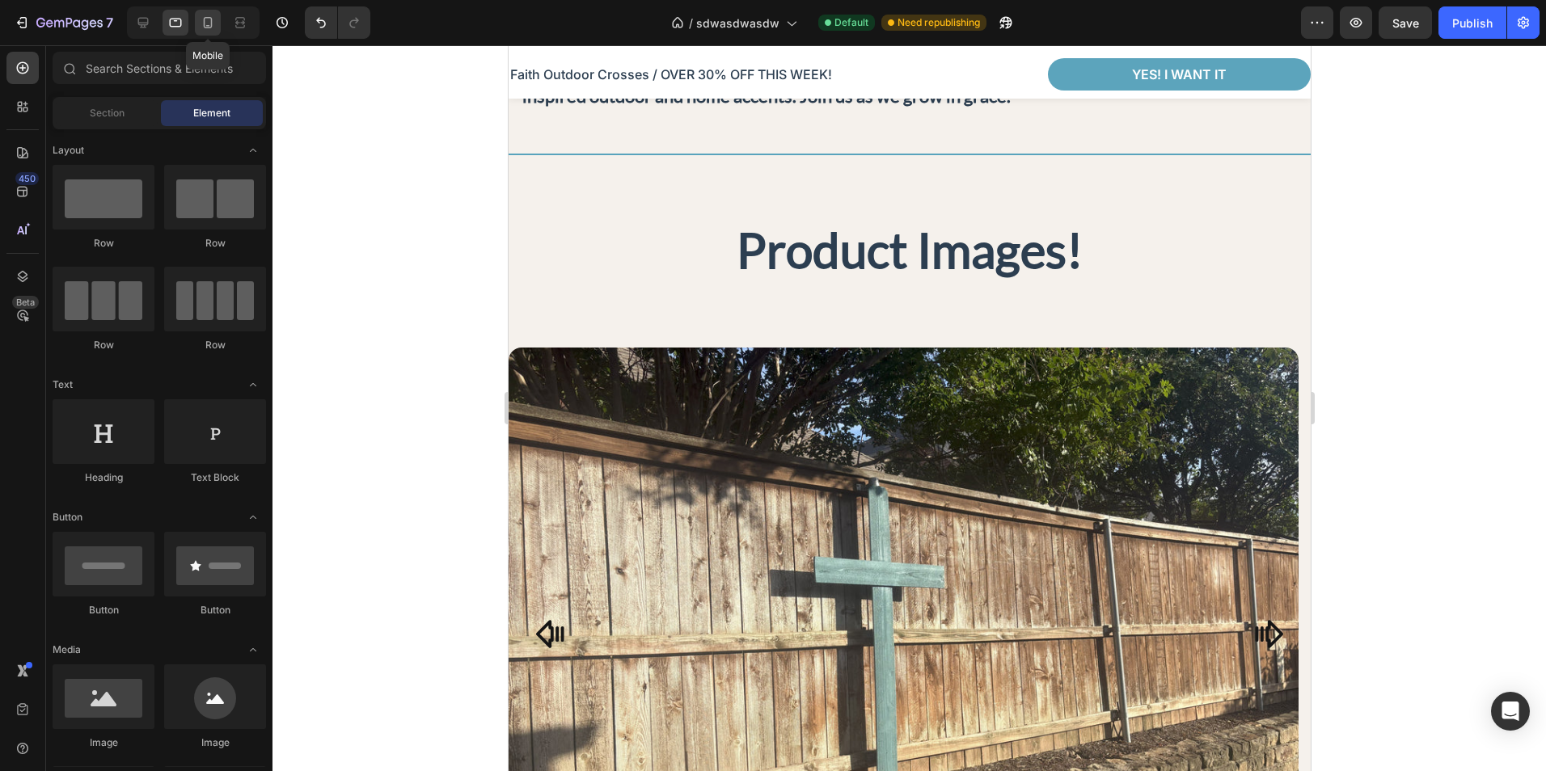
click at [207, 32] on div at bounding box center [208, 23] width 26 height 26
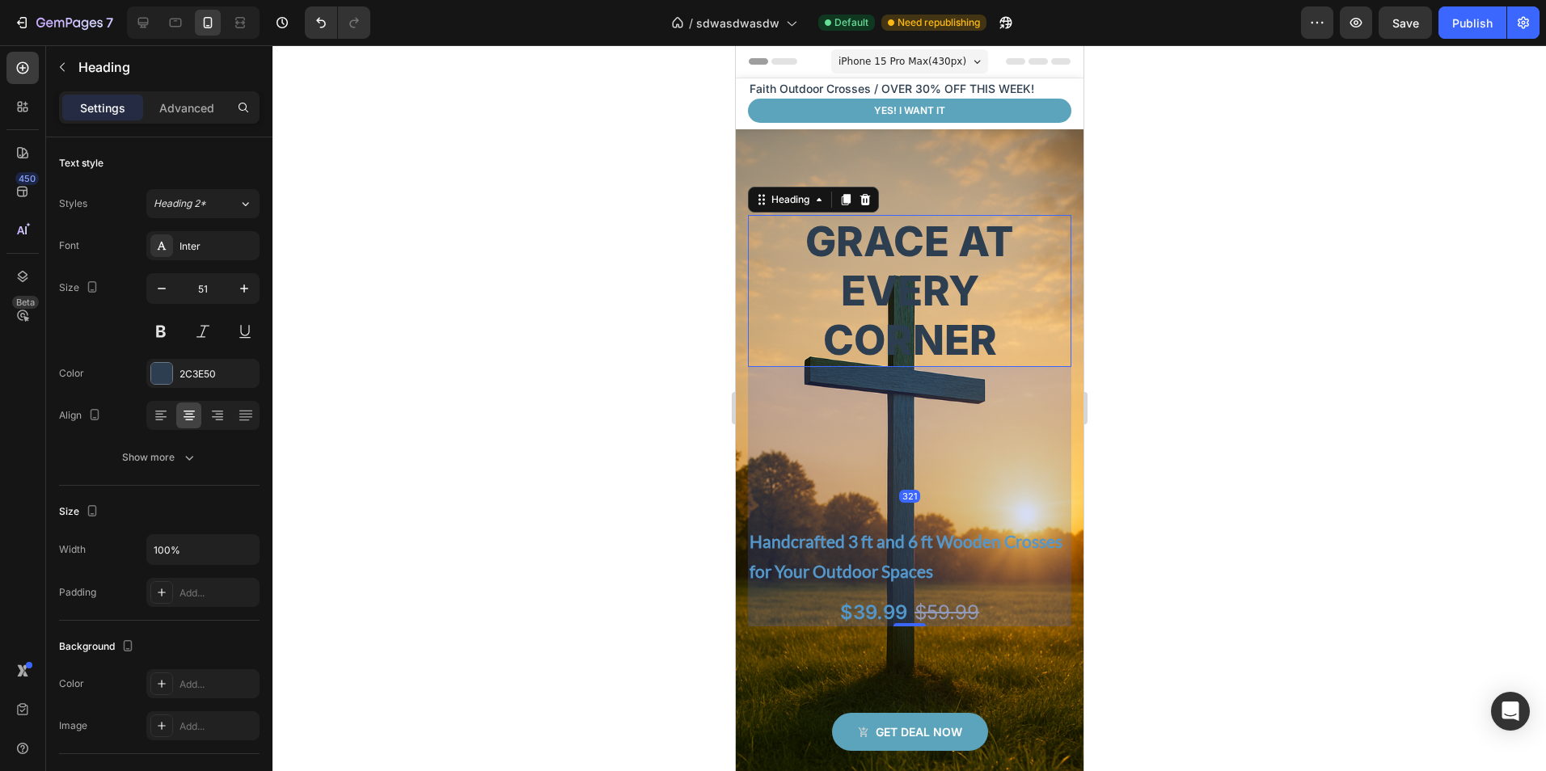
click at [998, 290] on h2 "Grace at Every Corner" at bounding box center [908, 291] width 323 height 152
drag, startPoint x: 196, startPoint y: 102, endPoint x: 225, endPoint y: 141, distance: 48.7
click at [196, 101] on p "Advanced" at bounding box center [186, 107] width 55 height 17
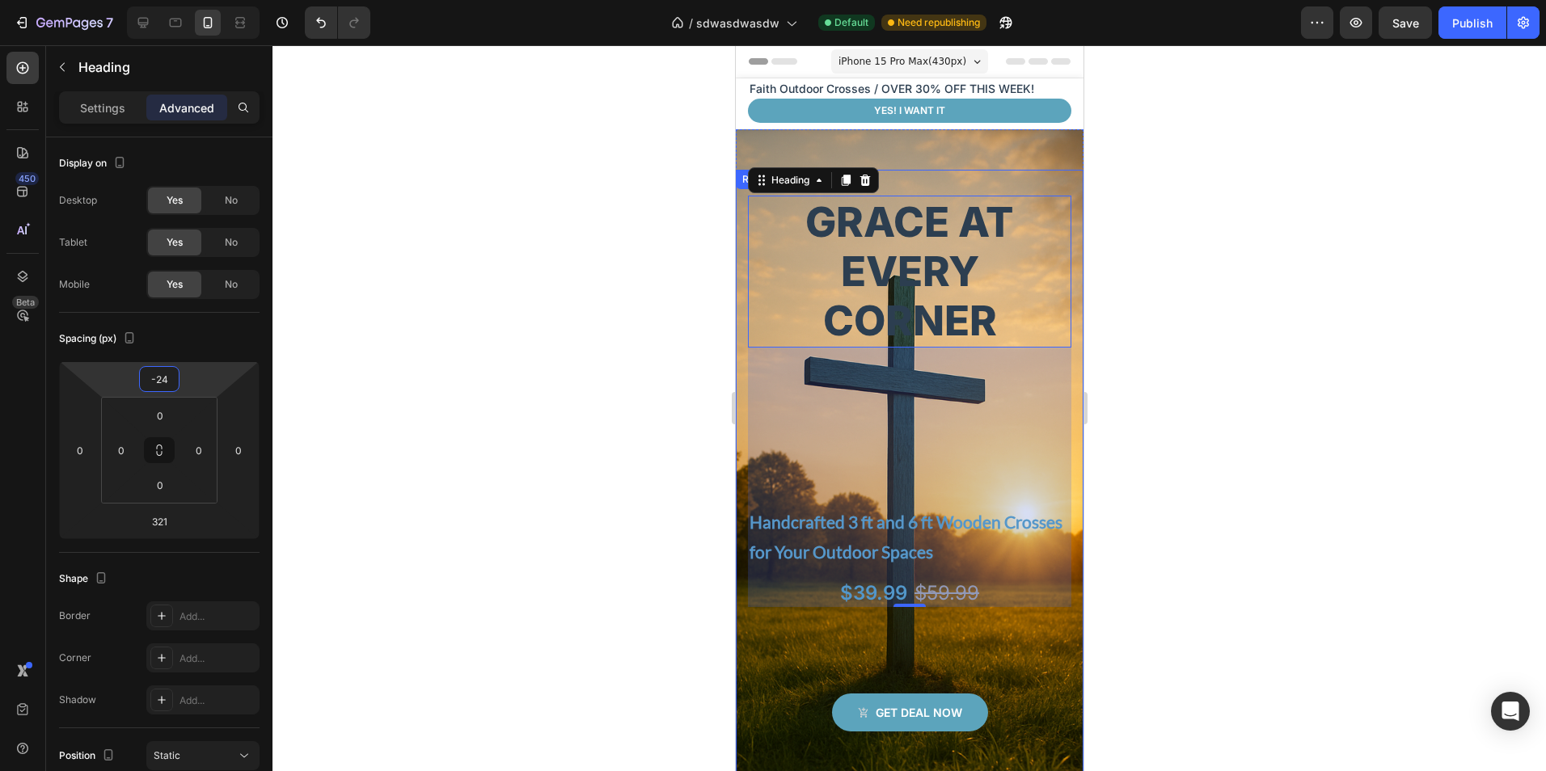
type input "-22"
drag, startPoint x: 206, startPoint y: 377, endPoint x: 215, endPoint y: 399, distance: 24.3
click at [215, 0] on html "7 Version history / sdwasdwasdw Default Need republishing Preview Save Publish …" at bounding box center [773, 0] width 1546 height 0
click at [1275, 475] on div at bounding box center [908, 408] width 1273 height 726
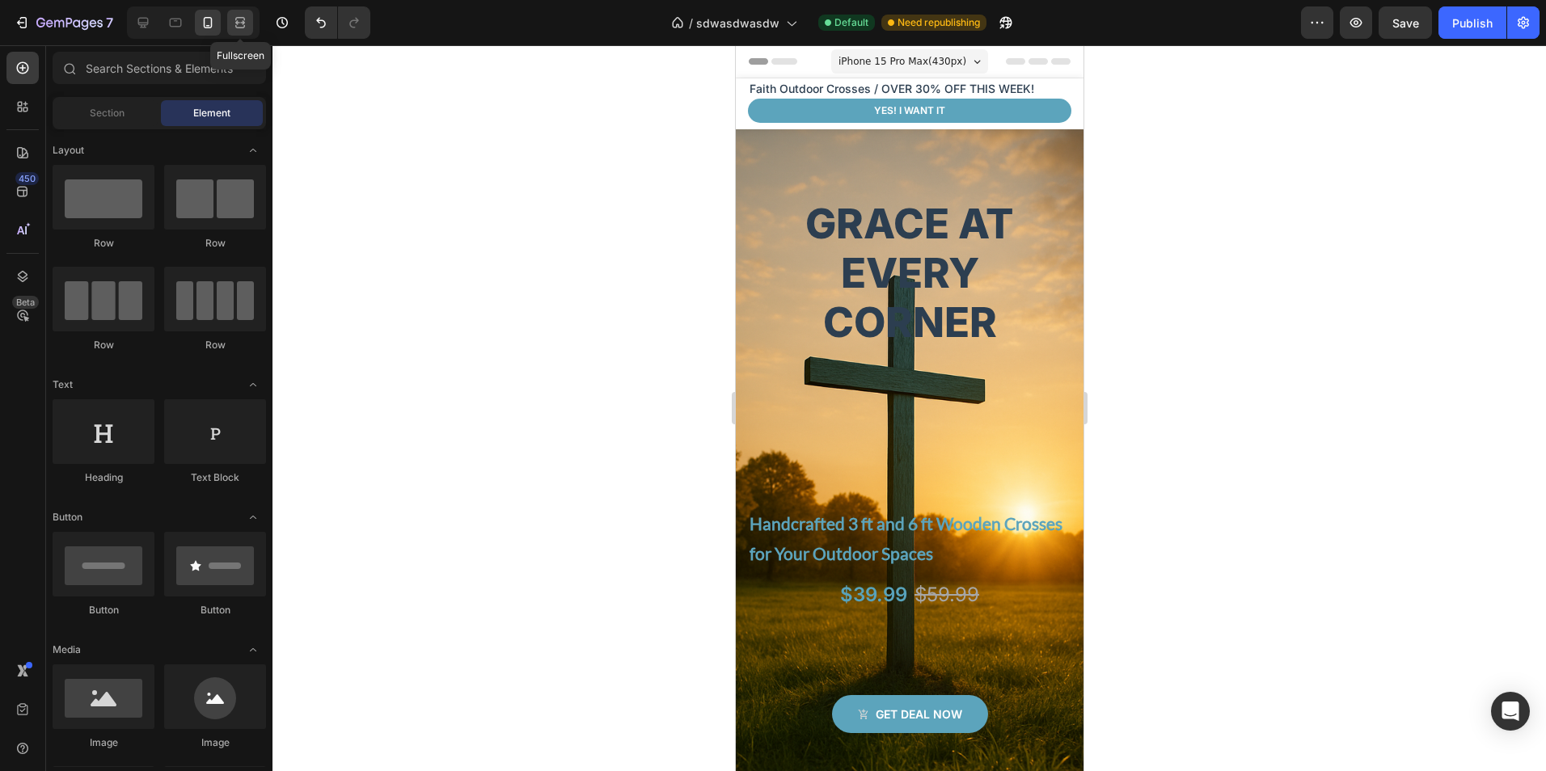
click at [247, 33] on div at bounding box center [240, 23] width 26 height 26
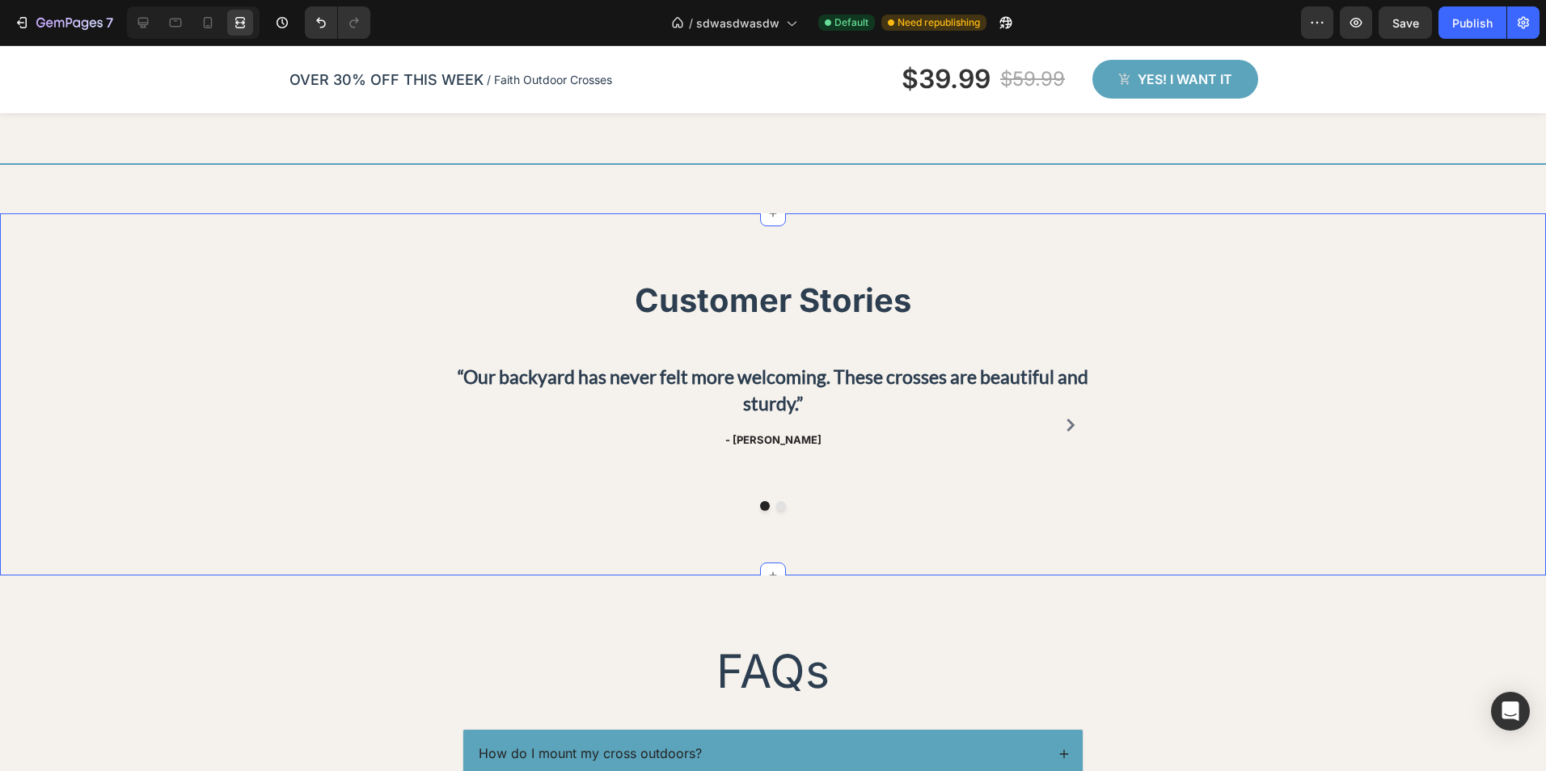
scroll to position [3153, 0]
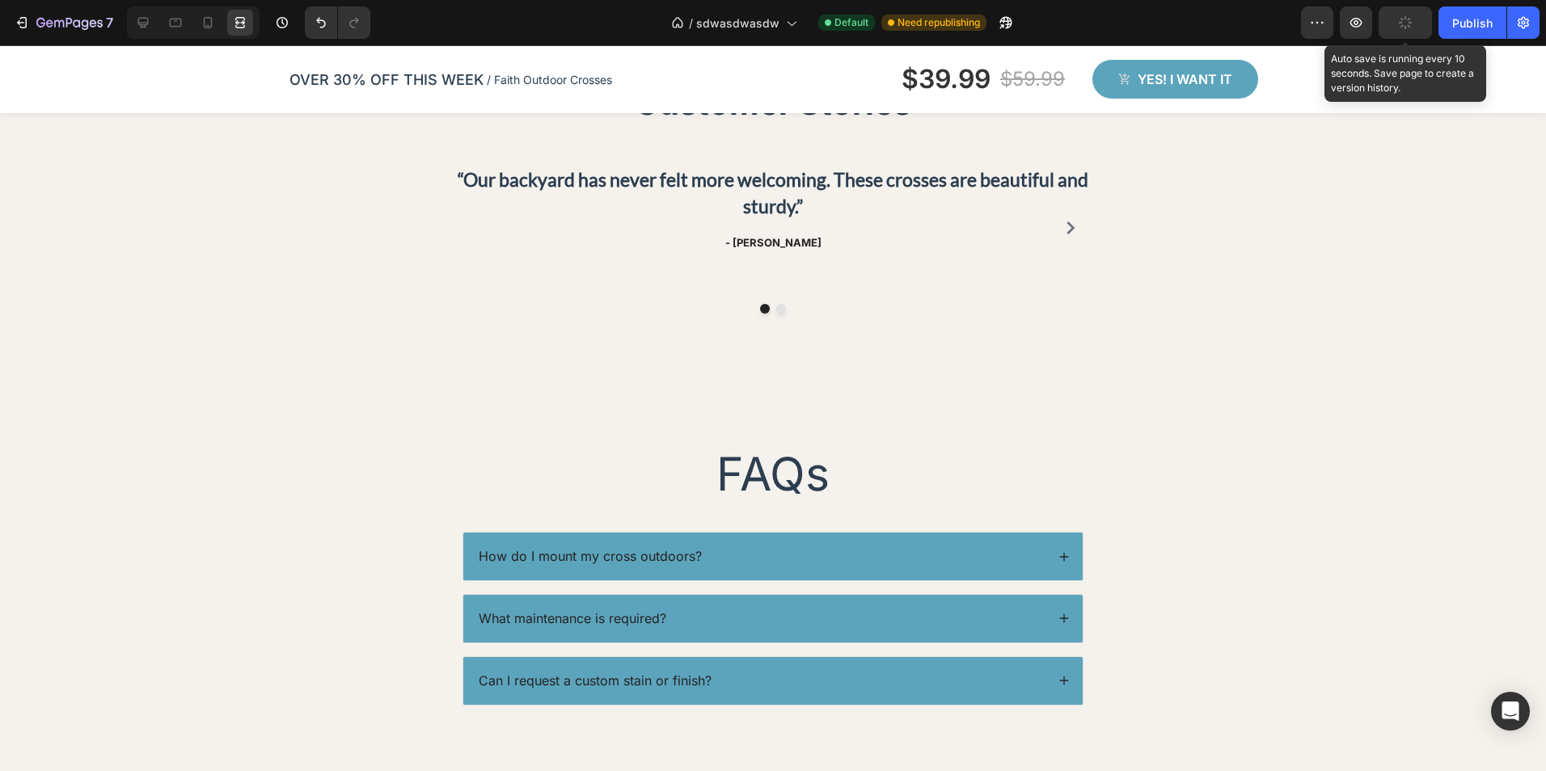
drag, startPoint x: 1393, startPoint y: 15, endPoint x: 1412, endPoint y: 32, distance: 25.2
click at [1394, 15] on button "button" at bounding box center [1404, 22] width 53 height 32
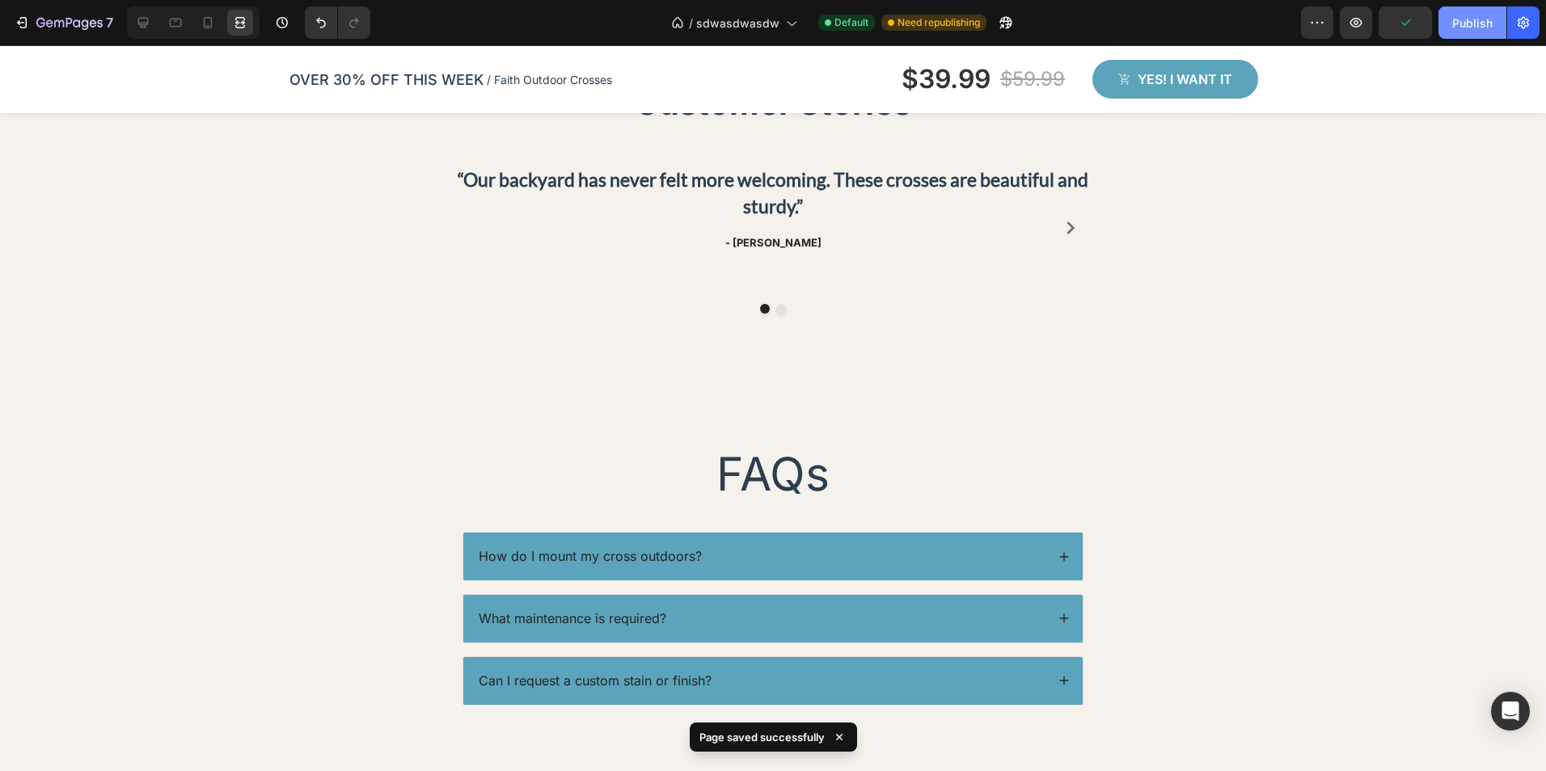
click at [1479, 24] on div "Publish" at bounding box center [1472, 23] width 40 height 17
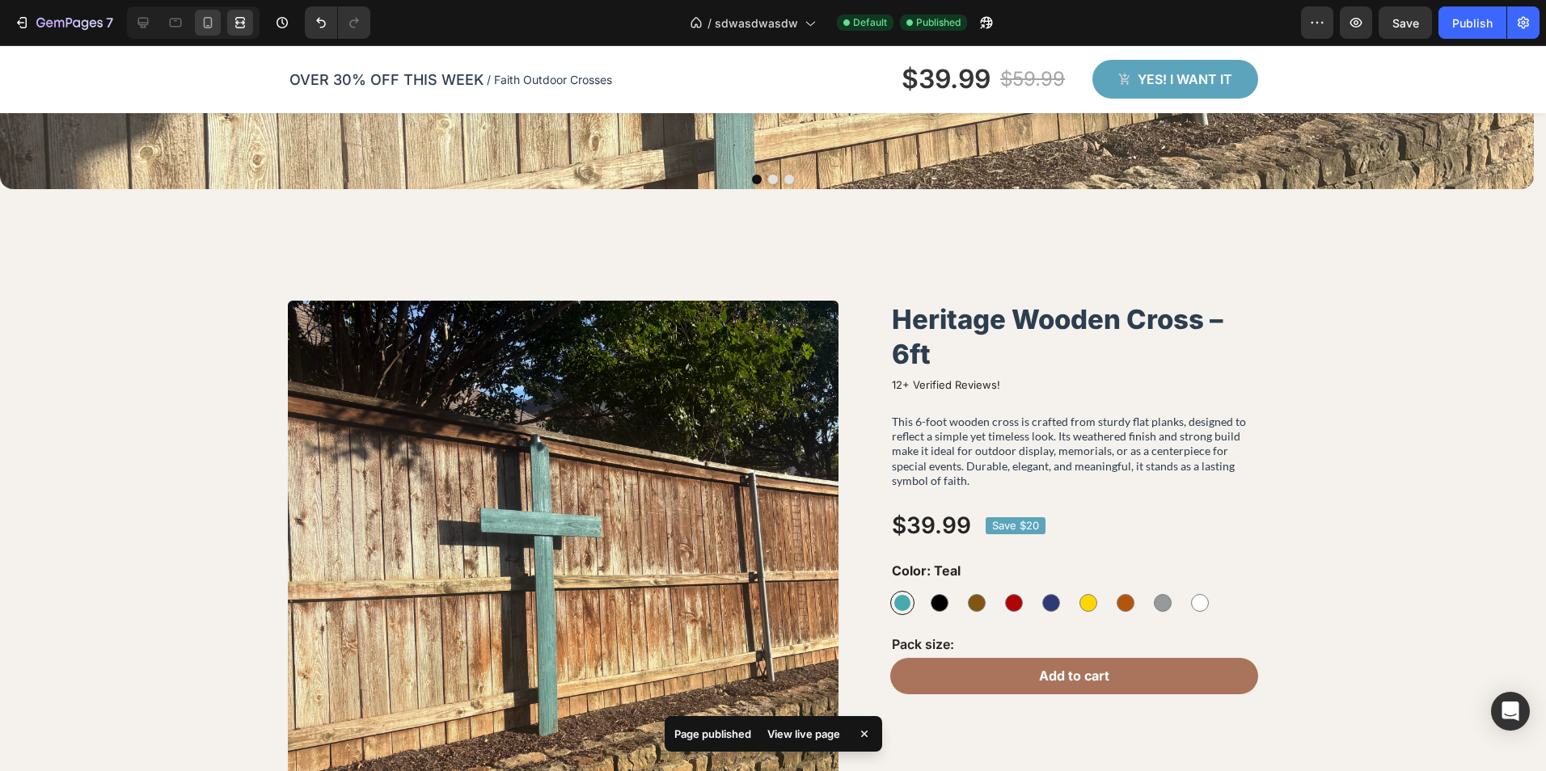
scroll to position [1698, 0]
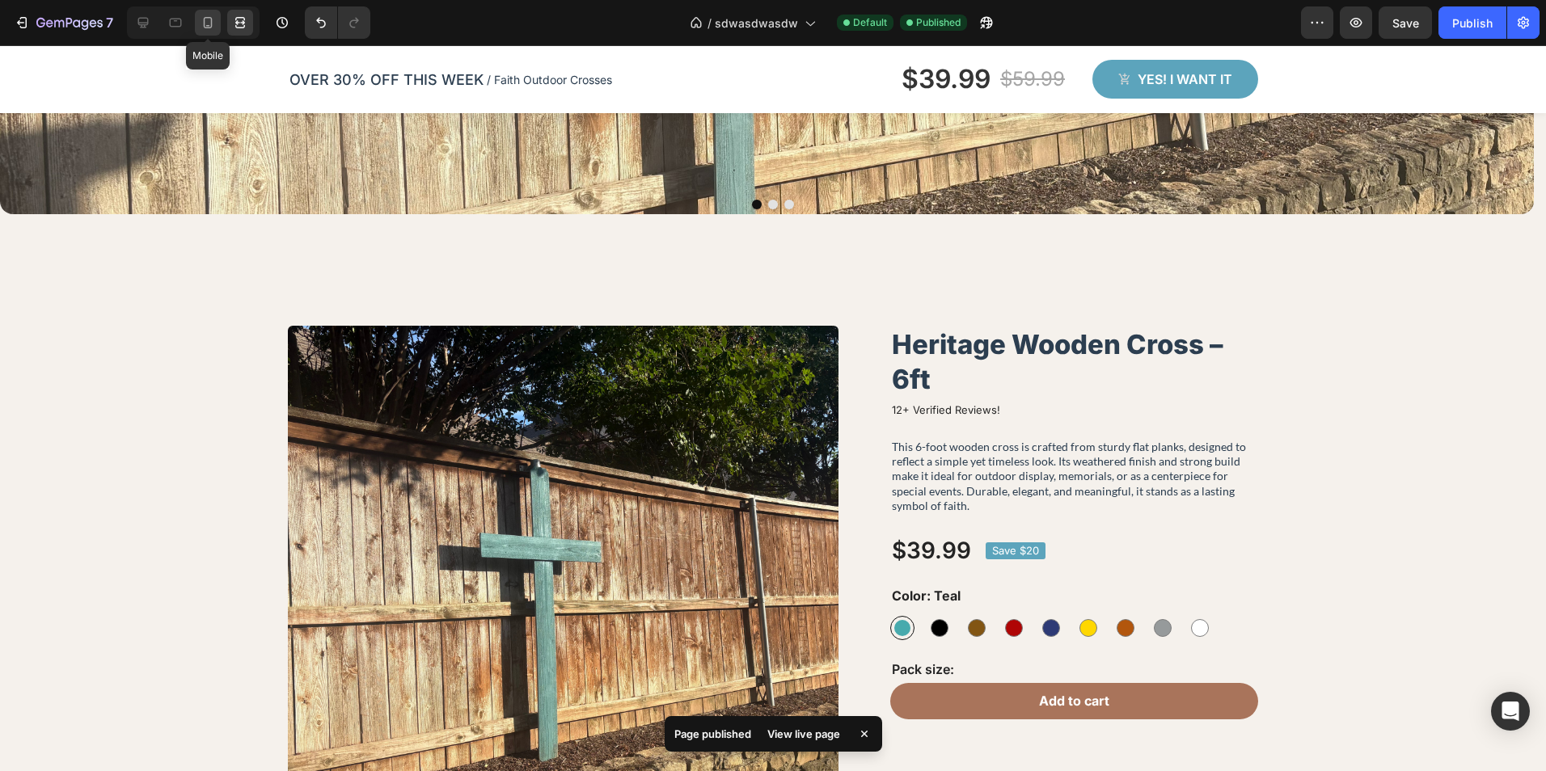
click at [211, 26] on icon at bounding box center [208, 22] width 9 height 11
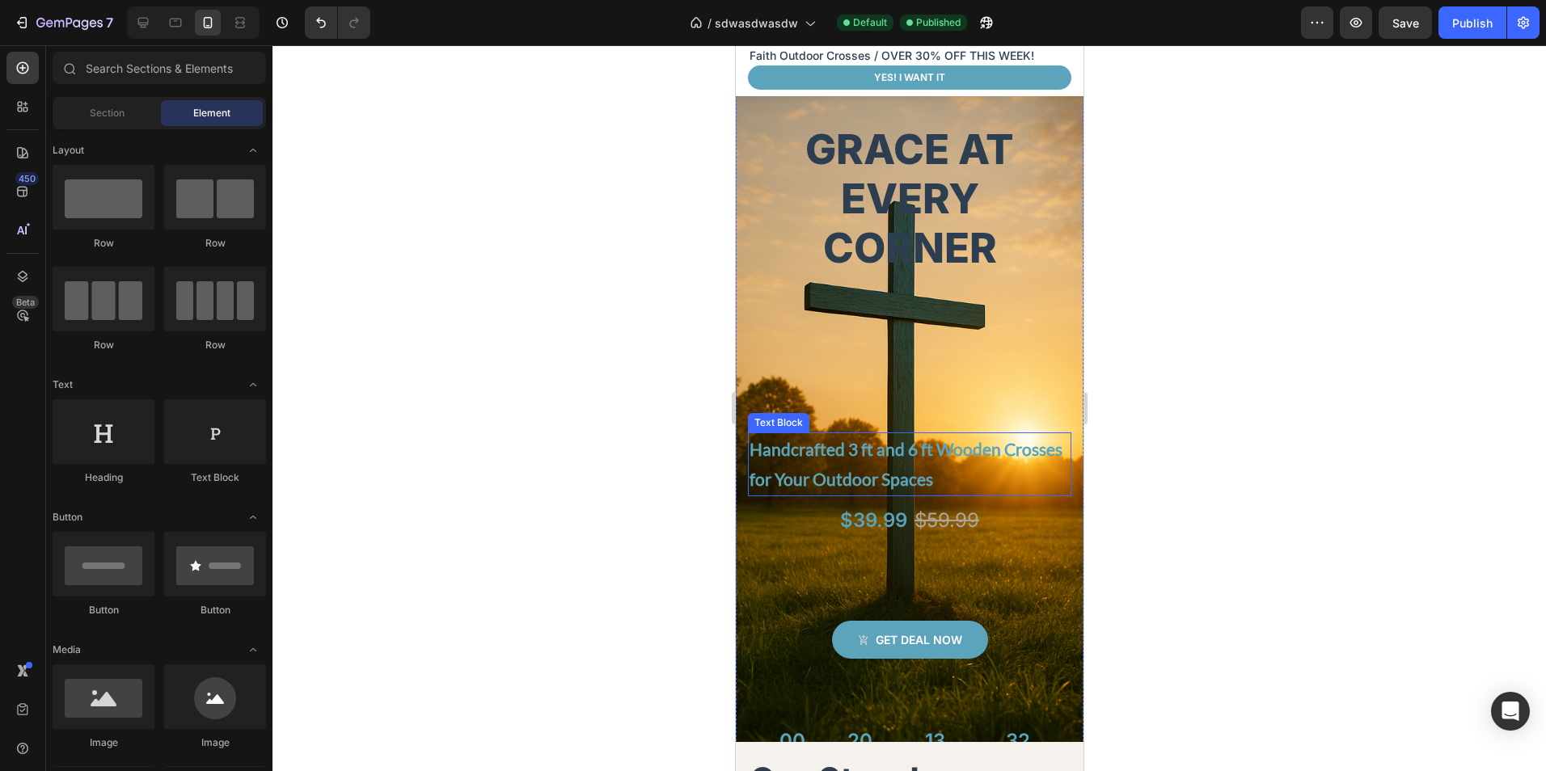
scroll to position [404, 0]
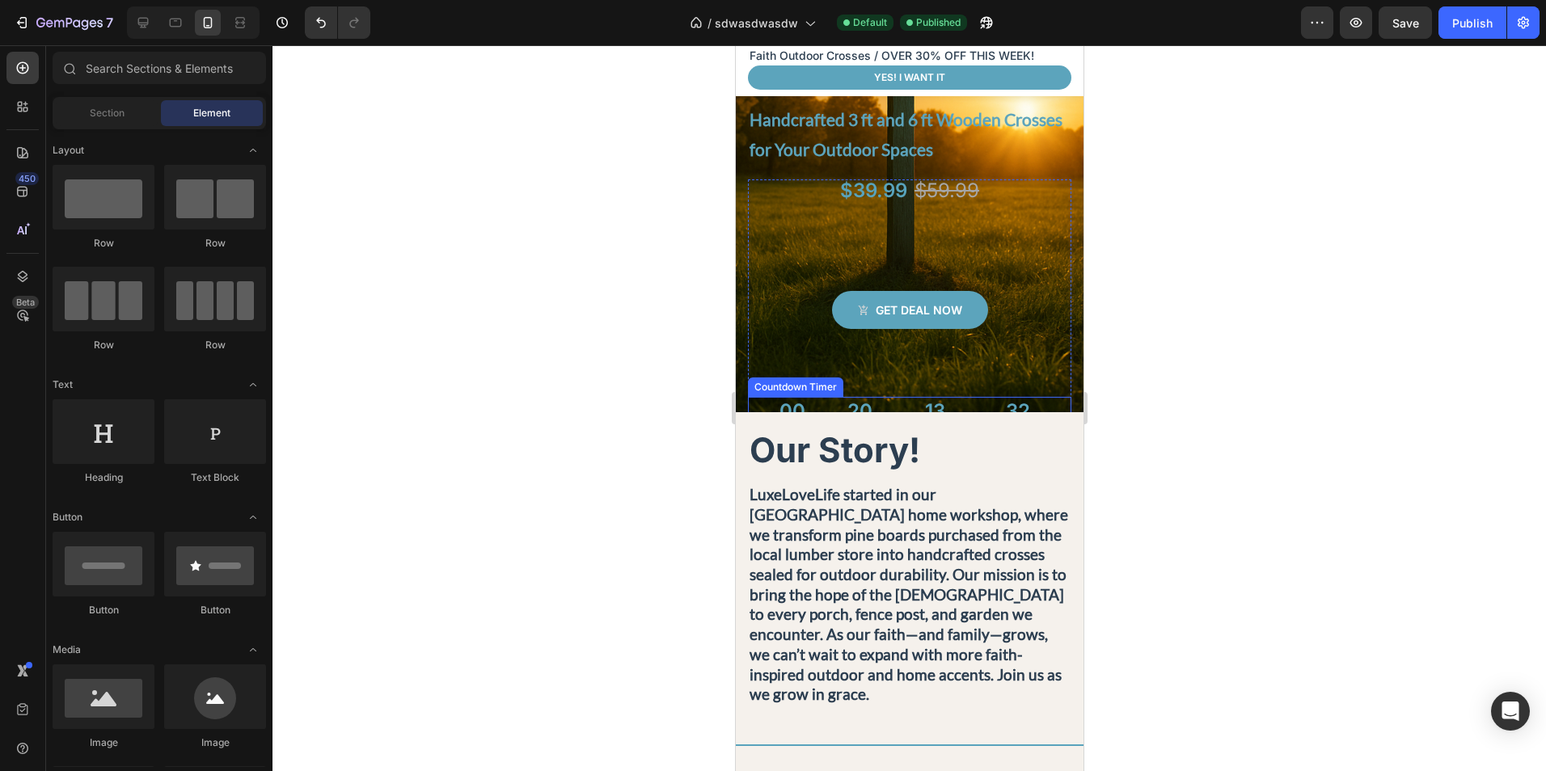
click at [1002, 398] on div "32" at bounding box center [1017, 411] width 46 height 29
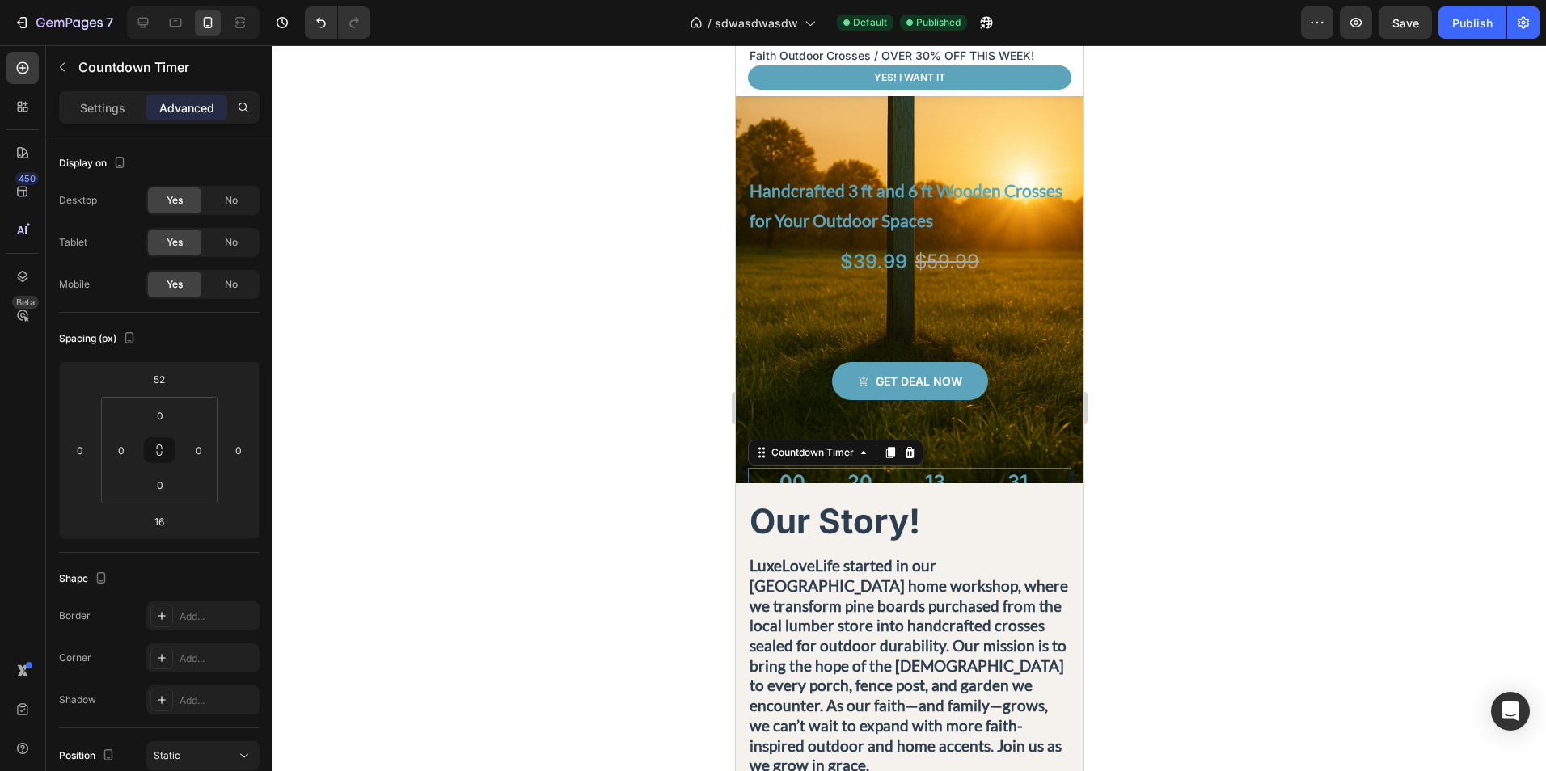
scroll to position [323, 0]
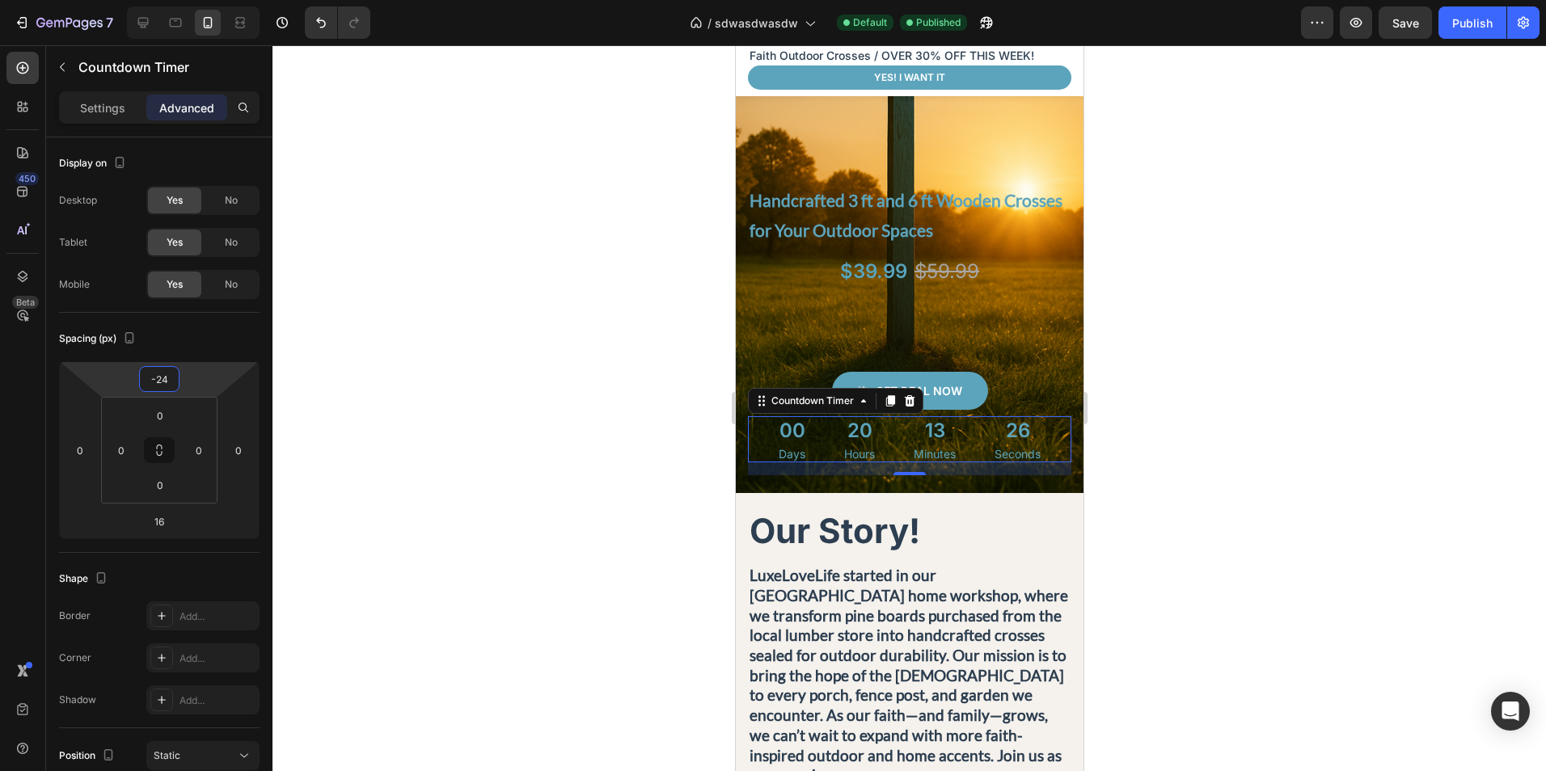
type input "-22"
drag, startPoint x: 203, startPoint y: 381, endPoint x: 547, endPoint y: 425, distance: 347.2
click at [230, 0] on html "7 Version history / sdwasdwasdw Default Published Preview Save Publish 450 Beta…" at bounding box center [773, 0] width 1546 height 0
click at [1158, 469] on div at bounding box center [908, 408] width 1273 height 726
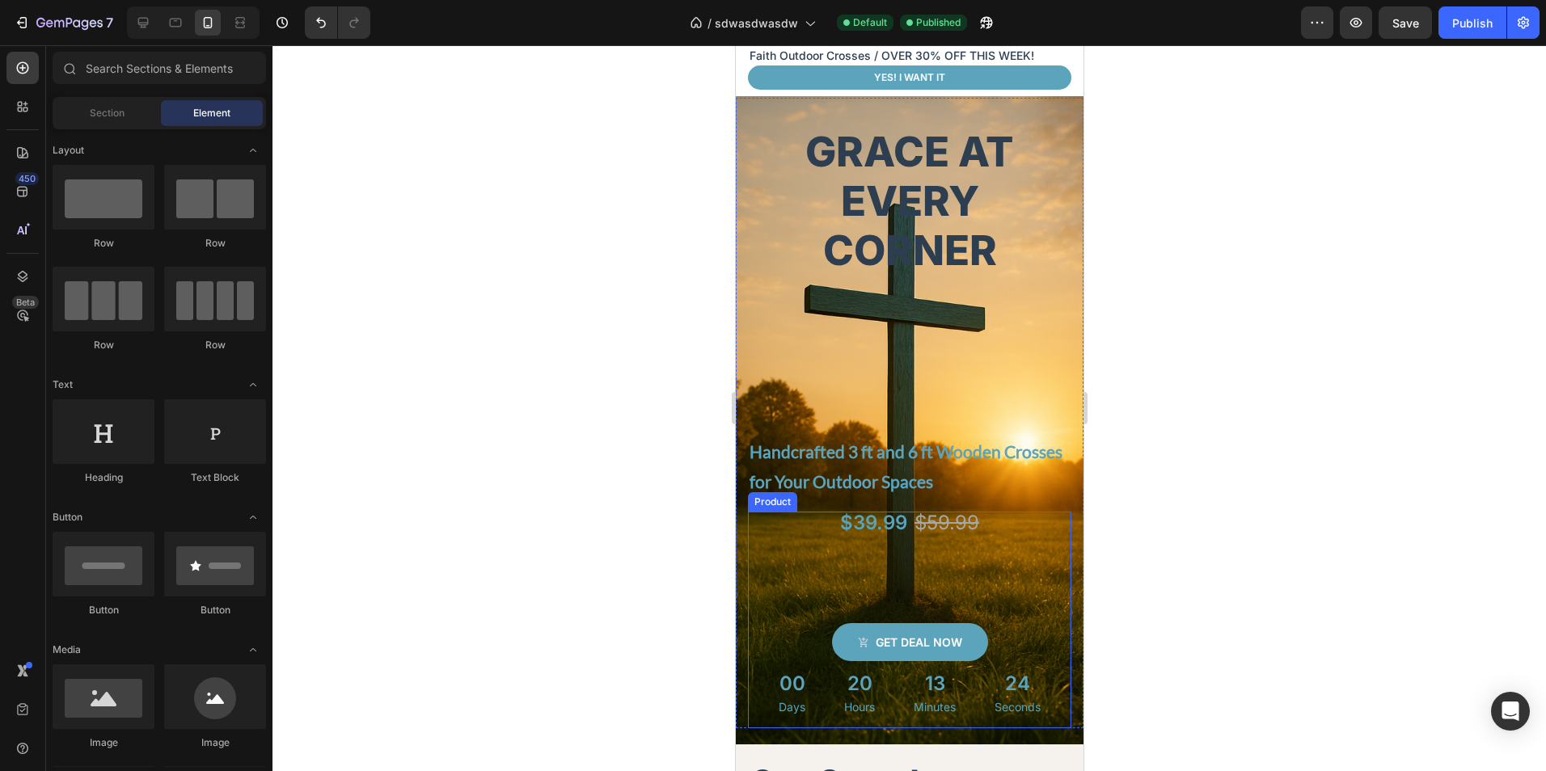
scroll to position [81, 0]
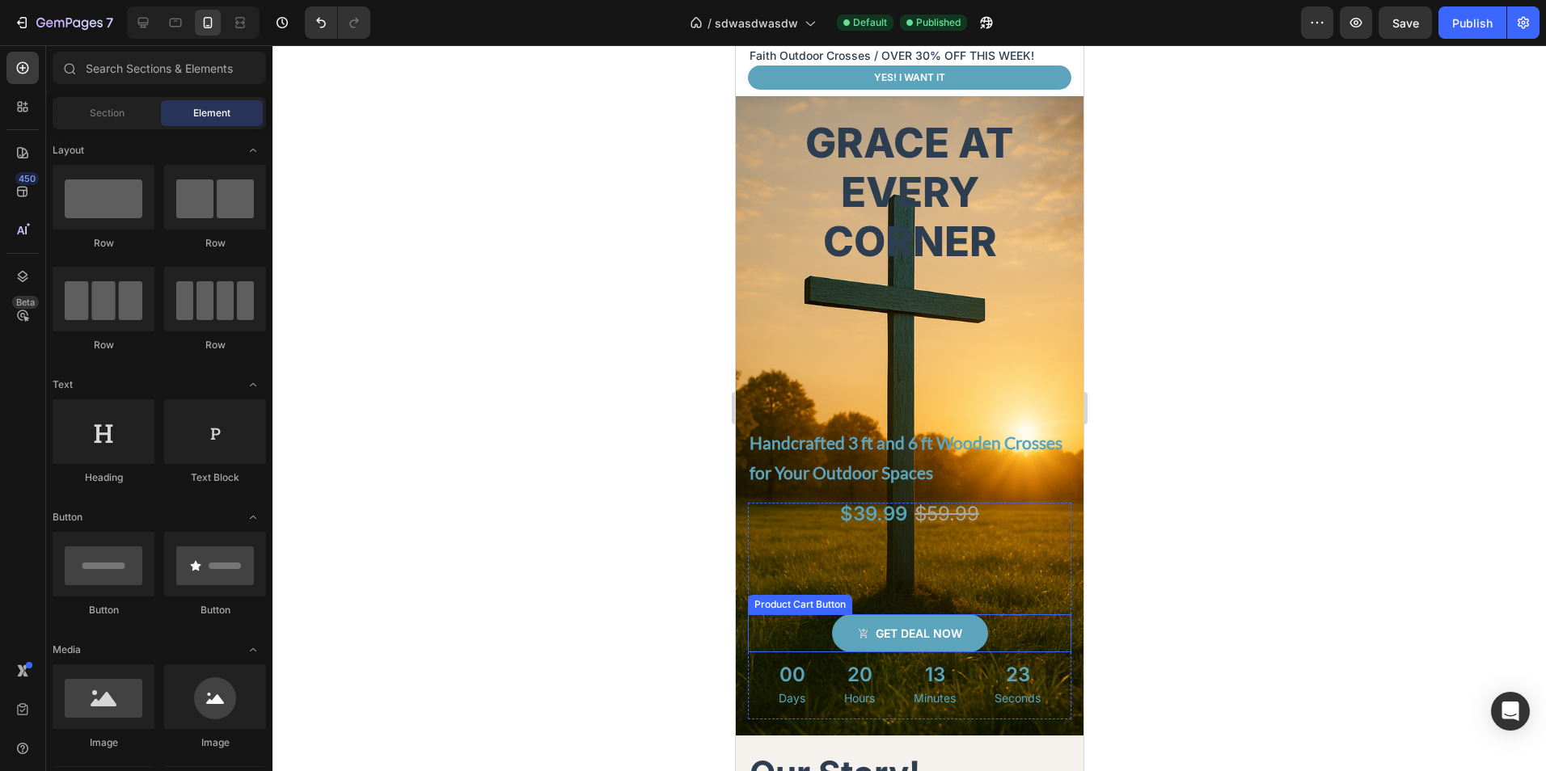
click at [1023, 632] on div "Get deal now Product Cart Button" at bounding box center [908, 633] width 323 height 38
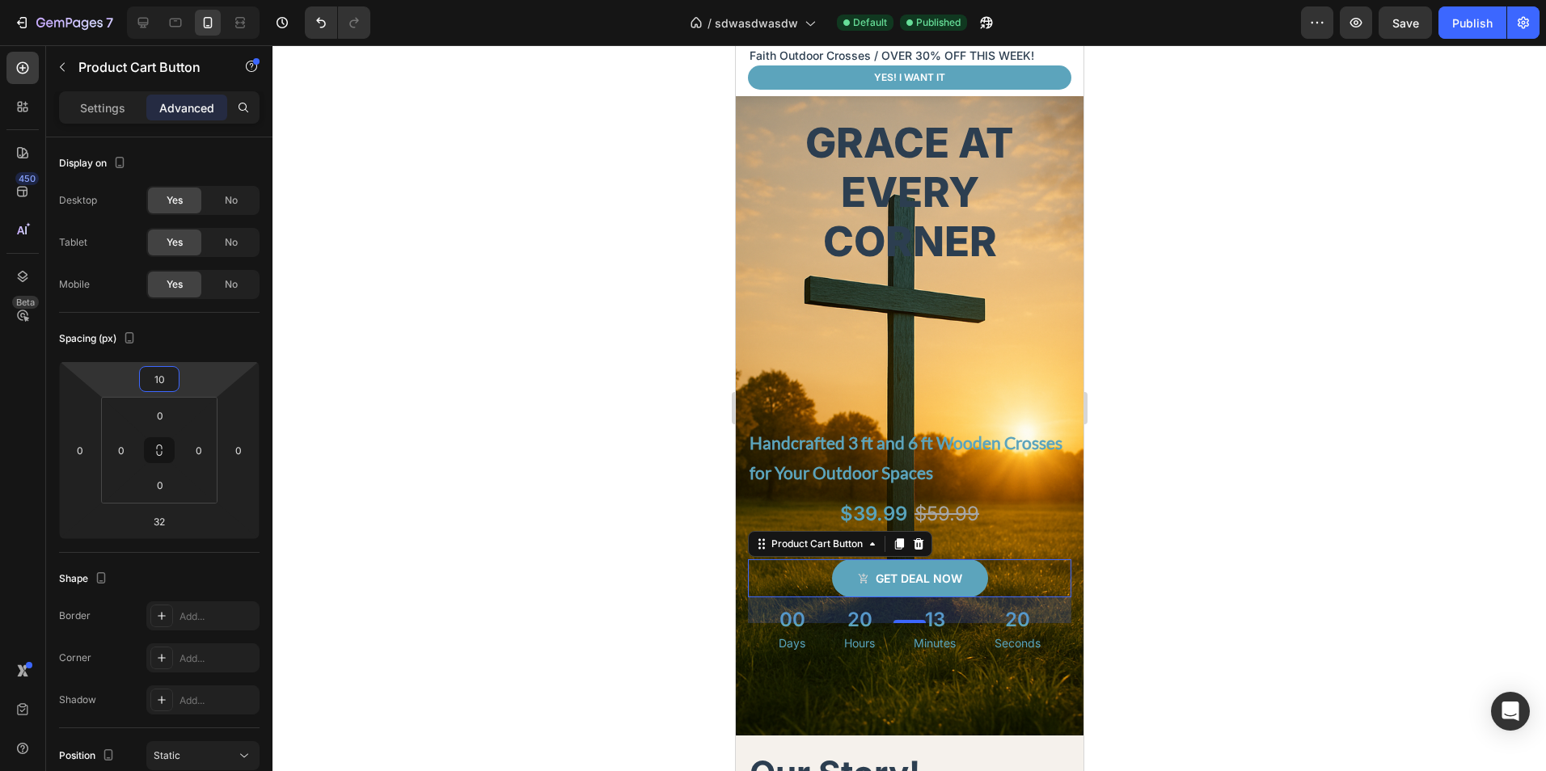
drag, startPoint x: 200, startPoint y: 384, endPoint x: 723, endPoint y: 407, distance: 523.6
click at [217, 0] on html "7 Version history / sdwasdwasdw Default Published Preview Save Publish 450 Beta…" at bounding box center [773, 0] width 1546 height 0
type input "12"
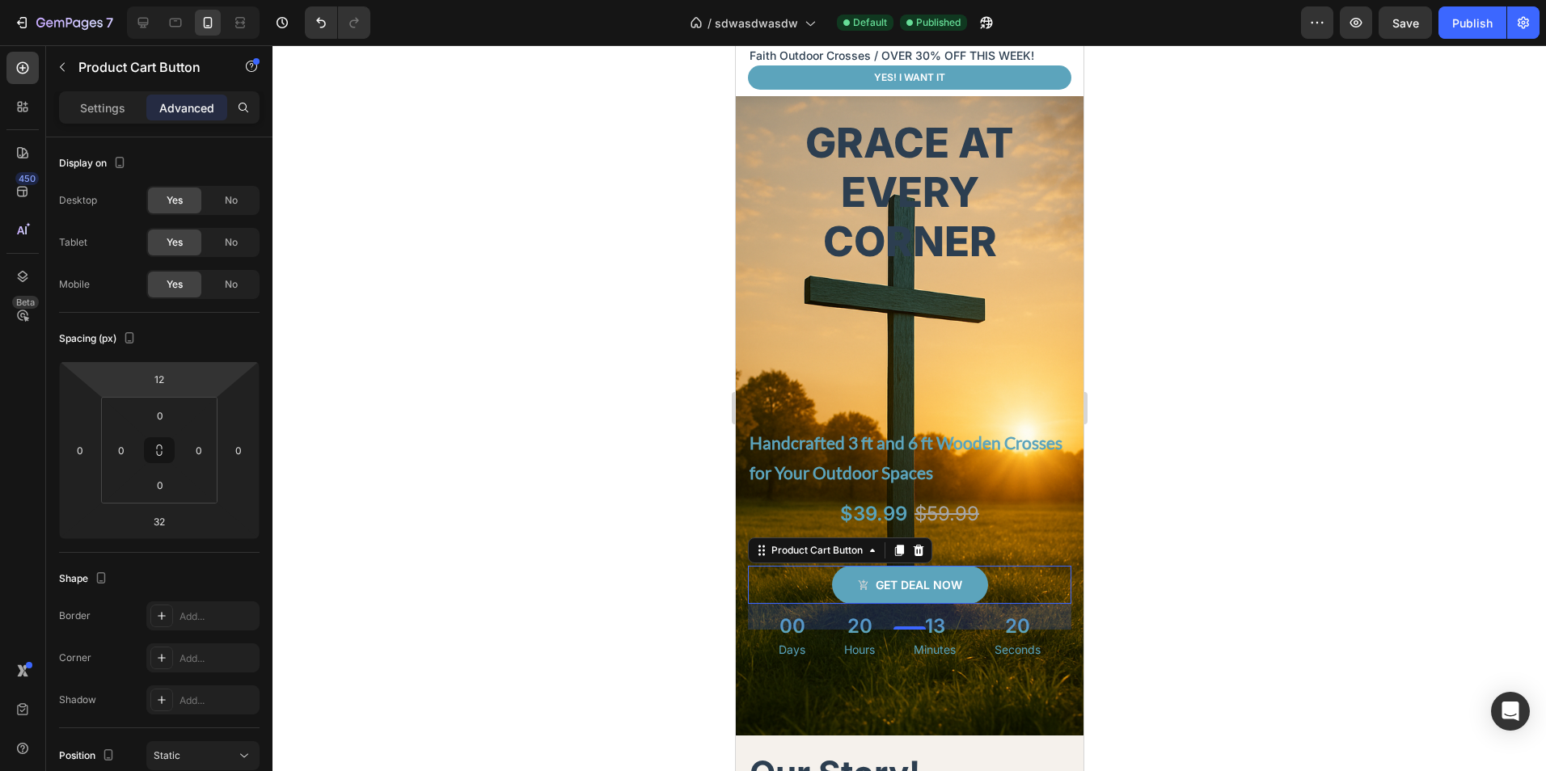
drag, startPoint x: 1104, startPoint y: 452, endPoint x: 1089, endPoint y: 437, distance: 21.2
click at [1104, 452] on div at bounding box center [908, 408] width 1273 height 726
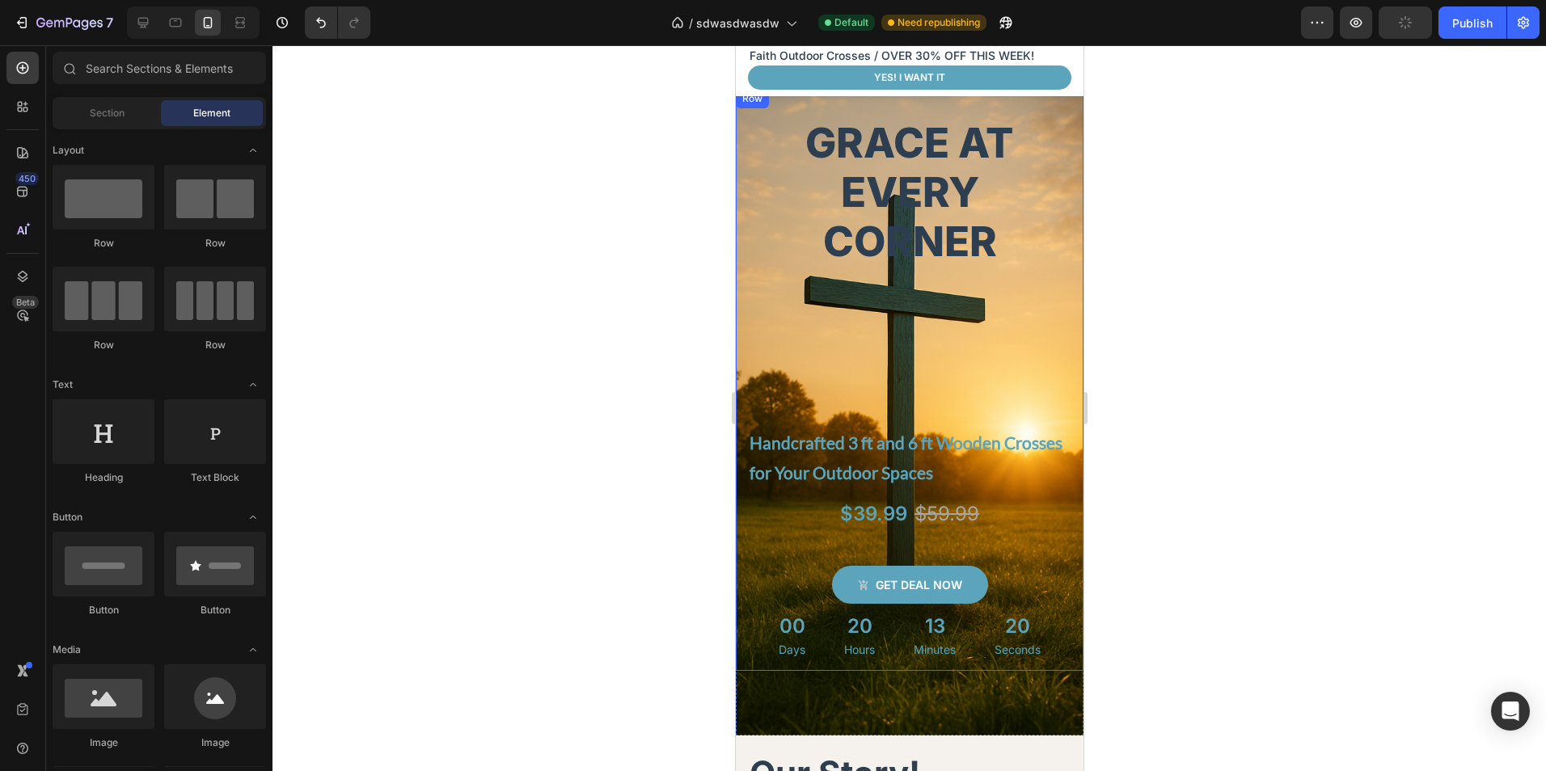
scroll to position [0, 0]
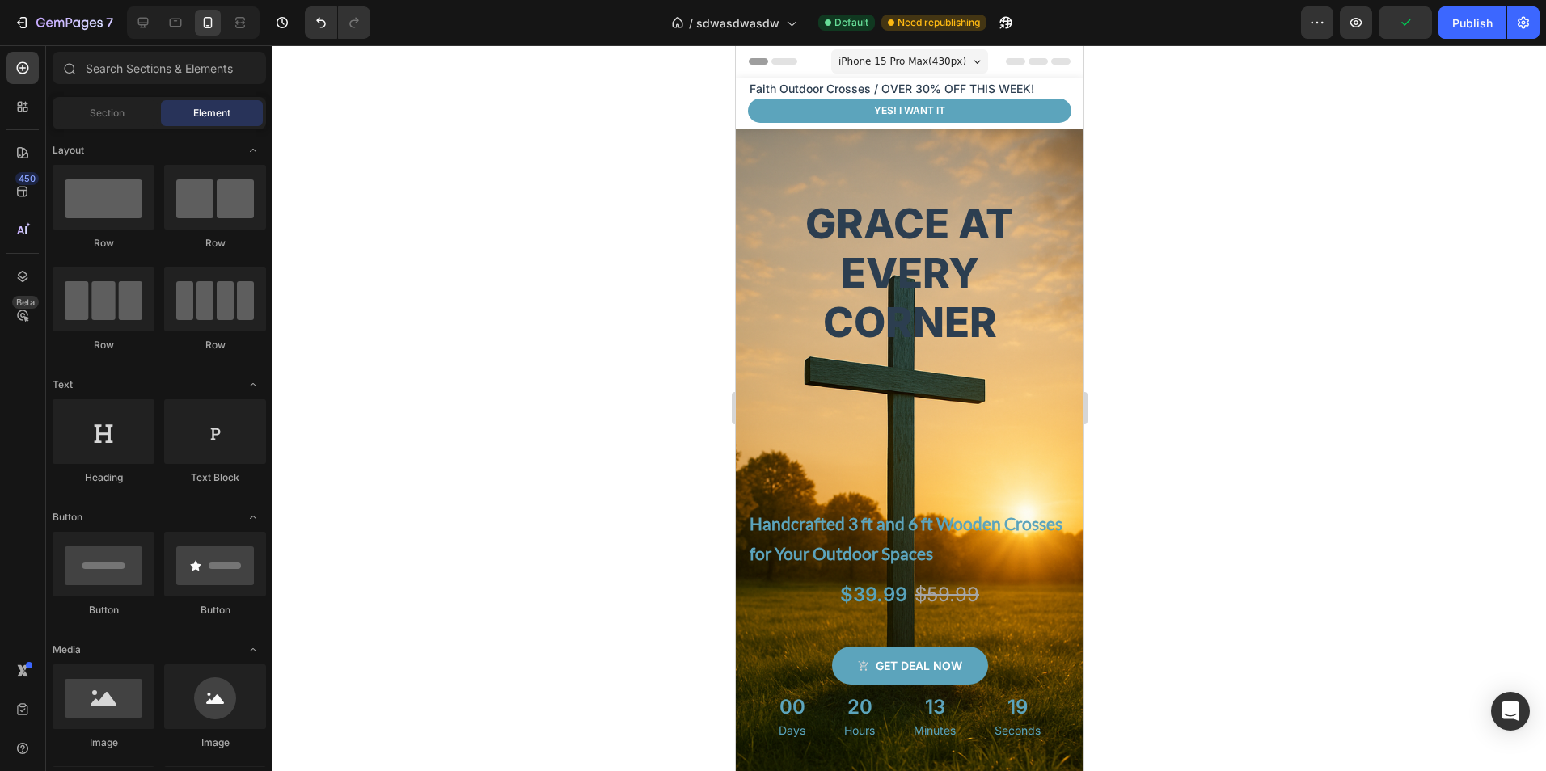
click at [918, 59] on span "iPhone 15 Pro Max ( 430 px)" at bounding box center [902, 61] width 128 height 16
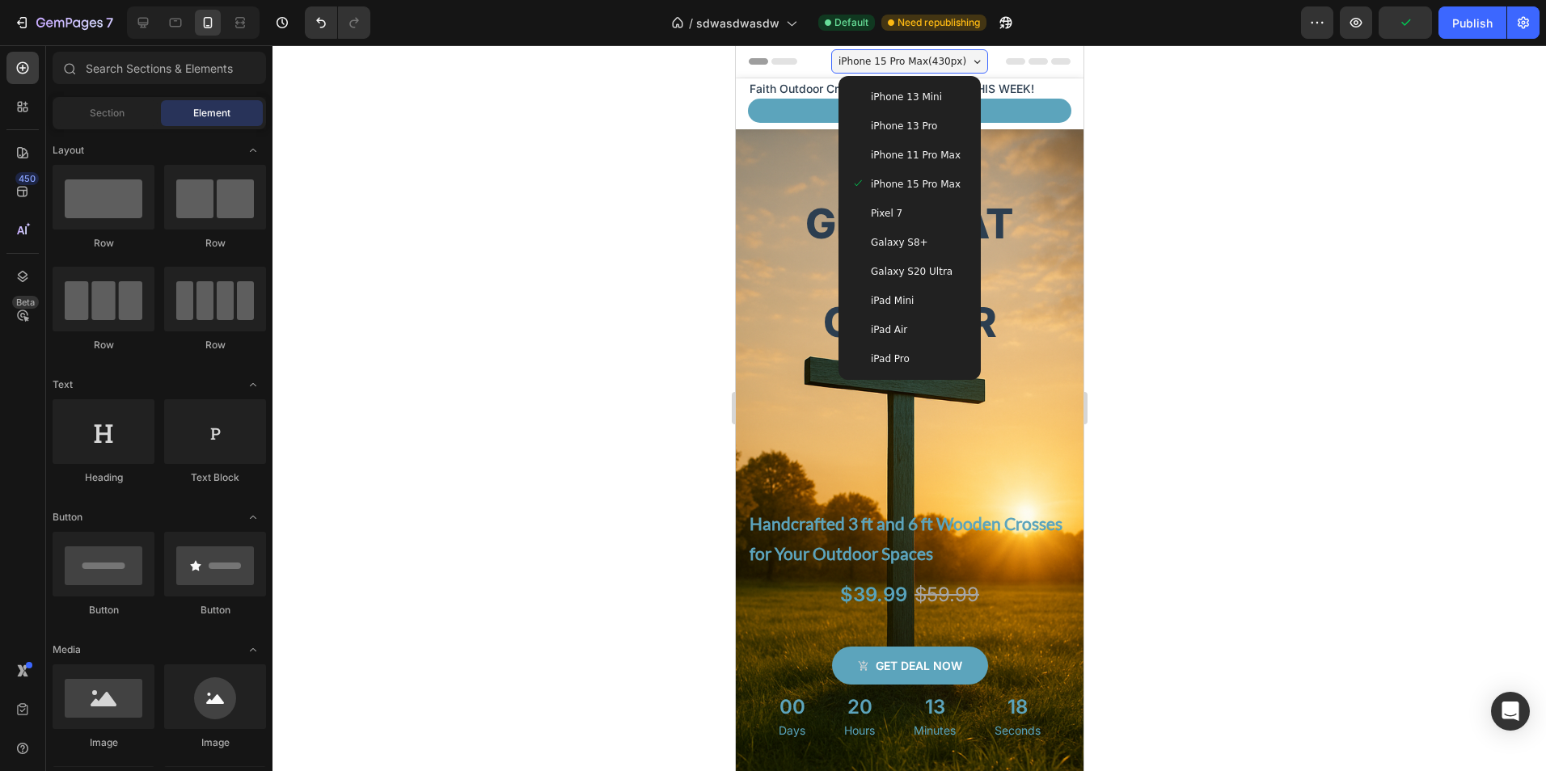
click at [903, 105] on div "iPhone 13 Mini" at bounding box center [908, 96] width 129 height 29
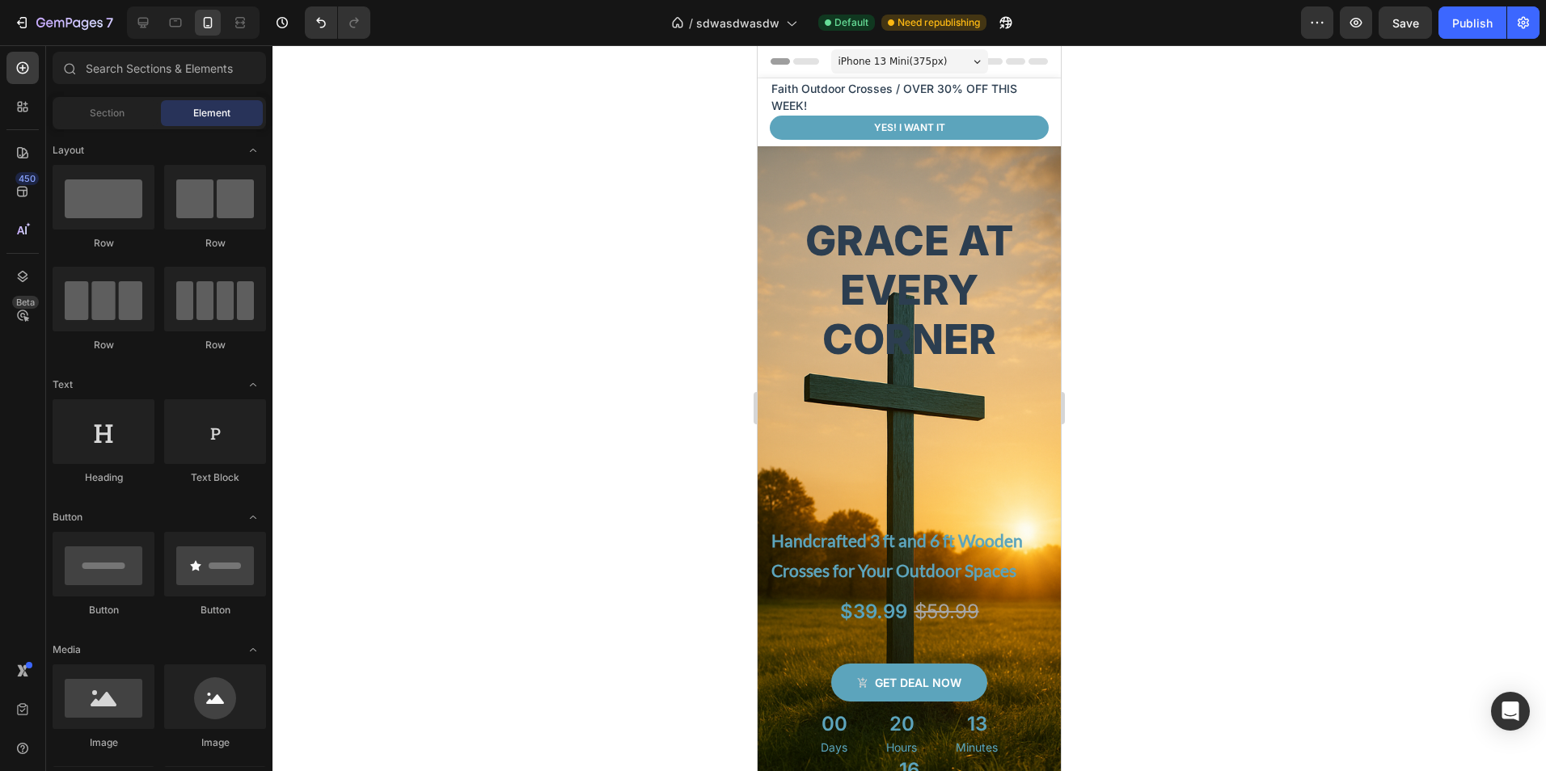
click at [911, 54] on span "iPhone 13 Mini ( 375 px)" at bounding box center [892, 61] width 109 height 16
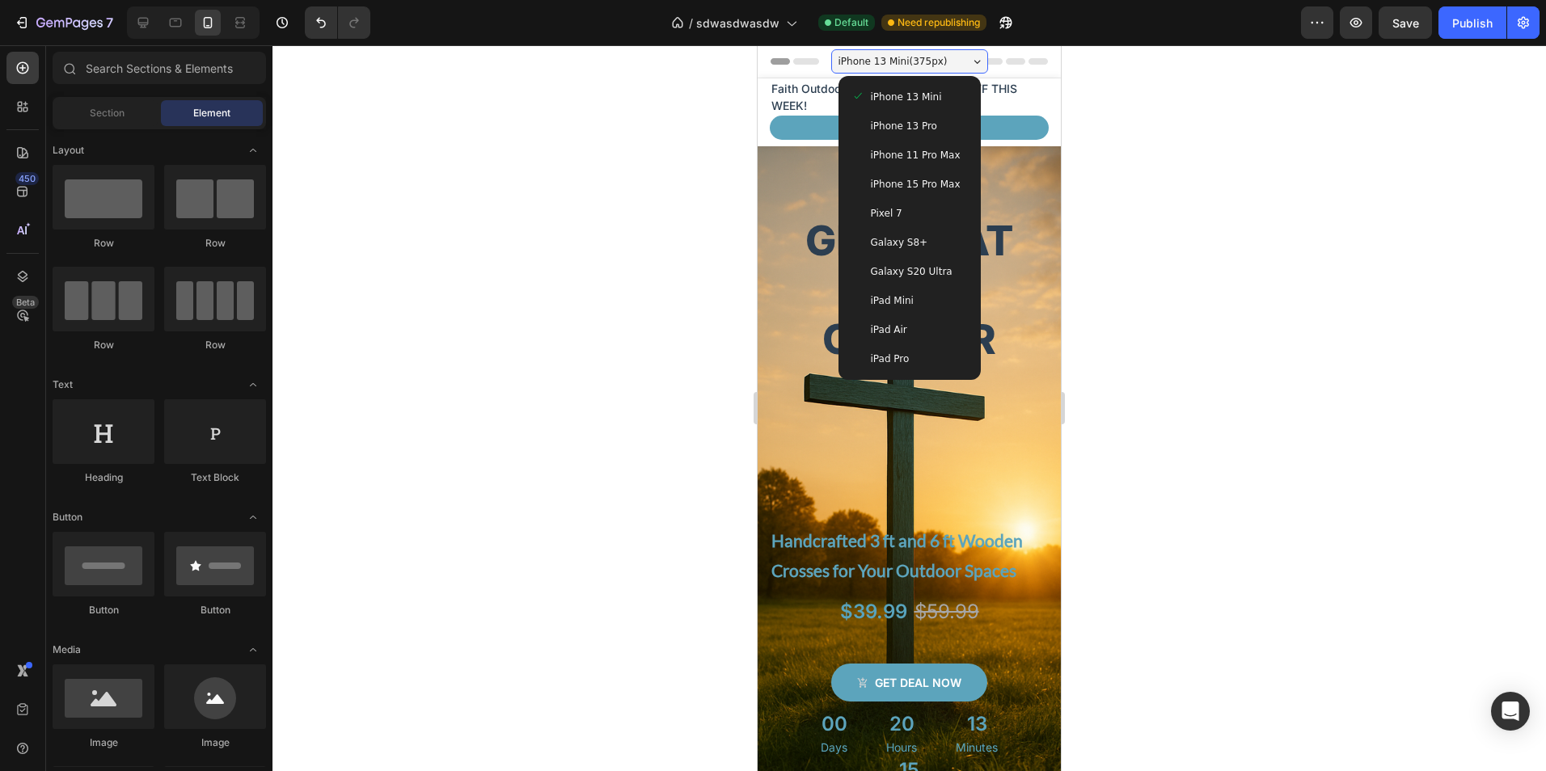
click at [904, 343] on div "iPad Air" at bounding box center [909, 329] width 129 height 29
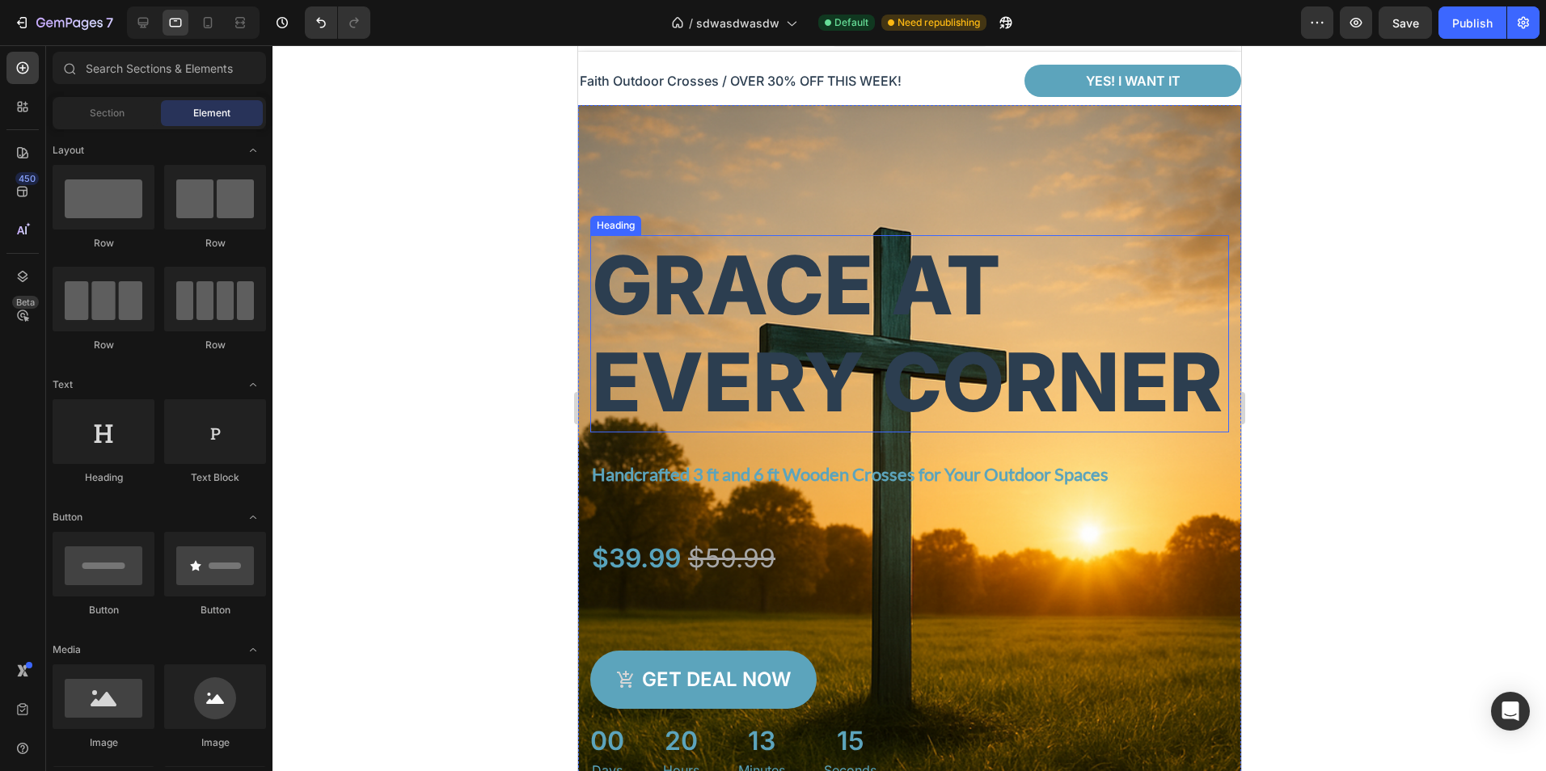
scroll to position [162, 0]
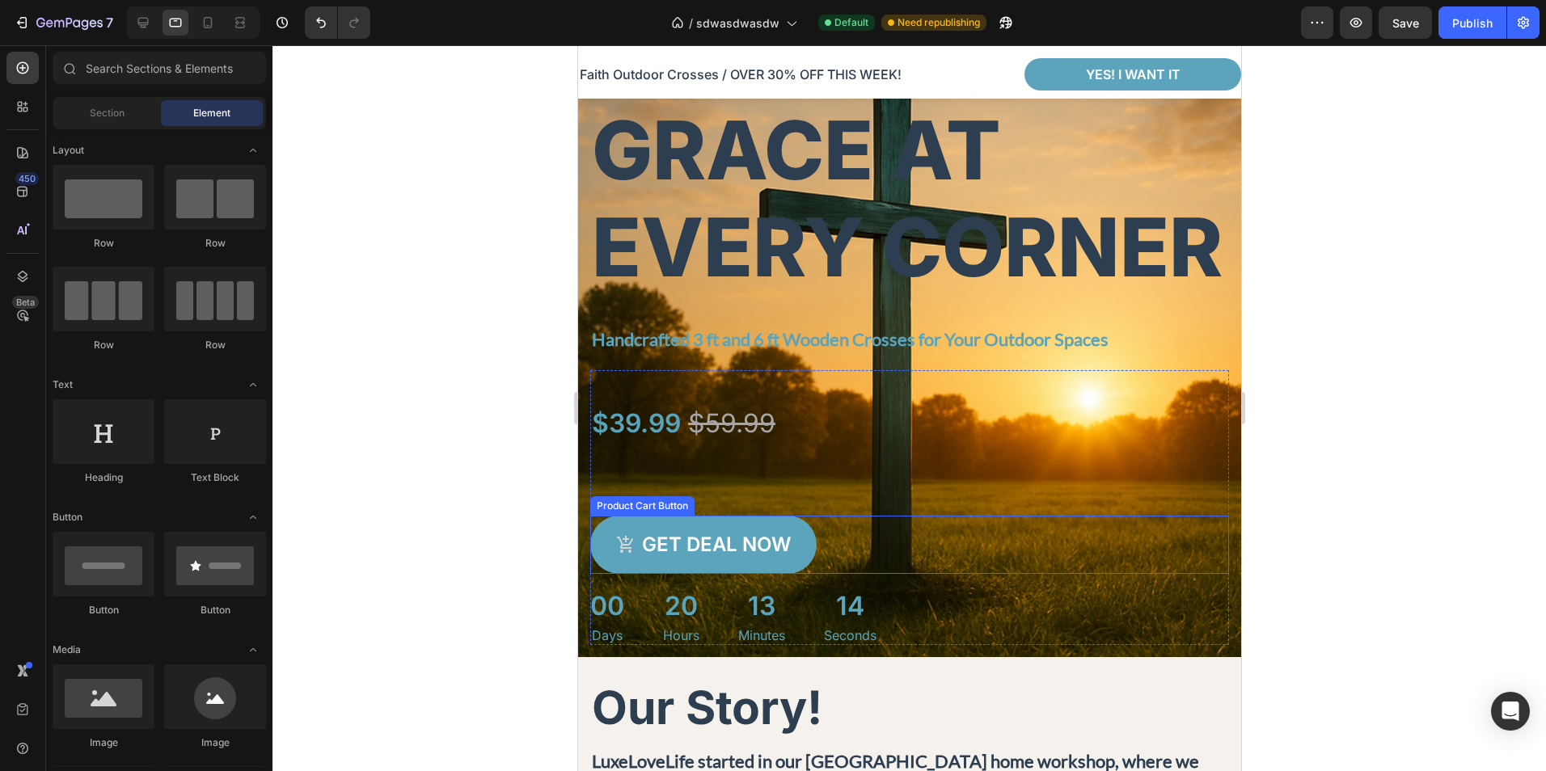
click at [856, 574] on div "Get deal now Product Cart Button" at bounding box center [908, 545] width 639 height 58
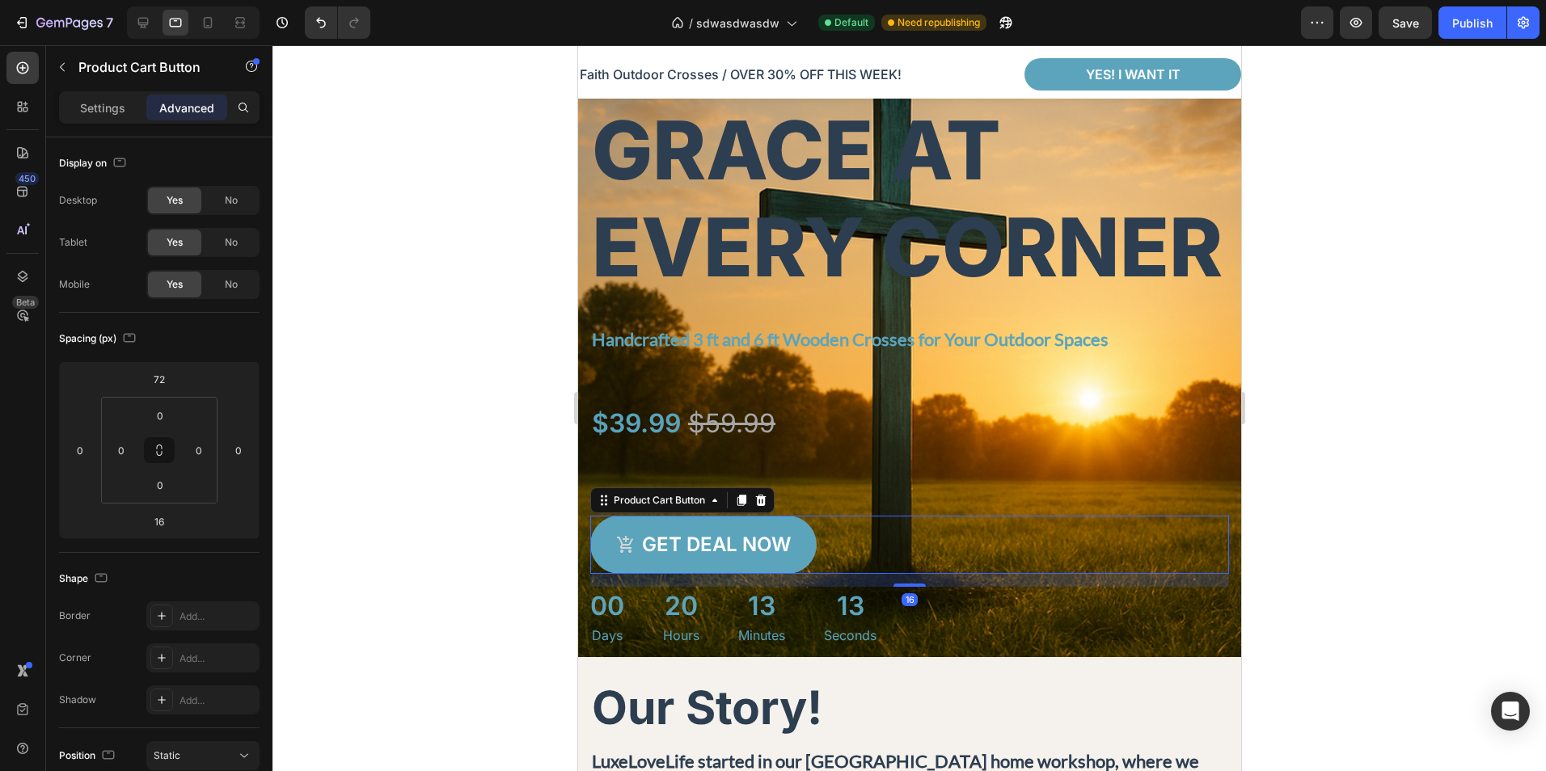
click at [817, 574] on div "Get deal now Product Cart Button 16" at bounding box center [908, 545] width 639 height 58
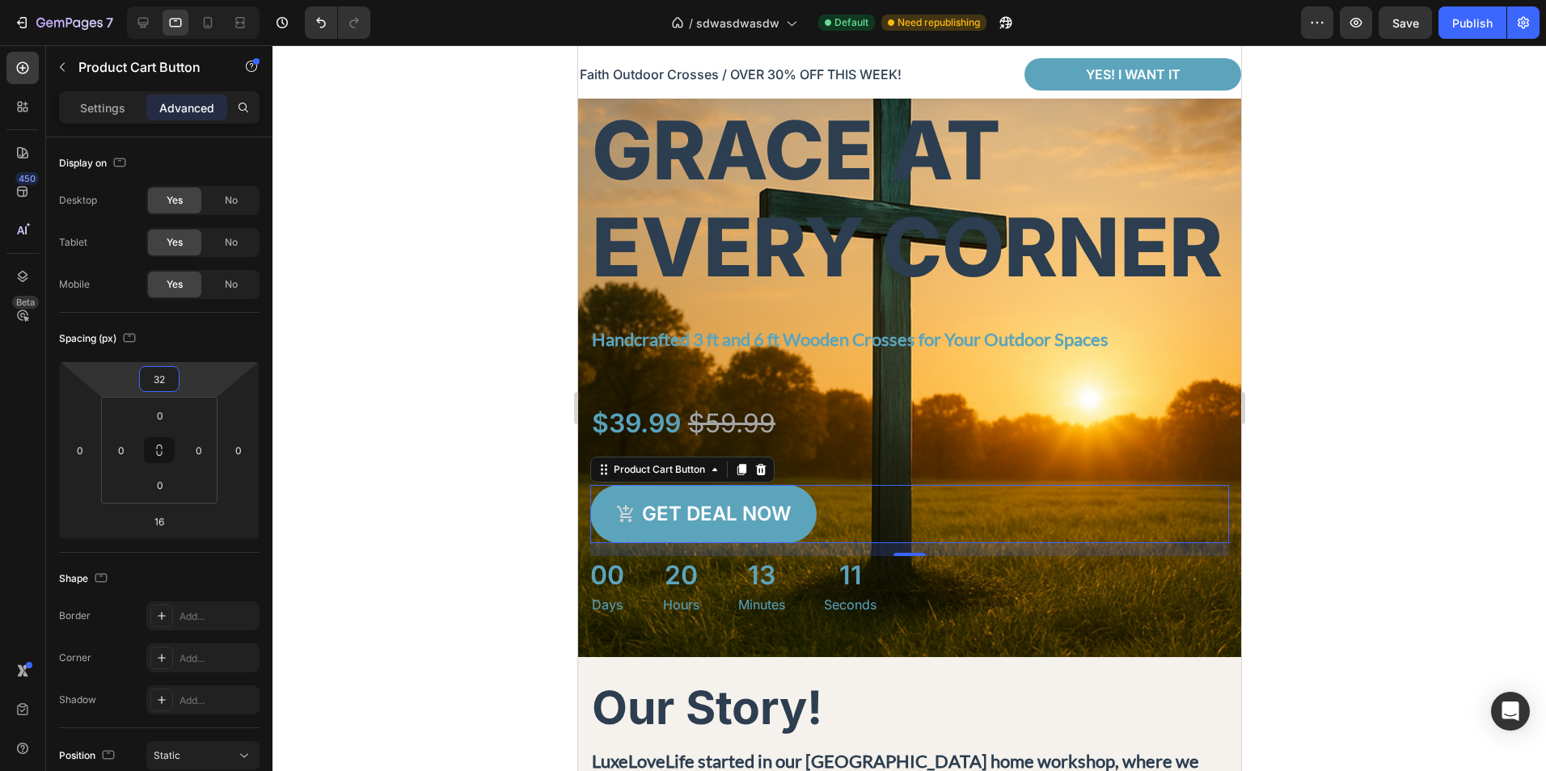
type input "30"
drag, startPoint x: 208, startPoint y: 386, endPoint x: 507, endPoint y: 408, distance: 299.9
click at [213, 0] on html "7 Version history / sdwasdwasdw Default Need republishing Preview Save Publish …" at bounding box center [773, 0] width 1546 height 0
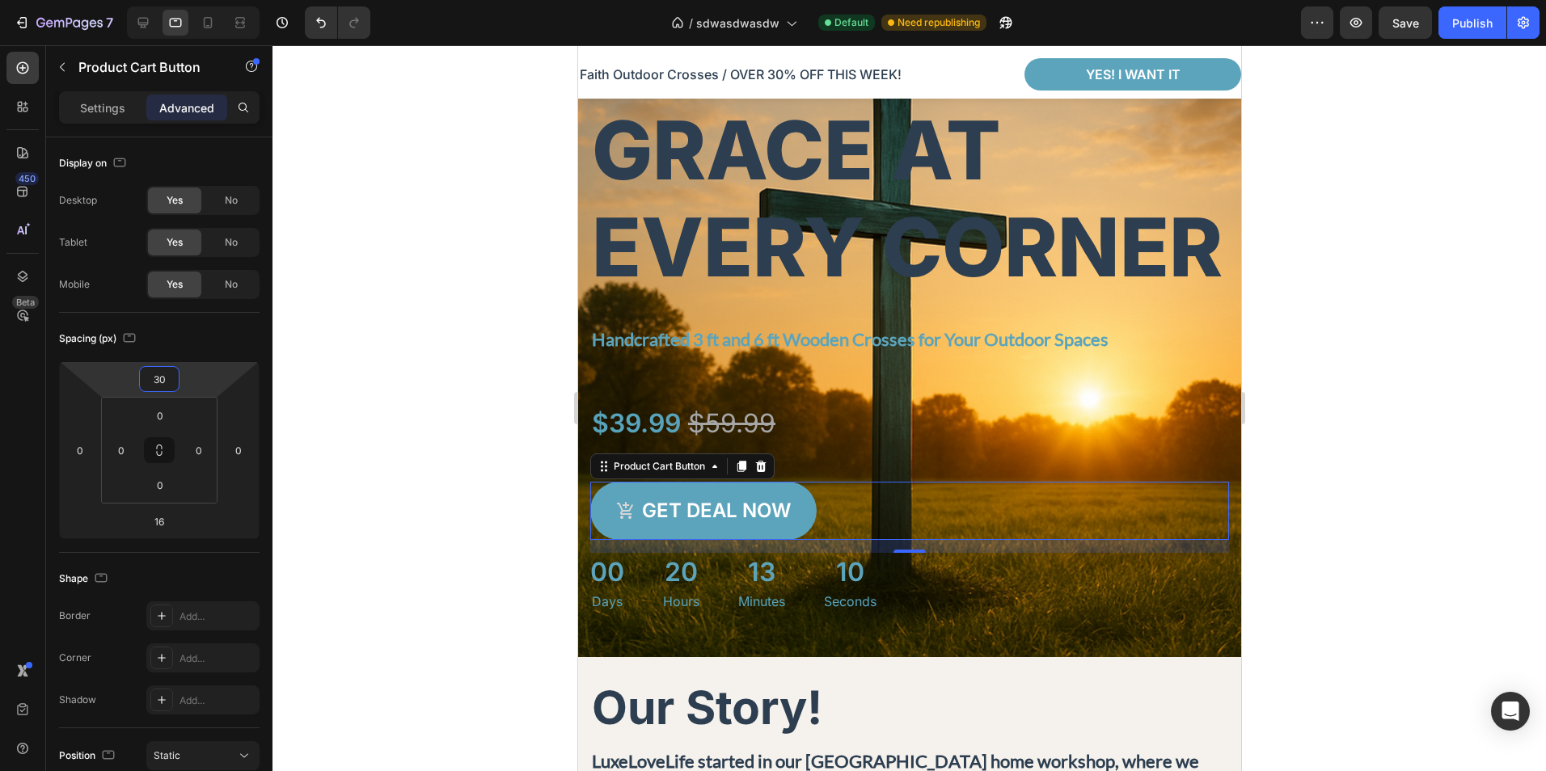
click at [1322, 476] on div at bounding box center [908, 408] width 1273 height 726
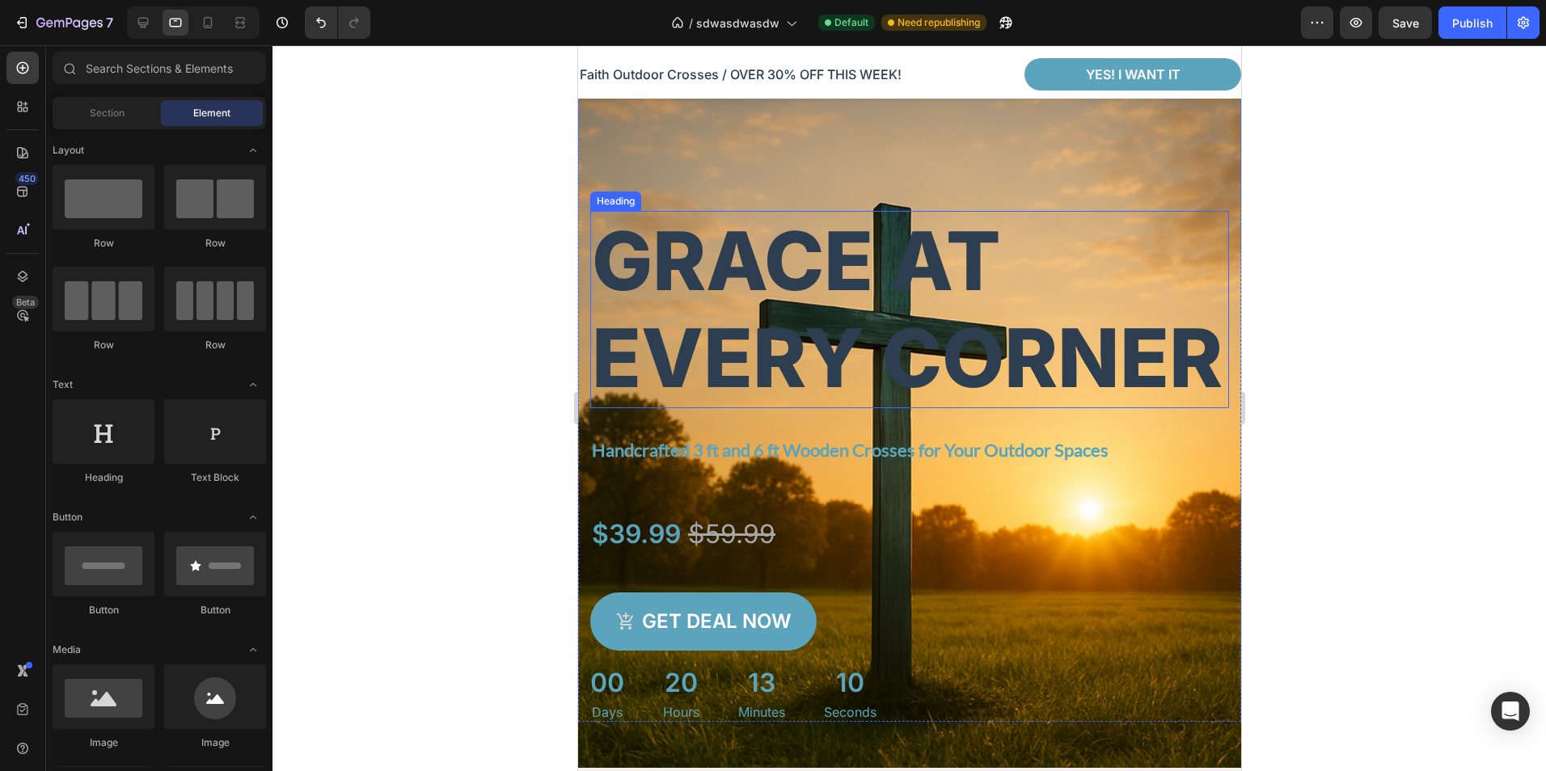
scroll to position [0, 0]
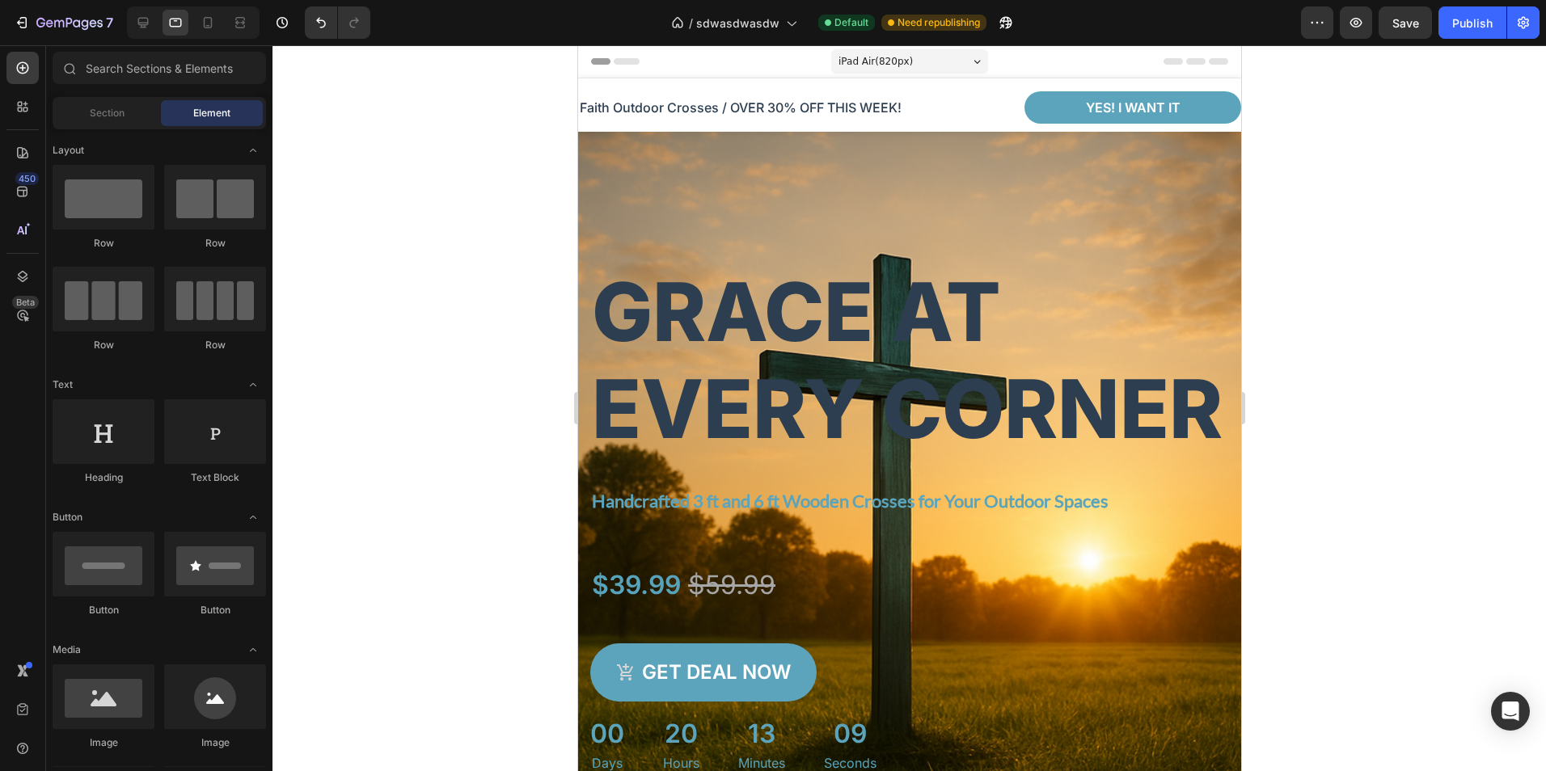
click at [943, 68] on div "iPad Air ( 820 px)" at bounding box center [908, 61] width 157 height 24
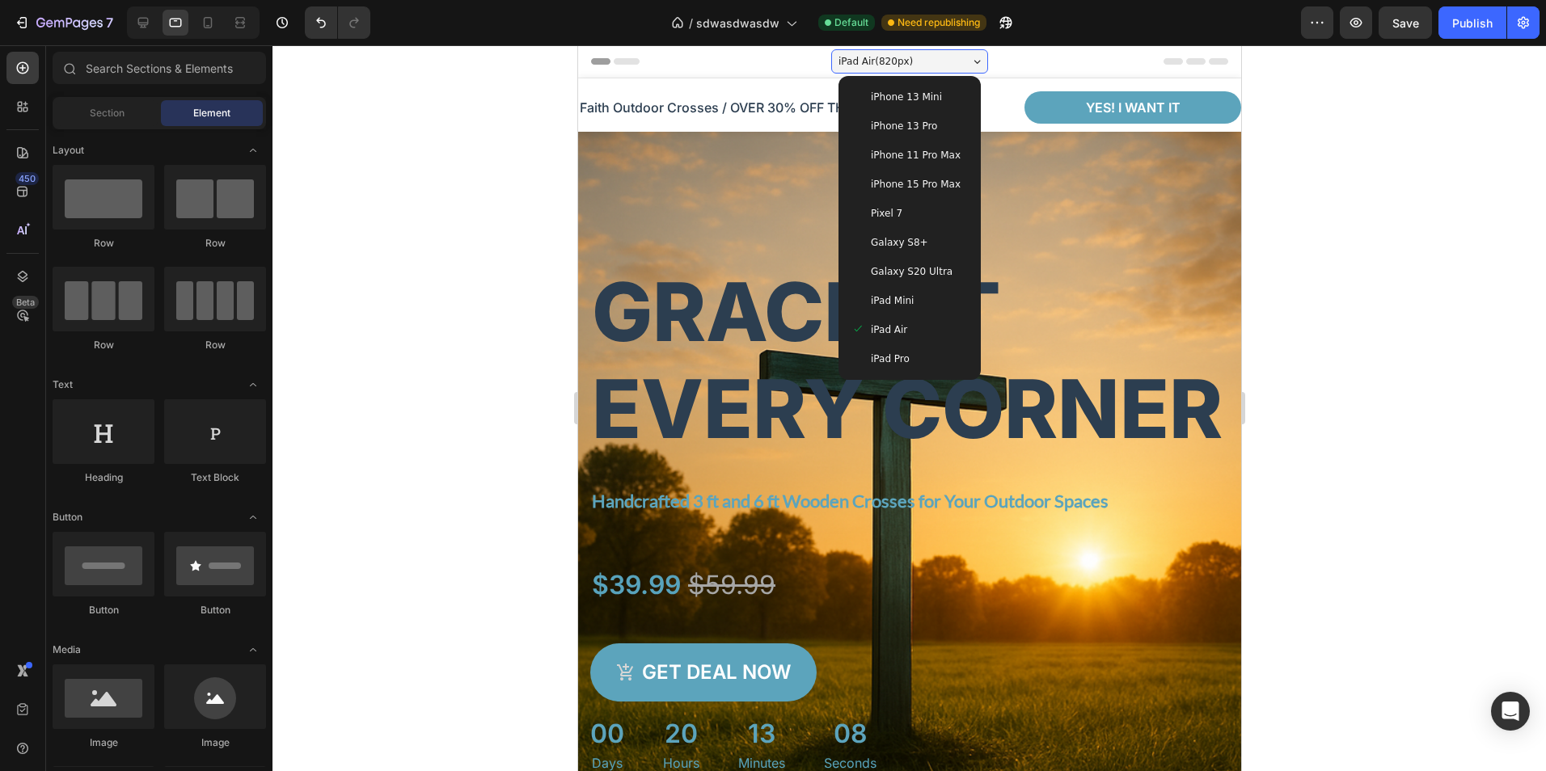
click at [907, 351] on div "iPad Pro" at bounding box center [908, 359] width 116 height 16
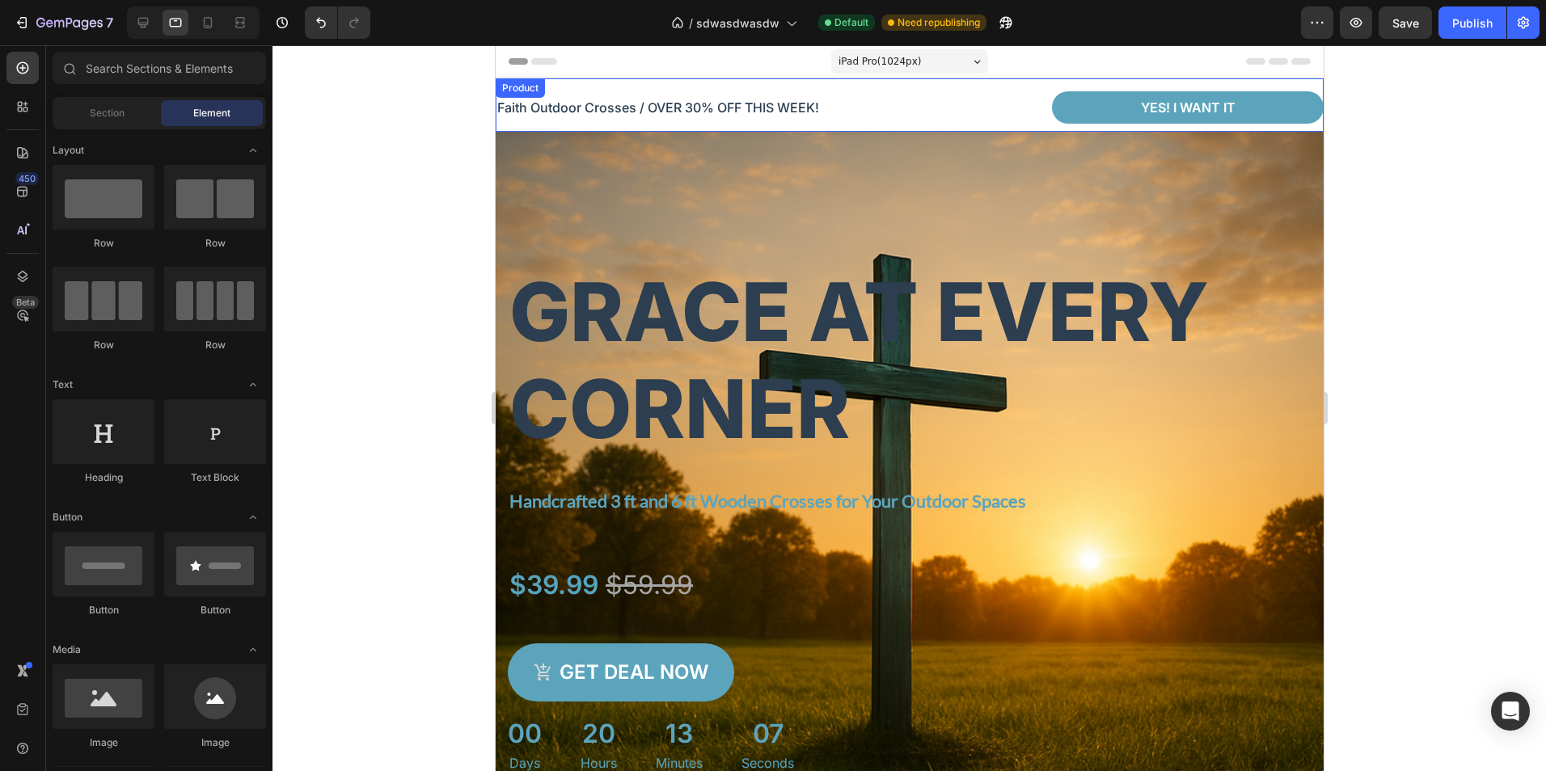
click at [867, 69] on span "iPad Pro ( 1024 px)" at bounding box center [879, 61] width 83 height 16
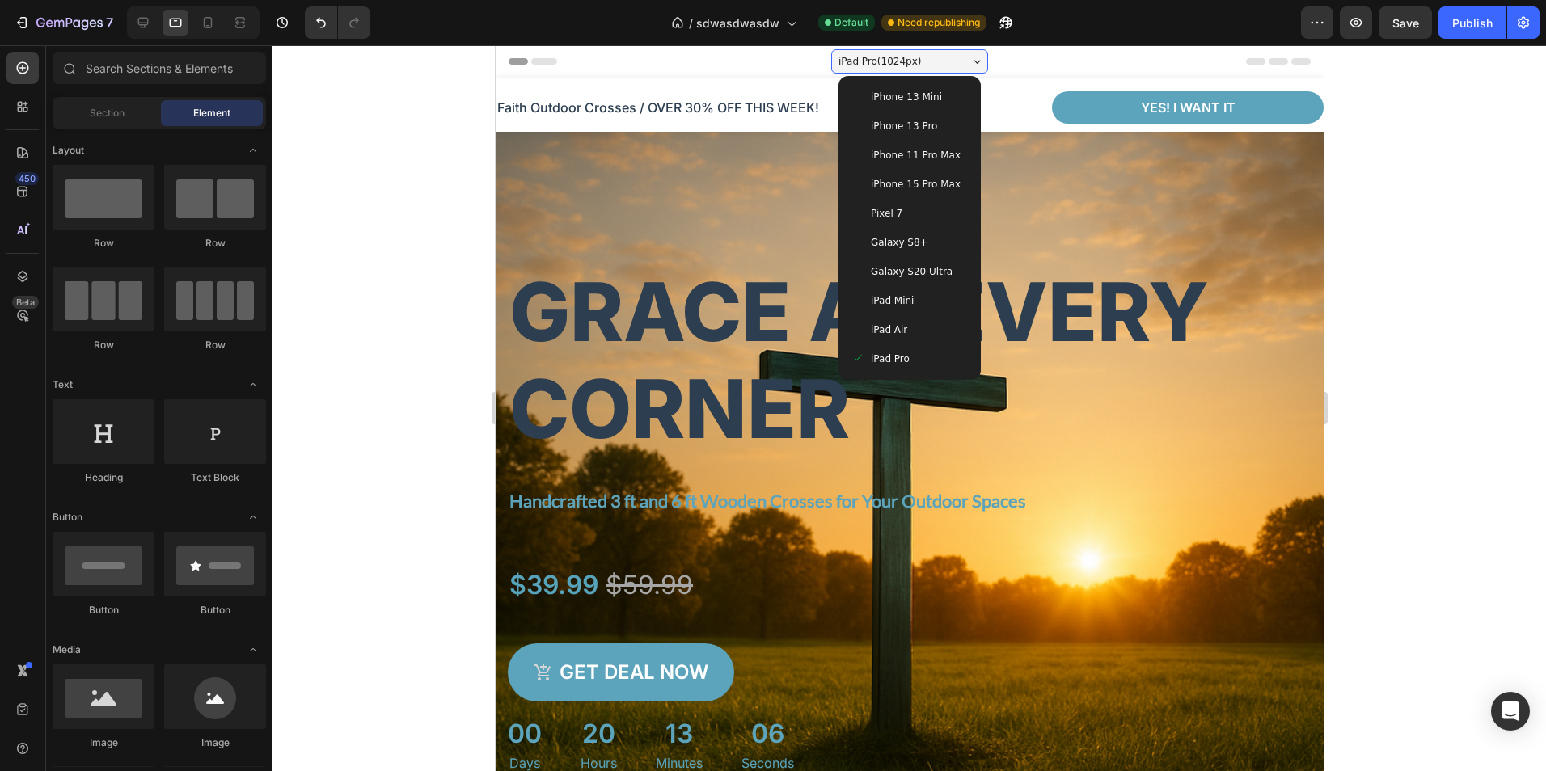
click at [909, 299] on div "iPad Mini" at bounding box center [908, 301] width 116 height 16
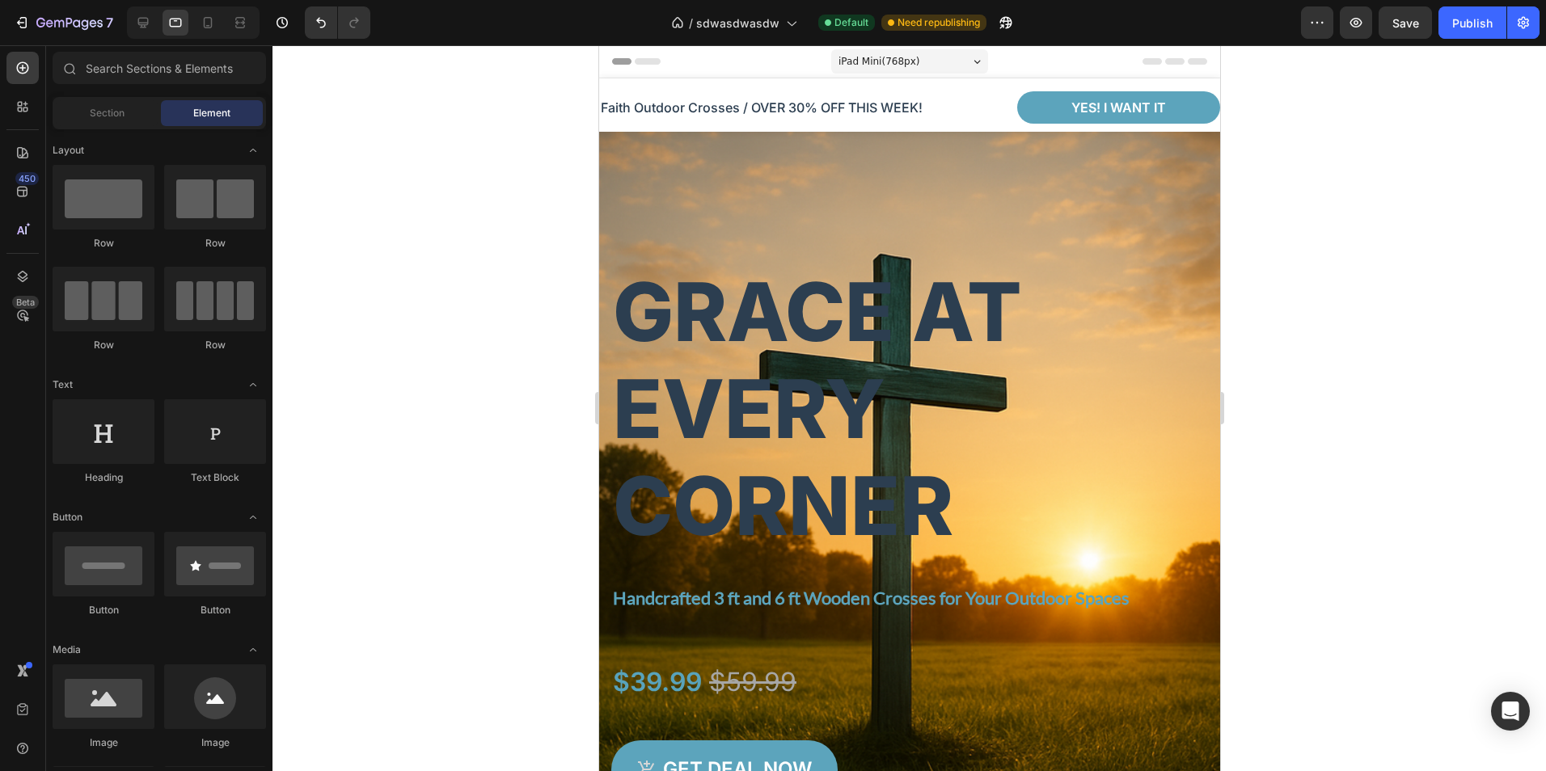
click at [897, 57] on span "iPad Mini ( 768 px)" at bounding box center [878, 61] width 81 height 16
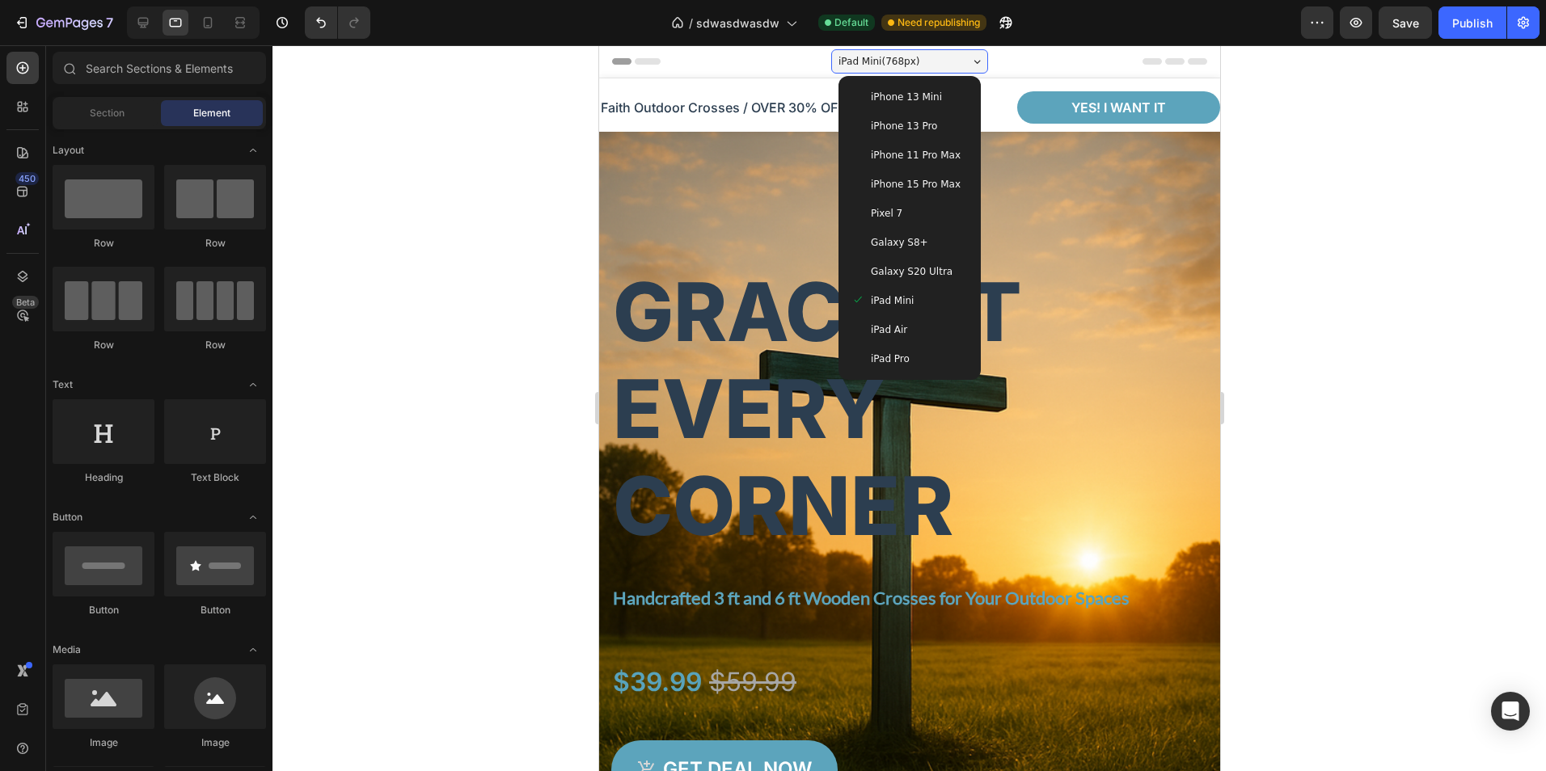
click at [899, 269] on span "Galaxy S20 Ultra" at bounding box center [911, 272] width 82 height 16
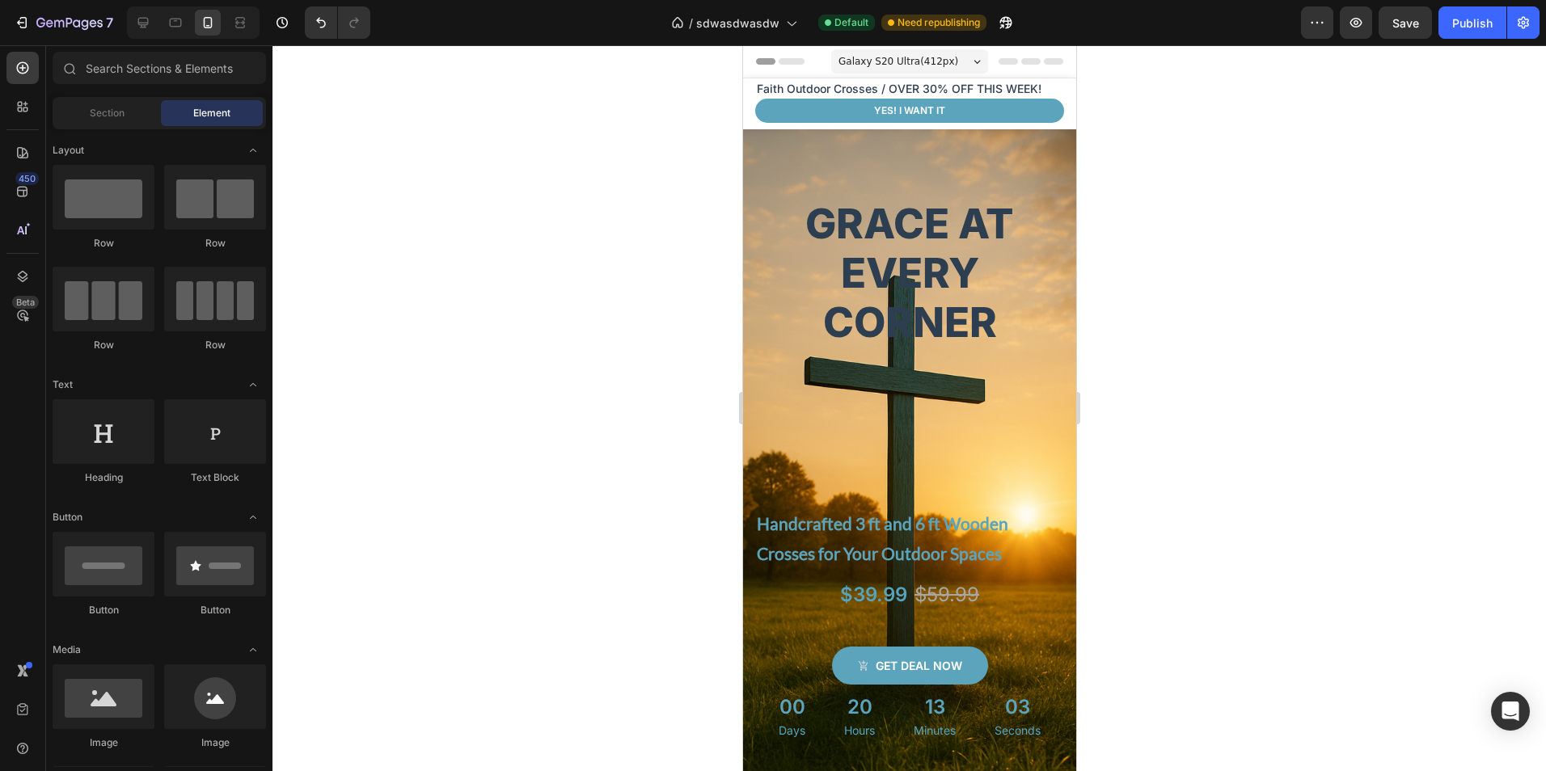
click at [909, 58] on span "Galaxy S20 Ultra ( 412 px)" at bounding box center [898, 61] width 120 height 16
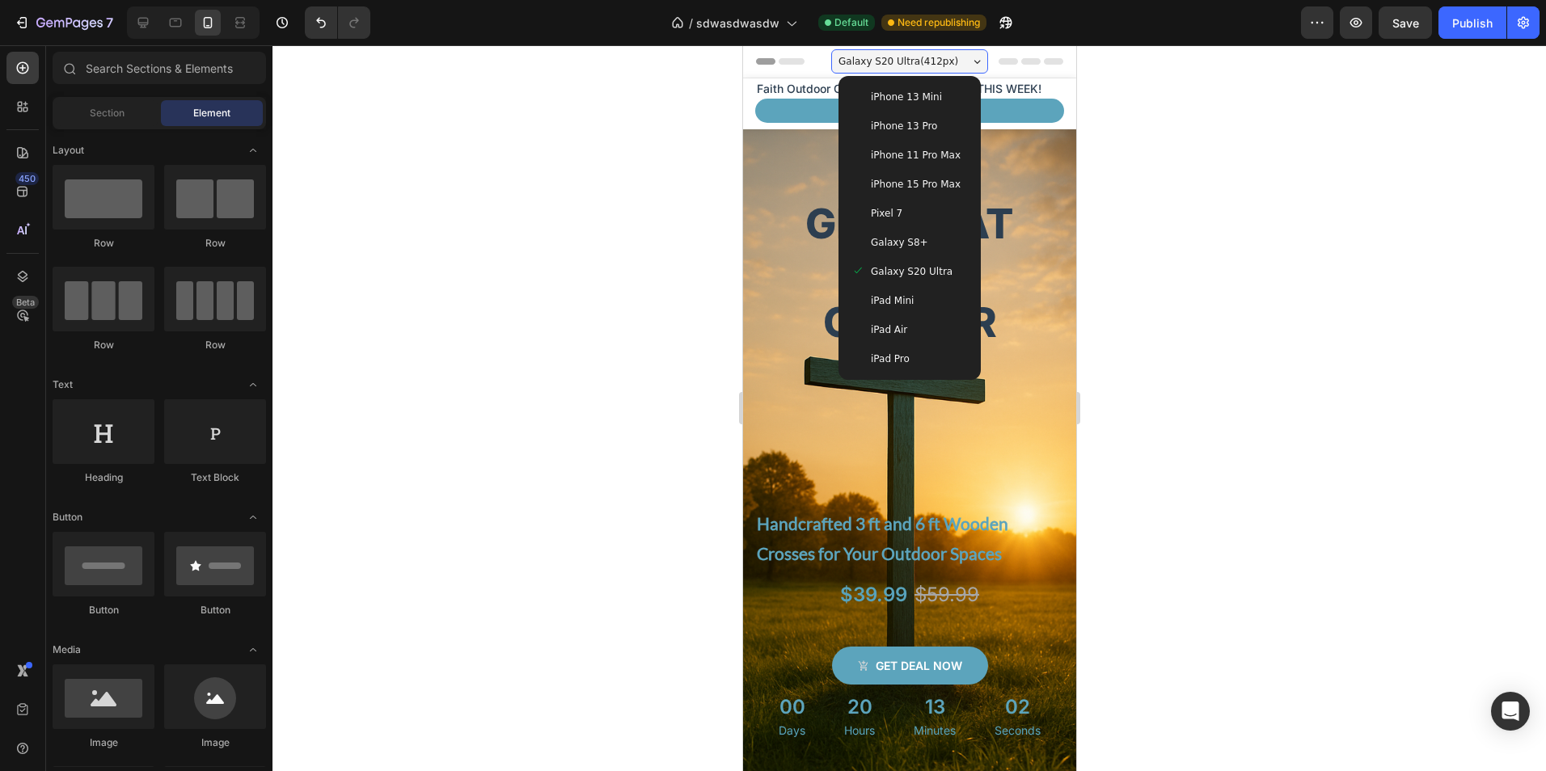
click at [911, 248] on span "Galaxy S8+" at bounding box center [898, 242] width 57 height 16
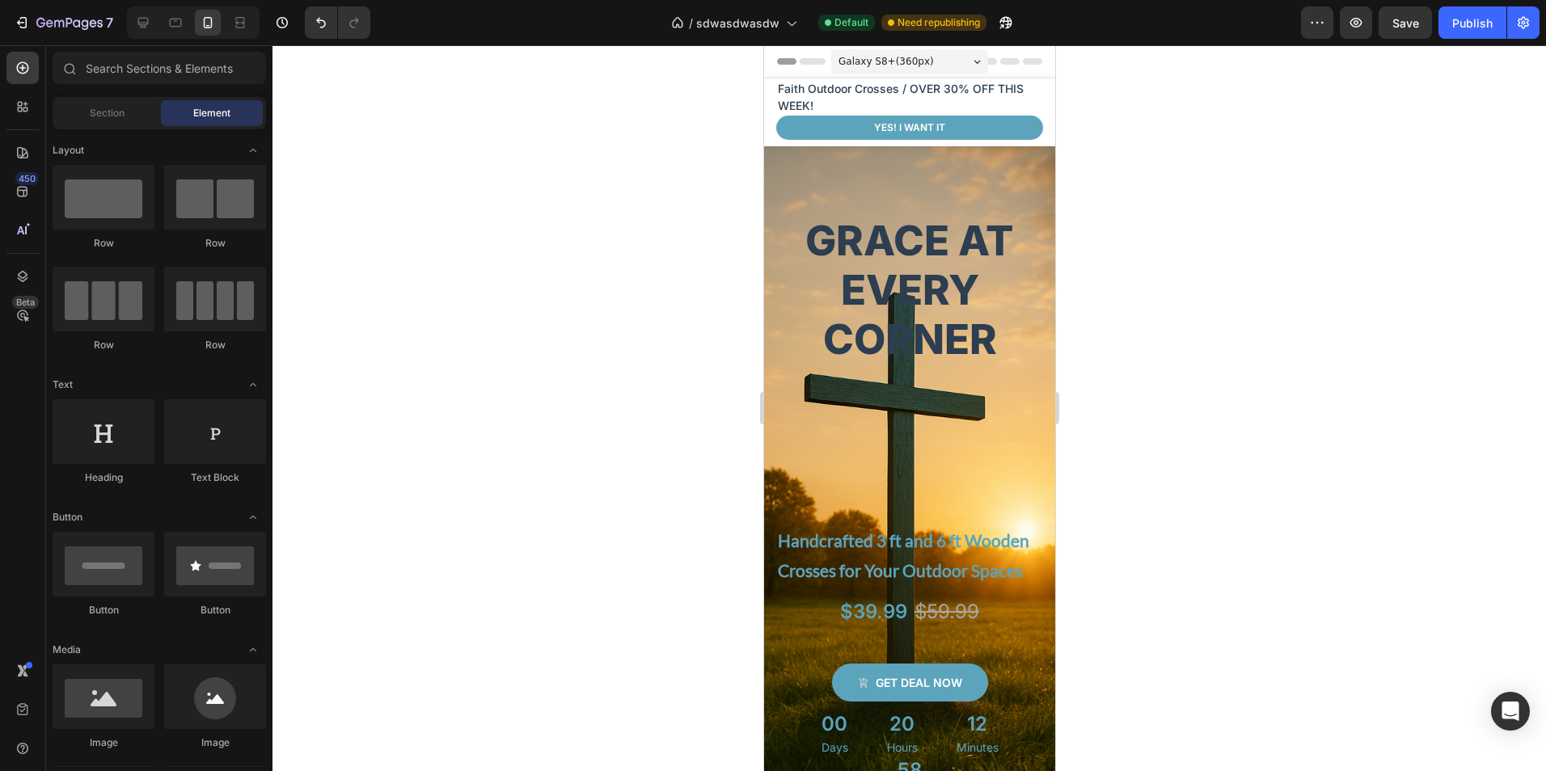
drag, startPoint x: 903, startPoint y: 62, endPoint x: 915, endPoint y: 93, distance: 33.0
click at [903, 61] on span "Galaxy S8+ ( 360 px)" at bounding box center [885, 61] width 95 height 16
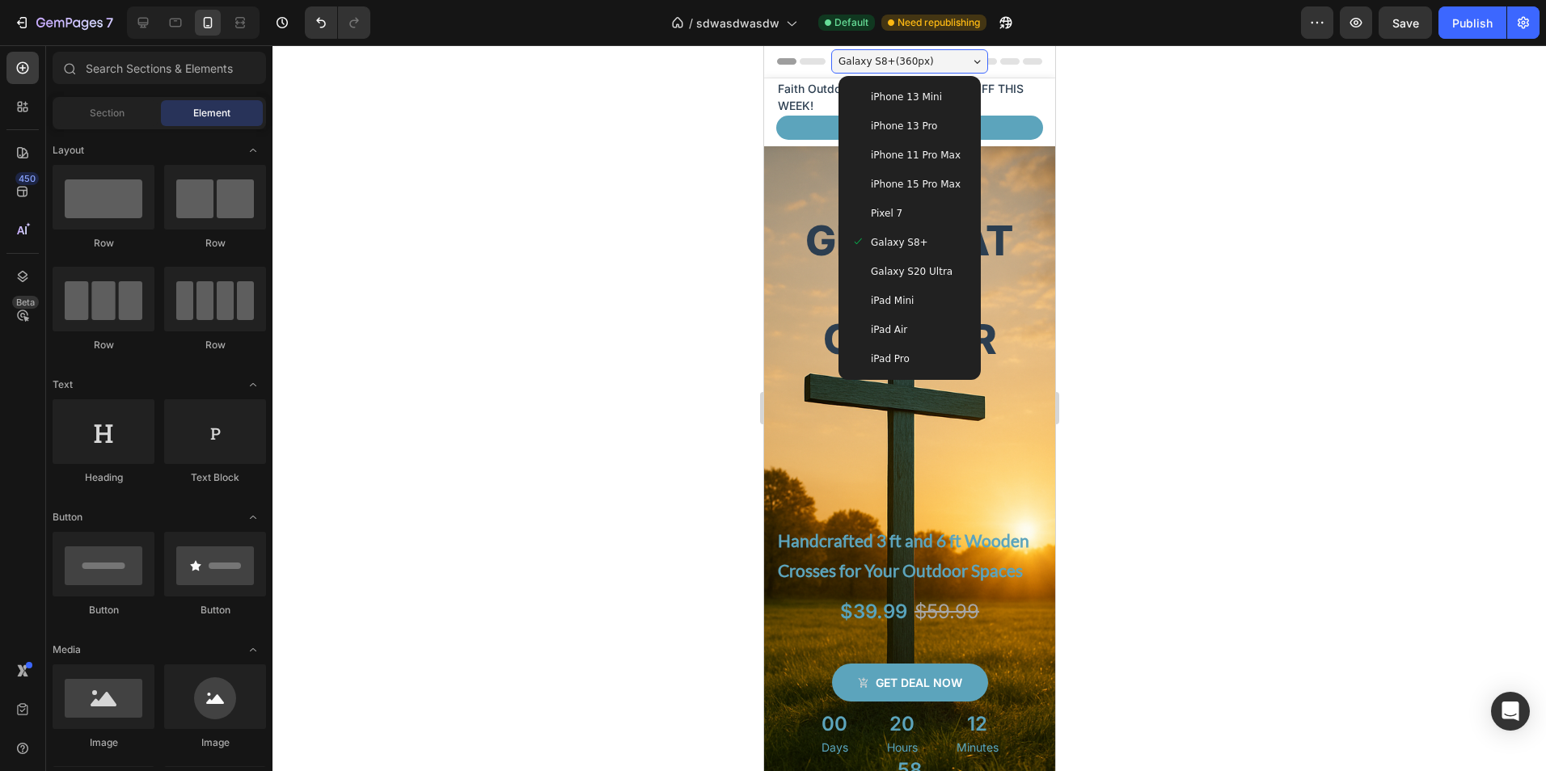
click at [922, 216] on div "Pixel 7" at bounding box center [908, 213] width 116 height 16
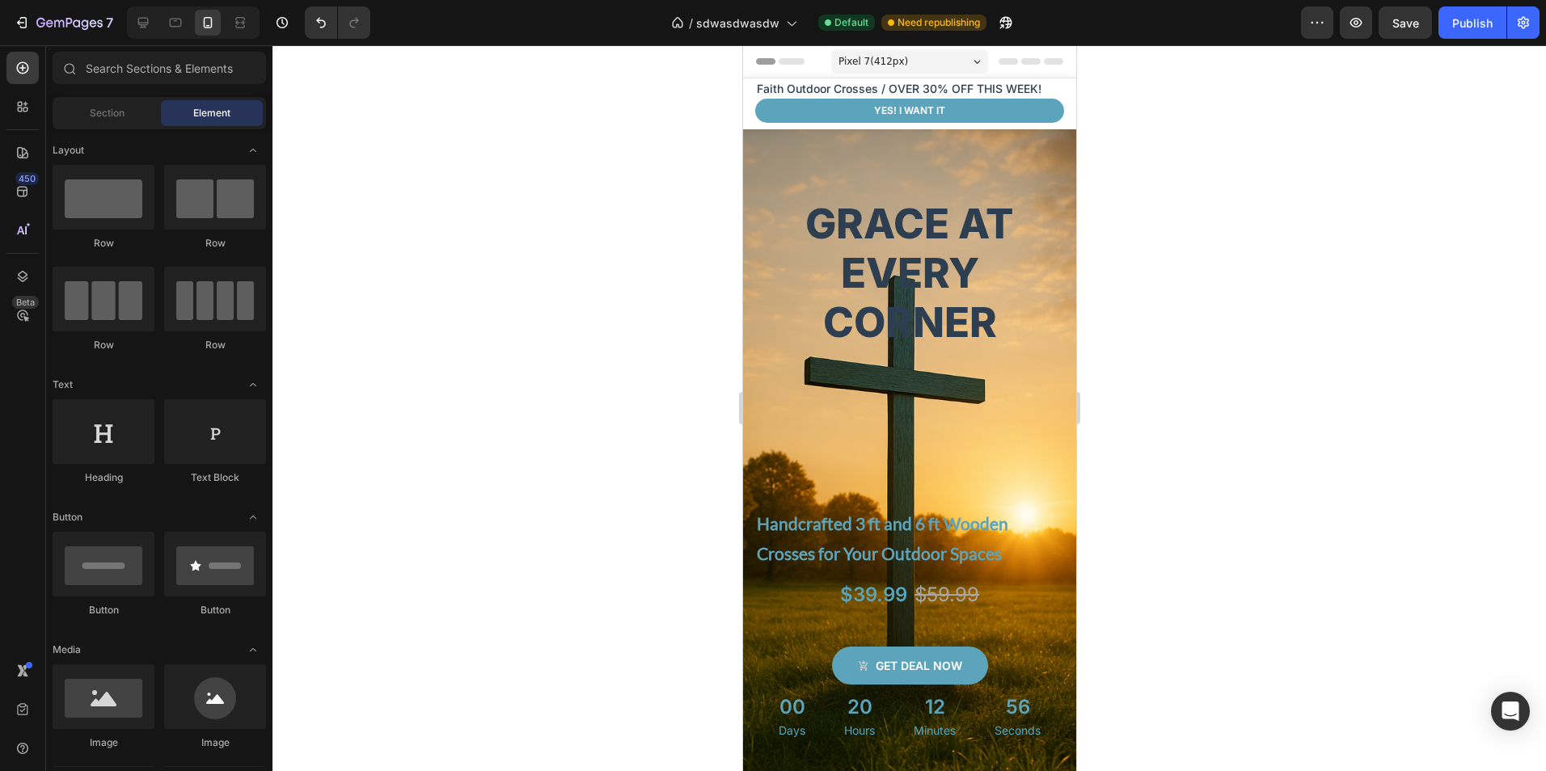
click at [907, 61] on div "Pixel 7 ( 412 px)" at bounding box center [908, 61] width 157 height 24
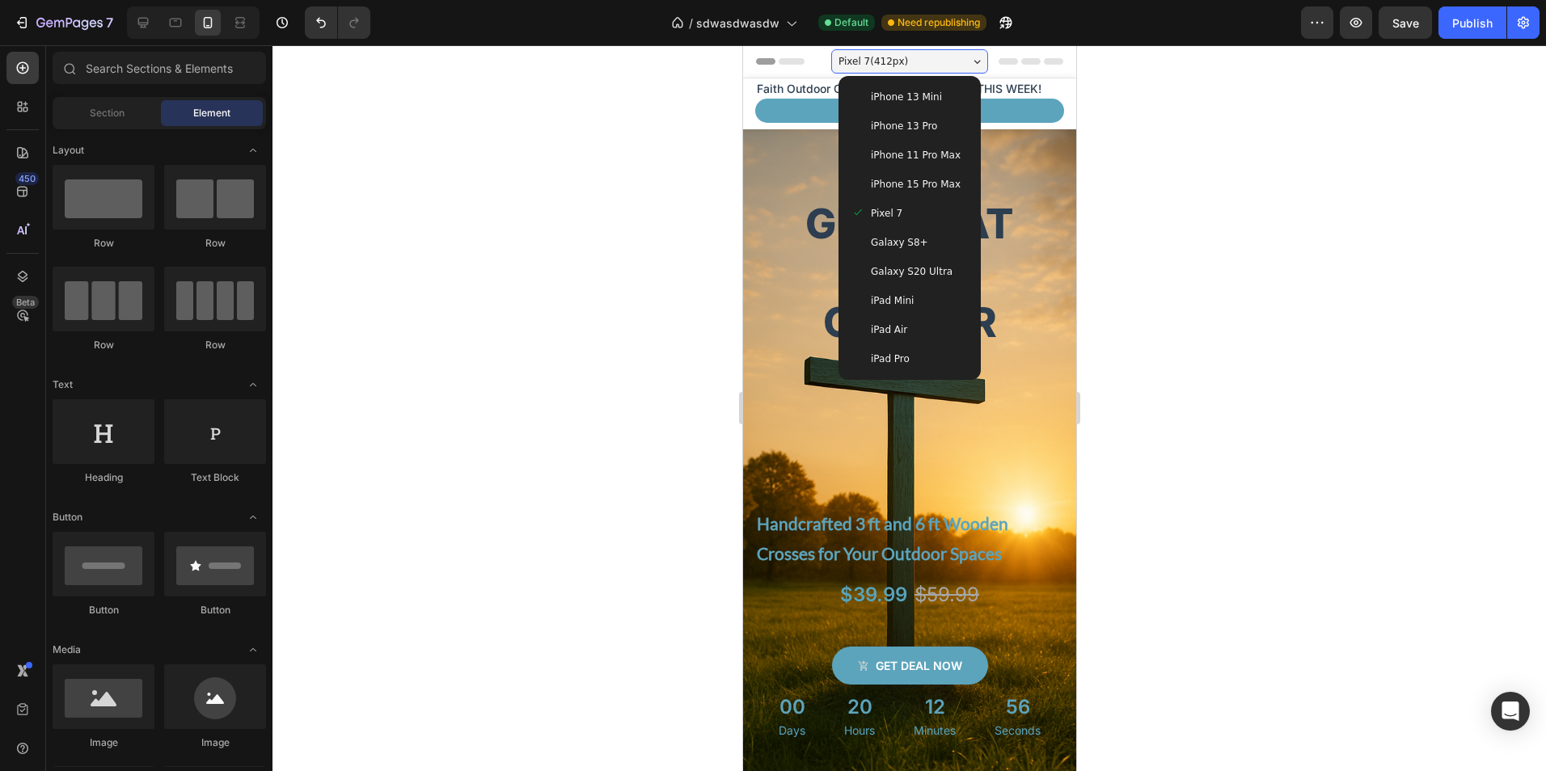
click at [919, 177] on span "iPhone 15 Pro Max" at bounding box center [915, 184] width 90 height 16
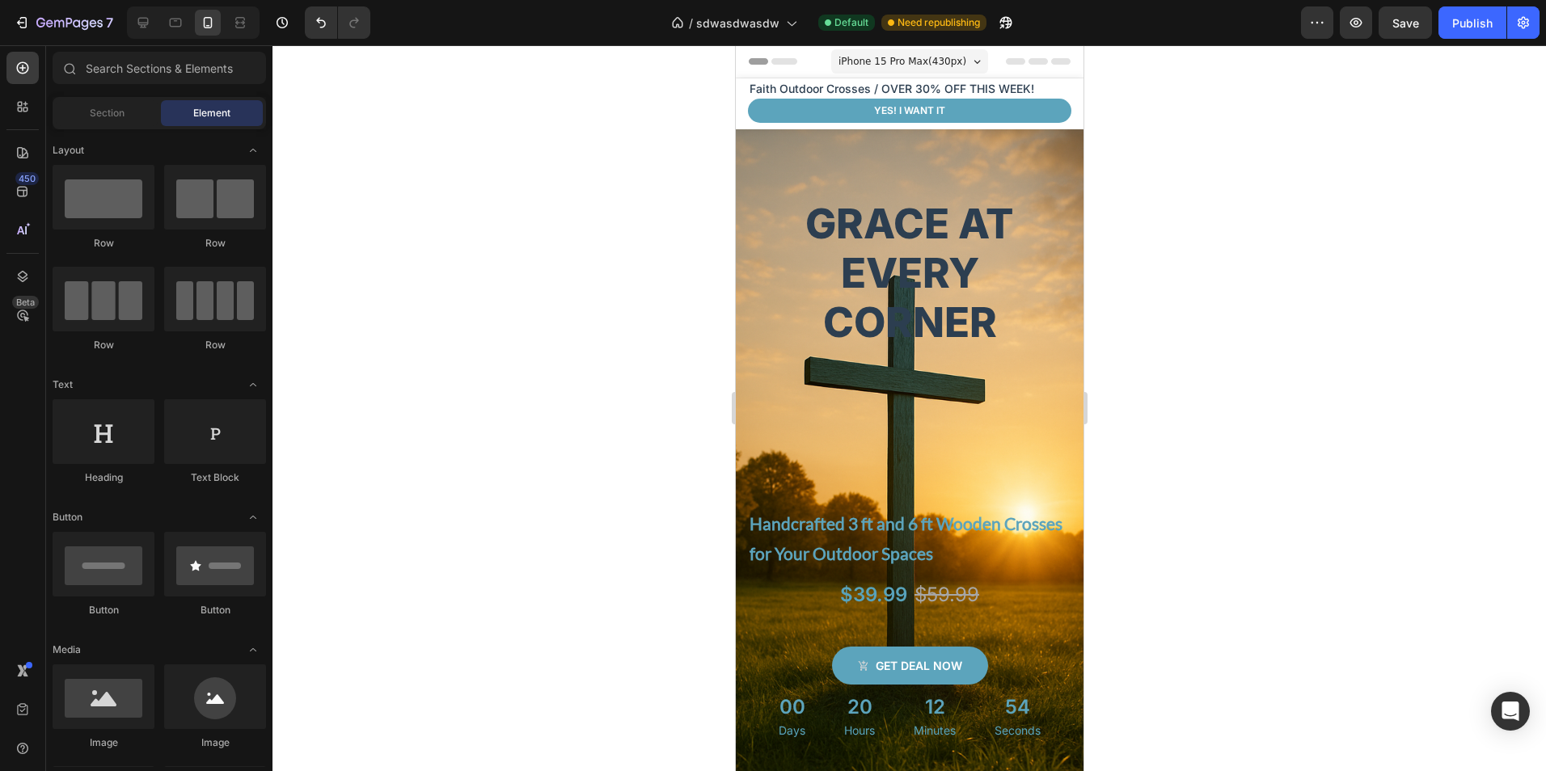
click at [922, 61] on span "iPhone 15 Pro Max ( 430 px)" at bounding box center [902, 61] width 128 height 16
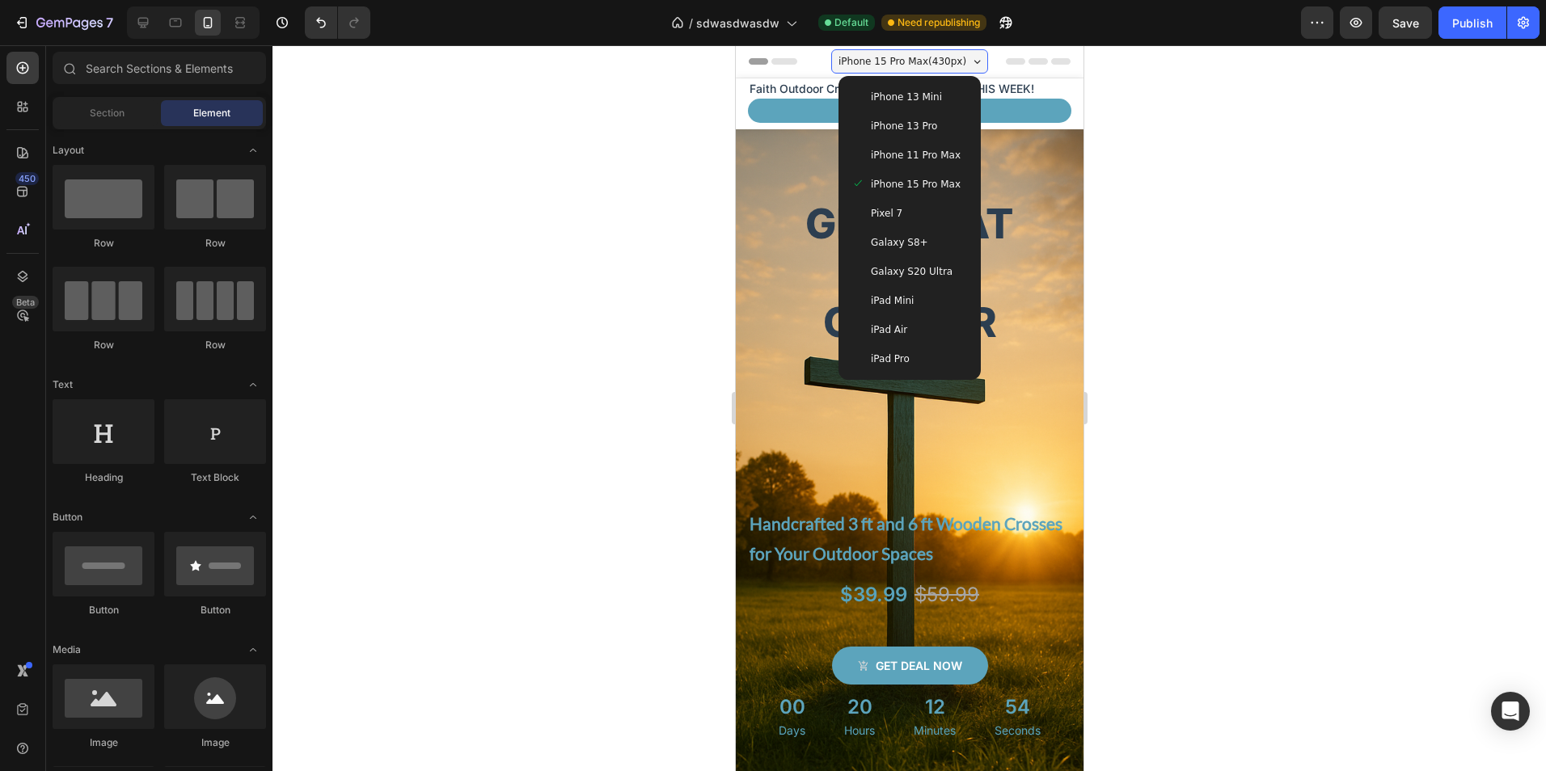
click at [922, 155] on span "iPhone 11 Pro Max" at bounding box center [915, 155] width 90 height 16
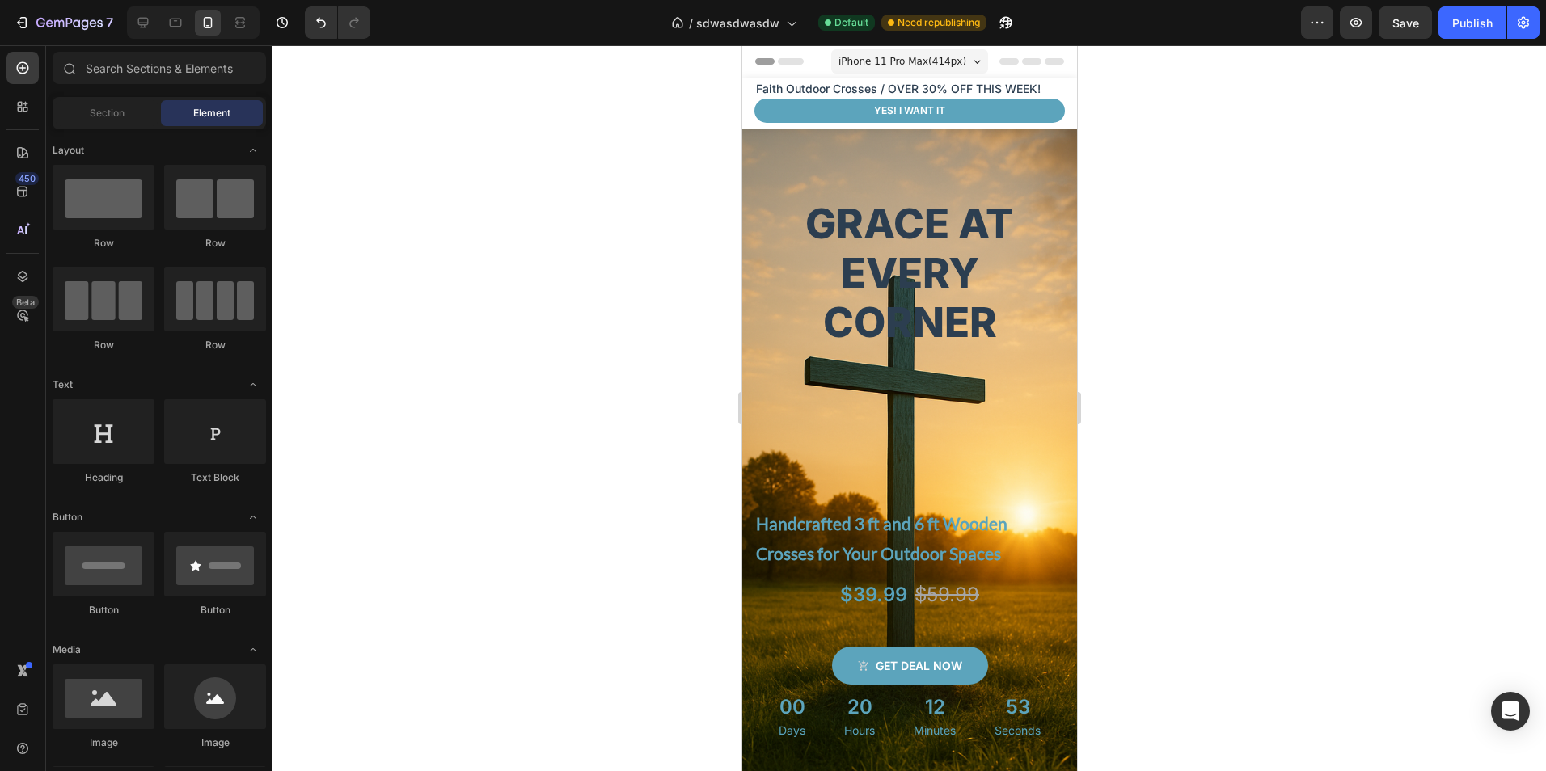
click at [932, 55] on span "iPhone 11 Pro Max ( 414 px)" at bounding box center [902, 61] width 128 height 16
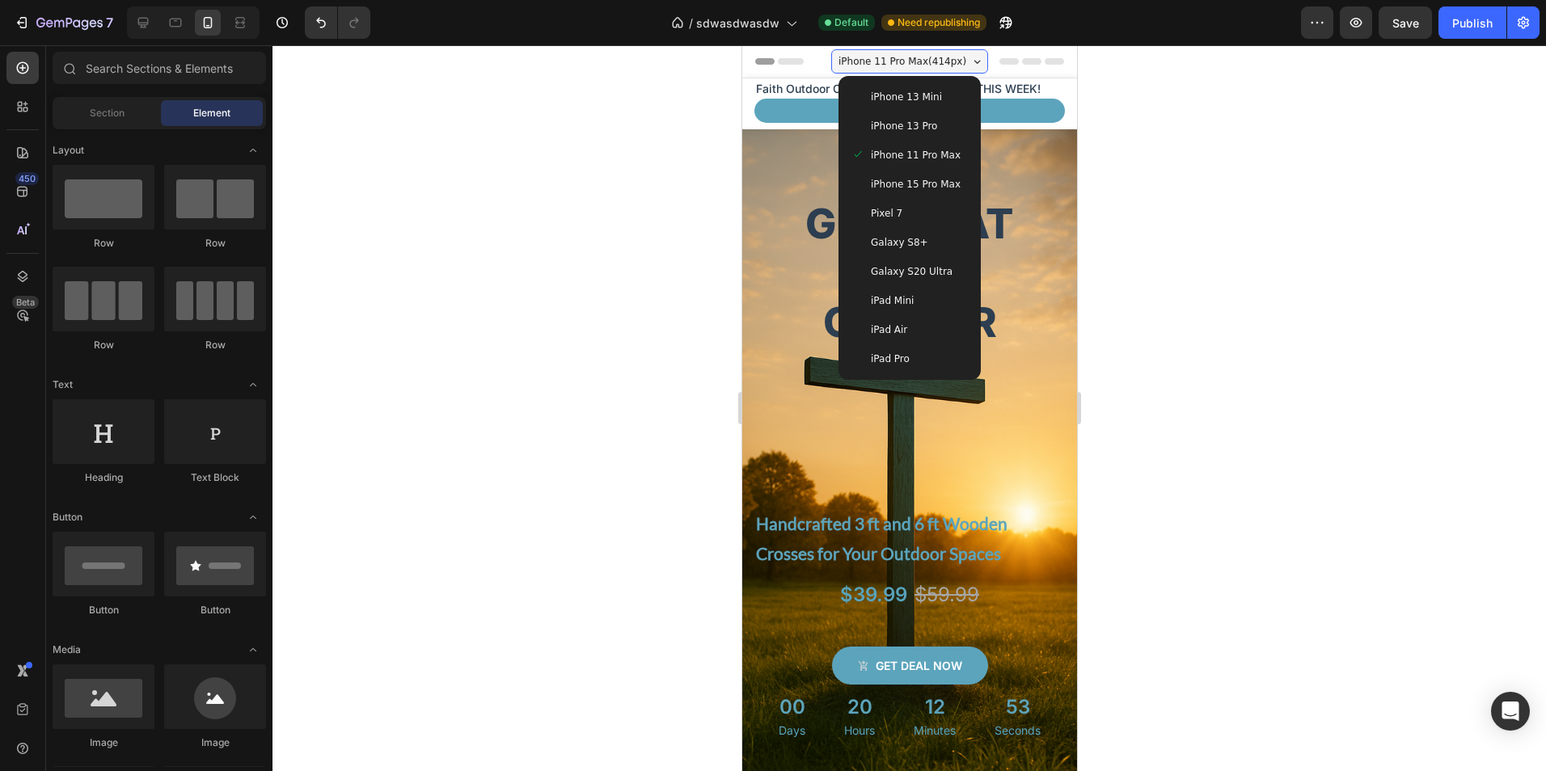
click at [935, 129] on div "iPhone 13 Pro" at bounding box center [908, 126] width 116 height 16
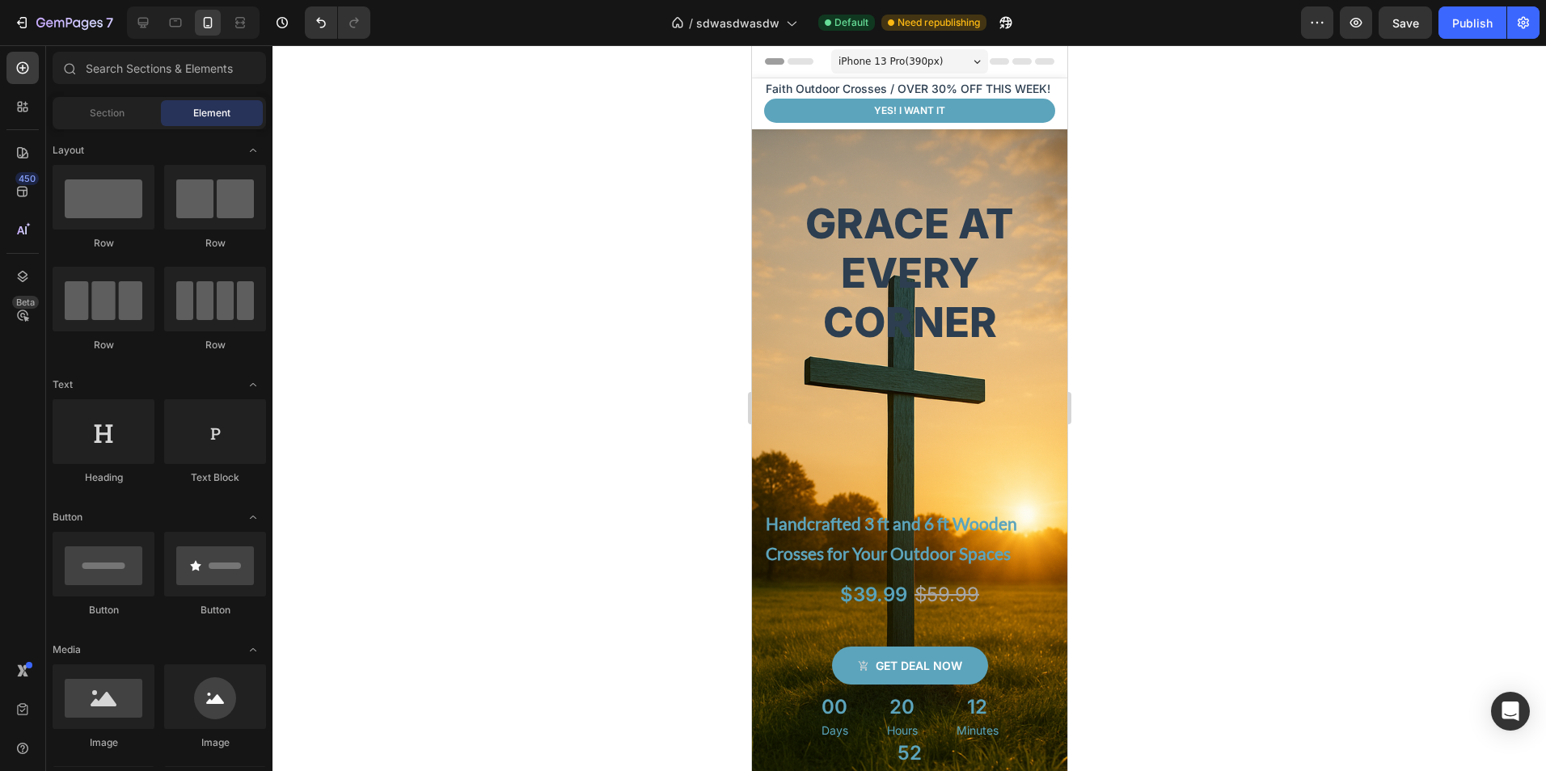
click at [942, 61] on div "iPhone 13 Pro ( 390 px)" at bounding box center [908, 61] width 157 height 24
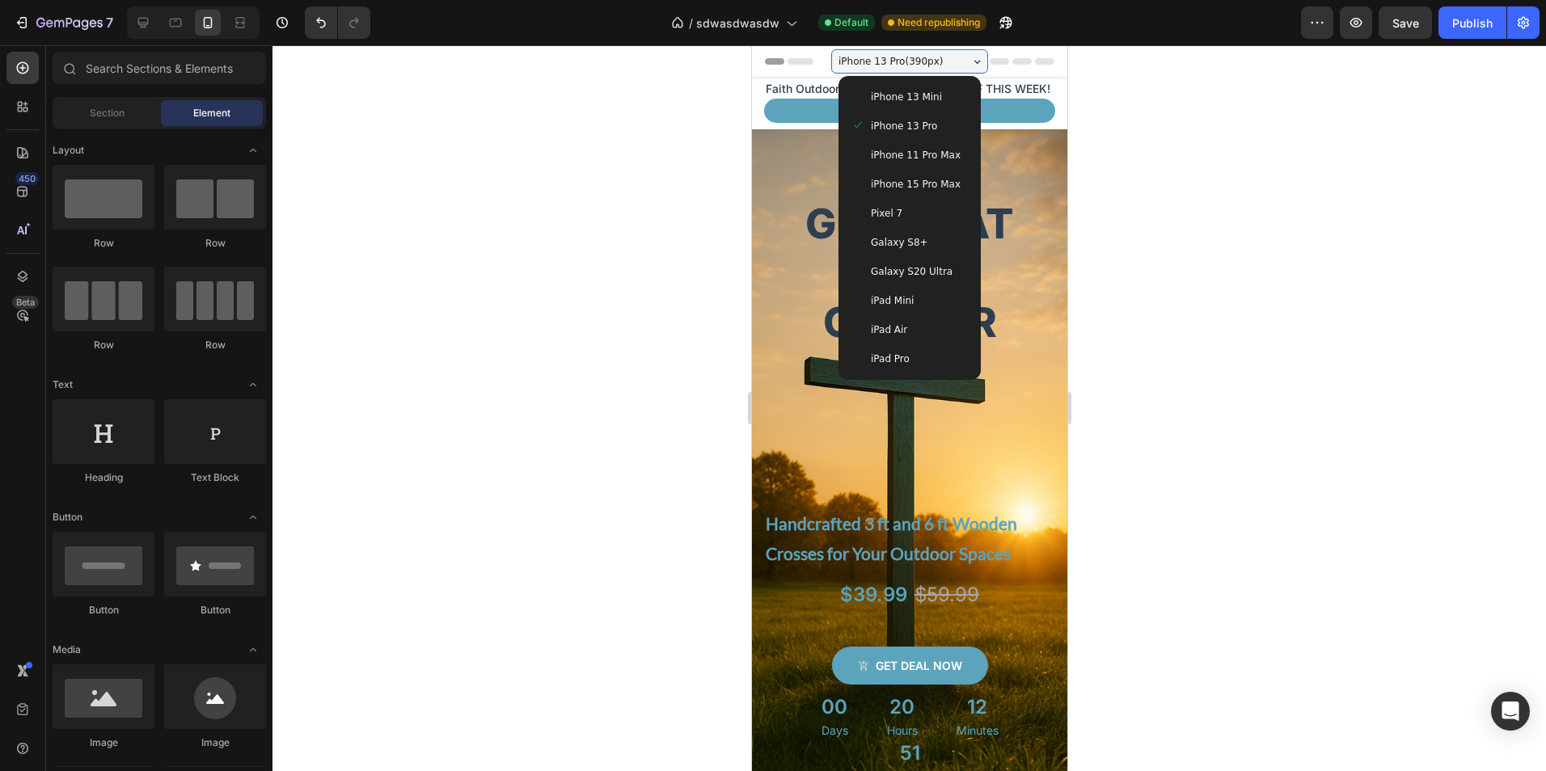
click at [928, 93] on div "iPhone 13 Mini" at bounding box center [908, 97] width 116 height 16
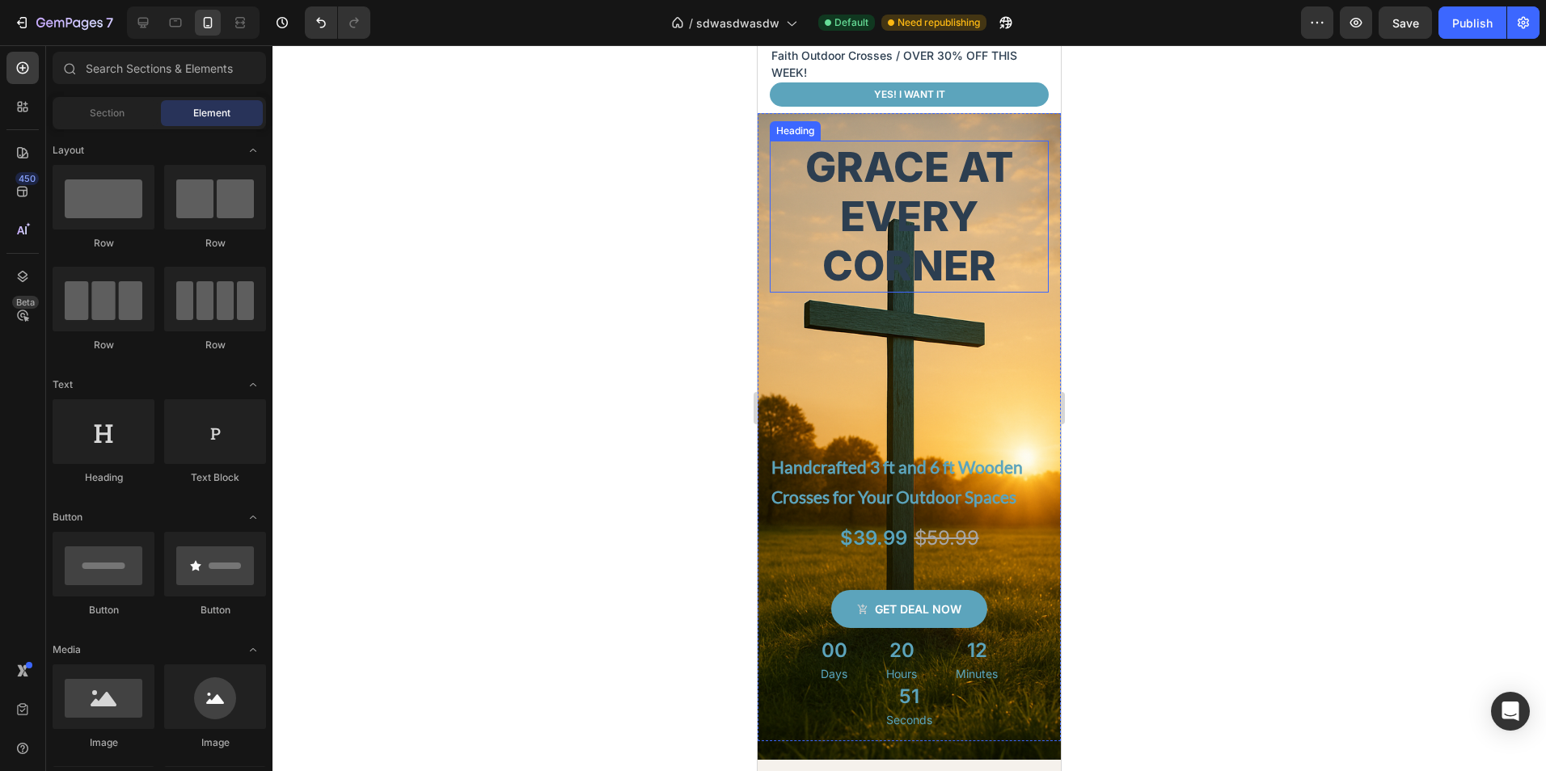
scroll to position [81, 0]
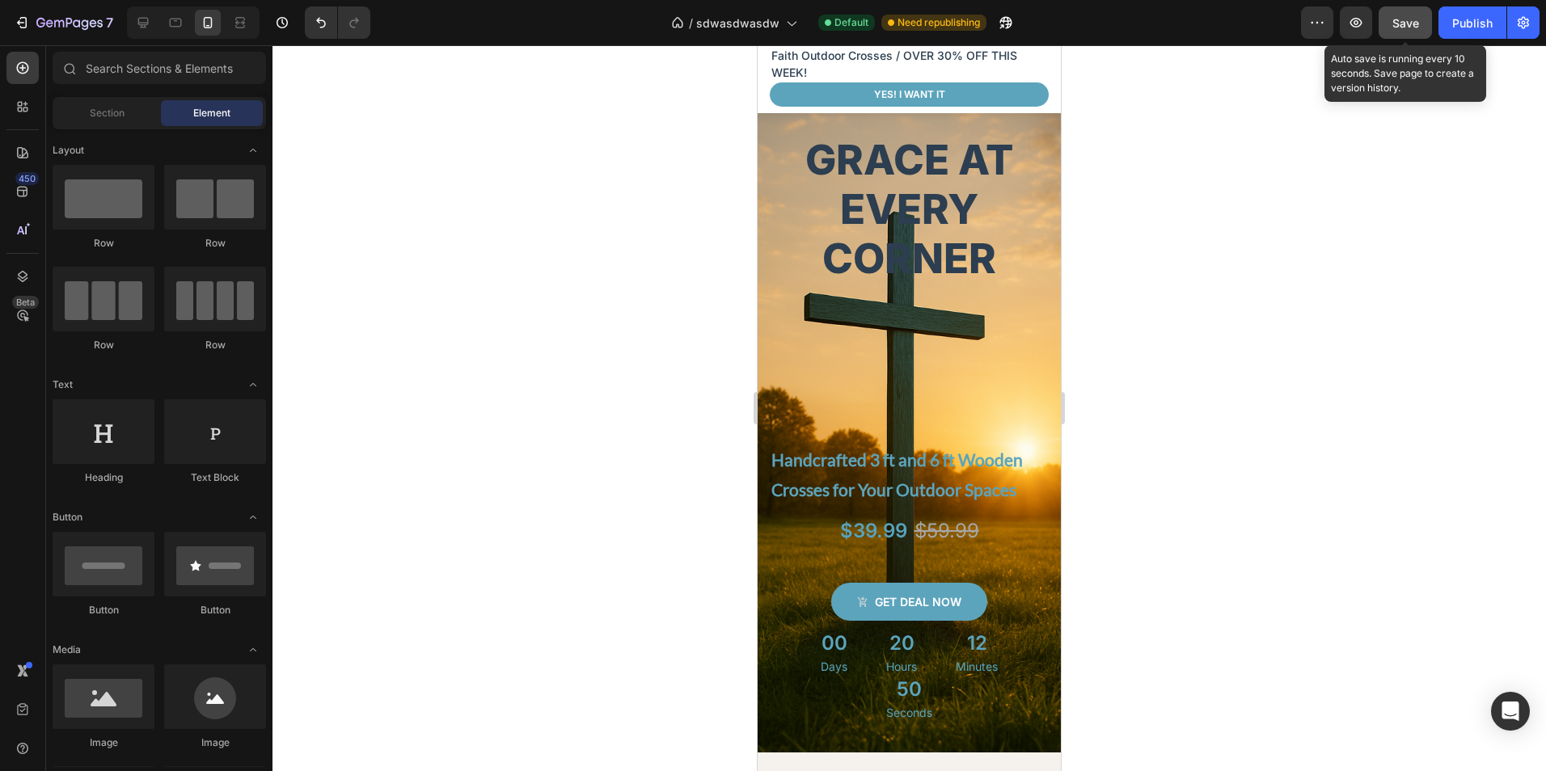
click at [1395, 35] on button "Save" at bounding box center [1404, 22] width 53 height 32
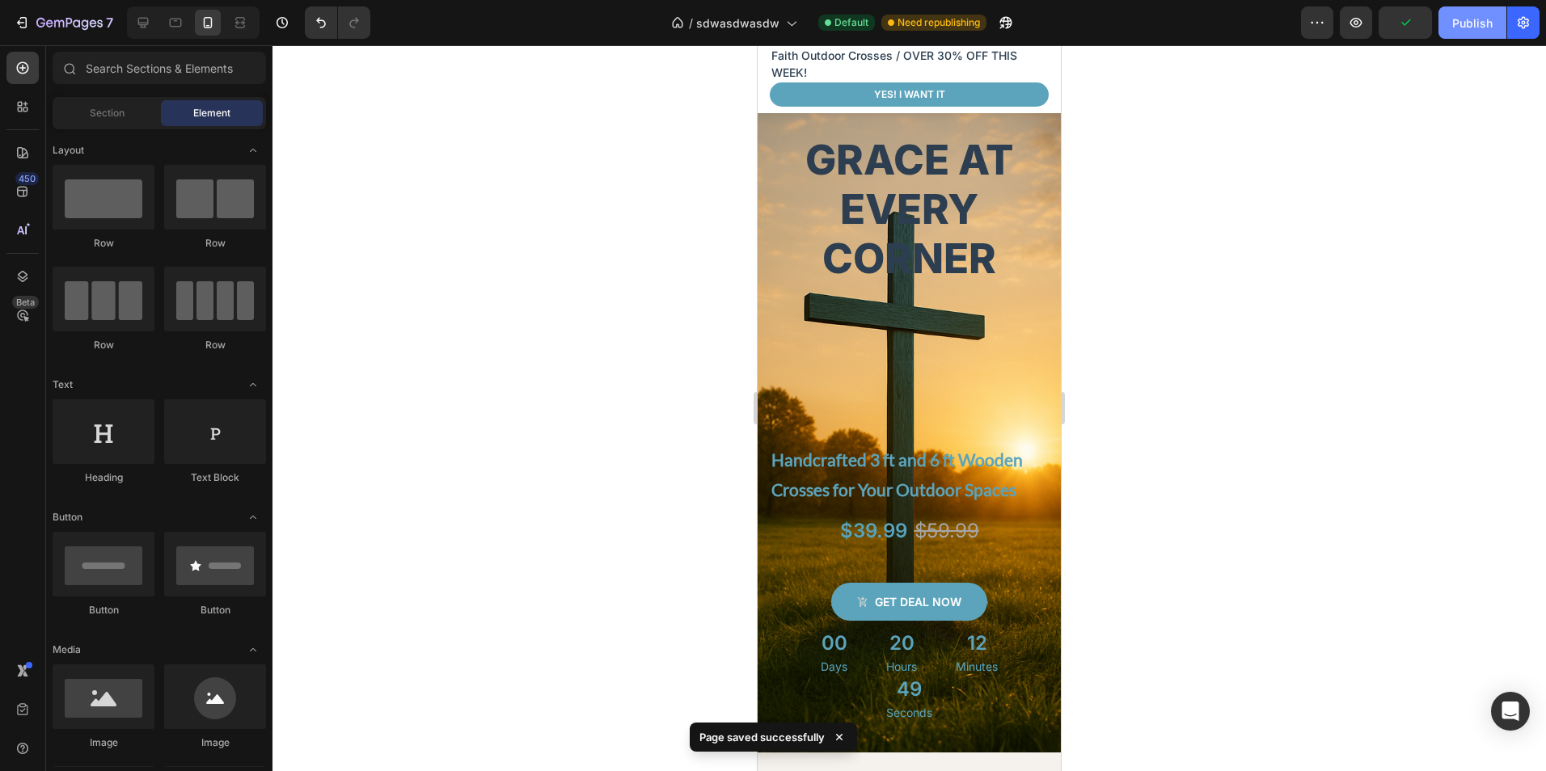
click at [1473, 29] on div "Publish" at bounding box center [1472, 23] width 40 height 17
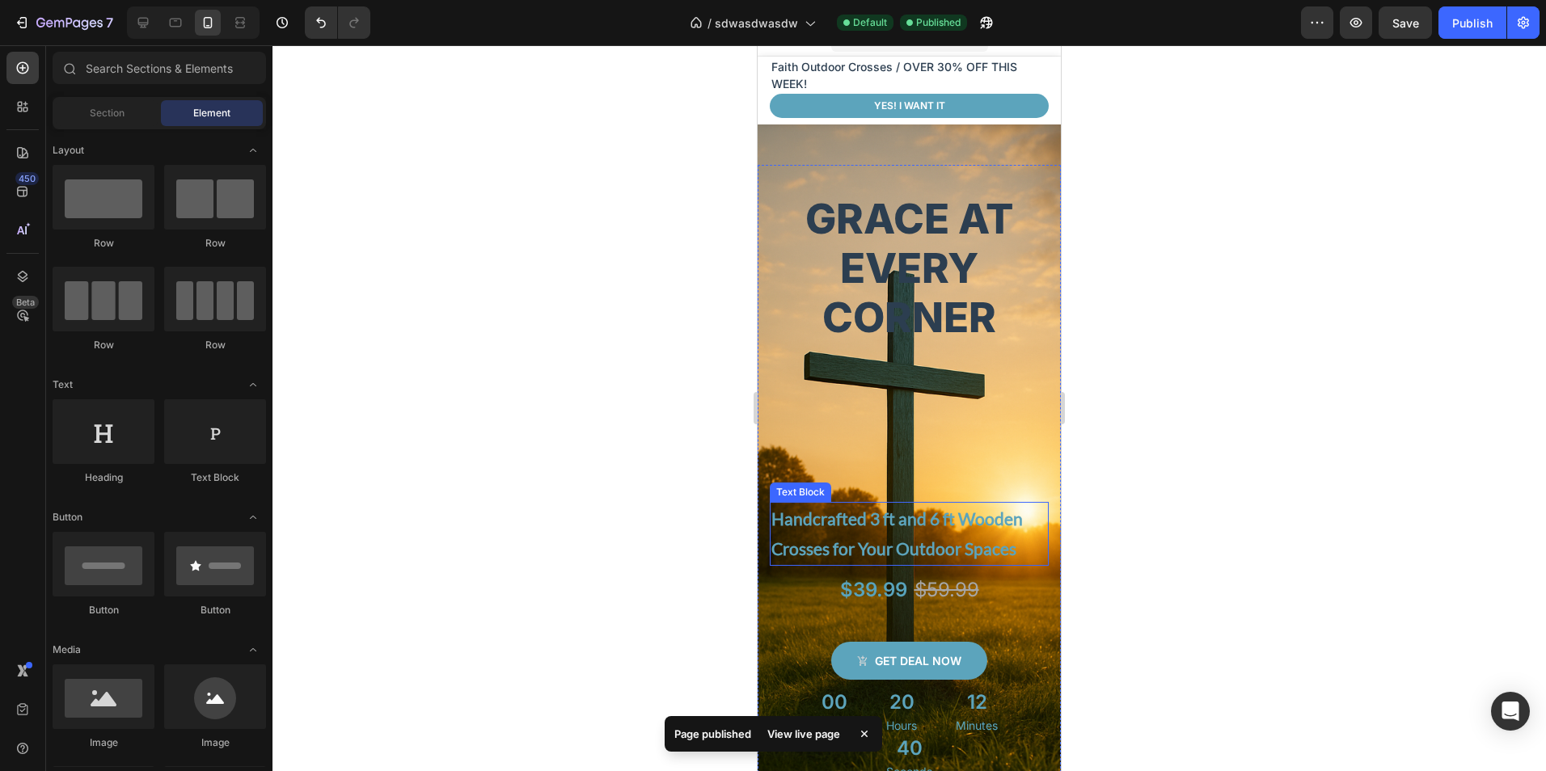
scroll to position [0, 0]
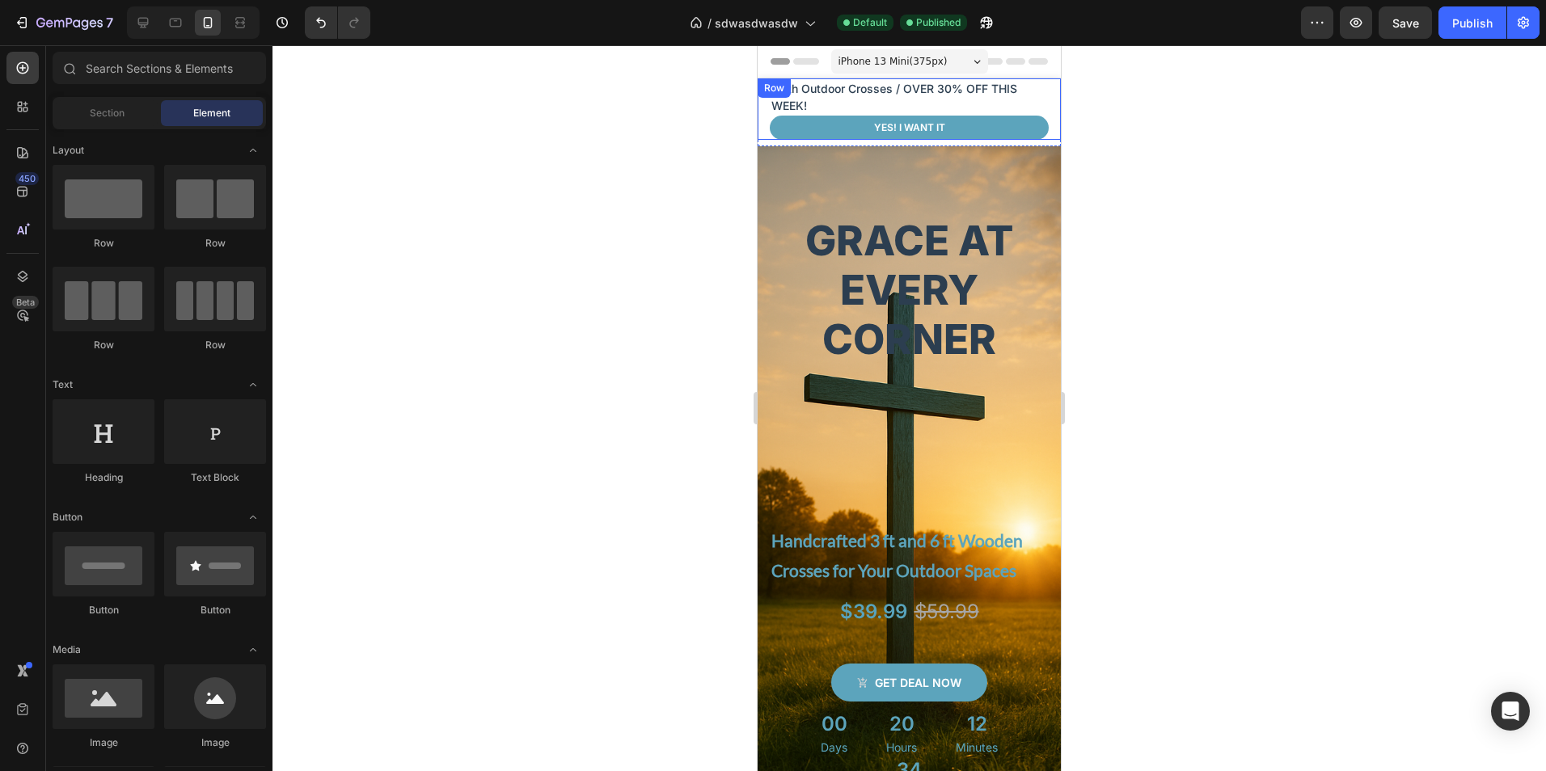
click at [1040, 135] on div "Faith Outdoor Crosses / OVER 30% OFF THIS WEEK! Text block Yes! i want it Produ…" at bounding box center [908, 108] width 303 height 61
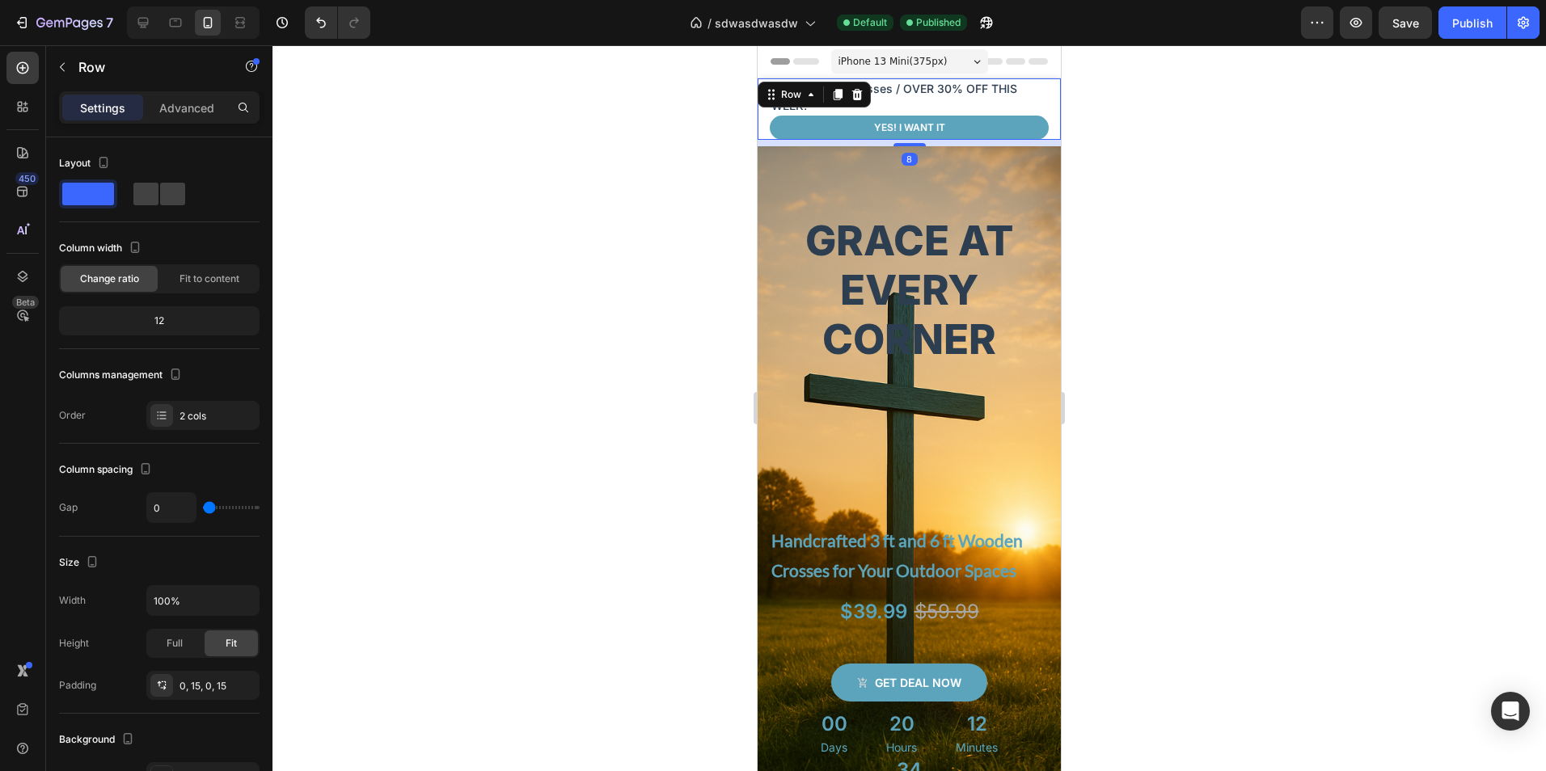
click at [1044, 143] on div "8" at bounding box center [908, 143] width 303 height 6
type input "11"
type input "40"
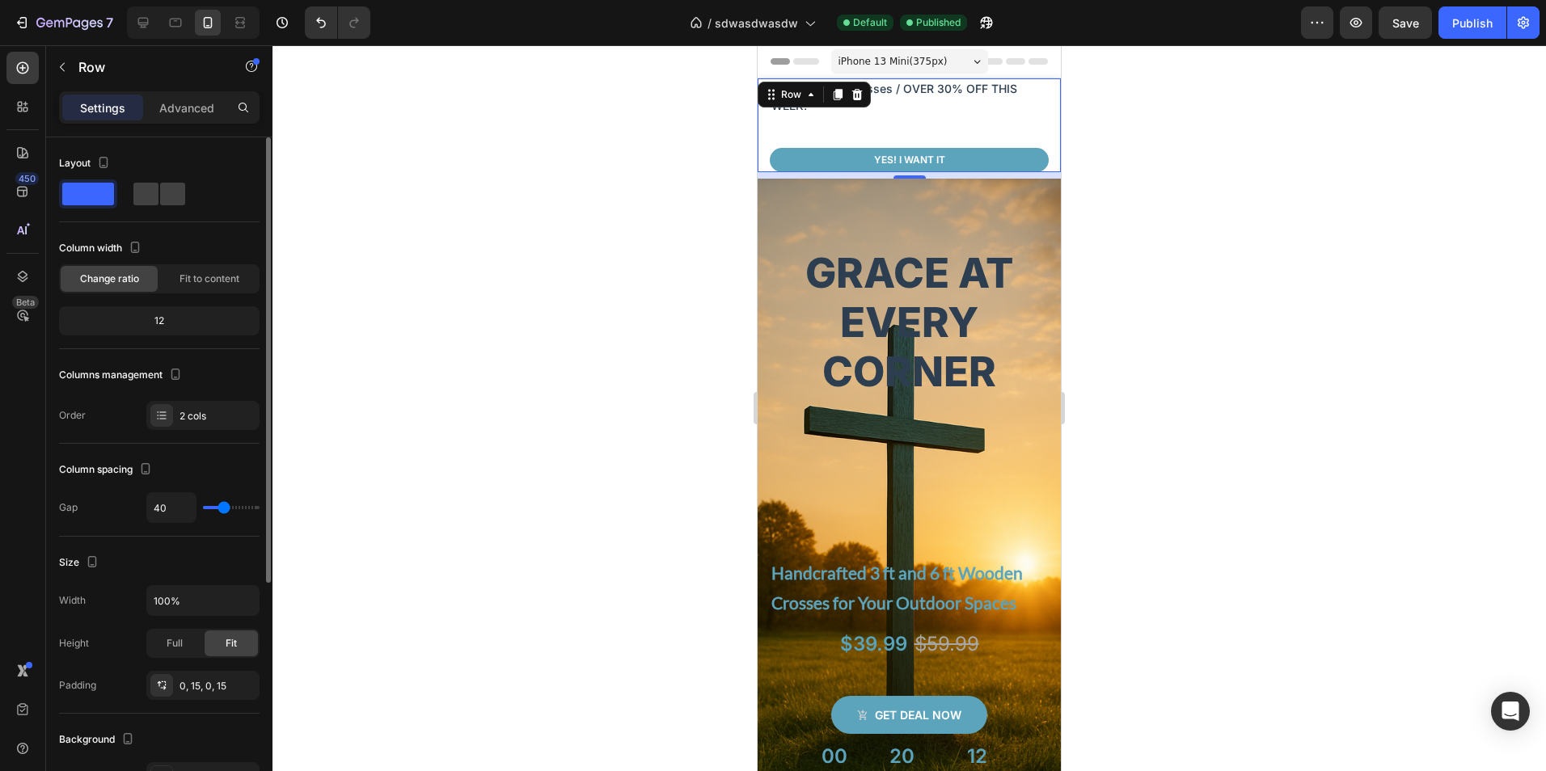
type input "42"
type input "44"
type input "47"
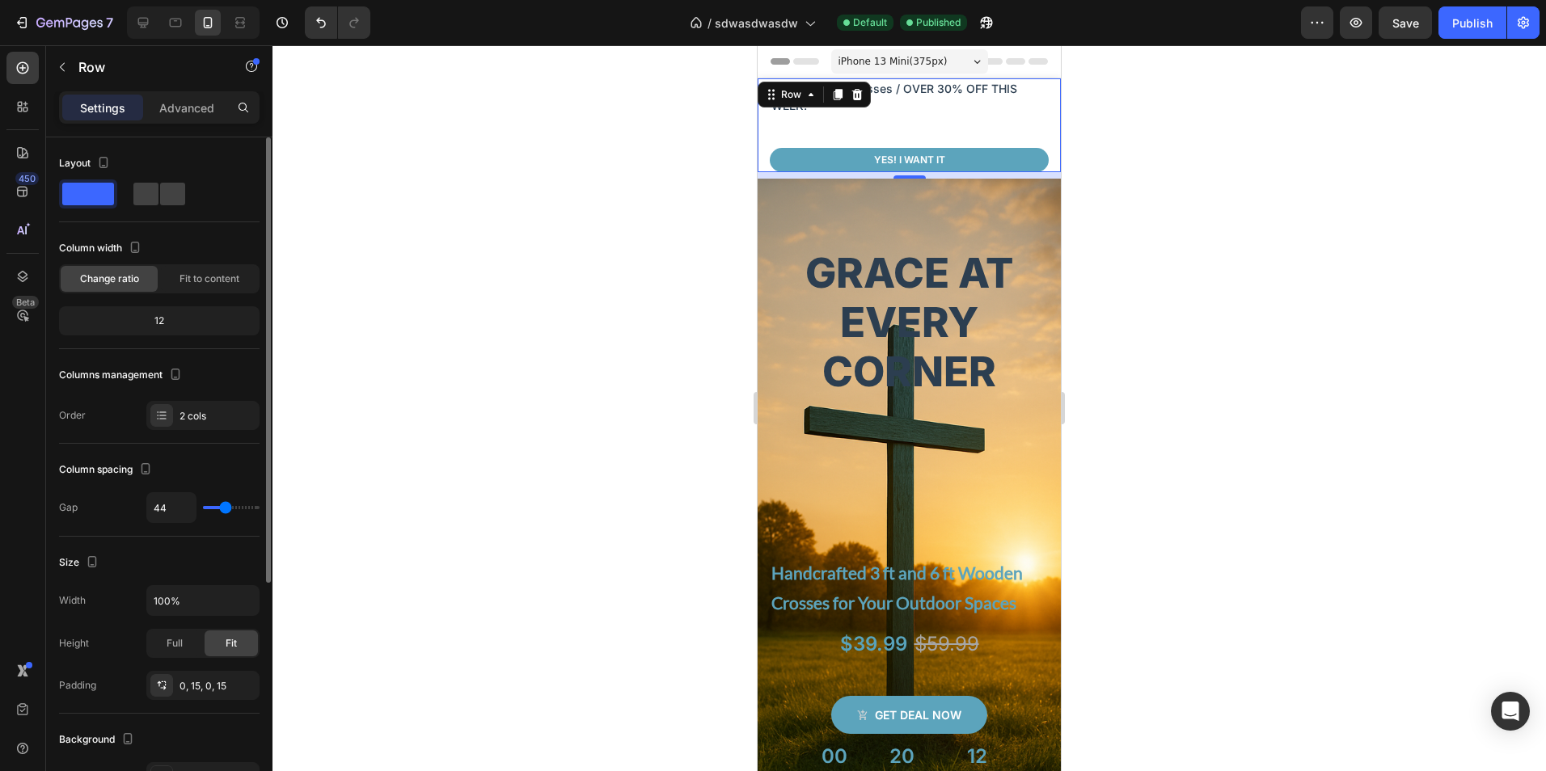
type input "47"
type input "49"
type input "51"
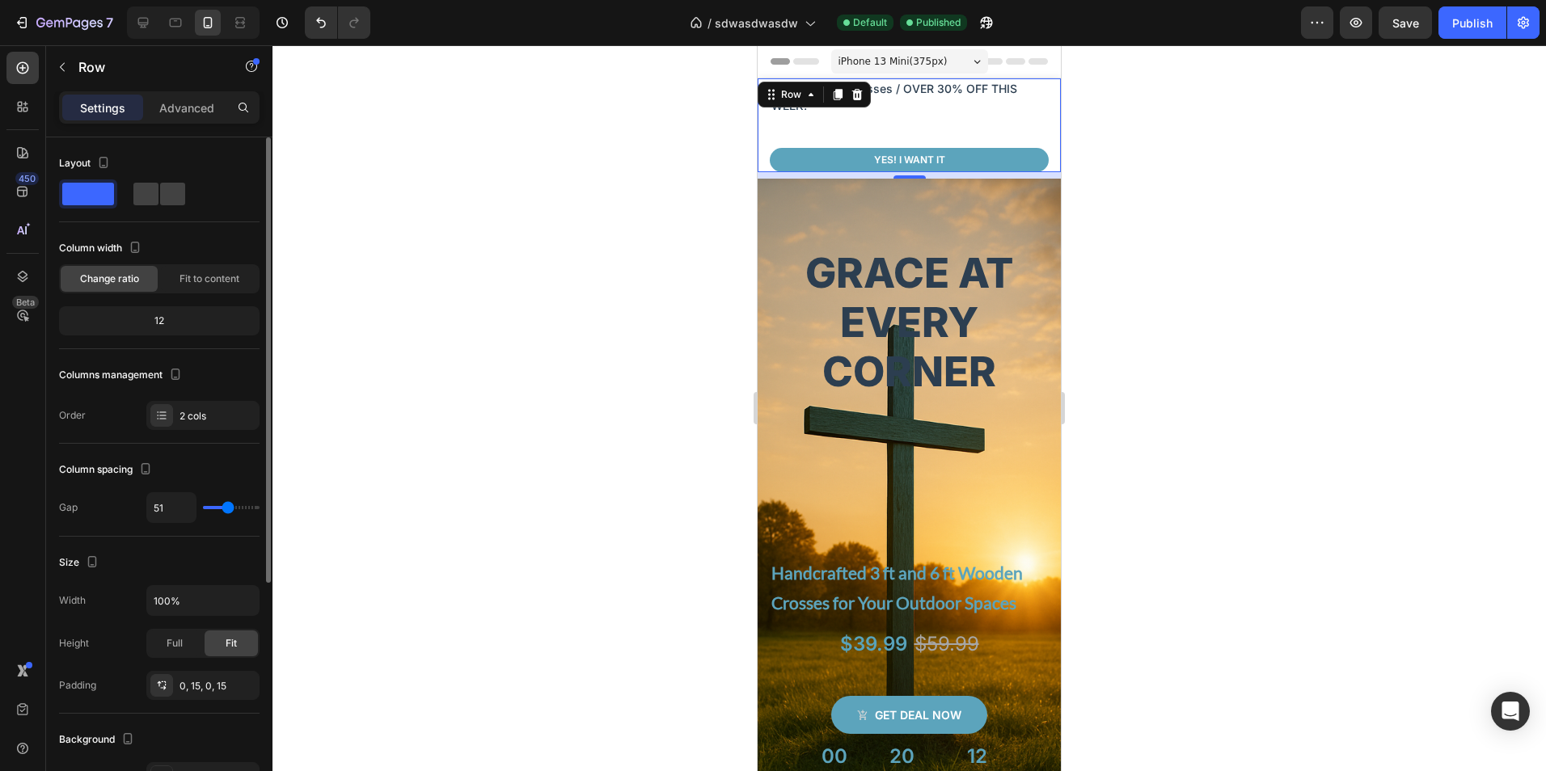
type input "53"
type input "56"
type input "58"
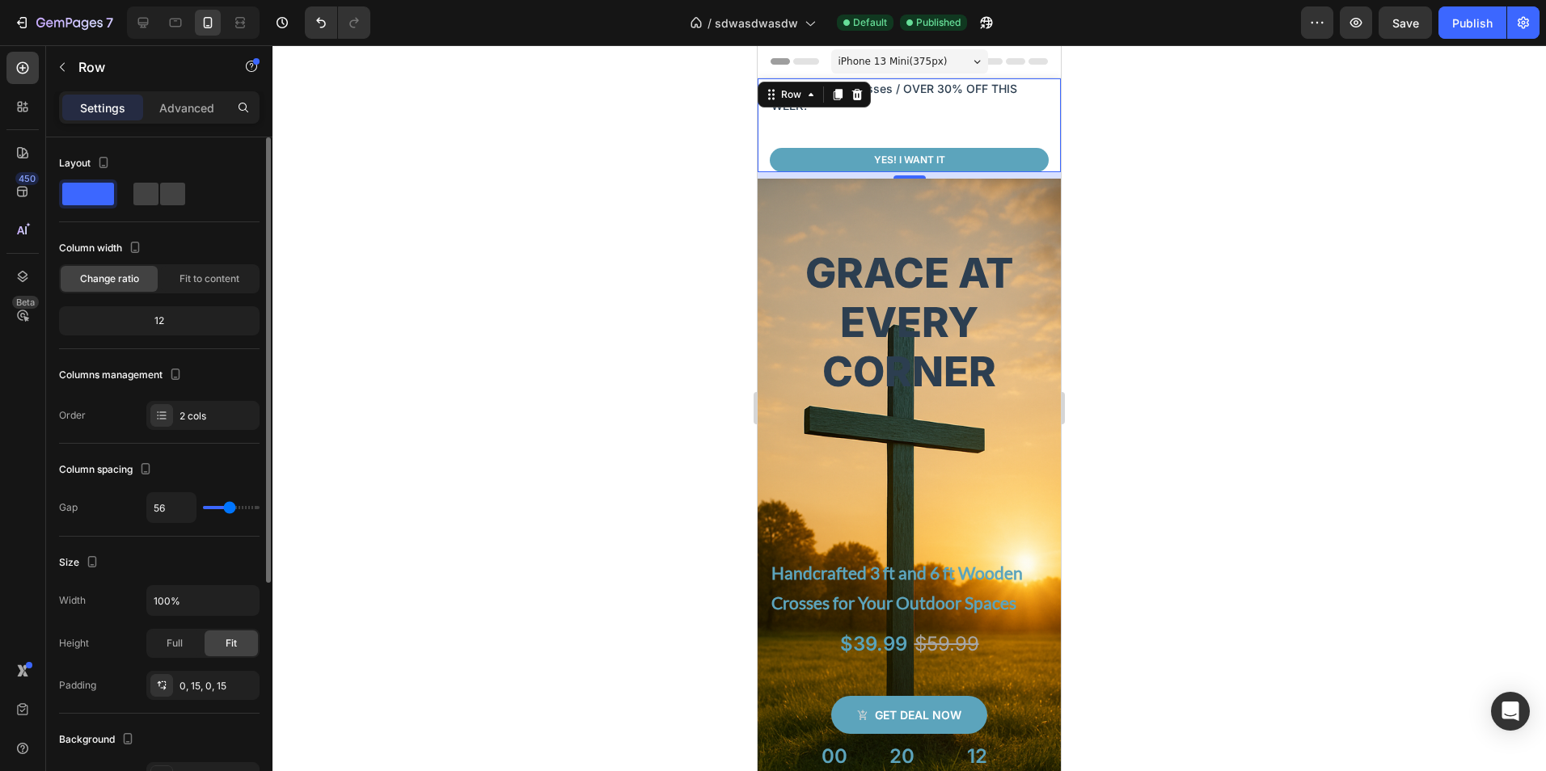
type input "58"
type input "60"
type input "62"
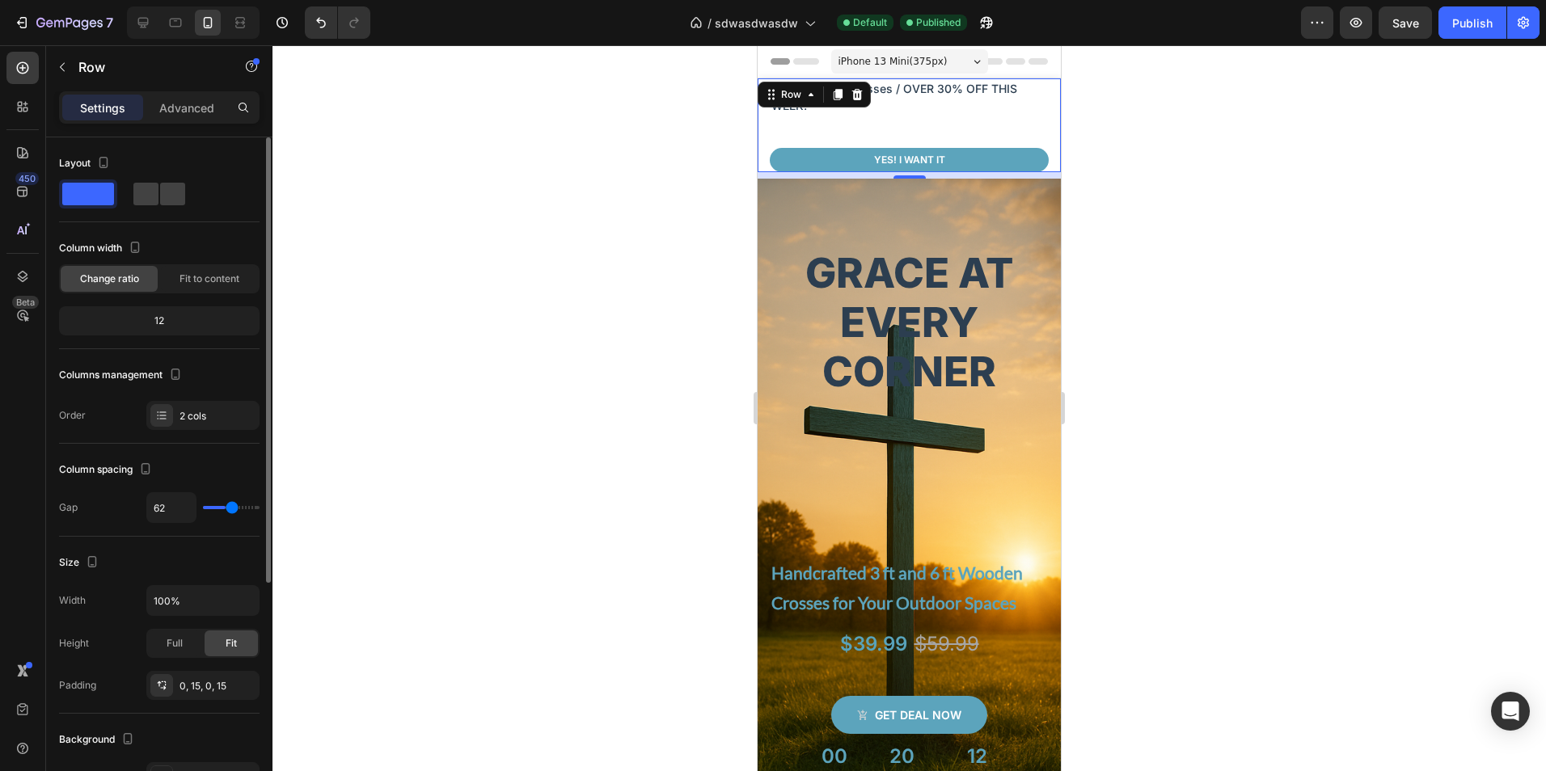
type input "64"
type input "67"
type input "69"
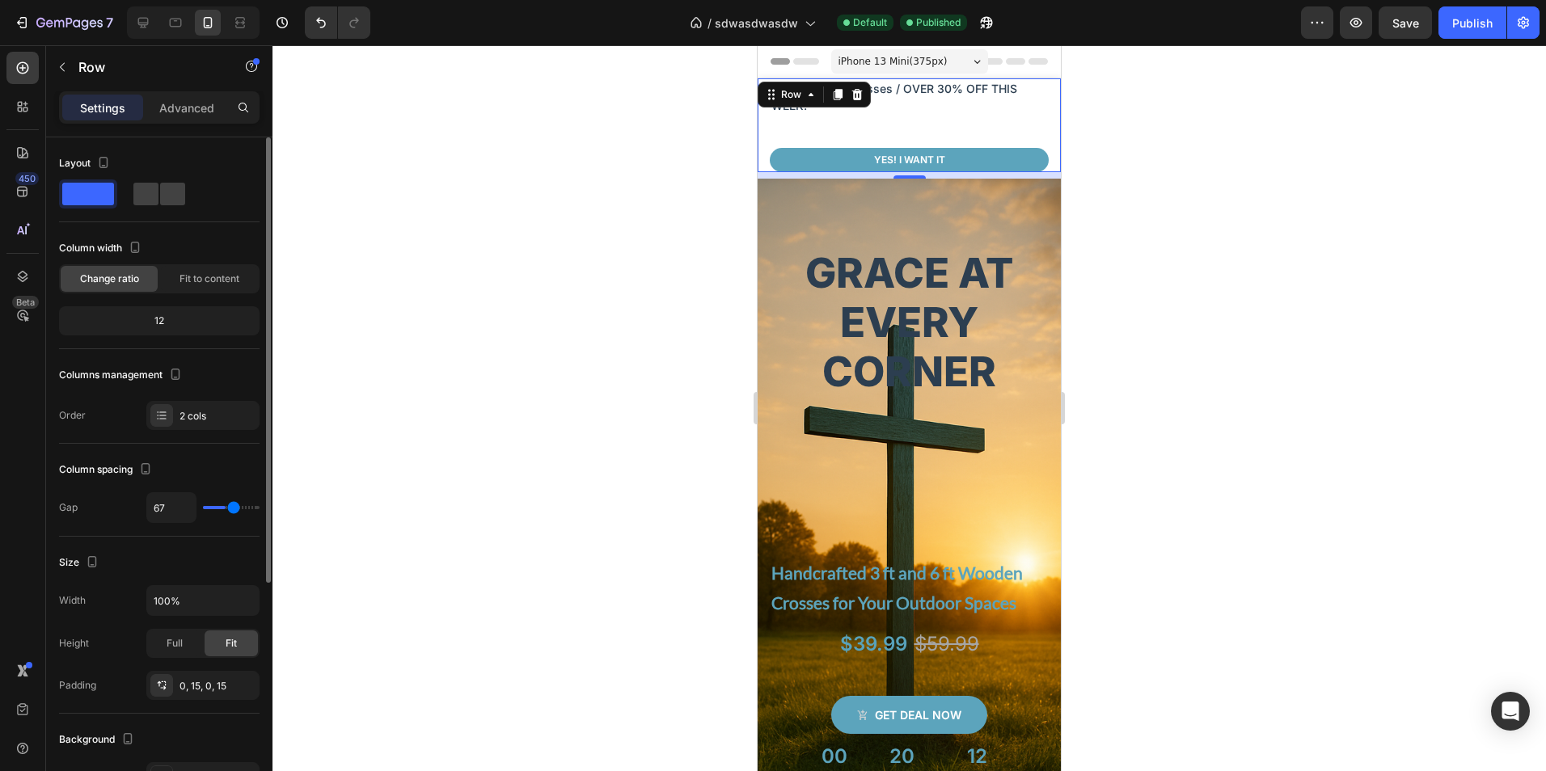
type input "69"
type input "71"
type input "73"
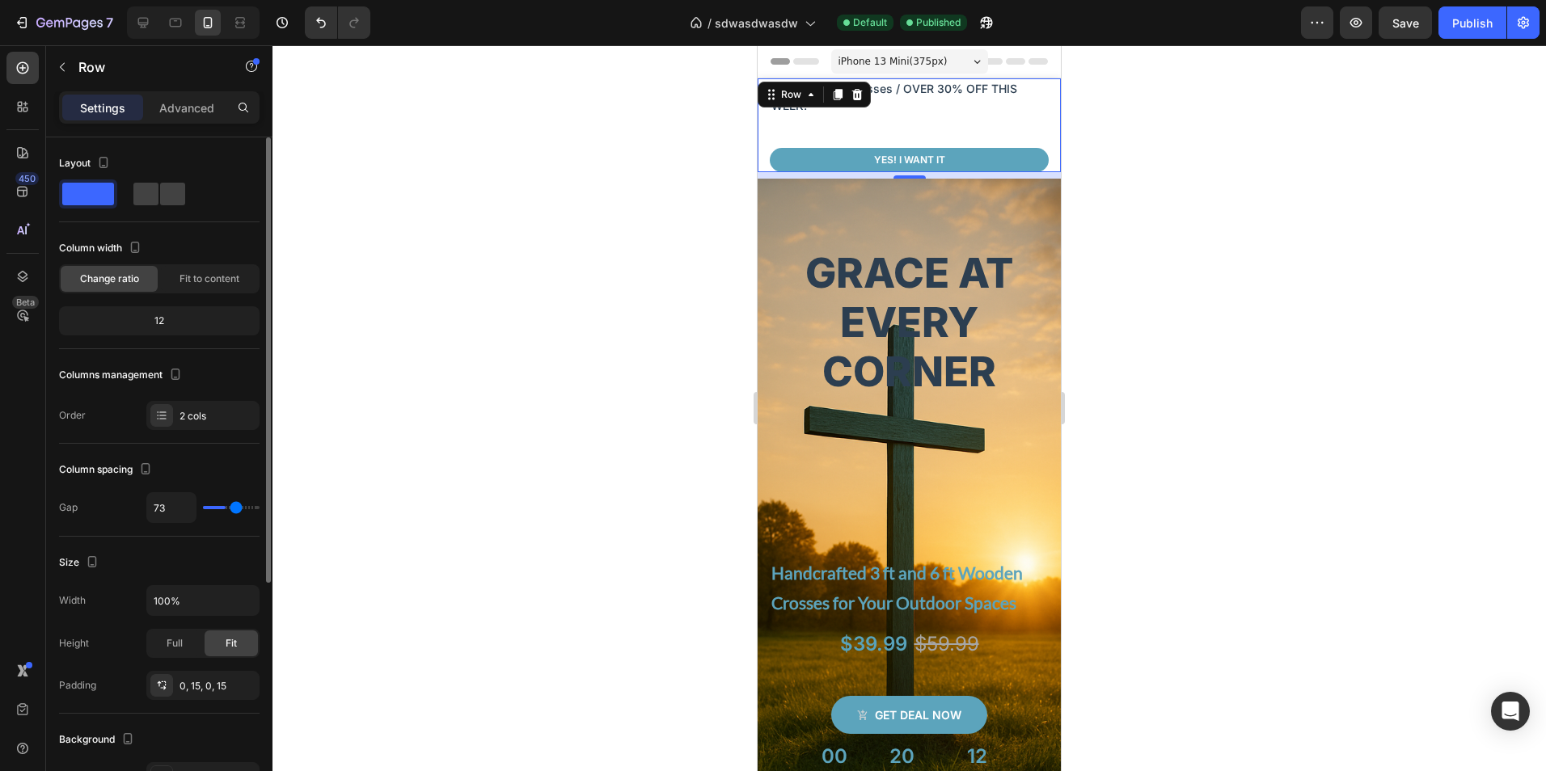
type input "76"
type input "78"
type input "80"
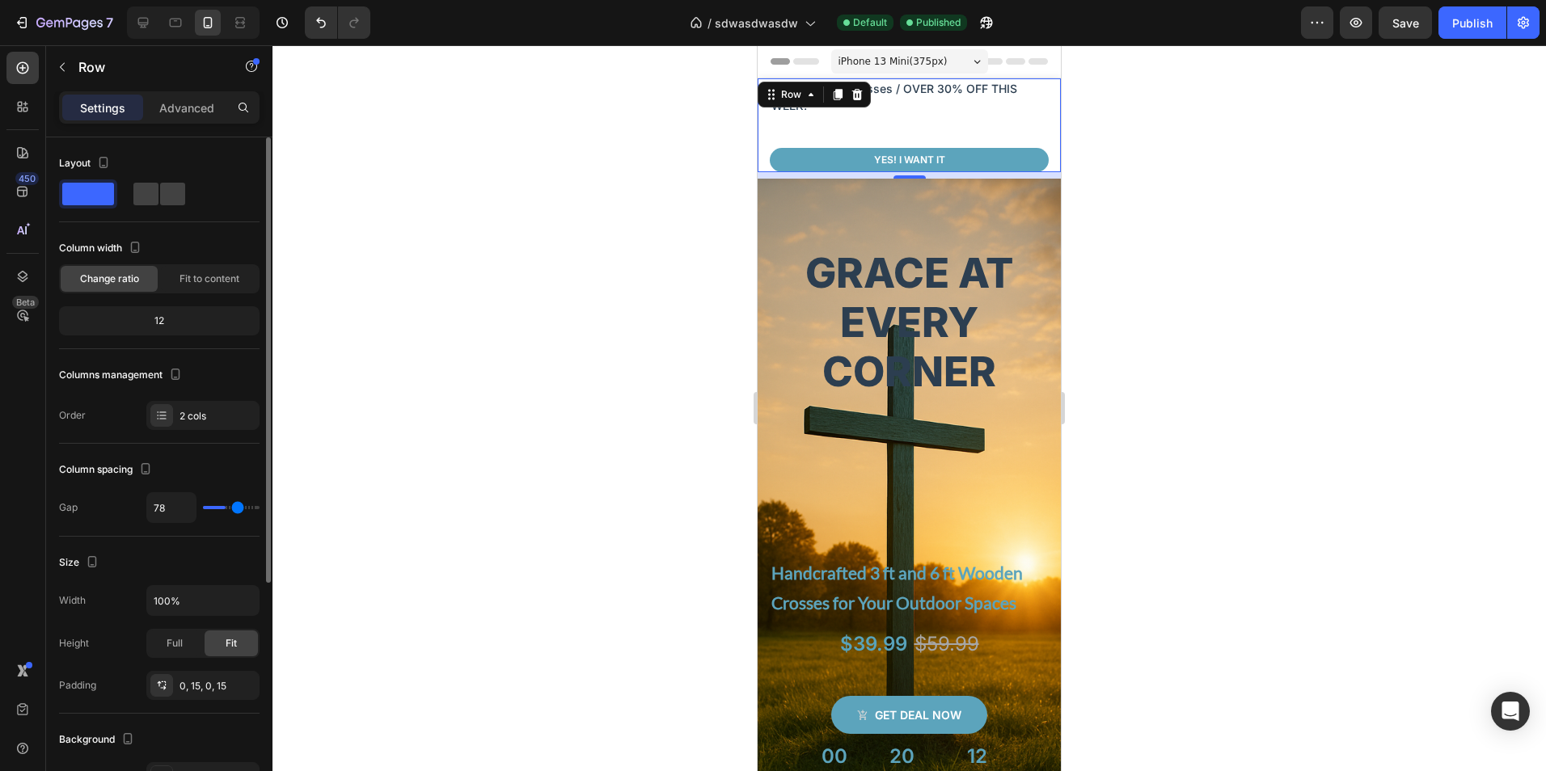
type input "80"
type input "82"
type input "84"
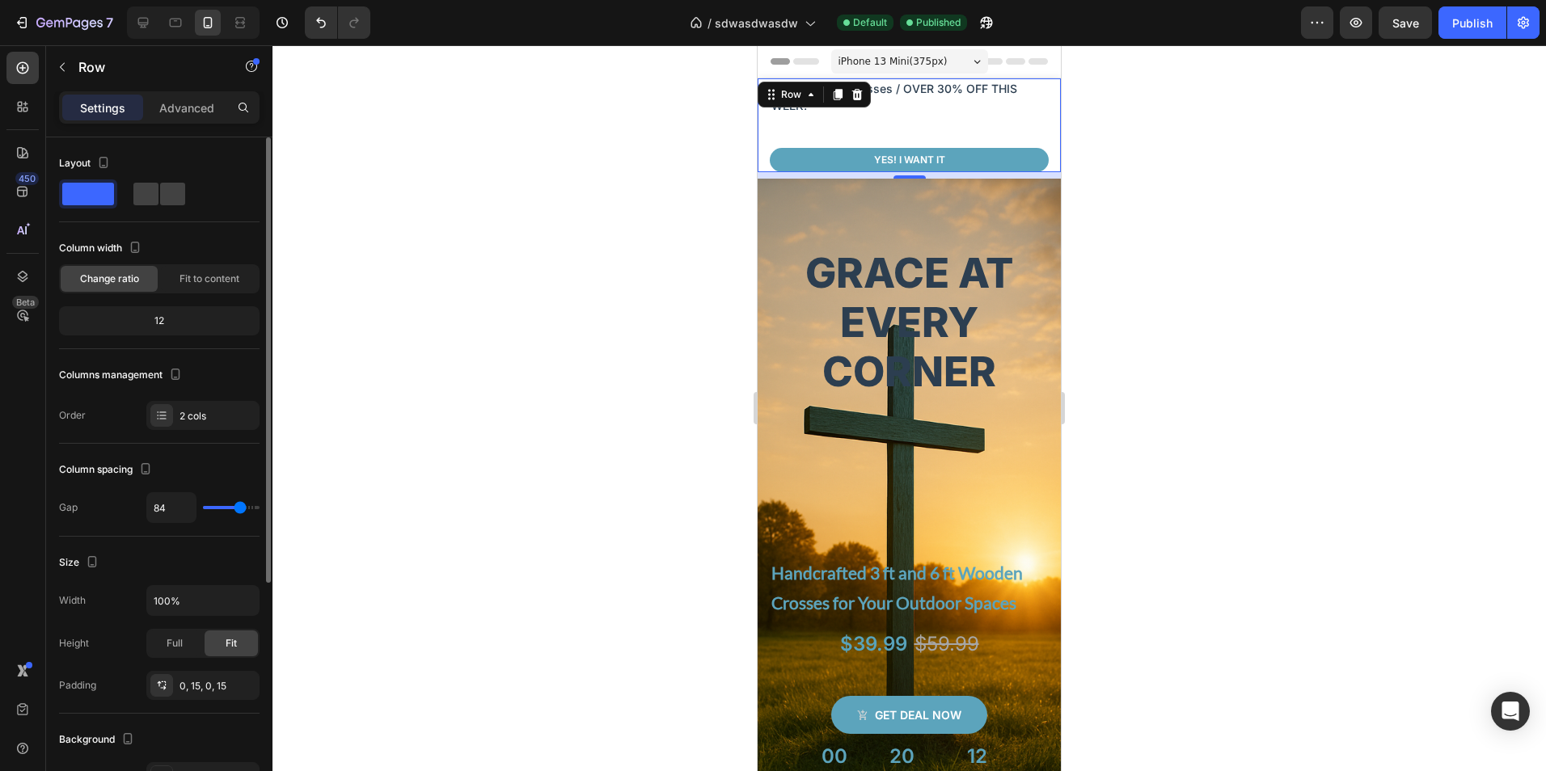
type input "87"
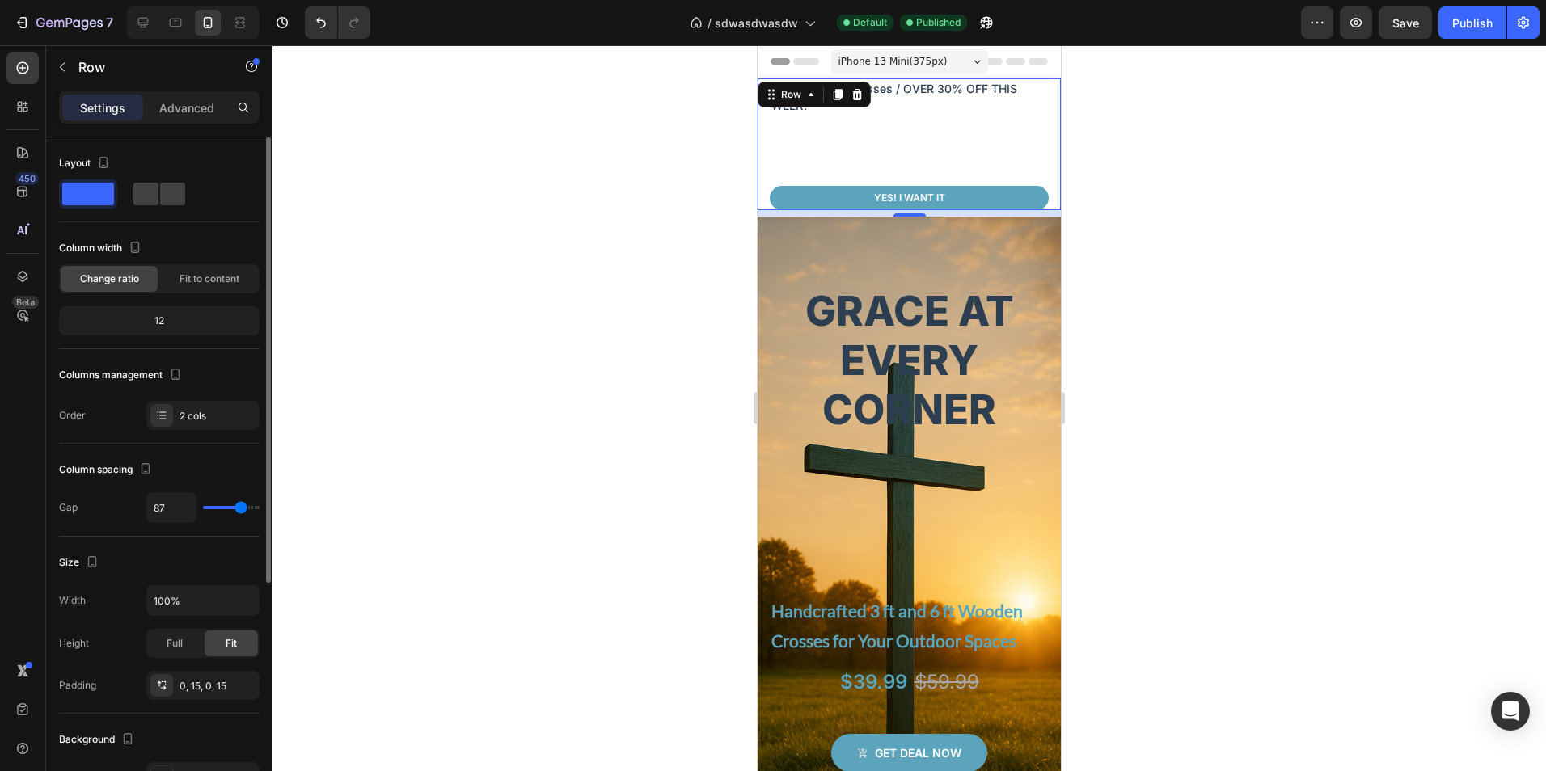
type input "89"
type input "96"
type input "98"
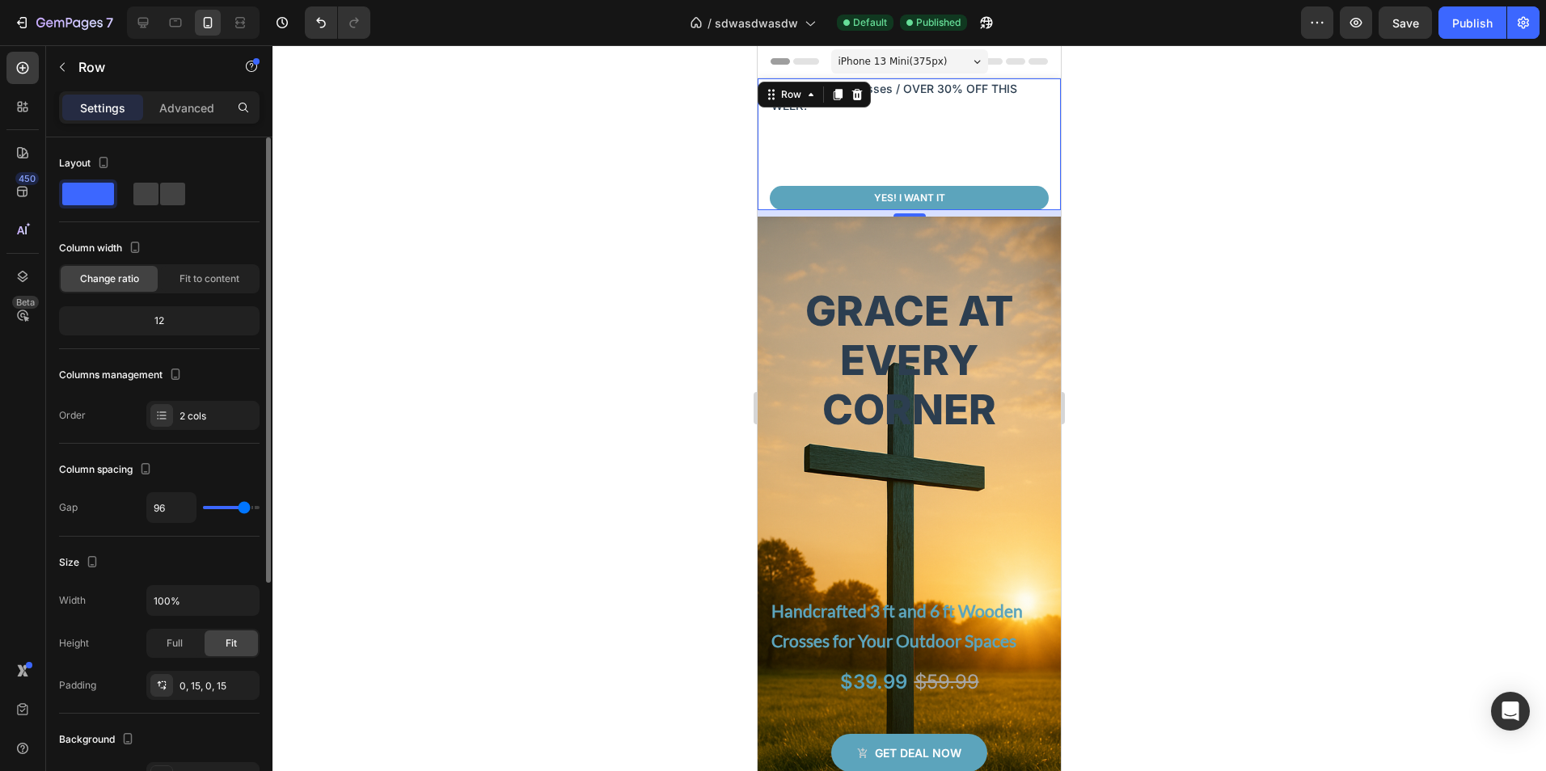
type input "98"
type input "100"
type input "102"
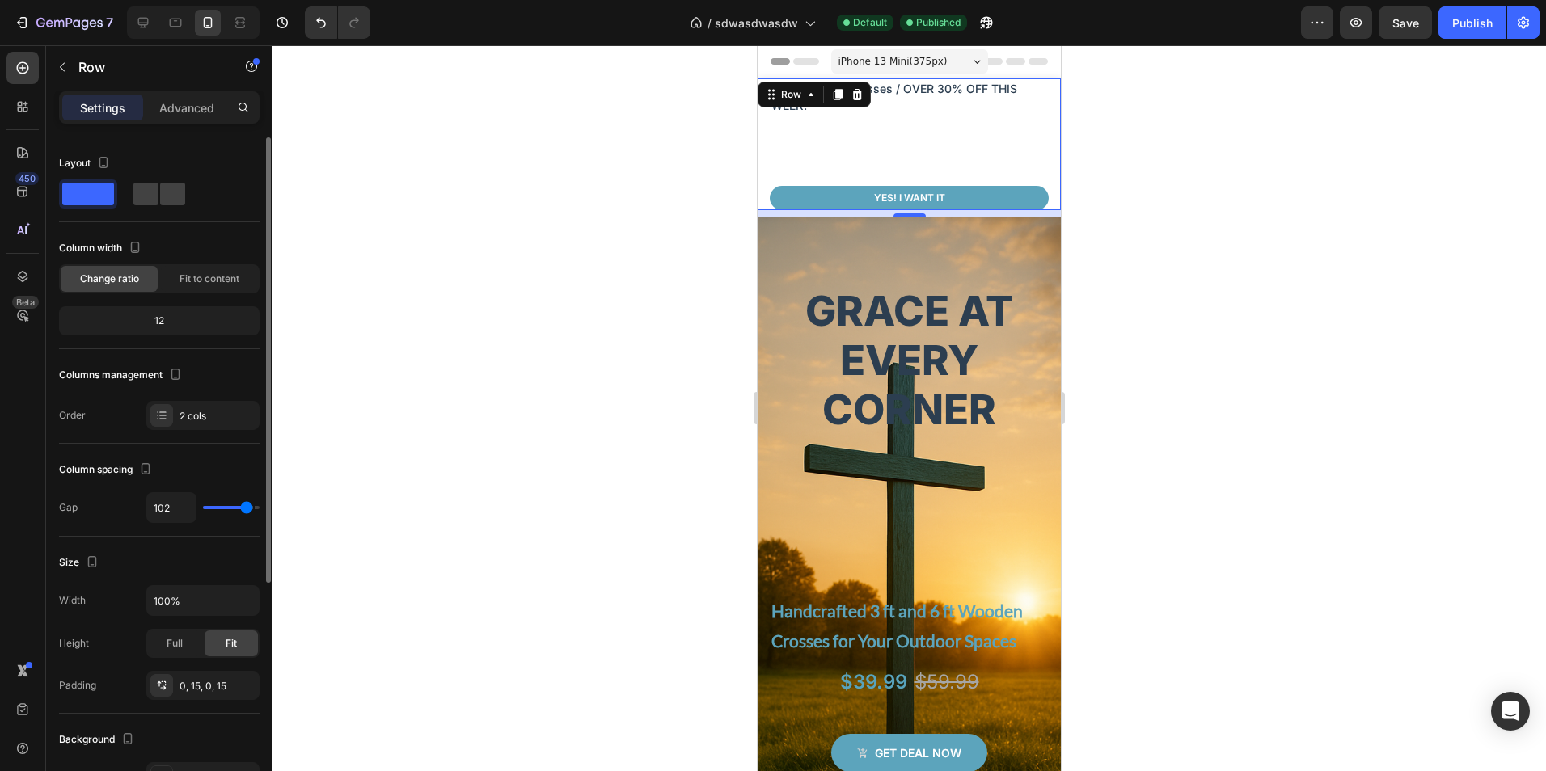
type input "104"
type input "107"
type input "109"
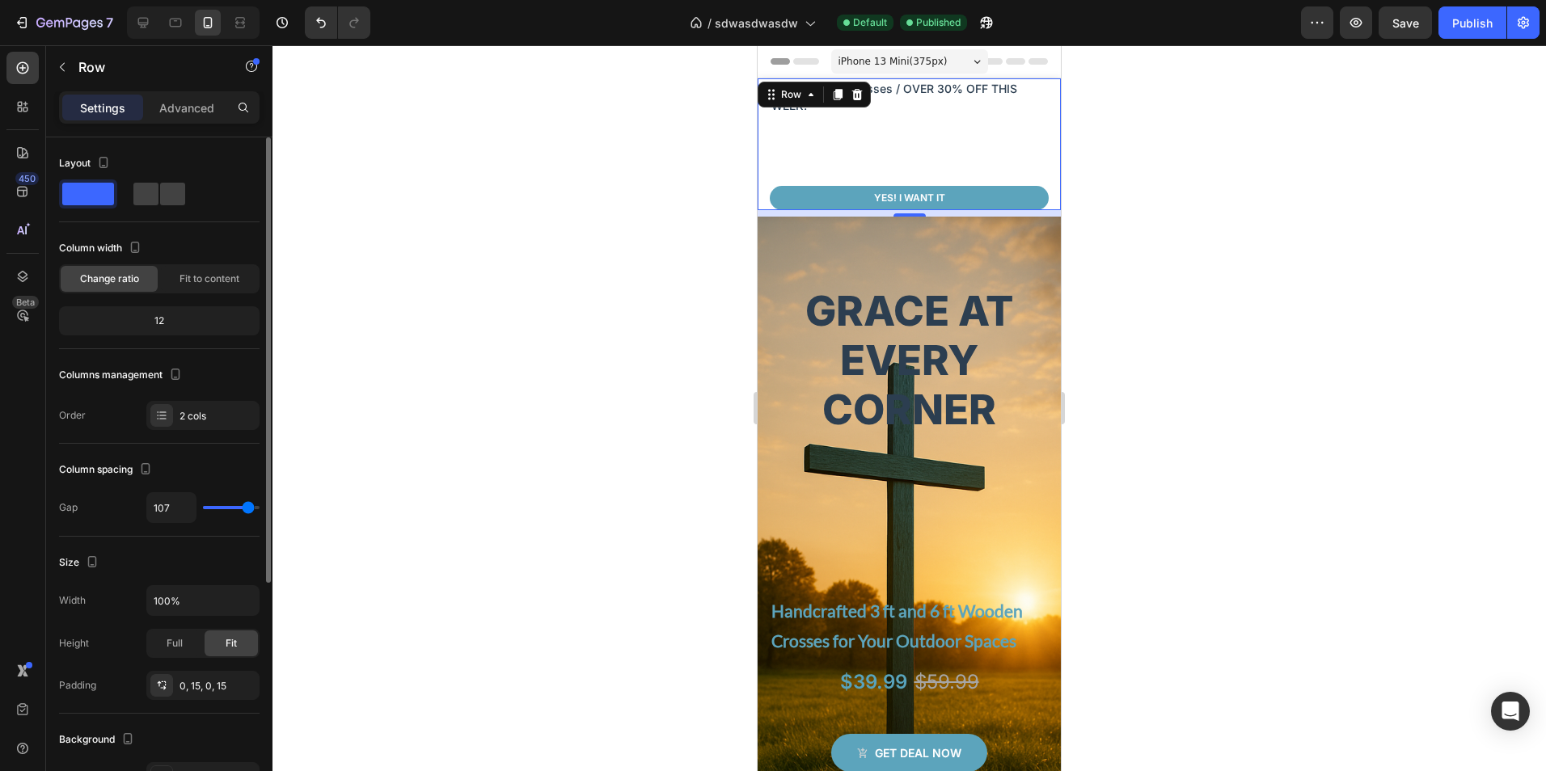
type input "109"
type input "111"
type input "113"
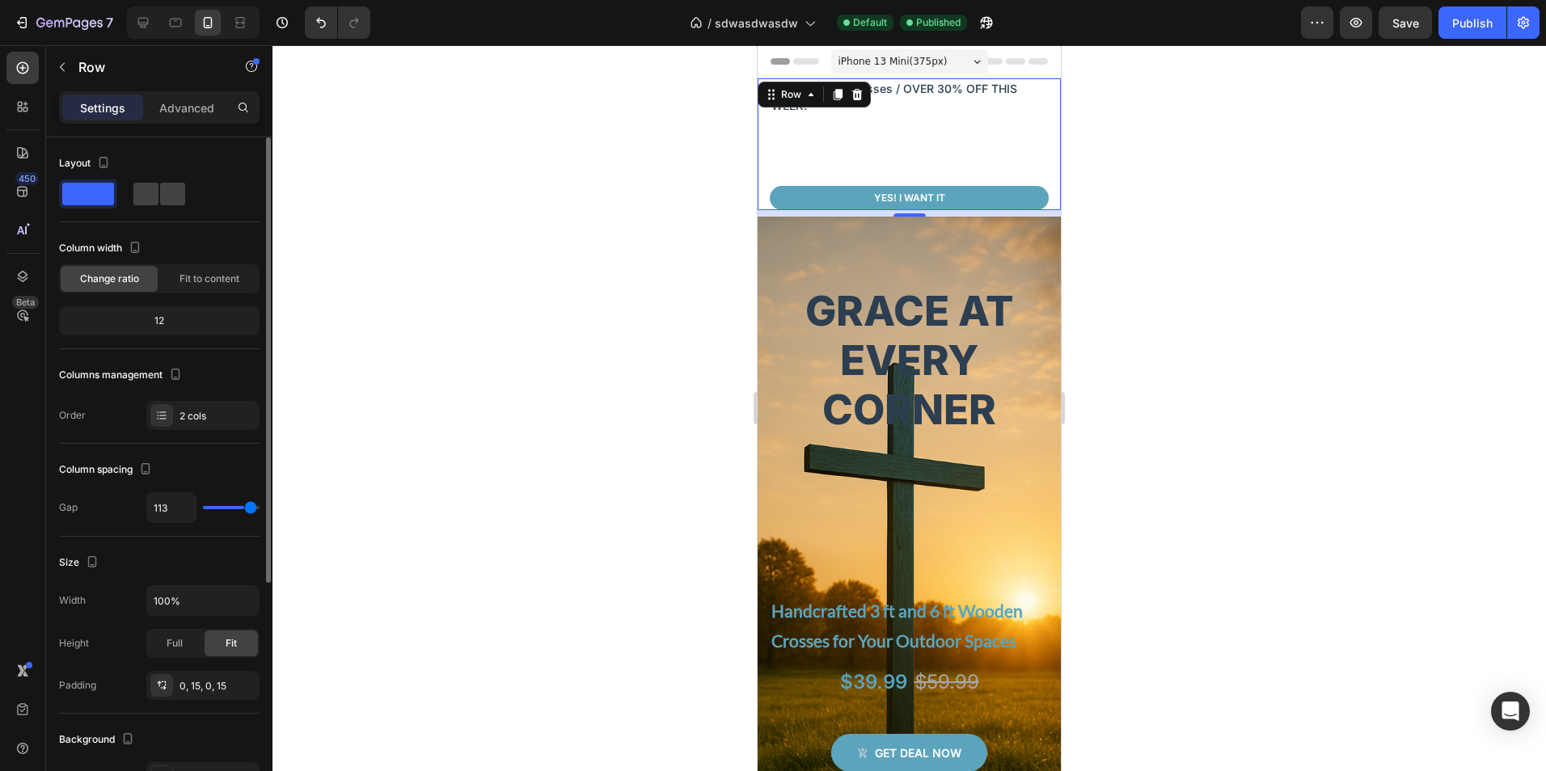
type input "116"
type input "120"
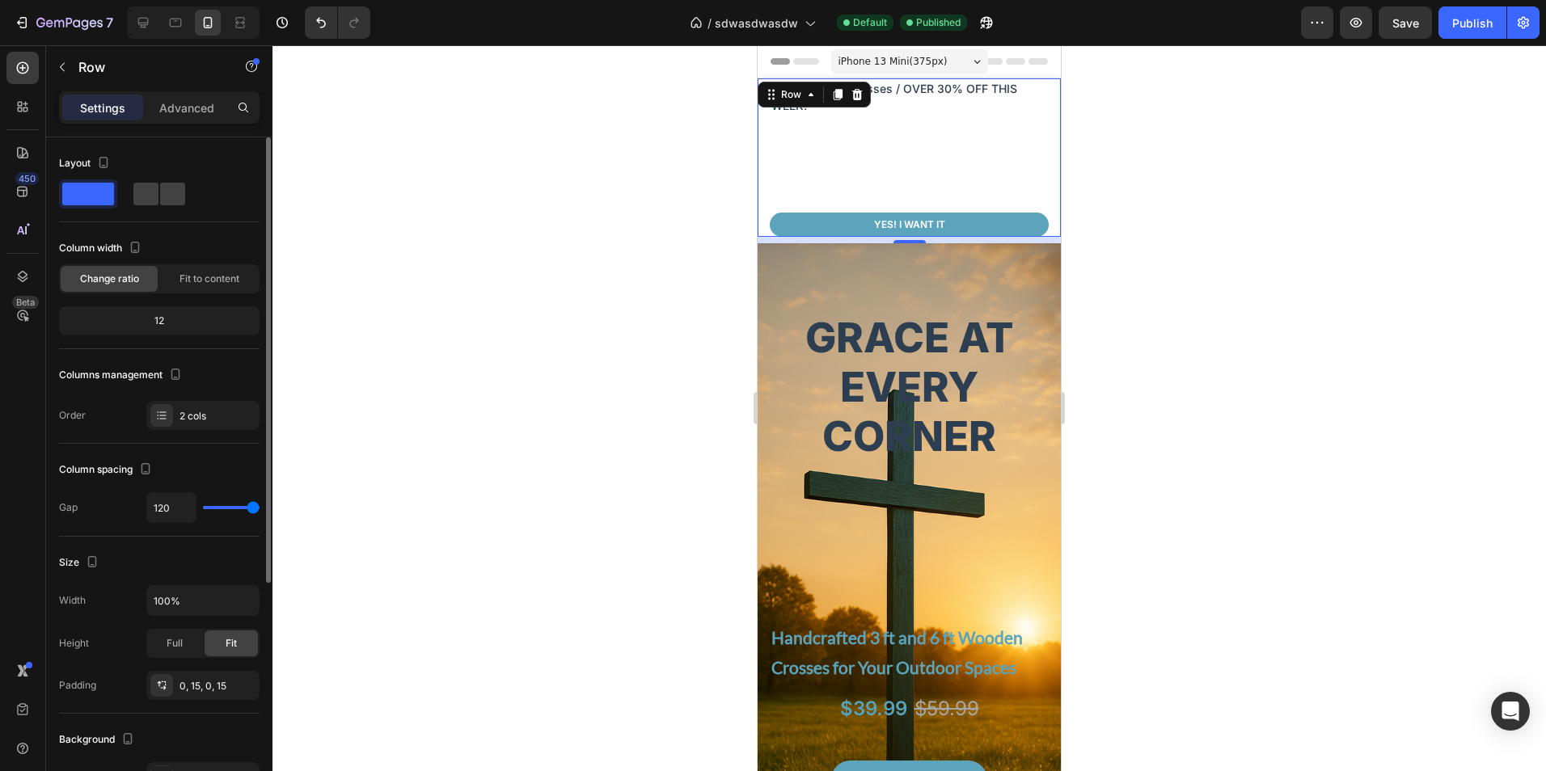
type input "116"
type input "0"
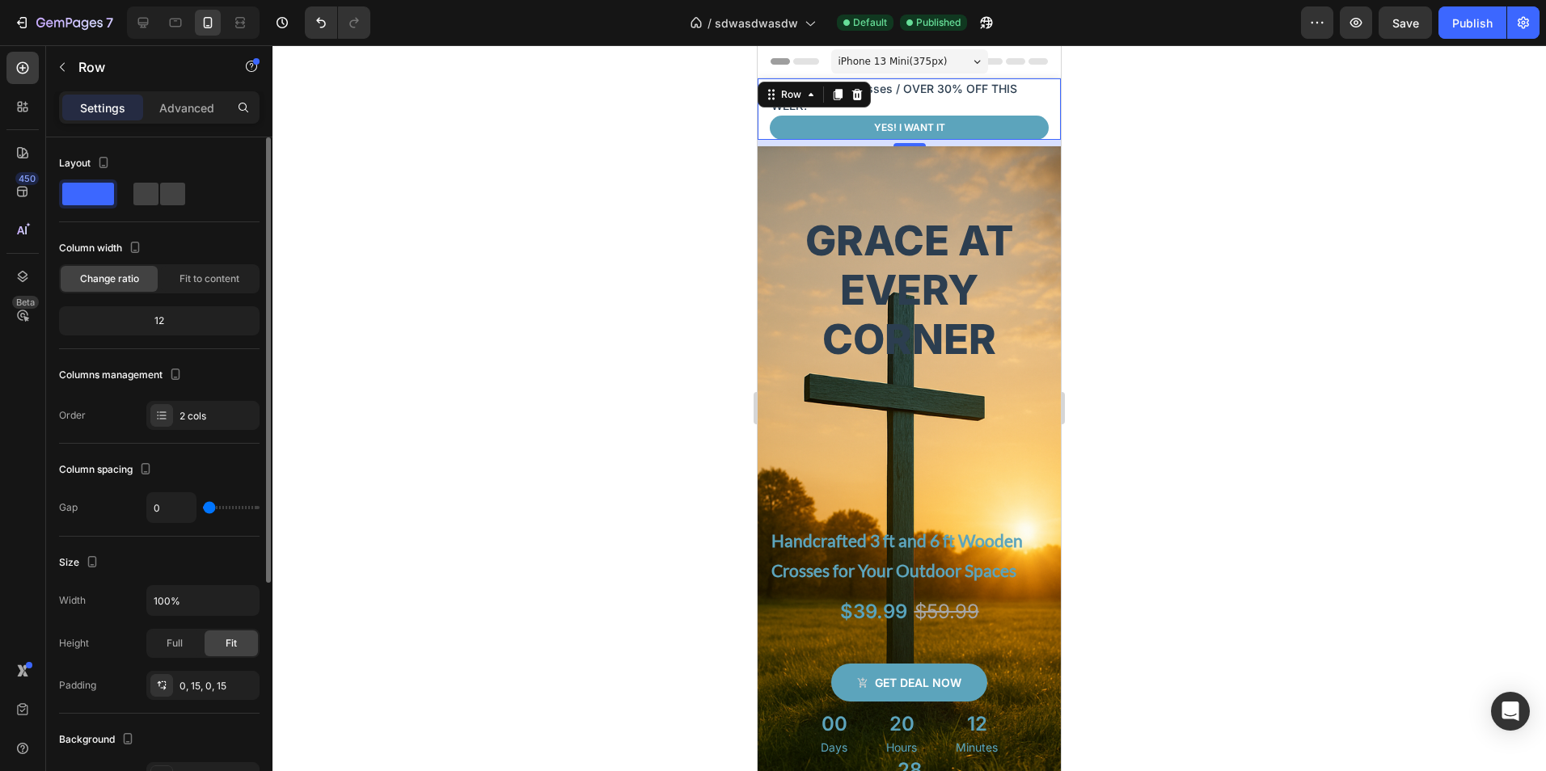
drag, startPoint x: 212, startPoint y: 505, endPoint x: 105, endPoint y: 513, distance: 107.0
click at [203, 509] on input "range" at bounding box center [231, 507] width 57 height 3
click at [1040, 126] on div "Faith Outdoor Crosses / OVER 30% OFF THIS WEEK! Text block Yes! i want it Produ…" at bounding box center [908, 108] width 303 height 61
click at [1090, 205] on div at bounding box center [908, 408] width 1273 height 726
click at [1040, 139] on div "Faith Outdoor Crosses / OVER 30% OFF THIS WEEK! Text block Yes! i want it Produ…" at bounding box center [908, 108] width 303 height 61
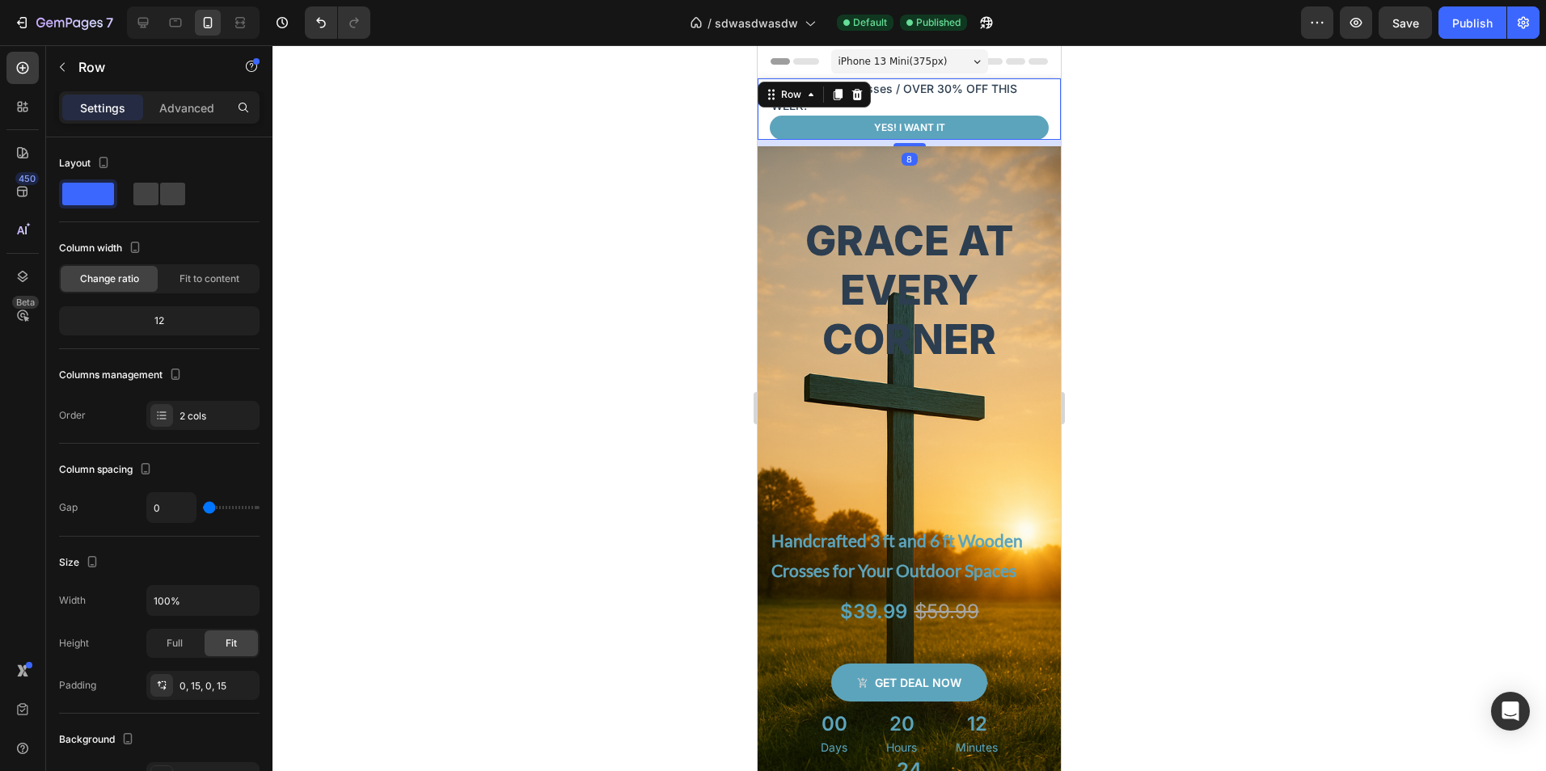
click at [1044, 144] on div "8" at bounding box center [908, 143] width 303 height 6
click at [760, 119] on div "Faith Outdoor Crosses / OVER 30% OFF THIS WEEK! Text block Yes! i want it Produ…" at bounding box center [908, 108] width 303 height 61
click at [61, 59] on button "button" at bounding box center [62, 67] width 26 height 26
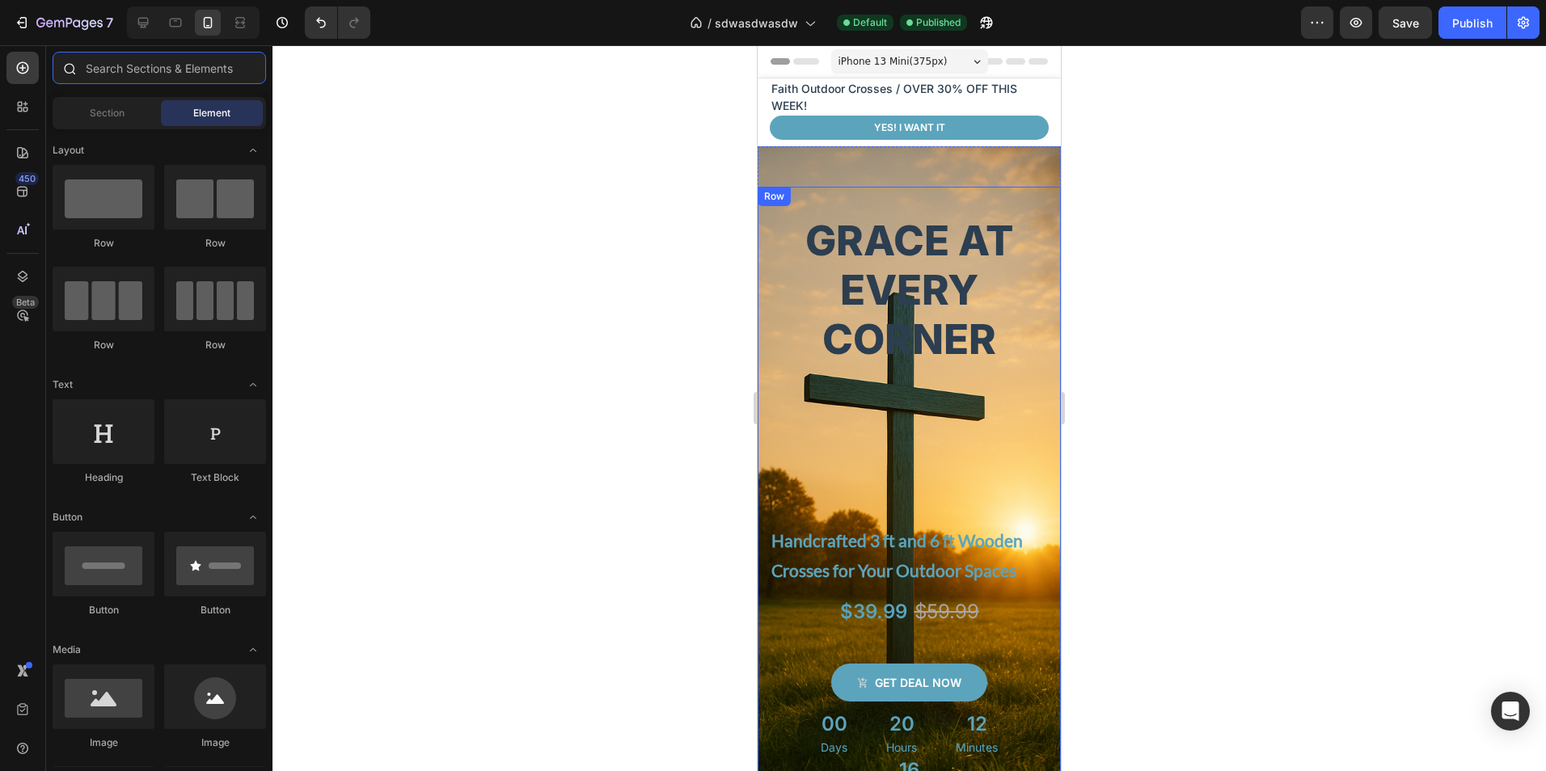
drag, startPoint x: 141, startPoint y: 58, endPoint x: 147, endPoint y: 68, distance: 11.7
click at [144, 61] on input "text" at bounding box center [159, 68] width 213 height 32
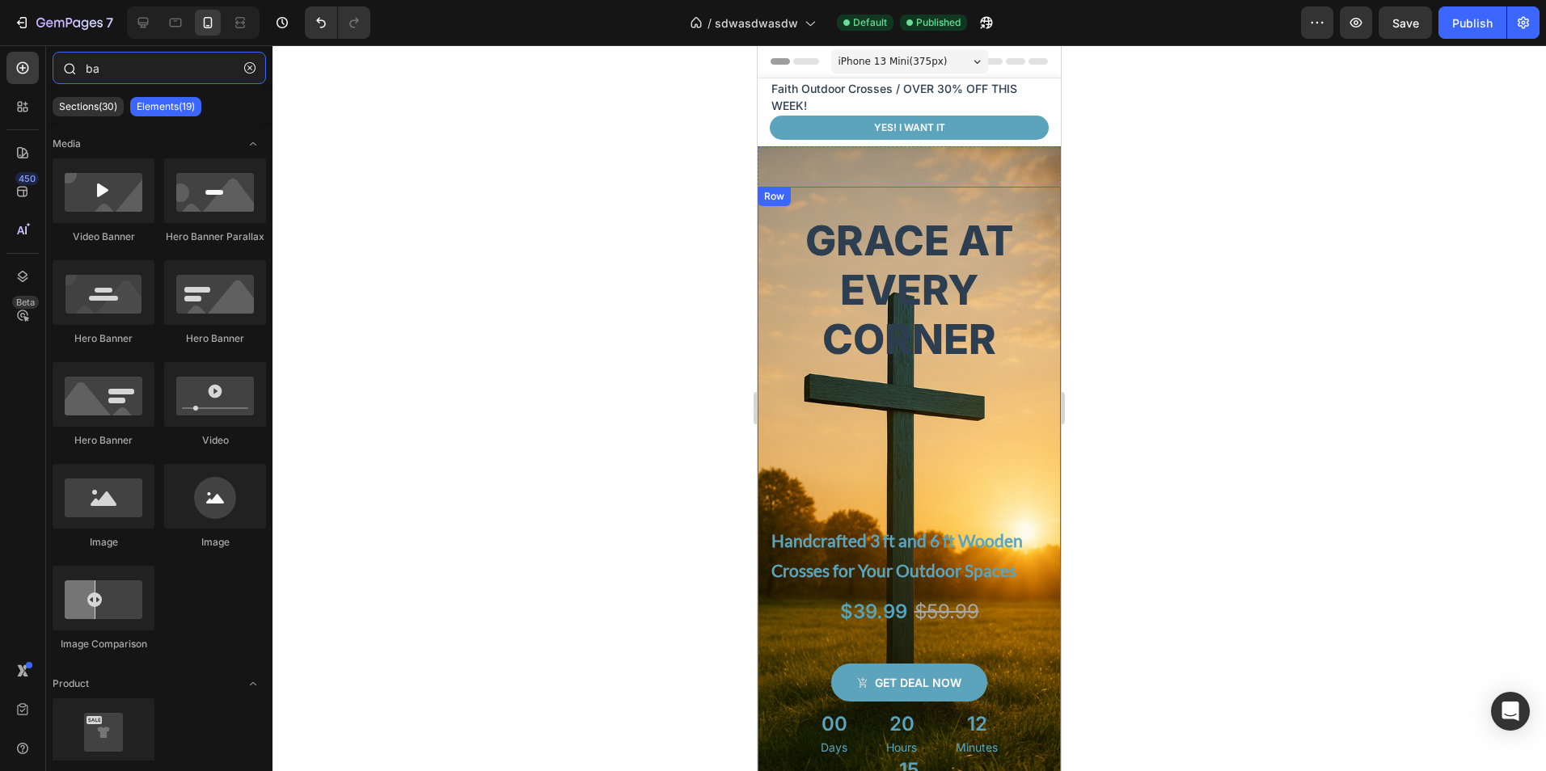
type input "ban"
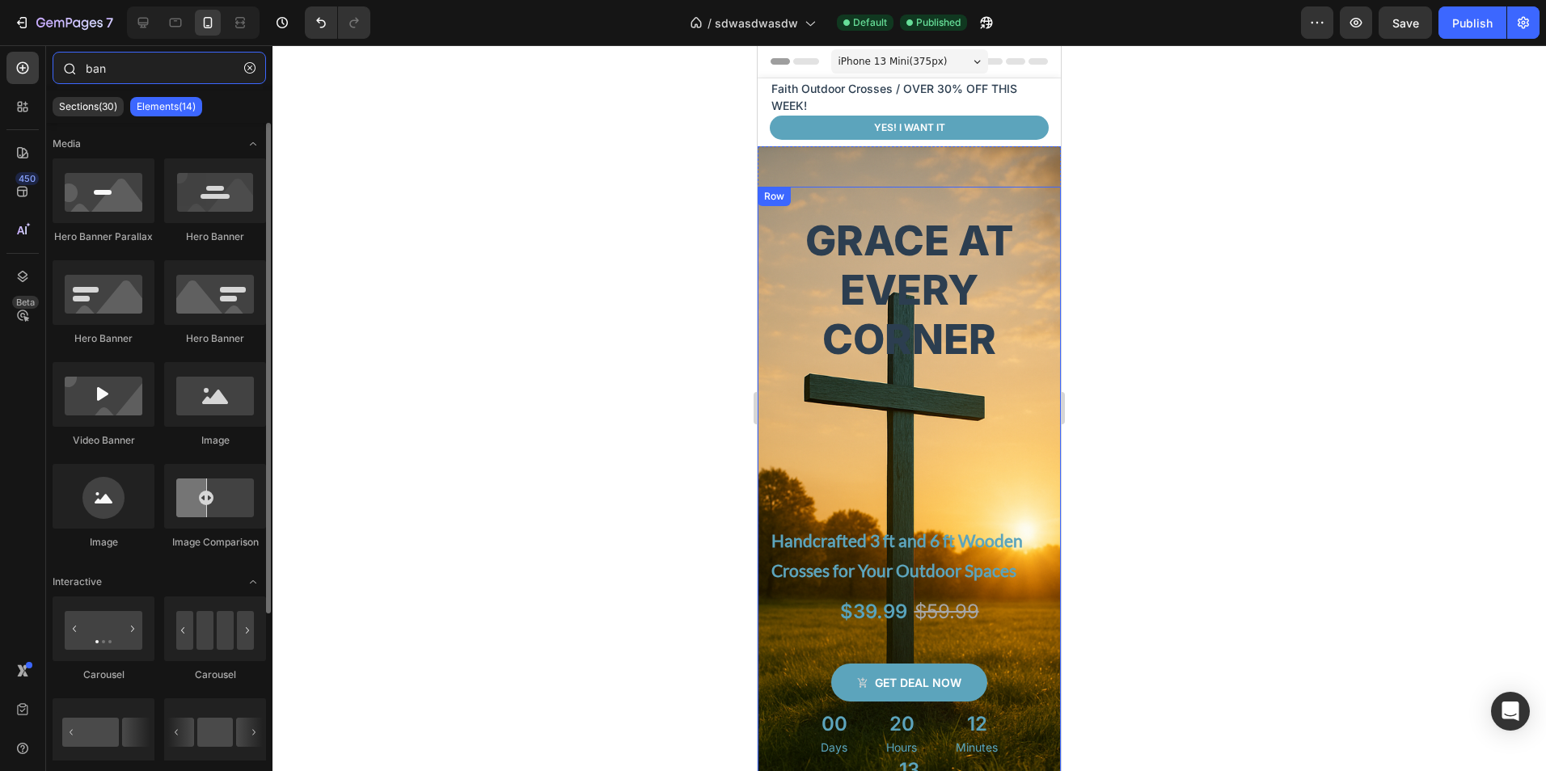
drag, startPoint x: 141, startPoint y: 59, endPoint x: 50, endPoint y: 74, distance: 92.5
click at [48, 63] on div "ban" at bounding box center [159, 71] width 226 height 39
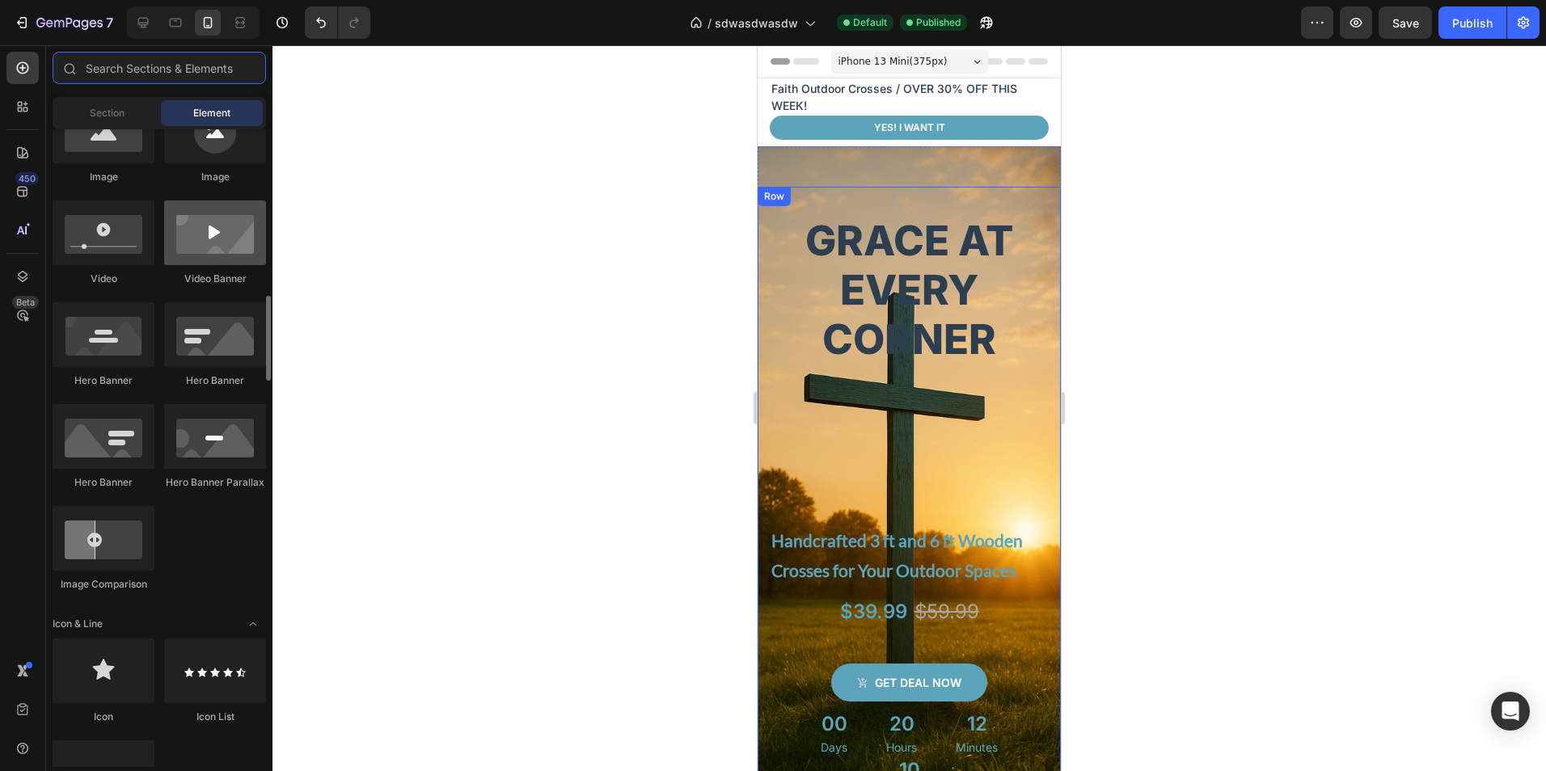
scroll to position [647, 0]
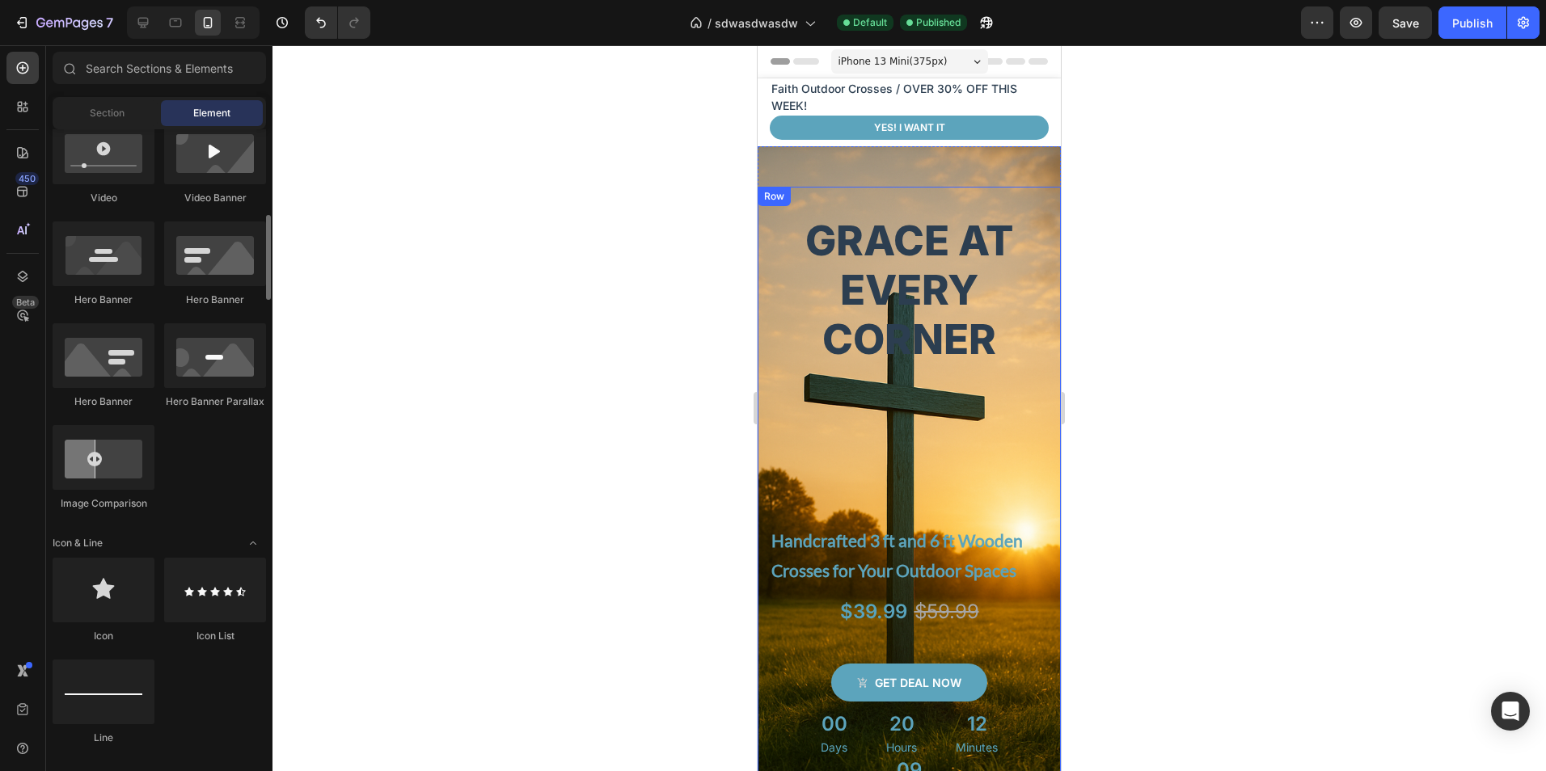
click at [368, 426] on div at bounding box center [908, 408] width 1273 height 726
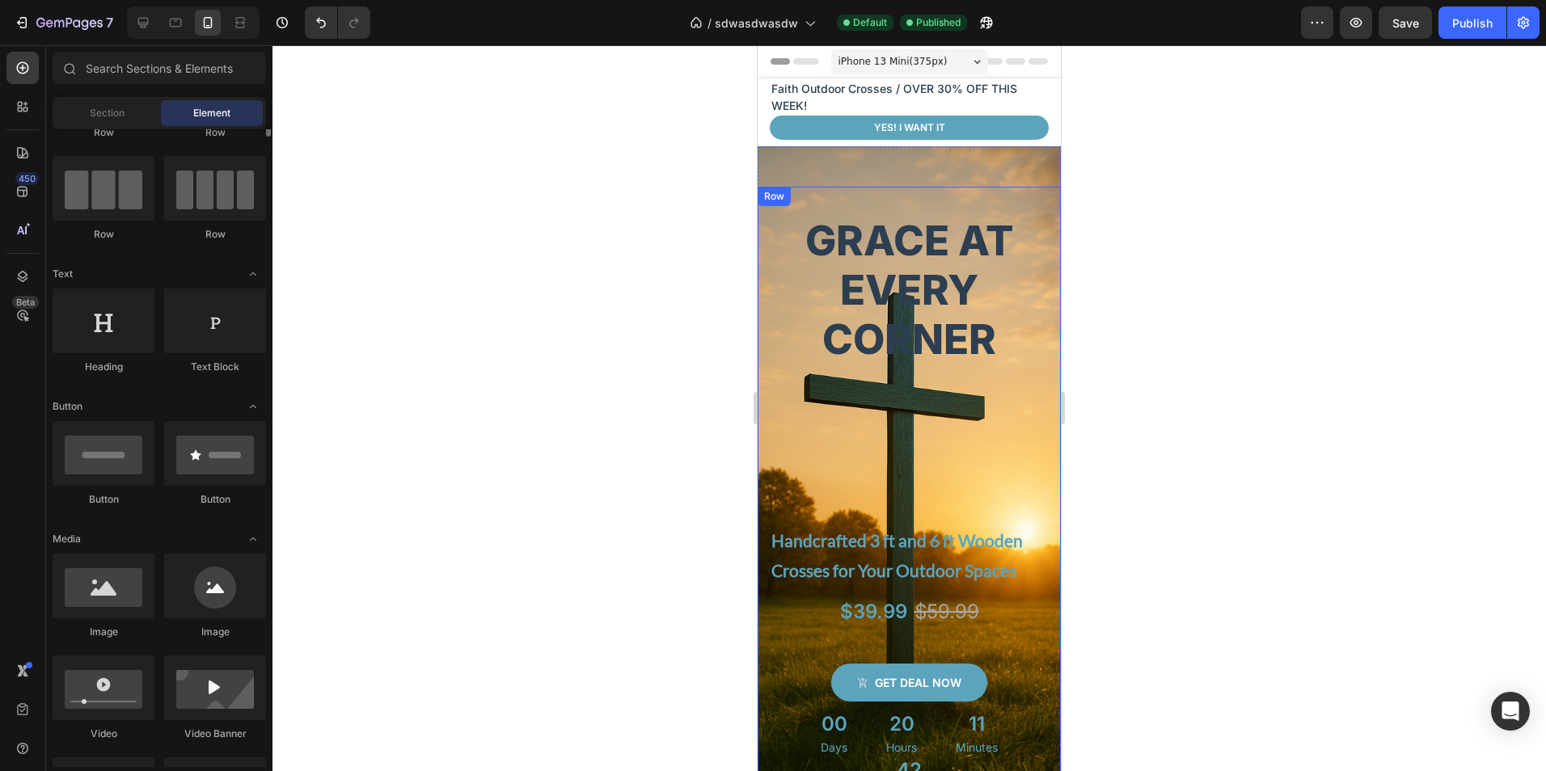
scroll to position [0, 0]
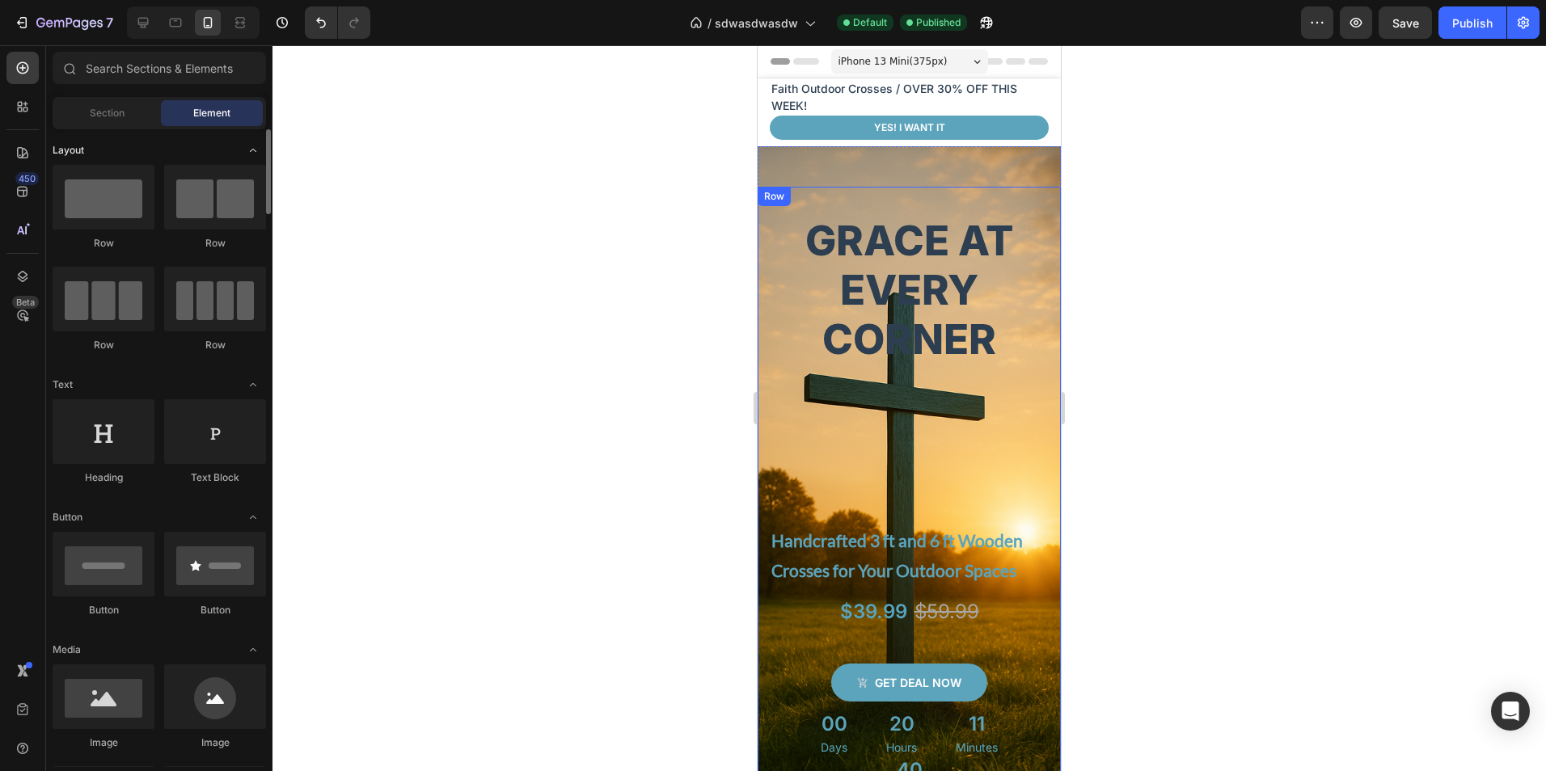
click at [247, 144] on icon "Toggle open" at bounding box center [253, 150] width 13 height 13
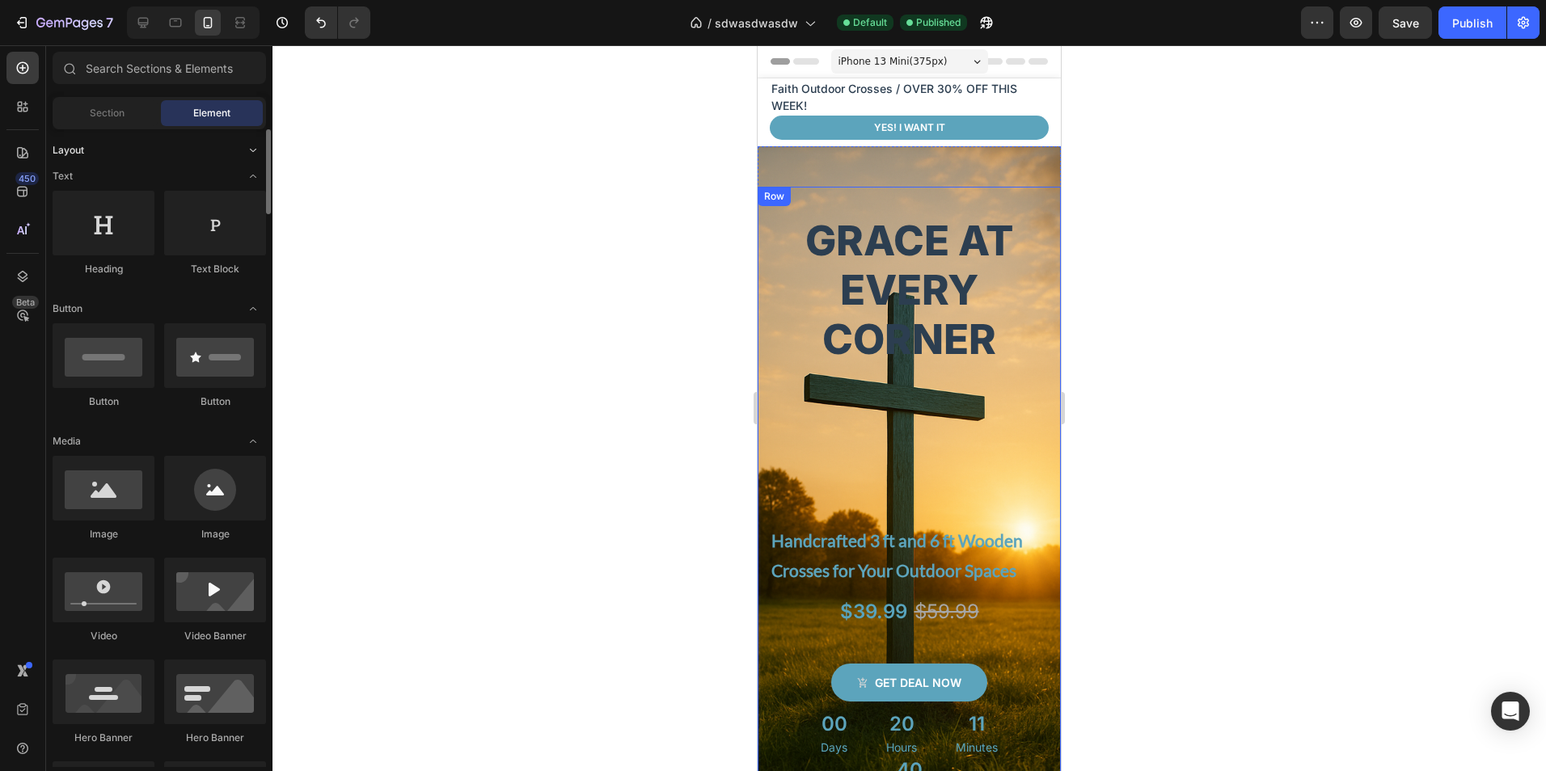
click at [247, 146] on icon "Toggle open" at bounding box center [253, 150] width 13 height 13
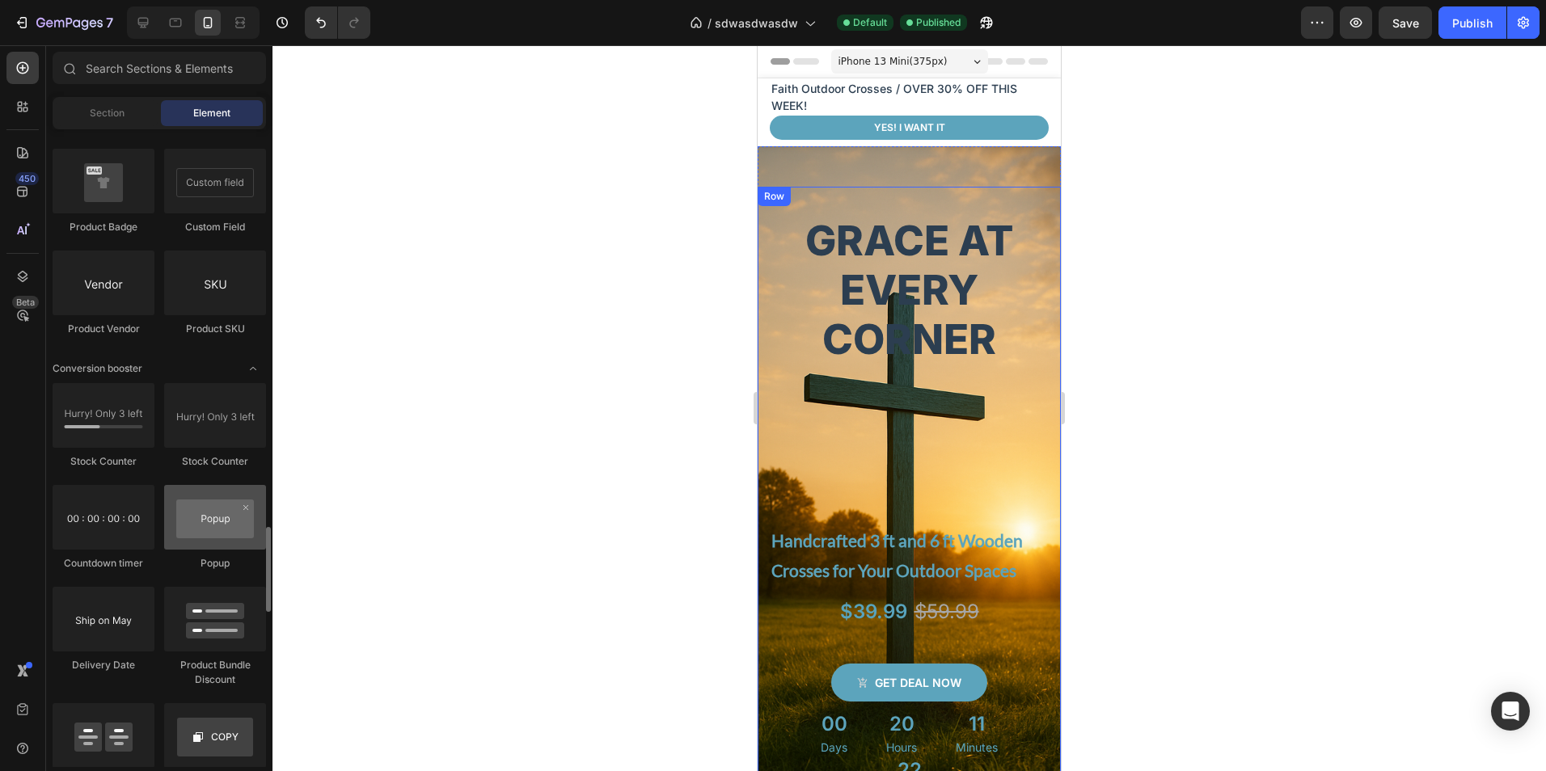
scroll to position [3072, 0]
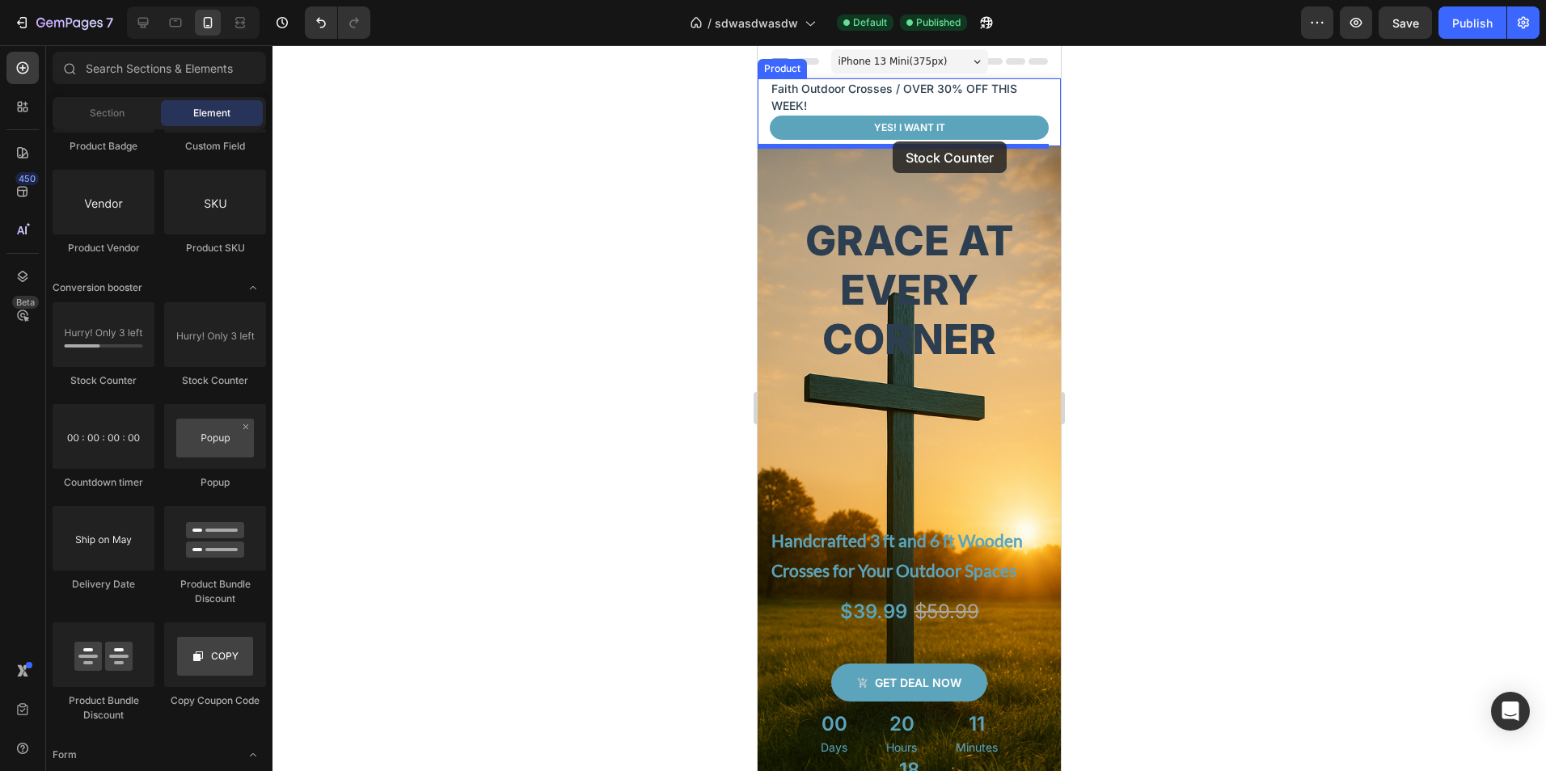
drag, startPoint x: 884, startPoint y: 402, endPoint x: 893, endPoint y: 141, distance: 260.5
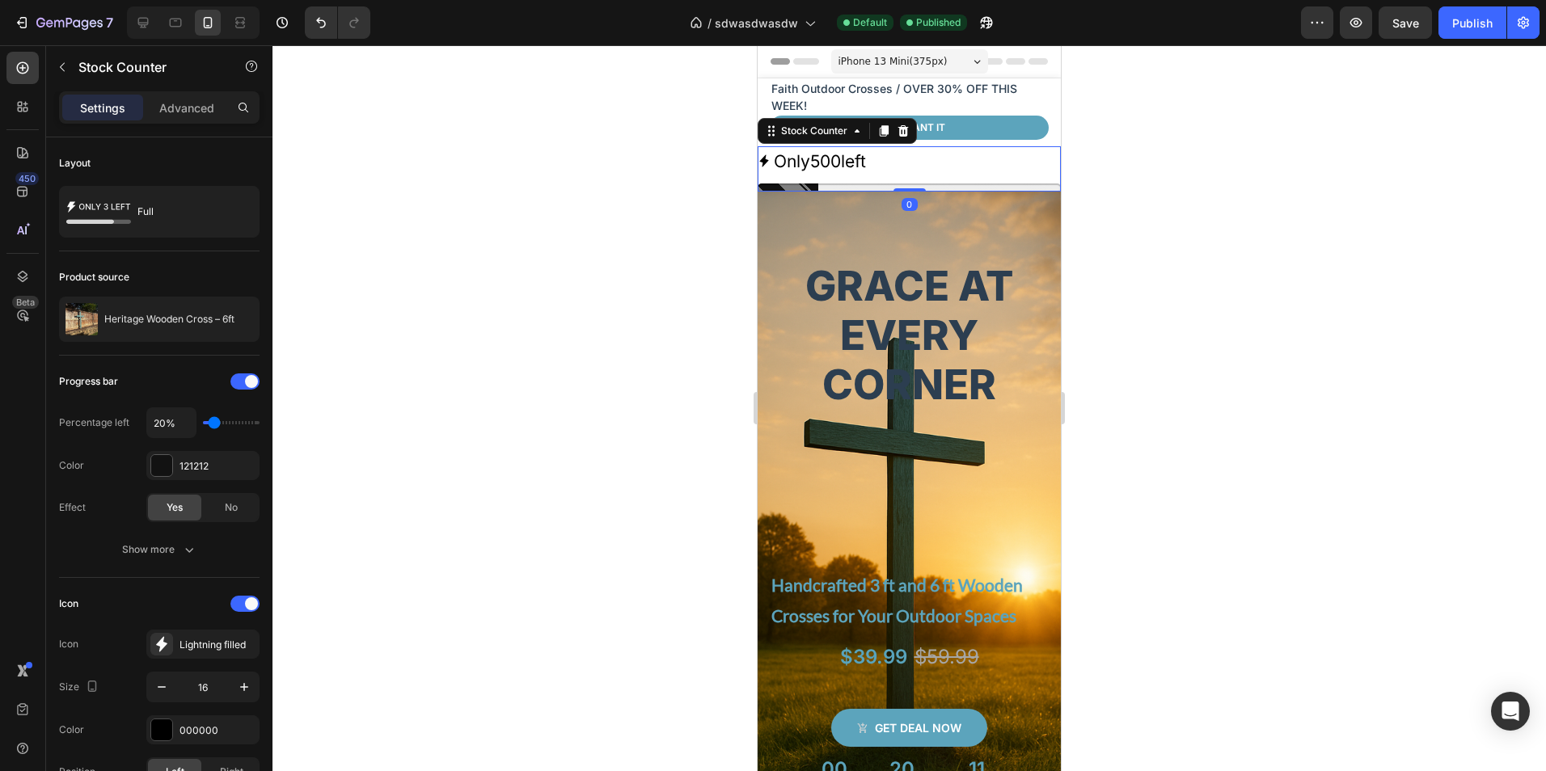
click at [829, 180] on div "Only 500 left" at bounding box center [908, 168] width 303 height 45
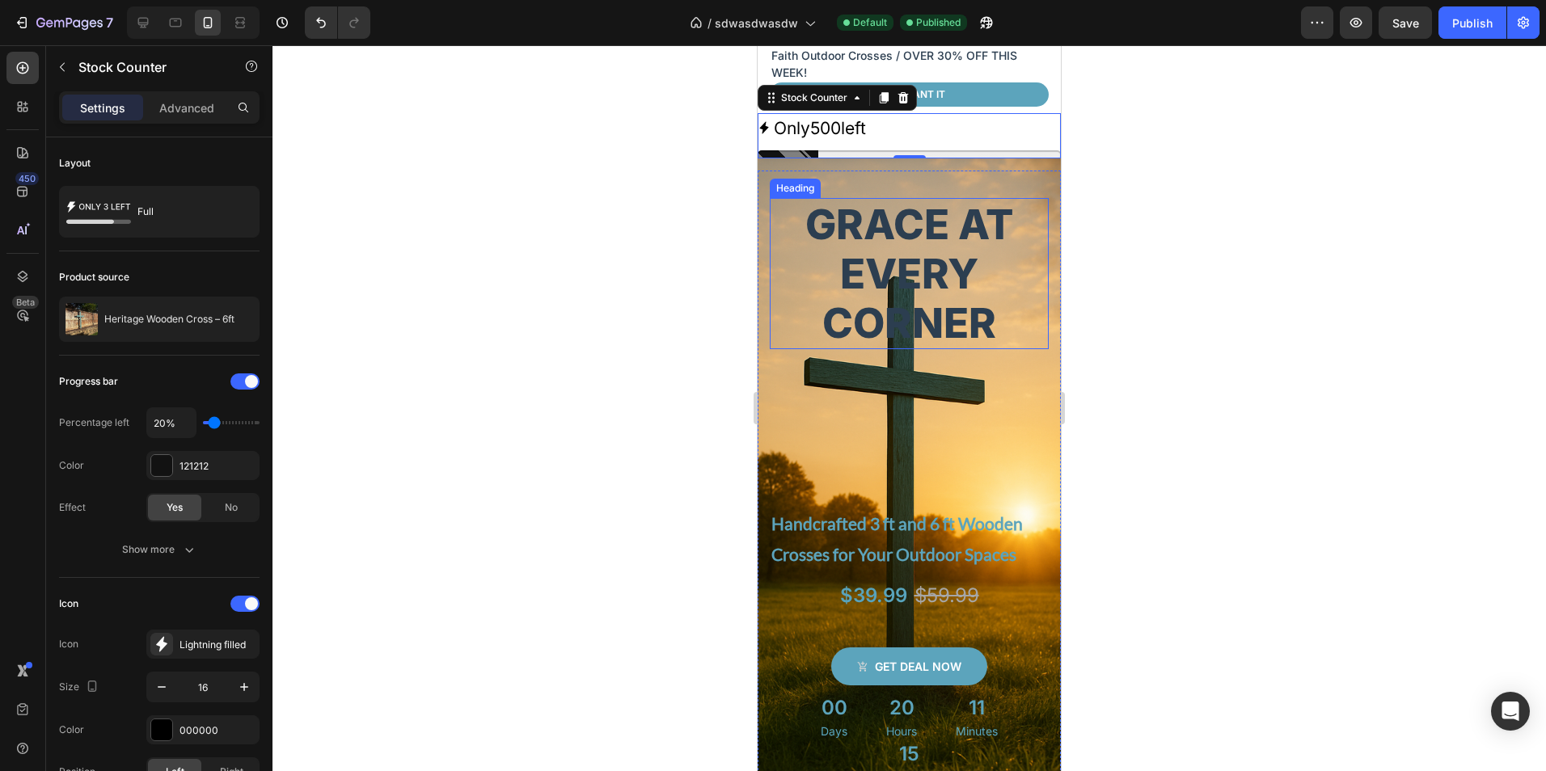
scroll to position [0, 0]
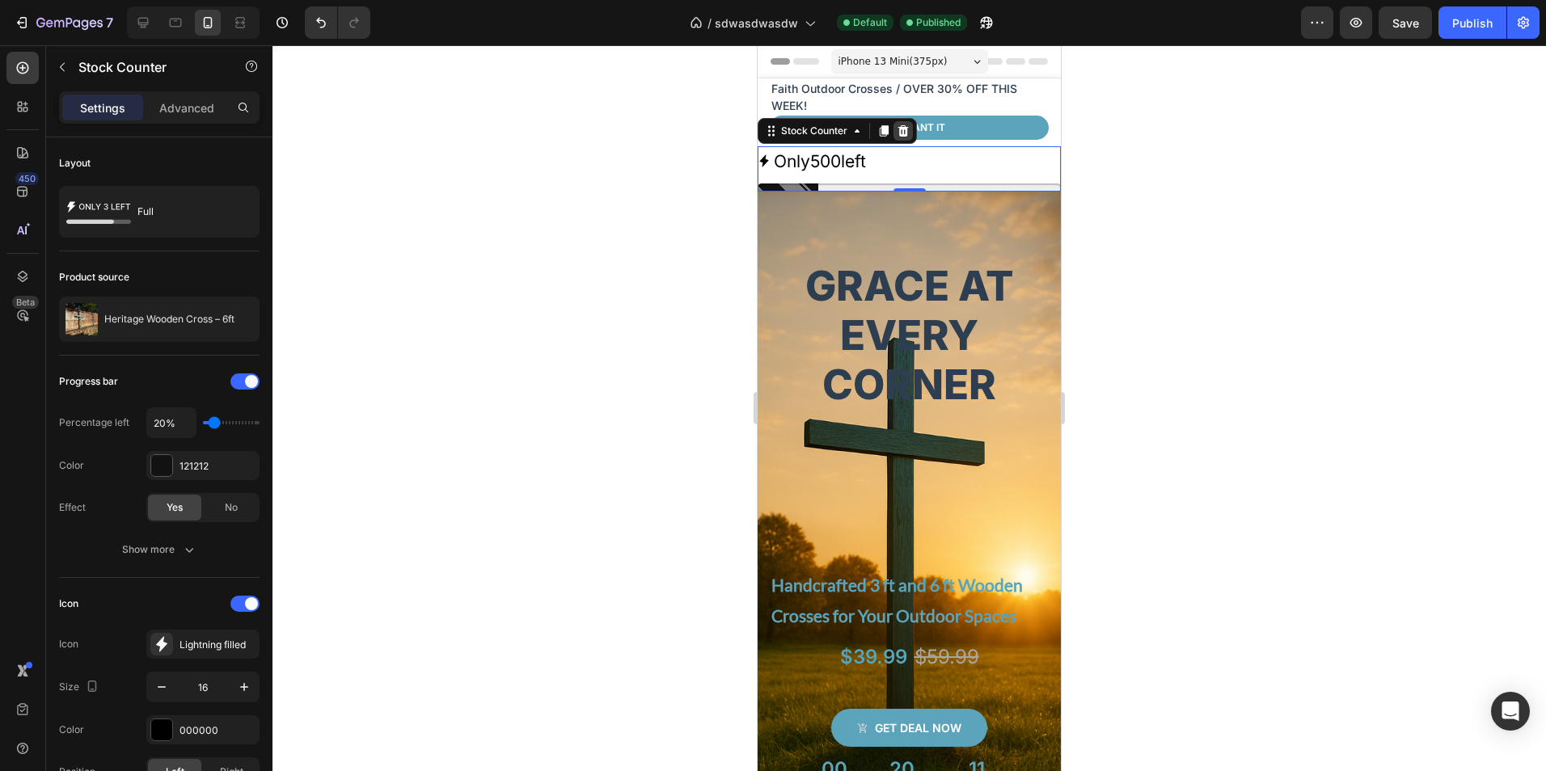
click at [909, 134] on div at bounding box center [902, 130] width 19 height 19
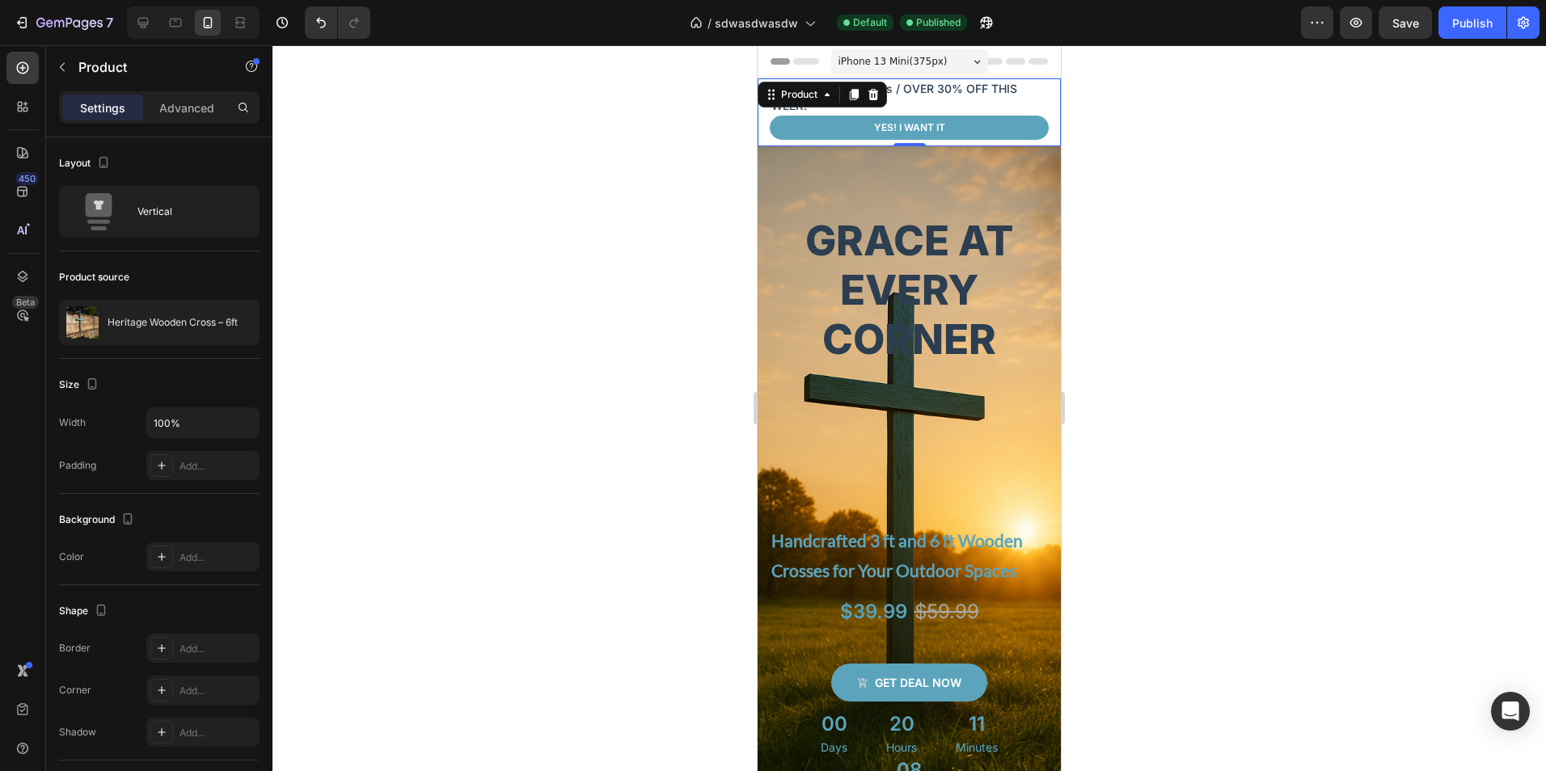
click at [1046, 143] on div "OVER 30% OFF THIS WEEK Text block / Faith Outdoor Crosses Text block Row Row $3…" at bounding box center [908, 112] width 303 height 68
click at [876, 91] on icon at bounding box center [873, 94] width 11 height 11
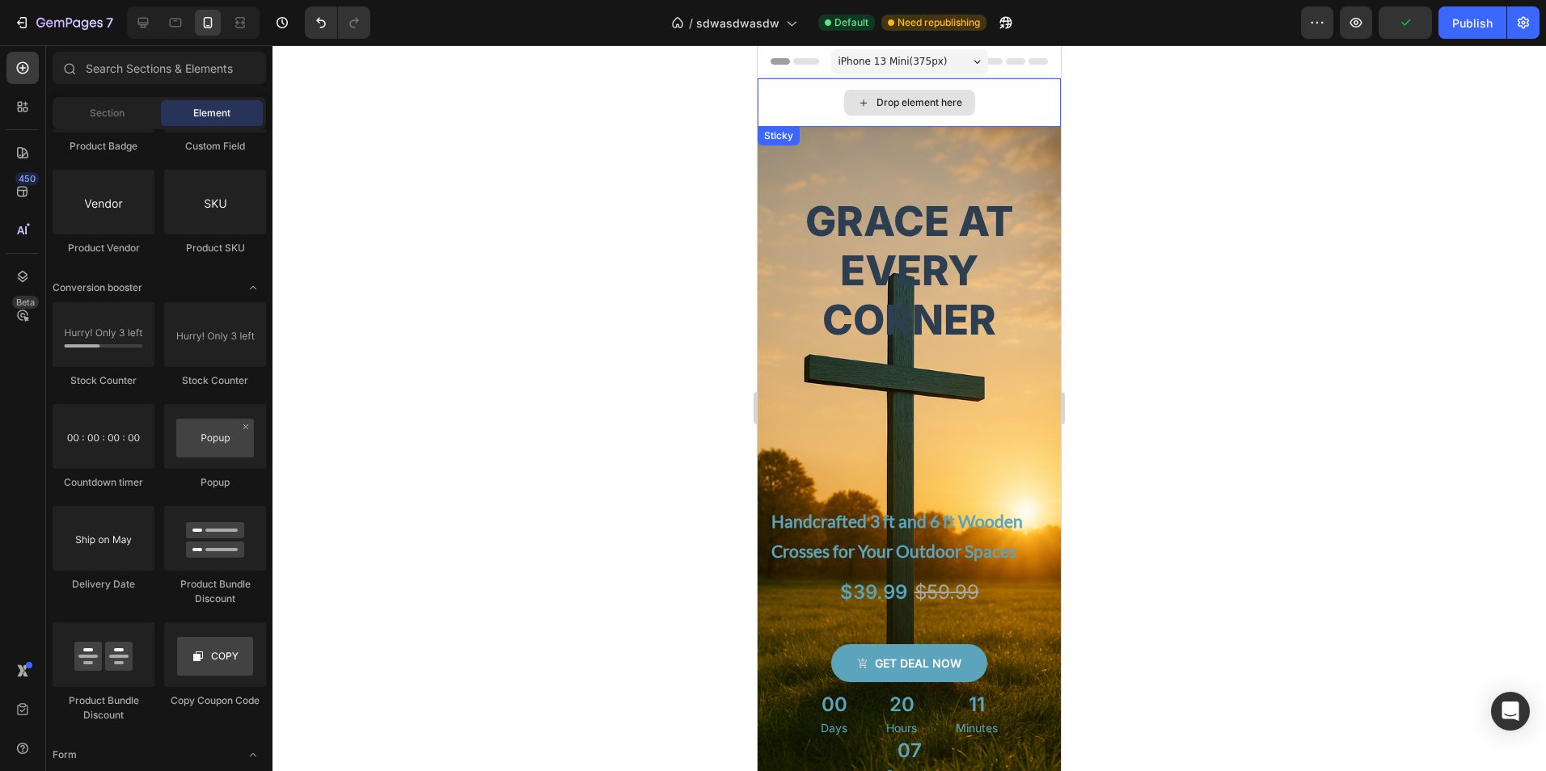
click at [989, 112] on div "Drop element here" at bounding box center [908, 102] width 303 height 49
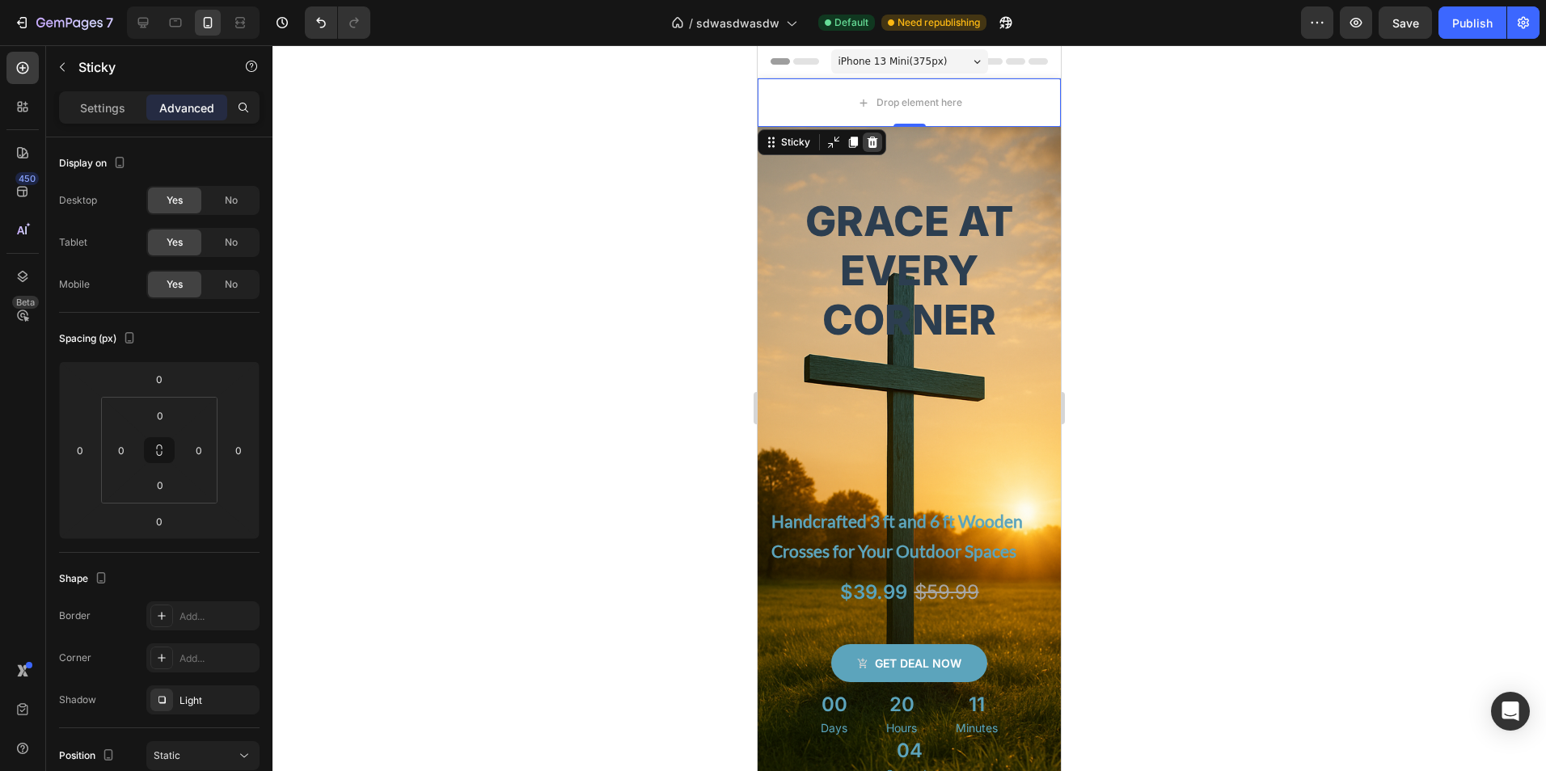
click at [874, 140] on icon at bounding box center [872, 142] width 11 height 11
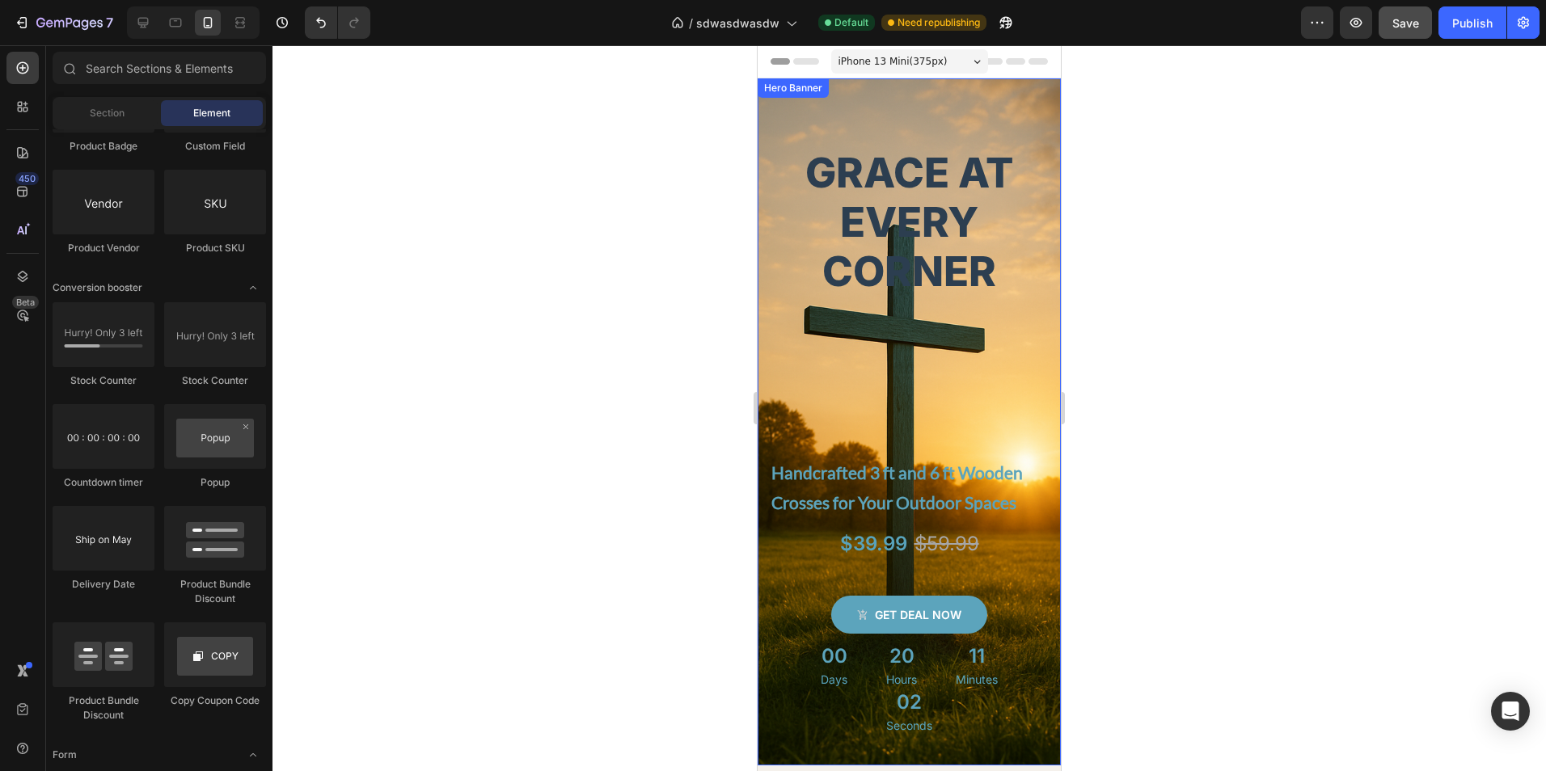
click at [1407, 22] on span "Save" at bounding box center [1405, 23] width 27 height 14
click at [1462, 23] on div "Publish" at bounding box center [1472, 23] width 40 height 17
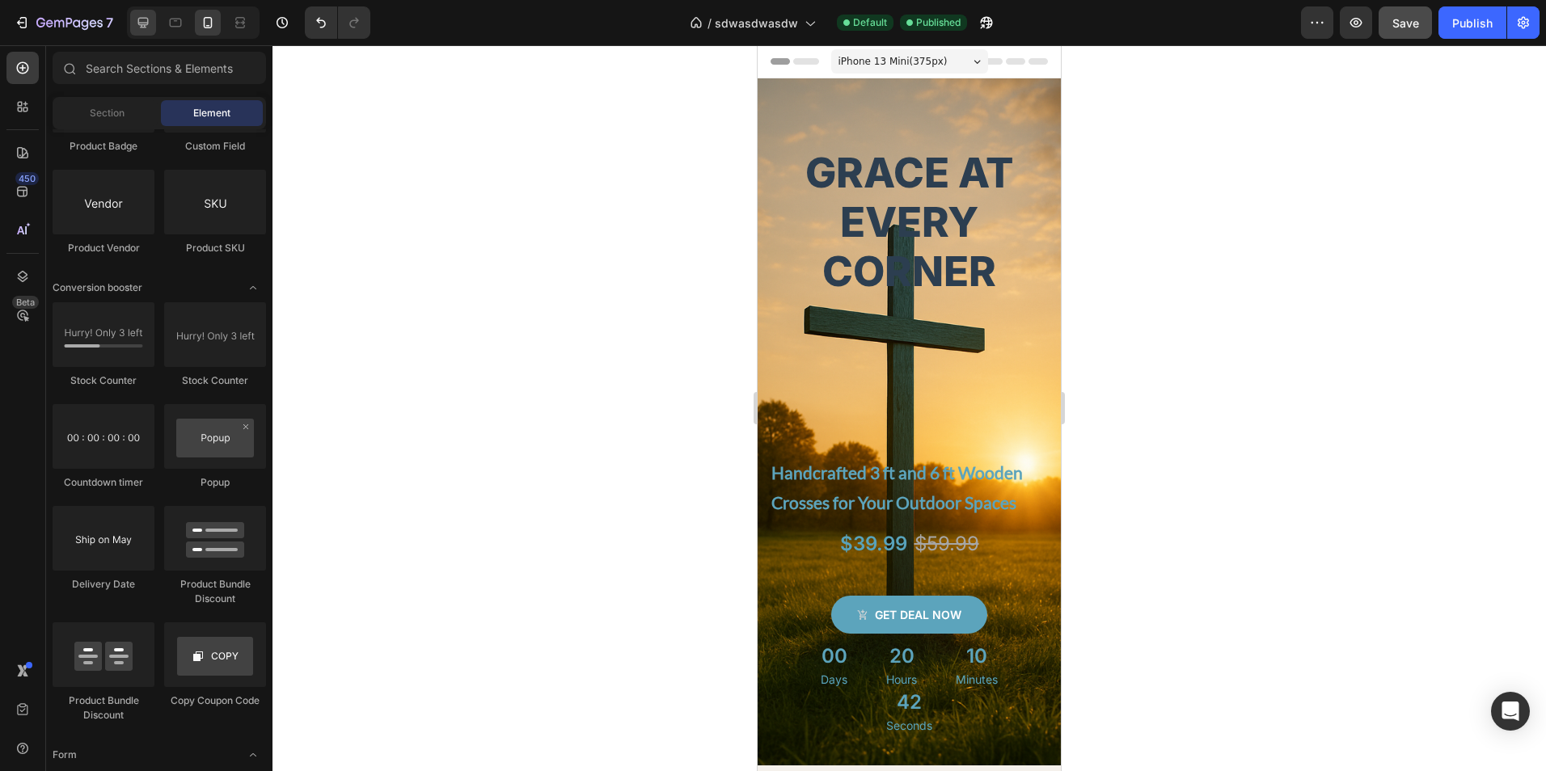
click at [150, 28] on icon at bounding box center [143, 23] width 16 height 16
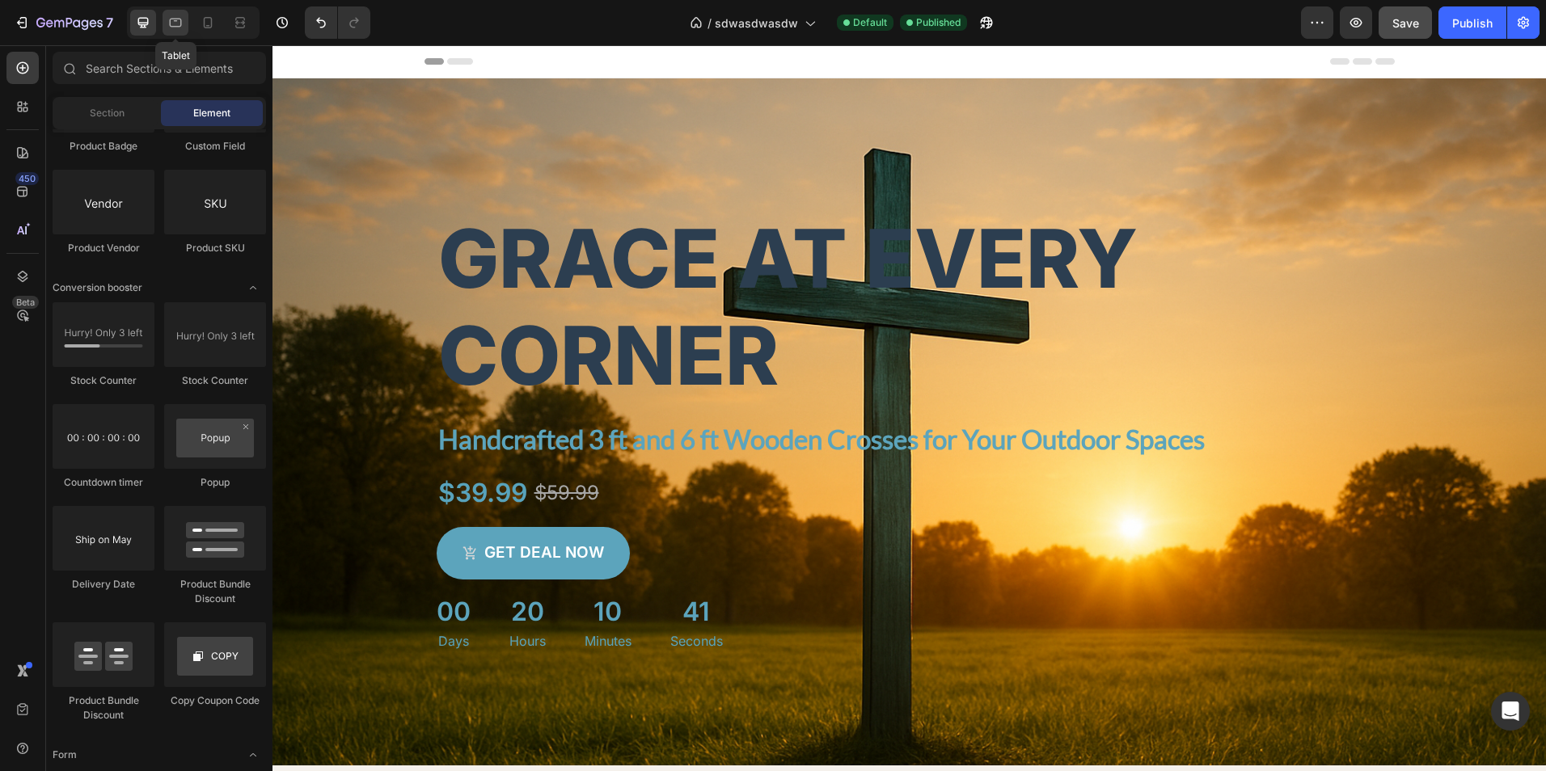
click at [178, 27] on icon at bounding box center [176, 23] width 12 height 9
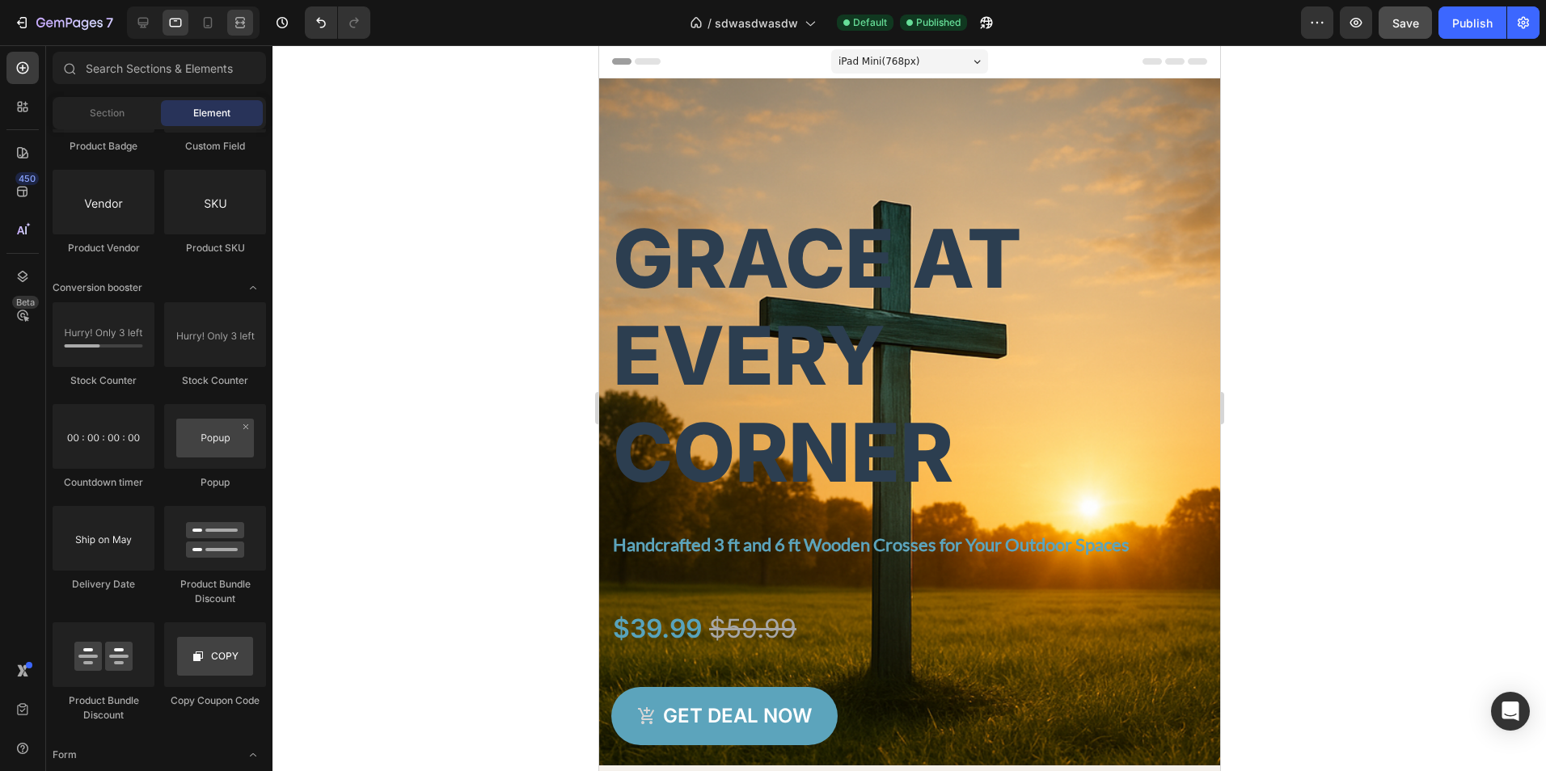
click at [243, 25] on icon at bounding box center [240, 23] width 16 height 16
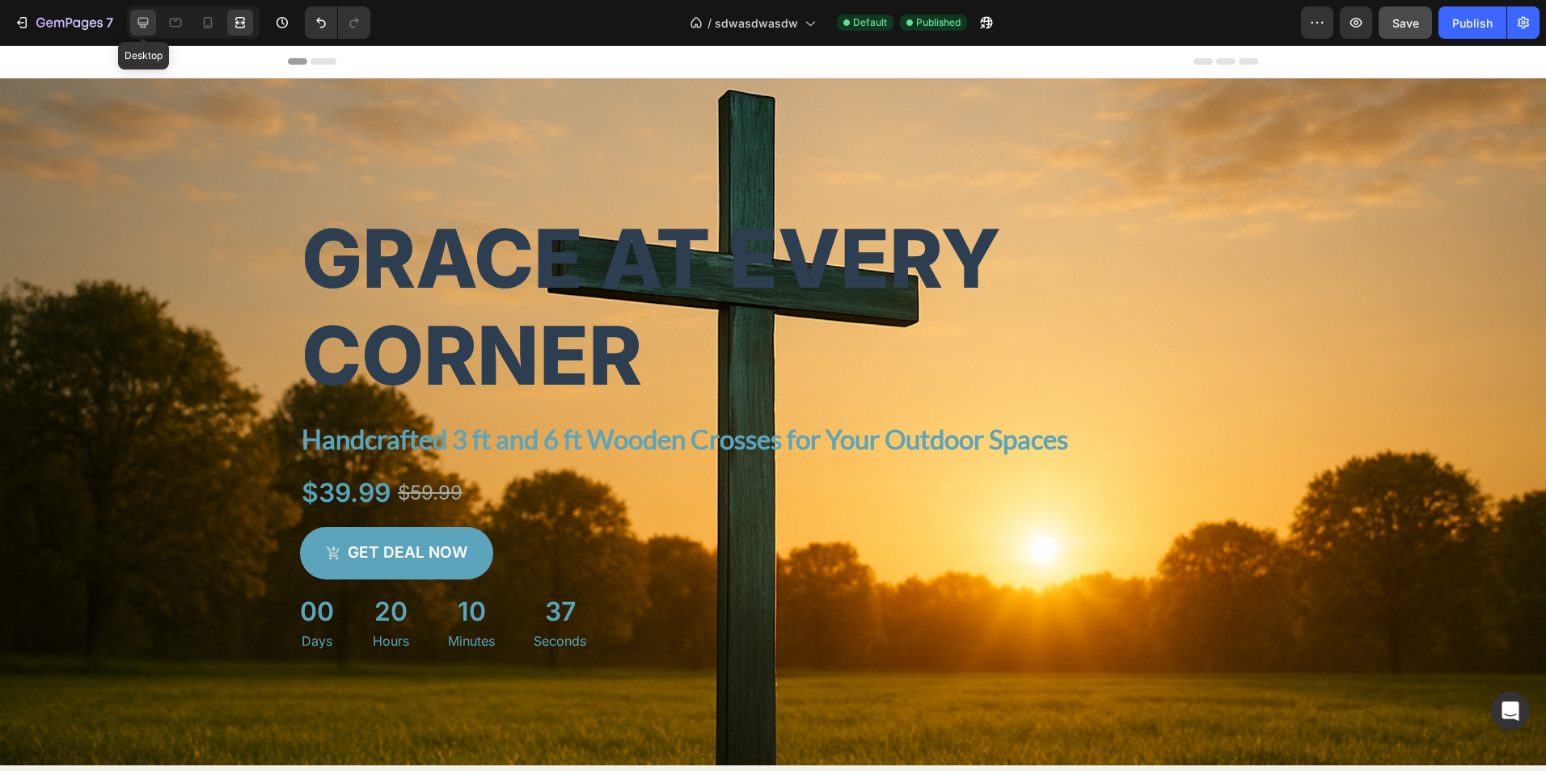
click at [139, 23] on icon at bounding box center [143, 23] width 11 height 11
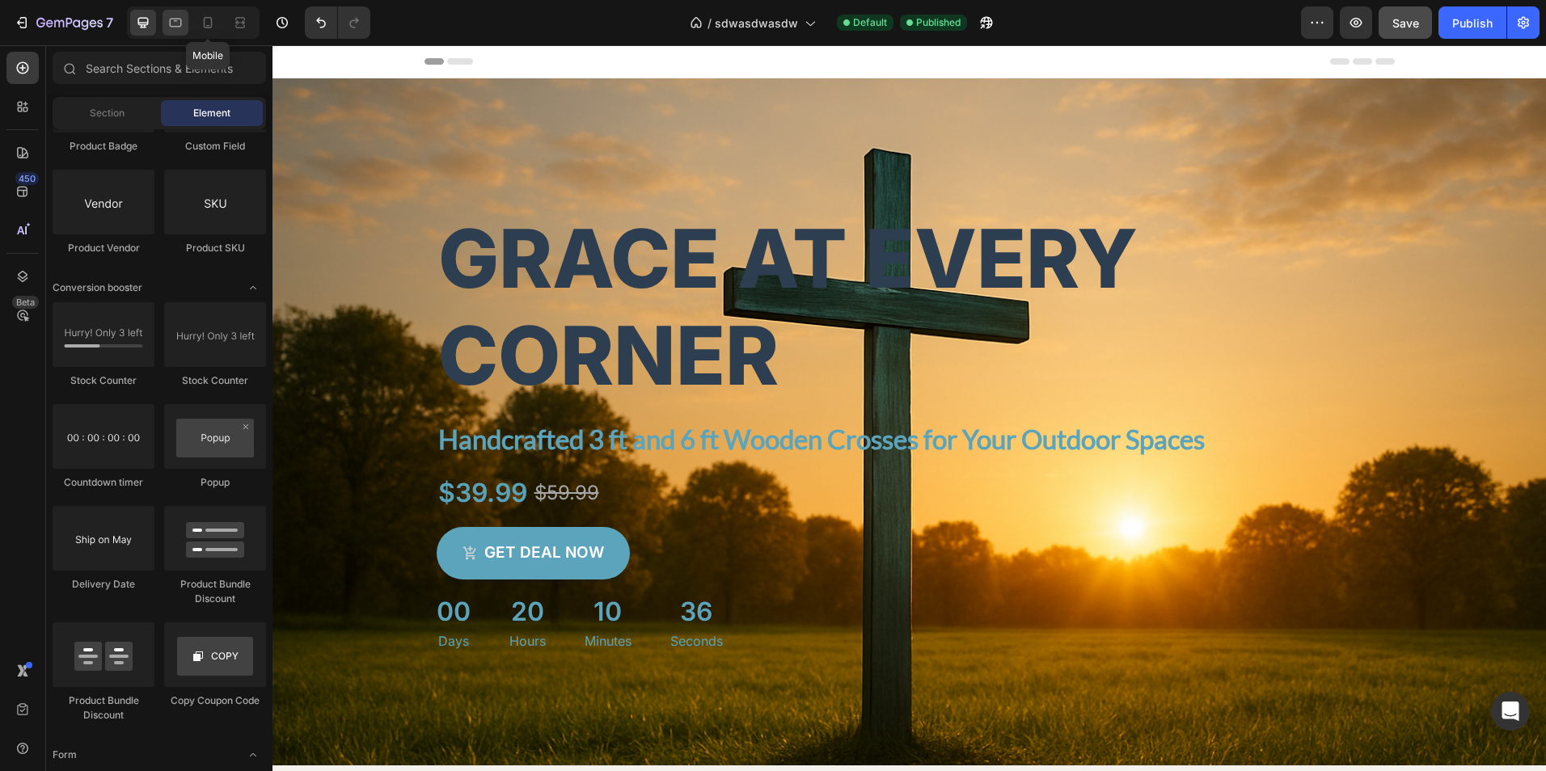
click at [182, 25] on icon at bounding box center [175, 23] width 16 height 16
